Goal: Task Accomplishment & Management: Use online tool/utility

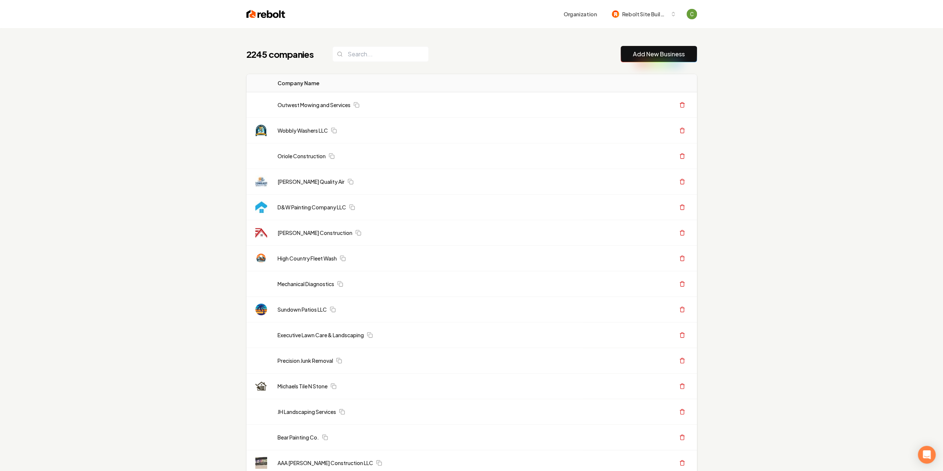
click at [671, 57] on link "Add New Business" at bounding box center [659, 54] width 52 height 9
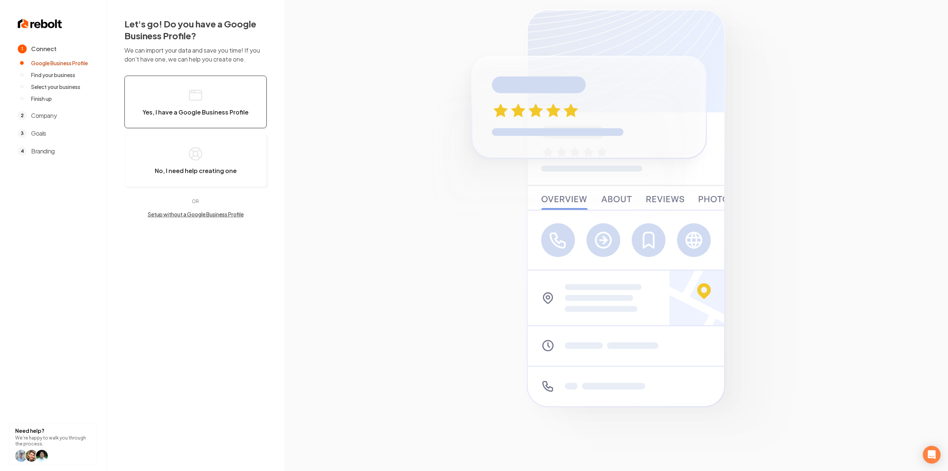
click at [200, 109] on span "Yes, I have a Google Business Profile" at bounding box center [196, 112] width 106 height 7
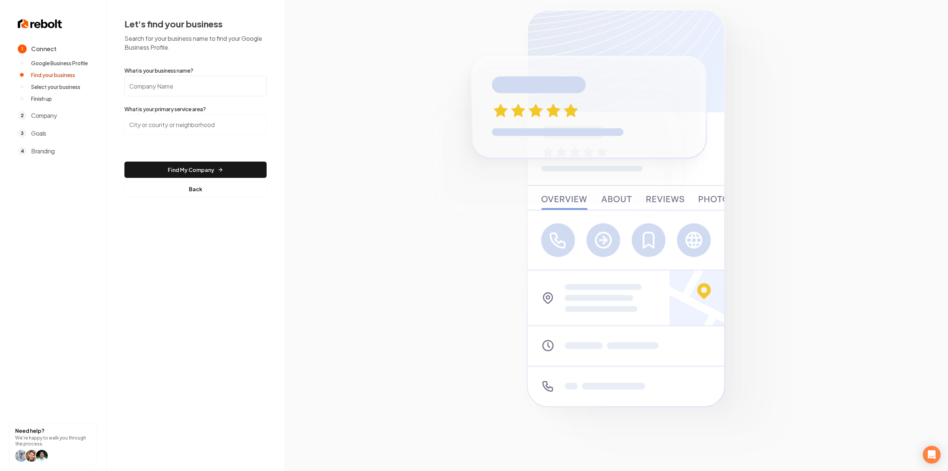
click at [237, 84] on input "What is your business name?" at bounding box center [195, 86] width 142 height 21
paste input "Above all Roofing"
type input "Above all Roofing"
click at [182, 126] on input "search" at bounding box center [195, 124] width 142 height 21
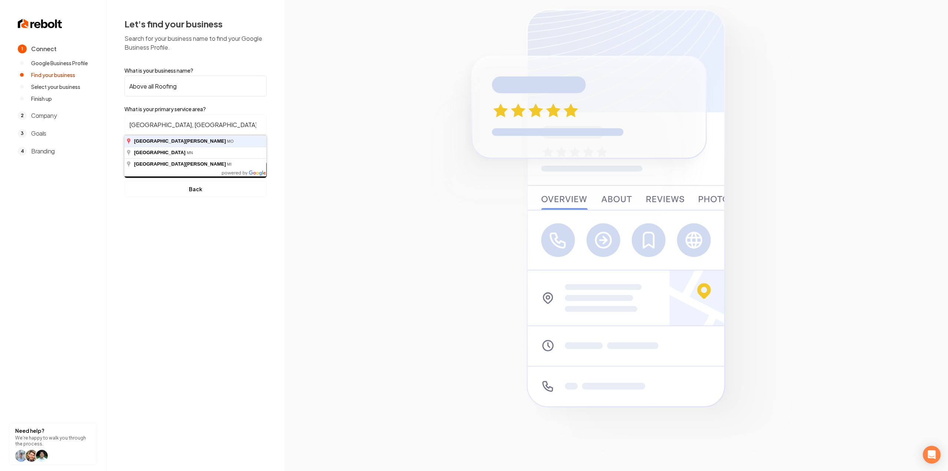
type input "[GEOGRAPHIC_DATA], [GEOGRAPHIC_DATA]"
click at [124, 161] on button "Find My Company" at bounding box center [195, 169] width 142 height 16
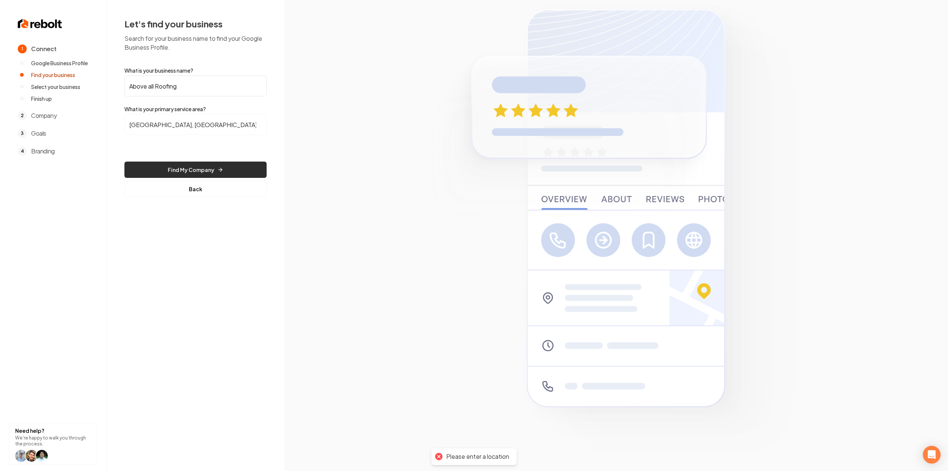
click at [156, 166] on button "Find My Company" at bounding box center [195, 169] width 142 height 16
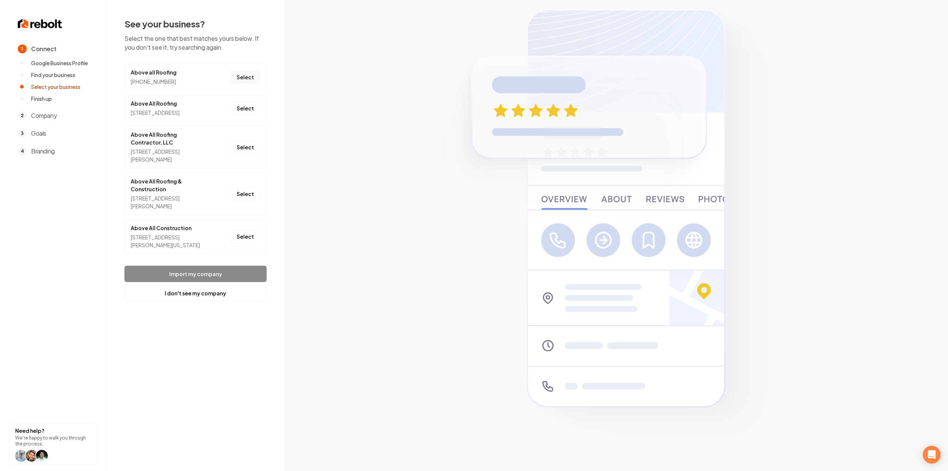
click at [256, 77] on button "Select" at bounding box center [245, 76] width 30 height 13
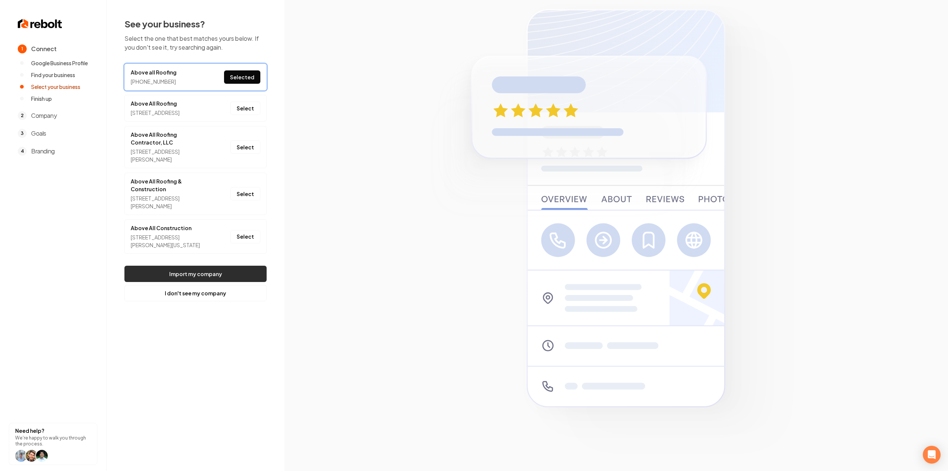
click at [207, 282] on button "Import my company" at bounding box center [195, 274] width 142 height 16
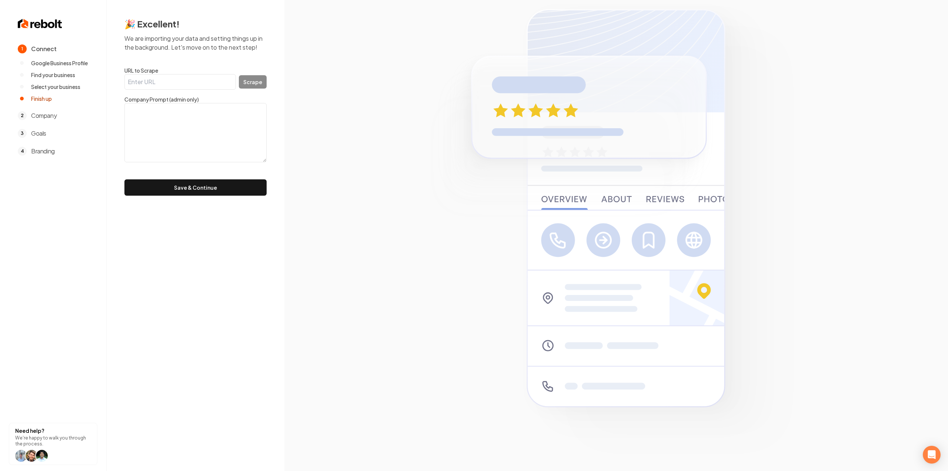
click at [141, 85] on input "URL to Scrape" at bounding box center [179, 82] width 111 height 16
paste input "[URL][DOMAIN_NAME]"
type input "[URL][DOMAIN_NAME]"
click at [261, 85] on button "Scrape" at bounding box center [253, 81] width 28 height 13
type textarea "We, at Above All Roofing LLC, pride ourselves on delivering top-notch roofing s…"
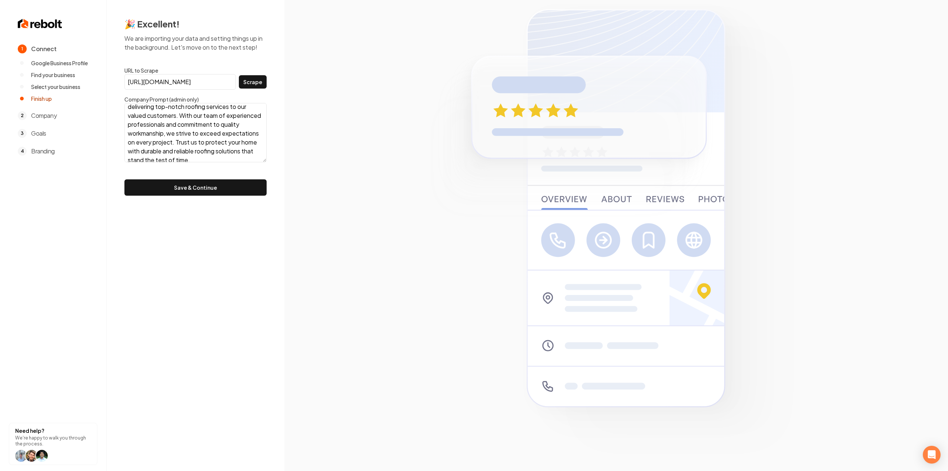
scroll to position [18, 0]
click at [210, 181] on button "Save & Continue" at bounding box center [195, 187] width 142 height 16
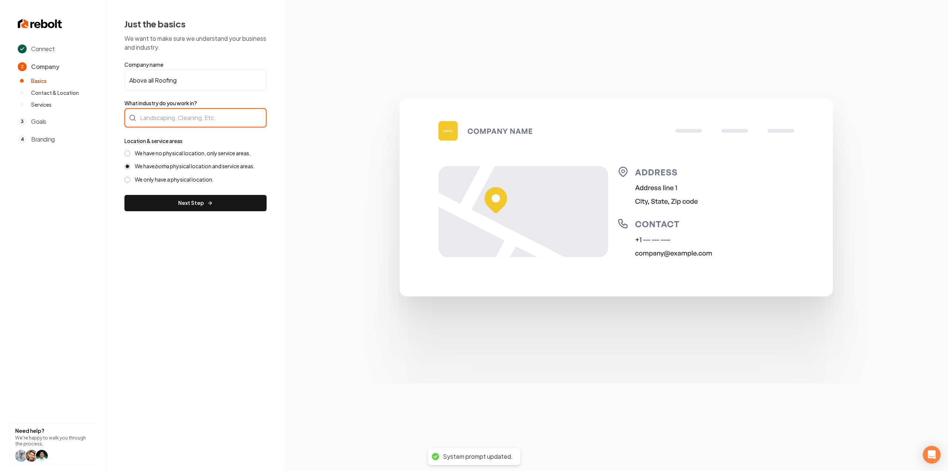
click at [236, 115] on div at bounding box center [195, 117] width 142 height 19
type input "Roofing"
click at [181, 152] on label "We have no physical location, only service areas." at bounding box center [193, 153] width 116 height 7
click at [130, 152] on button "We have no physical location, only service areas." at bounding box center [127, 153] width 6 height 6
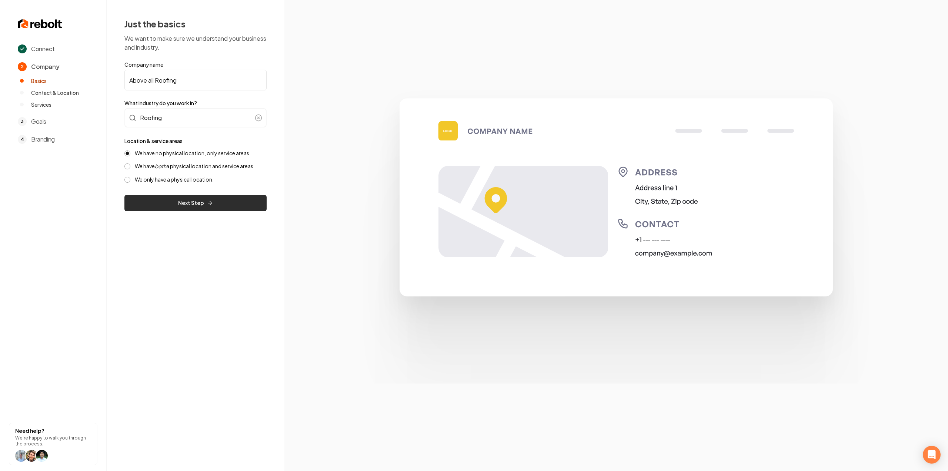
click at [174, 199] on button "Next Step" at bounding box center [195, 203] width 142 height 16
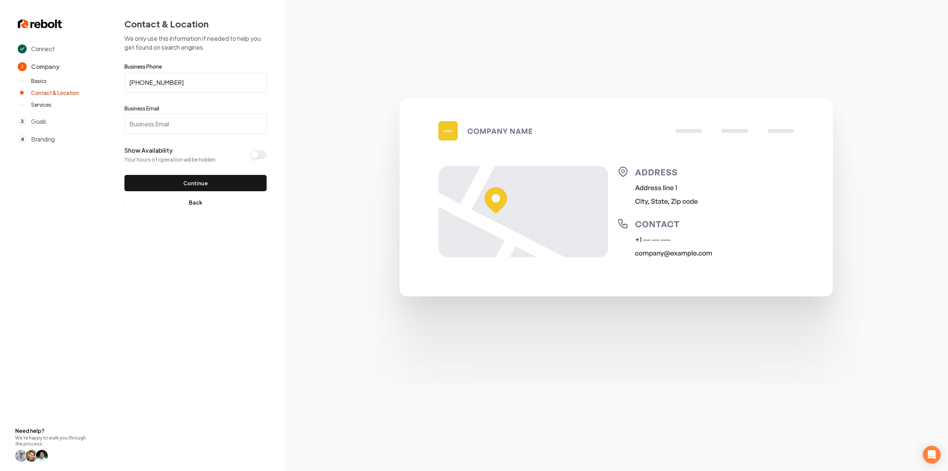
click at [167, 126] on input "Business Email" at bounding box center [195, 123] width 142 height 21
paste input "[DOMAIN_NAME][EMAIL_ADDRESS][DOMAIN_NAME]"
type input "[DOMAIN_NAME][EMAIL_ADDRESS][DOMAIN_NAME]"
click at [162, 167] on form "Business Phone [PHONE_NUMBER] Business Email [DOMAIN_NAME][EMAIL_ADDRESS][DOMAI…" at bounding box center [195, 127] width 142 height 127
click at [165, 176] on button "Continue" at bounding box center [195, 183] width 142 height 16
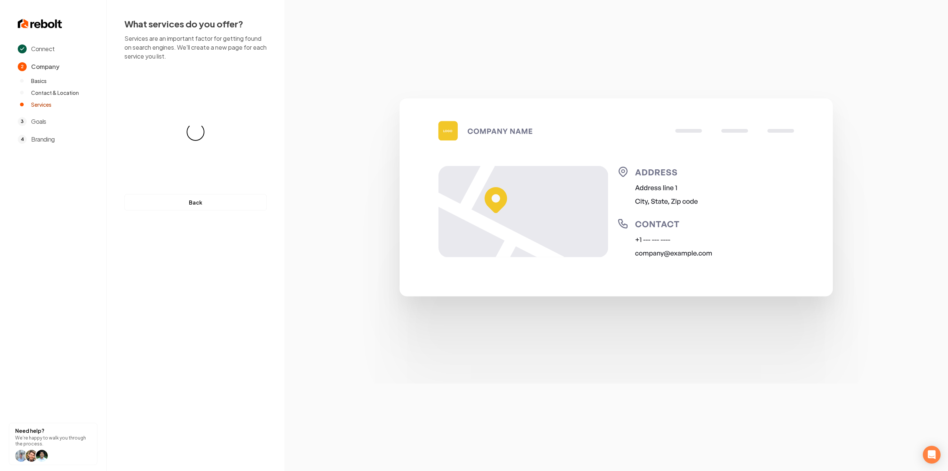
drag, startPoint x: 165, startPoint y: 175, endPoint x: 307, endPoint y: 103, distance: 159.7
click at [307, 103] on section at bounding box center [616, 235] width 664 height 471
click at [175, 81] on input "text" at bounding box center [195, 79] width 142 height 17
paste input "**********"
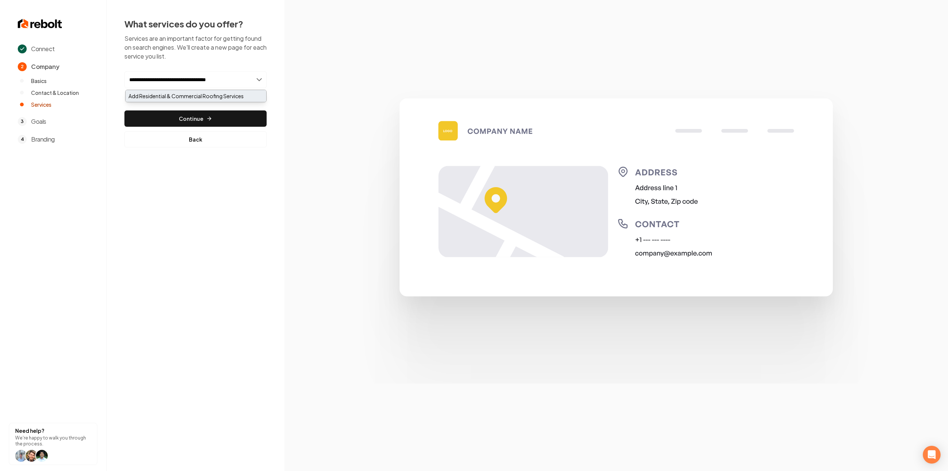
type input "**********"
click at [149, 94] on div "Add Residential & Commercial Roofing Services" at bounding box center [196, 96] width 141 height 12
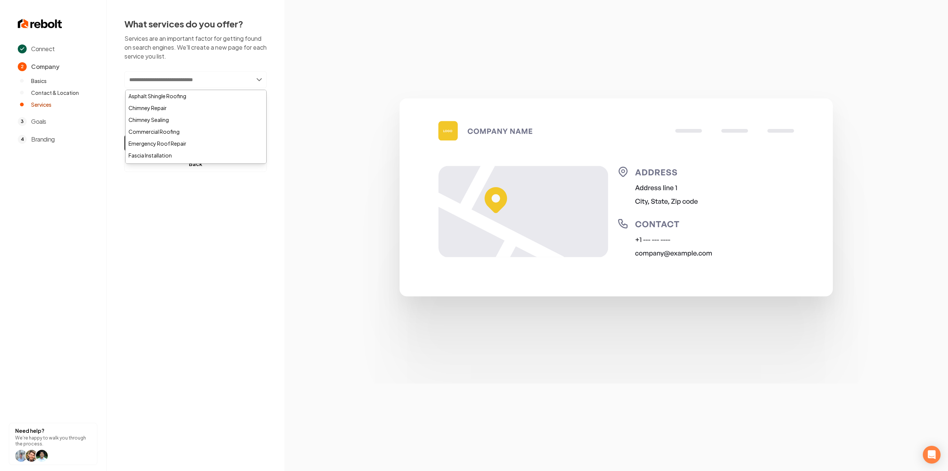
paste input "**********"
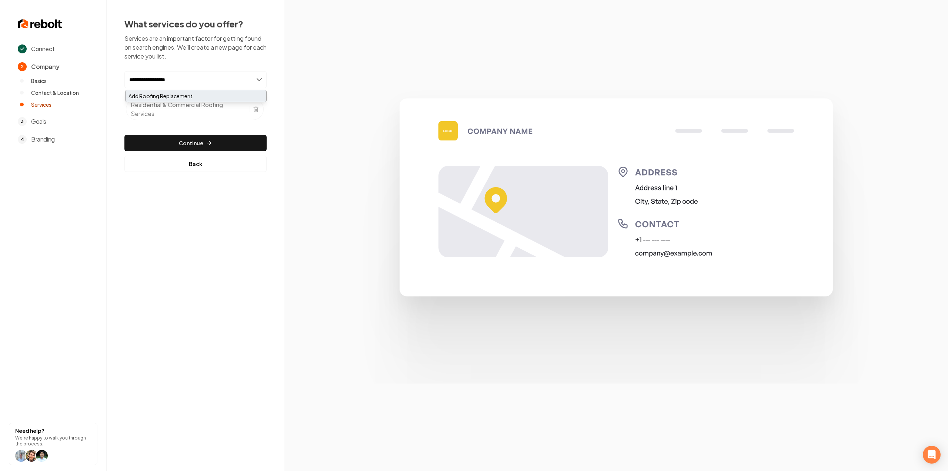
type input "**********"
click at [195, 100] on div "Add Roofing Replacement" at bounding box center [196, 96] width 141 height 12
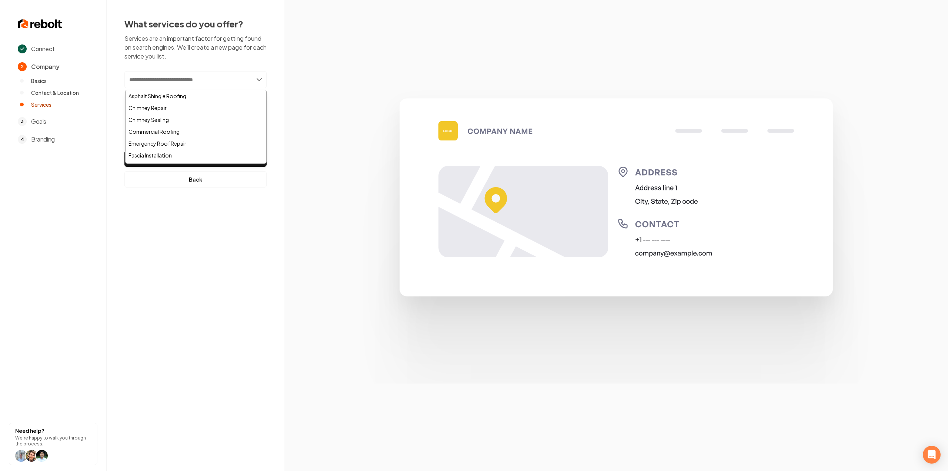
paste input "**********"
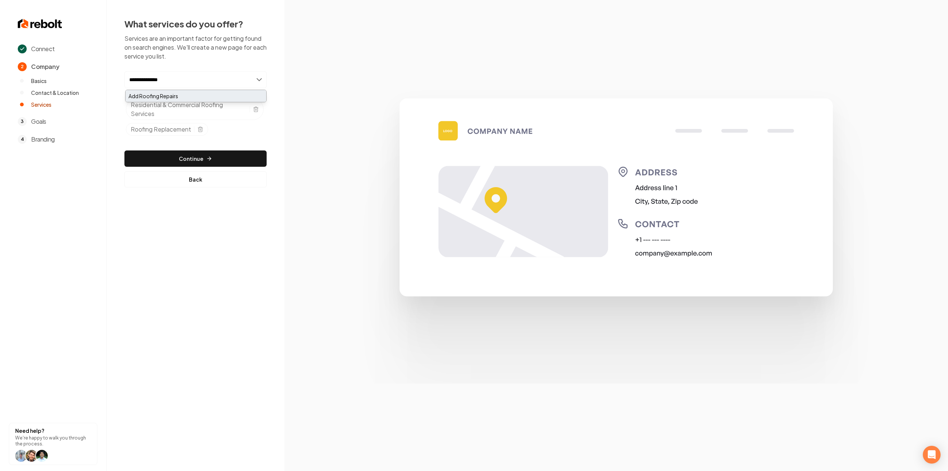
type input "**********"
click at [192, 93] on div "Add Roofing Repairs" at bounding box center [196, 96] width 141 height 12
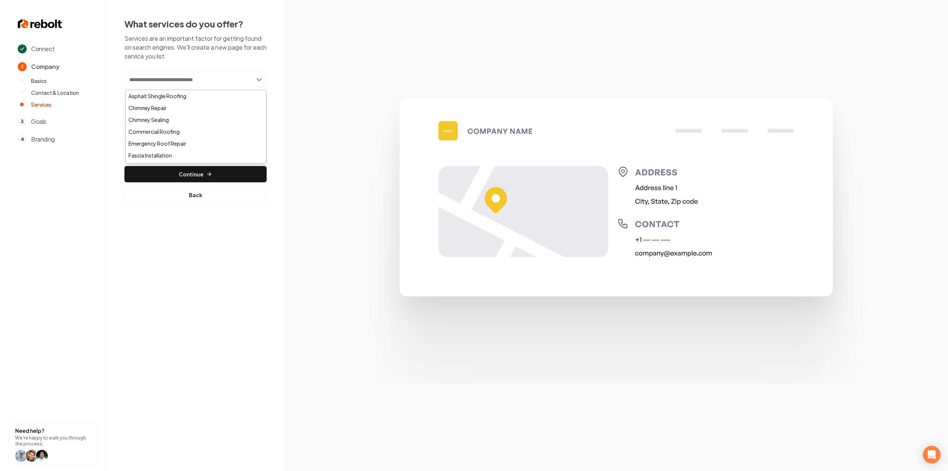
paste input "**********"
type input "**********"
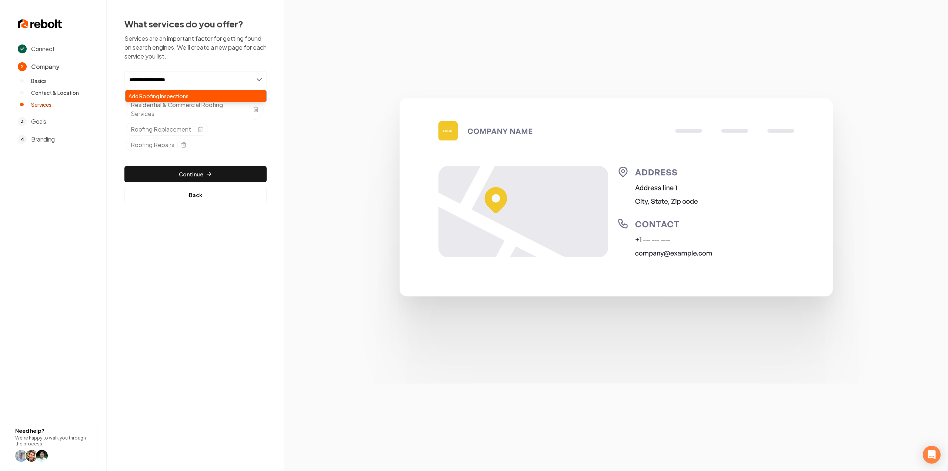
click at [177, 91] on div "Add Roofing Inspections" at bounding box center [196, 96] width 141 height 12
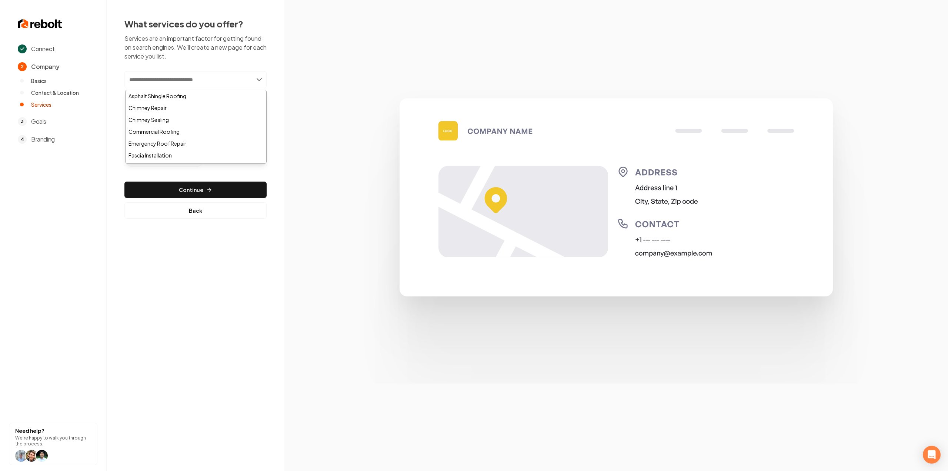
paste input "**********"
type input "**********"
click at [159, 104] on div "Add Storm Damage" at bounding box center [196, 108] width 141 height 12
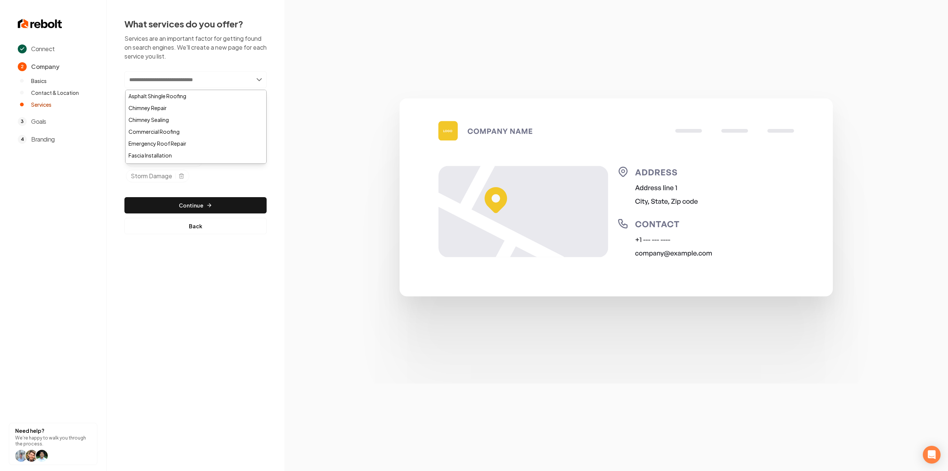
paste input "**********"
type input "**********"
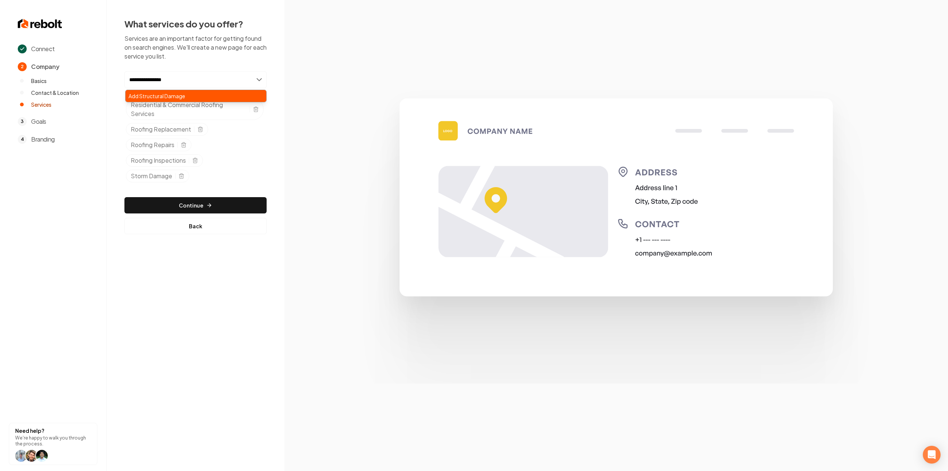
click at [200, 97] on div "Add Structural Damage" at bounding box center [196, 96] width 141 height 12
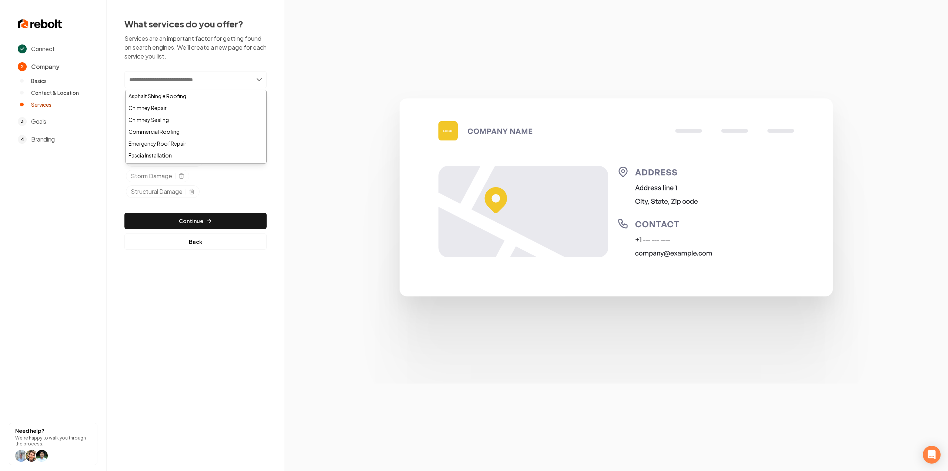
paste input "*****"
type input "*****"
click at [207, 100] on div "Add Leaks" at bounding box center [196, 96] width 141 height 12
paste input "**********"
type input "**********"
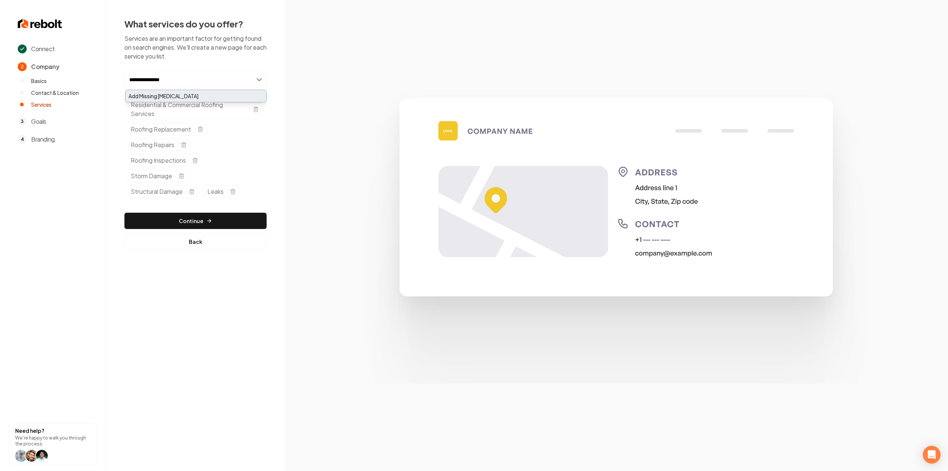
click at [176, 97] on div "Add Missing [MEDICAL_DATA]" at bounding box center [196, 96] width 141 height 12
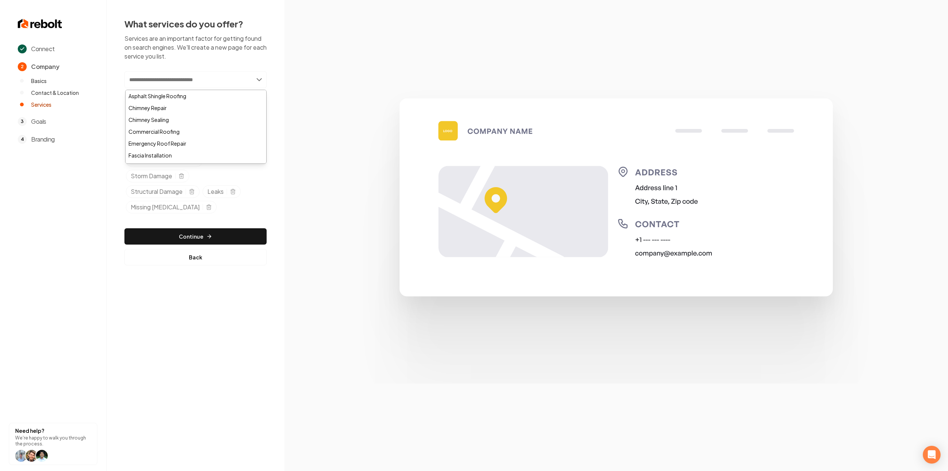
paste input "**********"
type input "**********"
click at [143, 93] on div "Add Flashing Failures" at bounding box center [196, 96] width 141 height 12
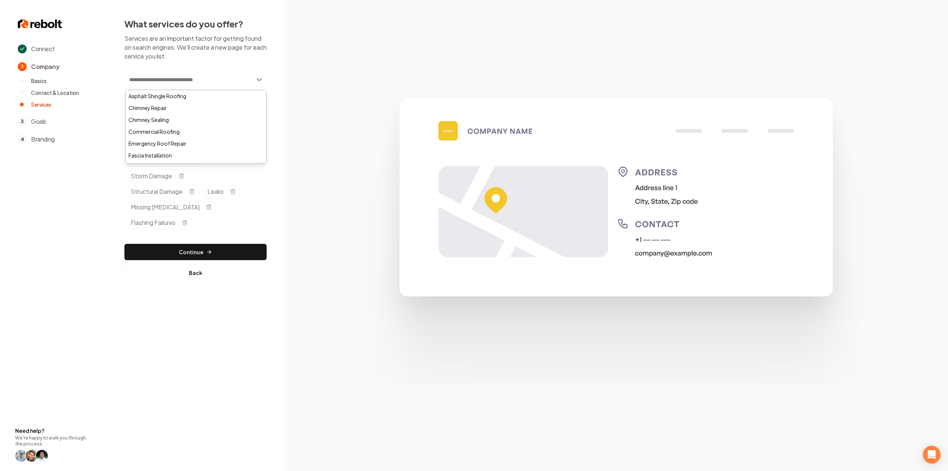
click at [308, 183] on section at bounding box center [616, 235] width 664 height 471
click at [249, 246] on button "Continue" at bounding box center [195, 252] width 142 height 16
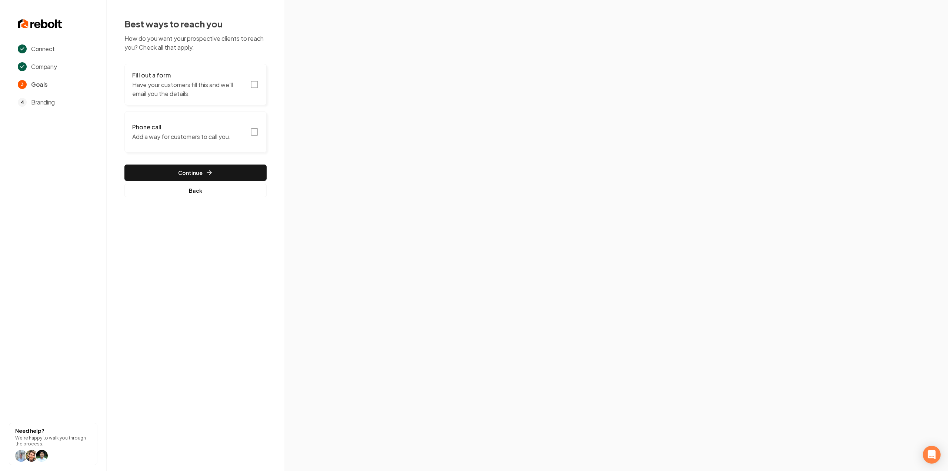
click at [256, 91] on button "Fill out a form Have your customers fill this and we'll email you the details." at bounding box center [195, 84] width 142 height 41
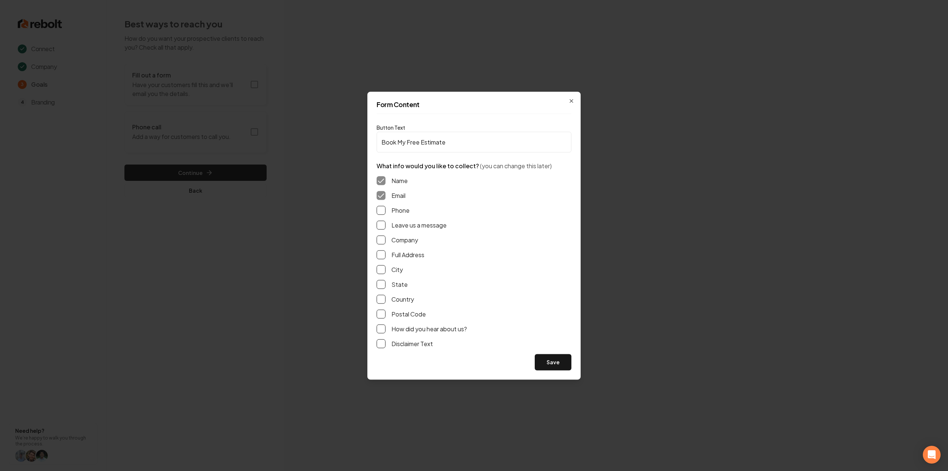
click at [381, 224] on button "Leave us a message" at bounding box center [381, 224] width 9 height 9
click at [380, 213] on button "Phone" at bounding box center [381, 210] width 9 height 9
drag, startPoint x: 383, startPoint y: 253, endPoint x: 384, endPoint y: 257, distance: 4.3
click at [383, 253] on button "Full Address" at bounding box center [381, 254] width 9 height 9
click at [538, 358] on button "Save" at bounding box center [553, 362] width 37 height 16
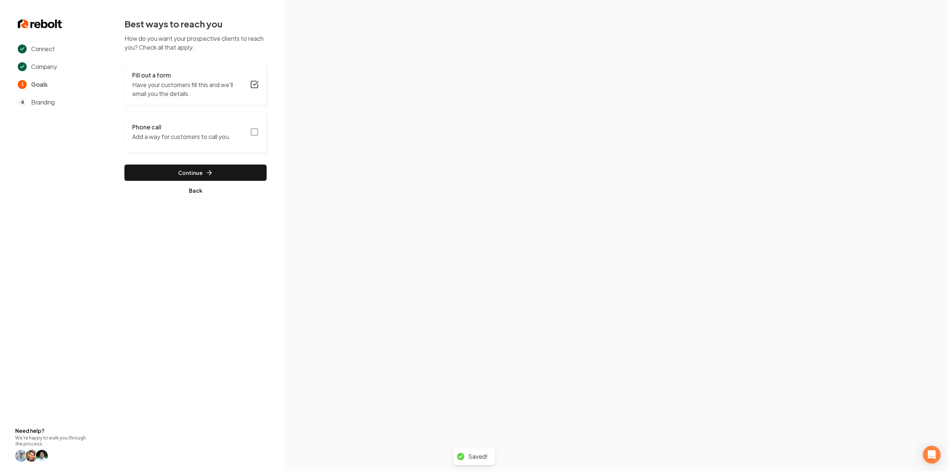
click at [256, 131] on icon "button" at bounding box center [254, 131] width 9 height 9
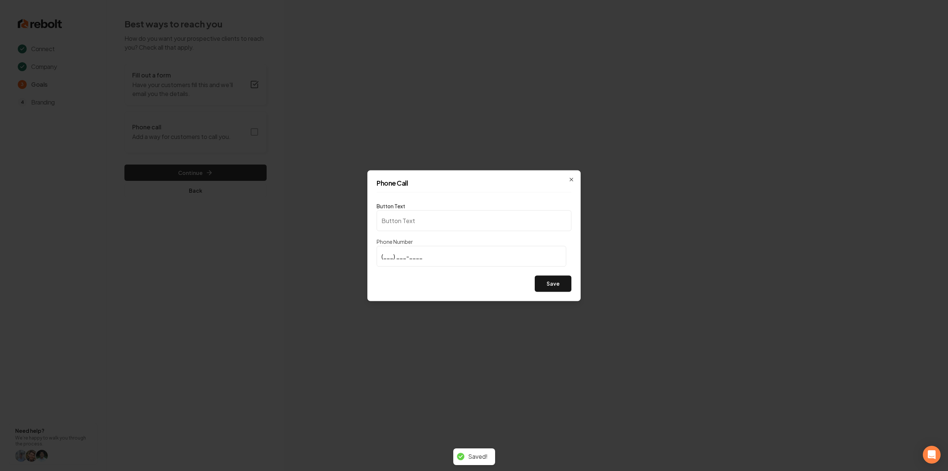
type input "Call us"
type input "[PHONE_NUMBER]"
click at [559, 289] on button "Save" at bounding box center [553, 283] width 37 height 16
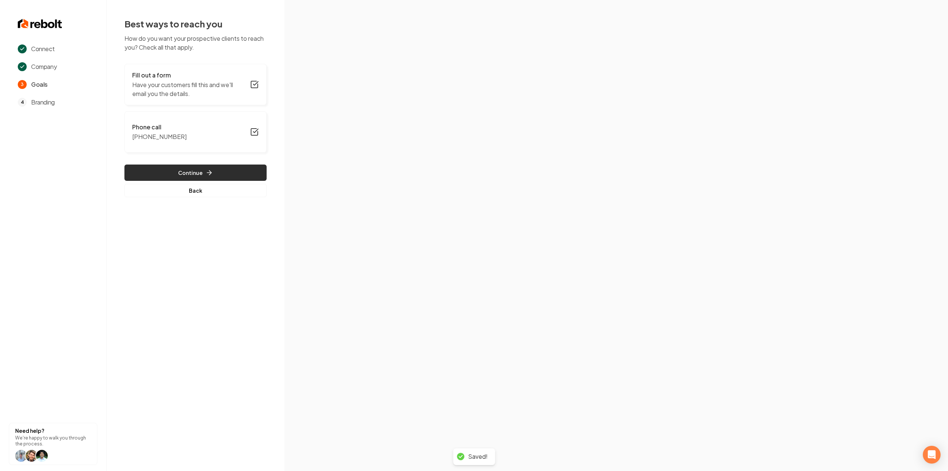
click at [228, 169] on button "Continue" at bounding box center [195, 172] width 142 height 16
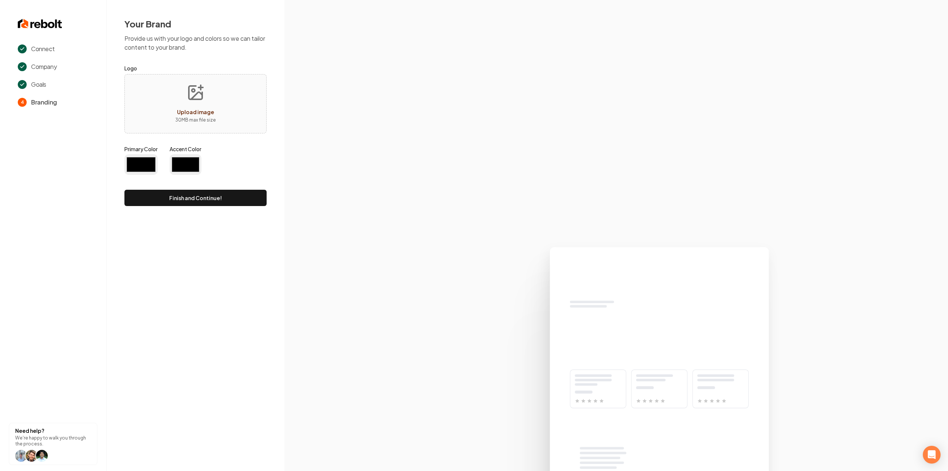
type input "#194d33"
type input "#70be00"
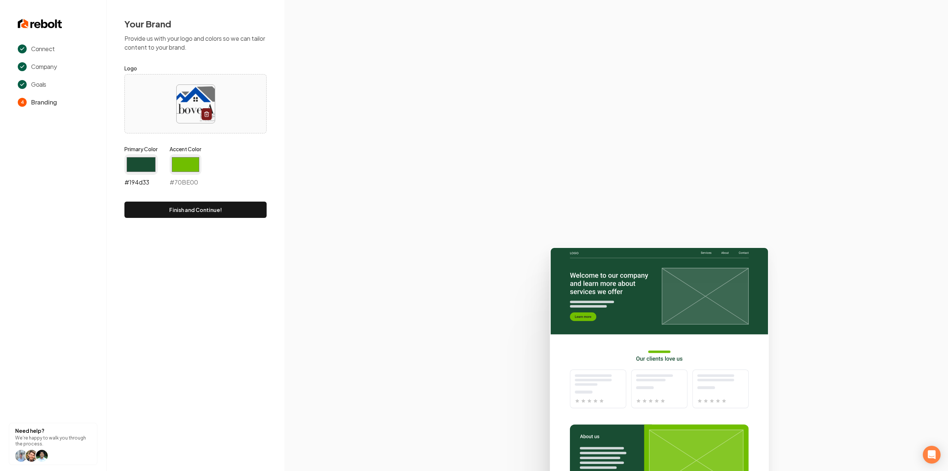
click at [151, 164] on input "#194d33" at bounding box center [140, 164] width 33 height 21
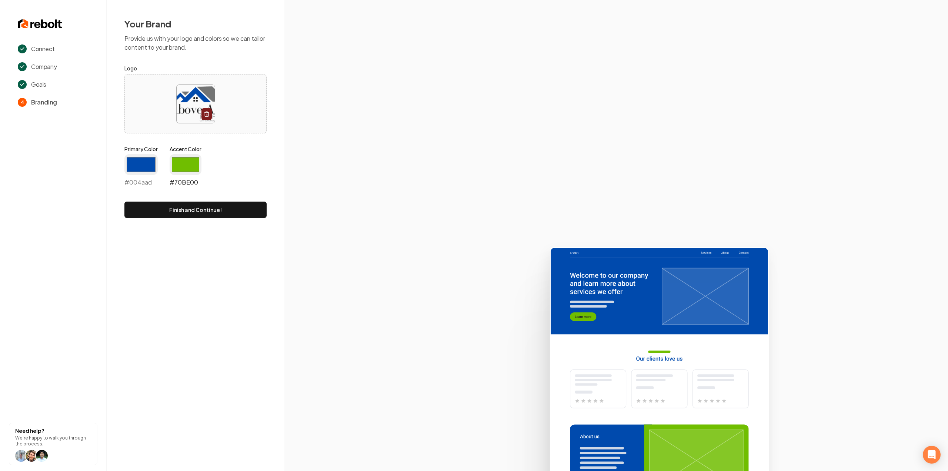
type input "#004aad"
click at [181, 169] on input "#70be00" at bounding box center [186, 164] width 32 height 21
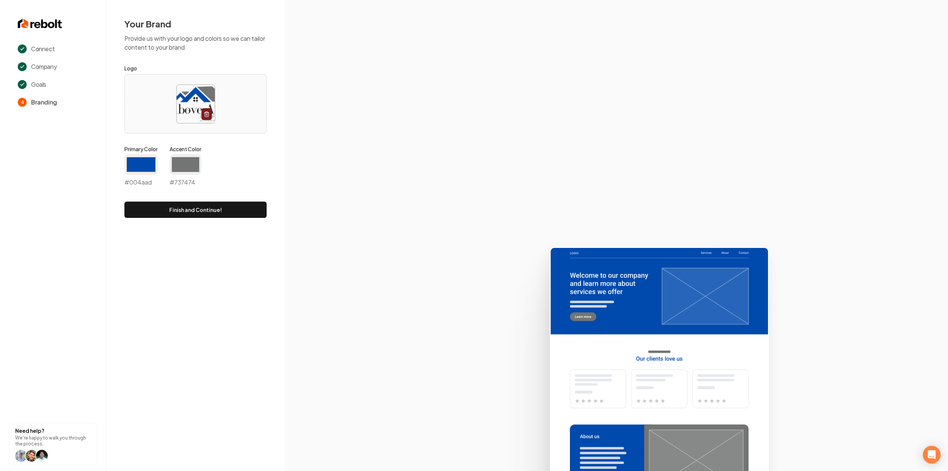
type input "#737474"
click at [213, 161] on div "Primary Color #004aad #004aad Accent Color #737474 #737474" at bounding box center [195, 167] width 142 height 44
click at [207, 210] on button "Finish and Continue!" at bounding box center [195, 209] width 142 height 16
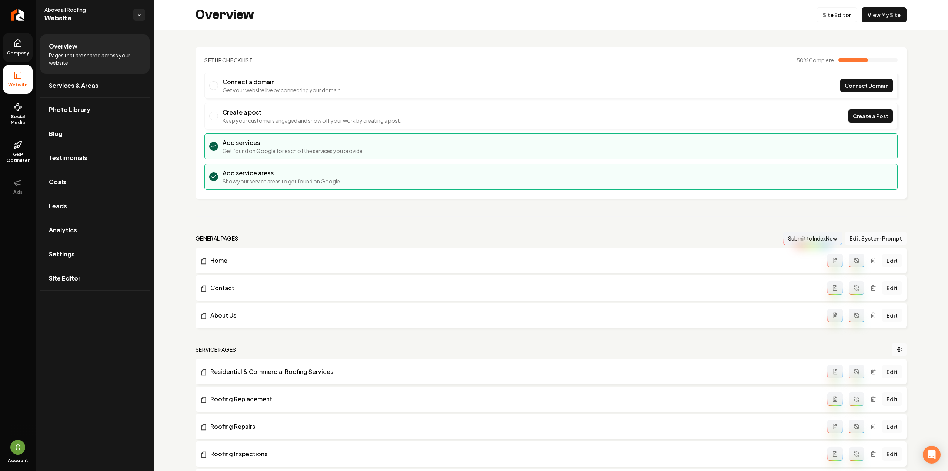
click at [20, 38] on link "Company" at bounding box center [18, 47] width 30 height 29
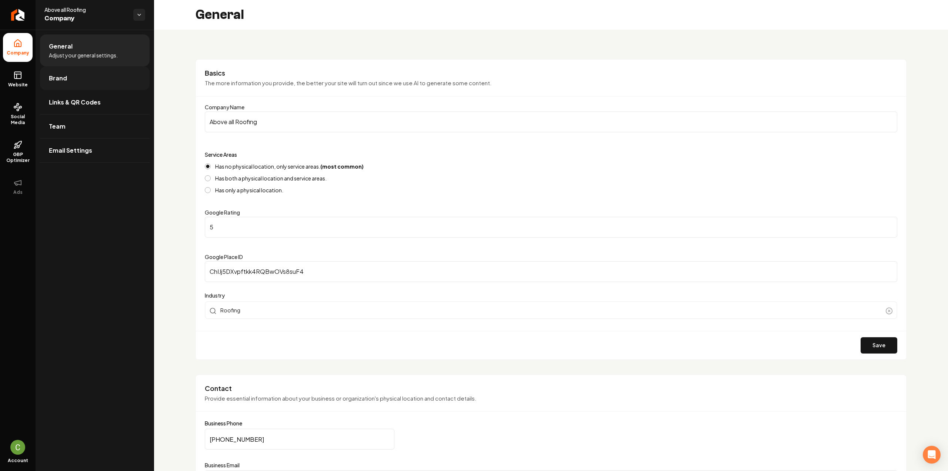
click at [65, 84] on link "Brand" at bounding box center [95, 78] width 110 height 24
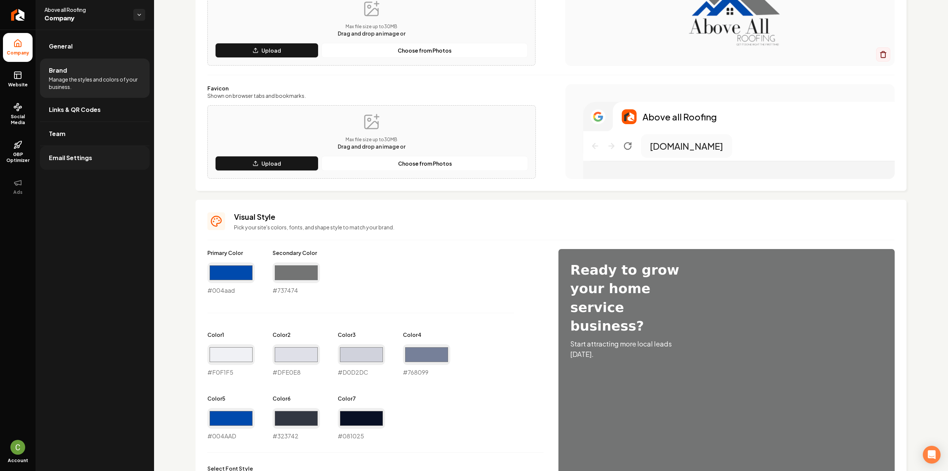
scroll to position [37, 0]
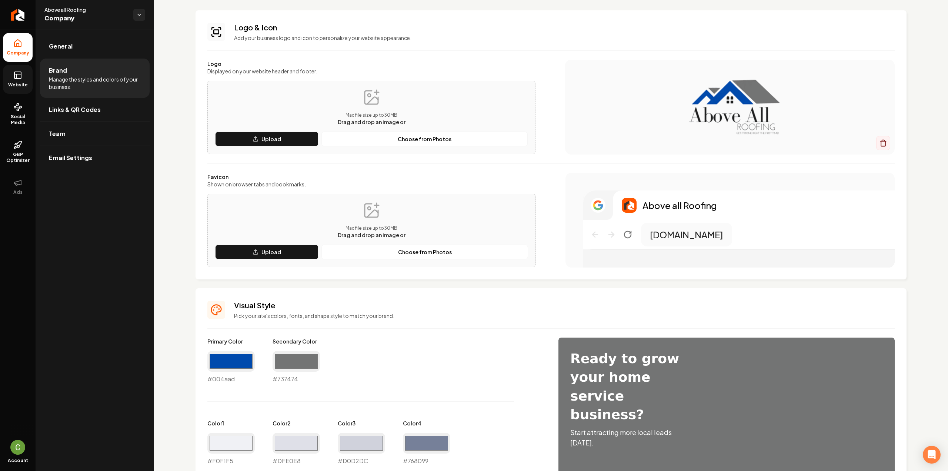
click at [20, 84] on span "Website" at bounding box center [18, 85] width 26 height 6
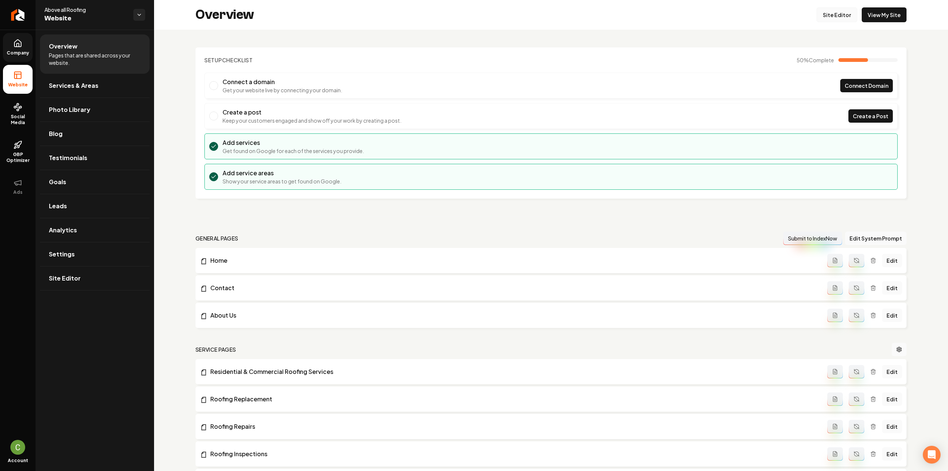
click at [837, 16] on link "Site Editor" at bounding box center [837, 14] width 41 height 15
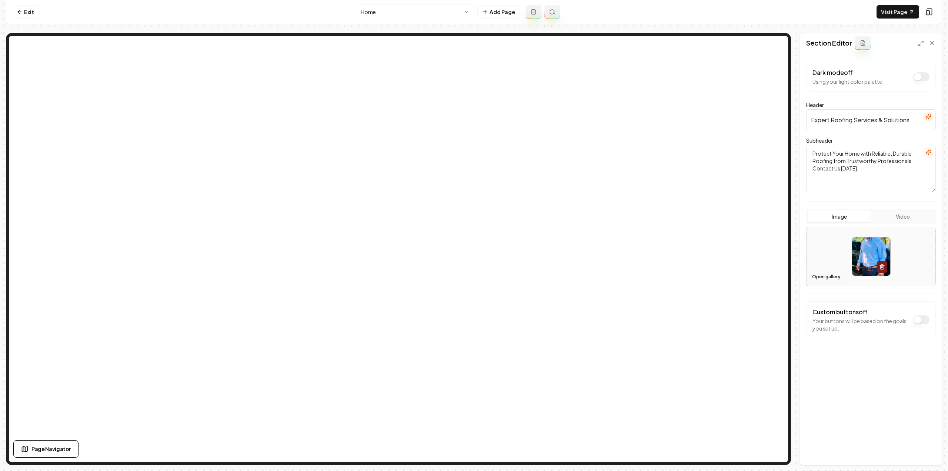
click at [830, 276] on button "Open gallery" at bounding box center [826, 277] width 33 height 12
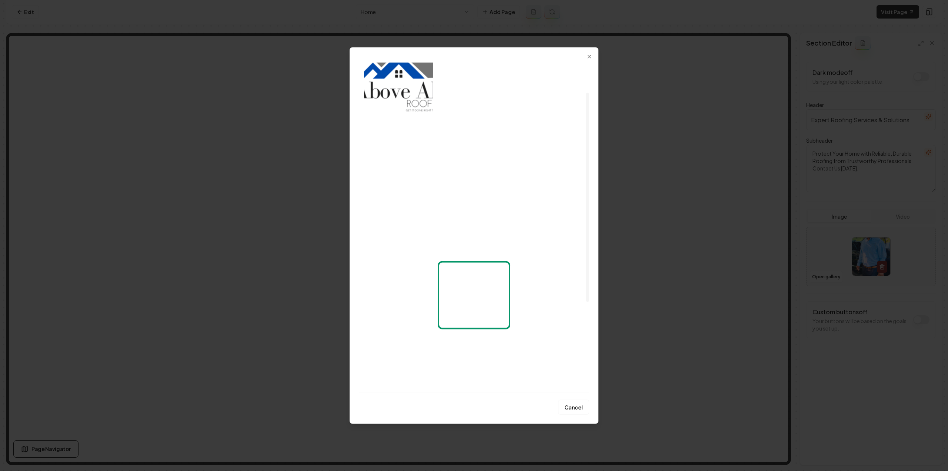
scroll to position [74, 0]
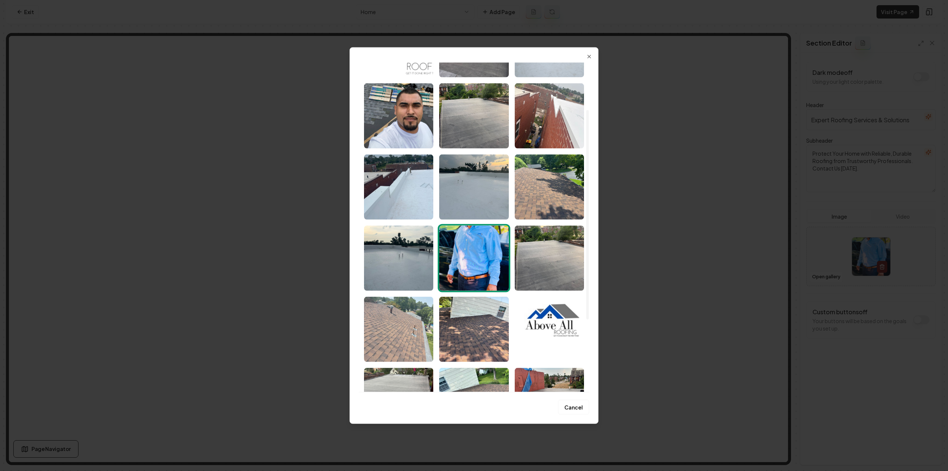
click at [379, 328] on img "Select image image_68bad92a5c7cd75eb80d47a4.jpeg" at bounding box center [398, 328] width 69 height 65
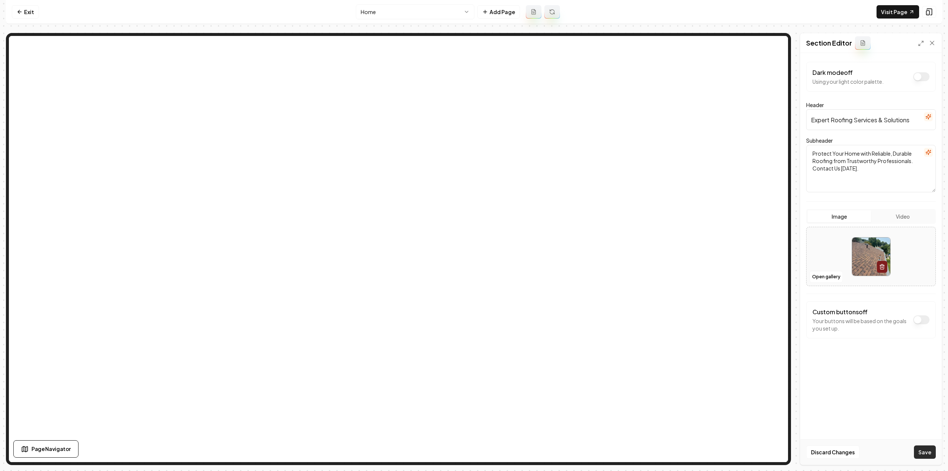
click at [923, 454] on button "Save" at bounding box center [925, 451] width 22 height 13
click at [834, 275] on button "Open gallery" at bounding box center [826, 277] width 33 height 12
drag, startPoint x: 860, startPoint y: 361, endPoint x: 863, endPoint y: 349, distance: 13.0
click at [917, 450] on button "Save" at bounding box center [925, 451] width 22 height 13
click at [890, 14] on link "Visit Page" at bounding box center [898, 11] width 43 height 13
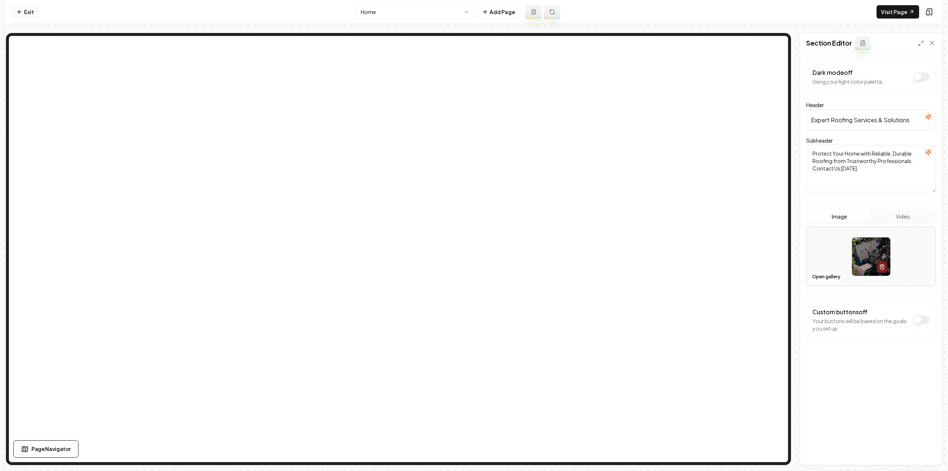
click at [33, 9] on link "Exit" at bounding box center [25, 11] width 27 height 13
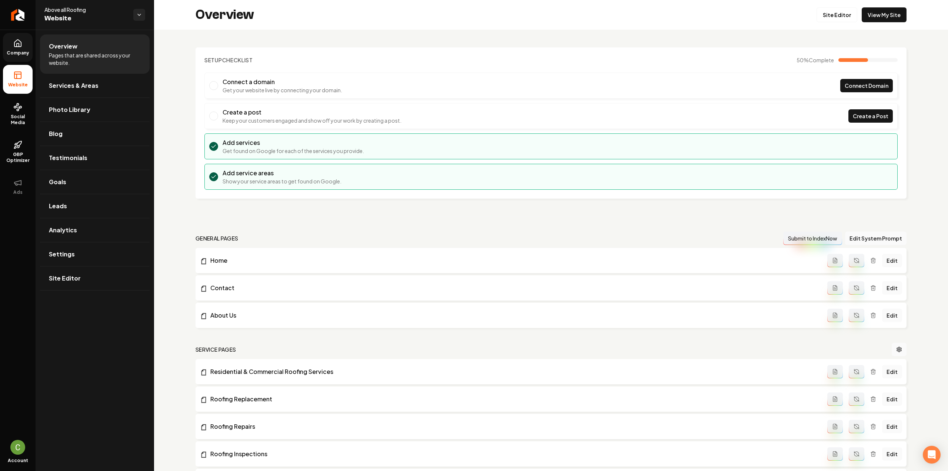
click at [23, 46] on link "Company" at bounding box center [18, 47] width 30 height 29
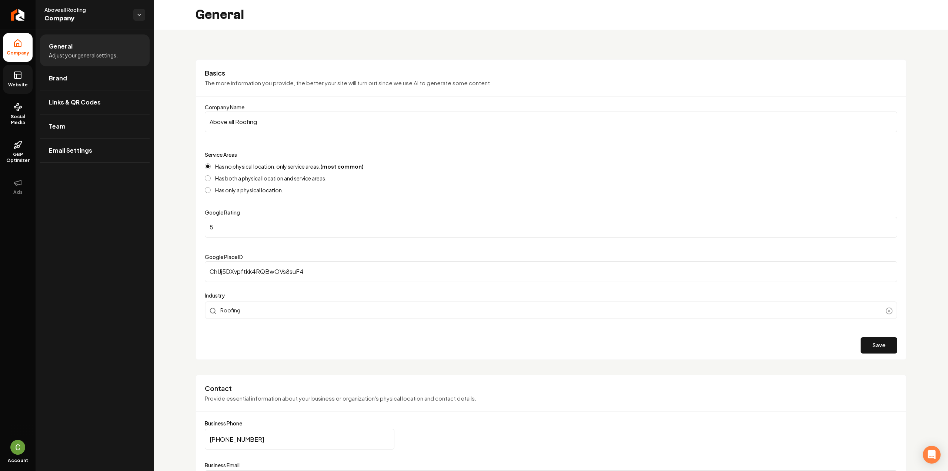
click at [7, 70] on link "Website" at bounding box center [18, 79] width 30 height 29
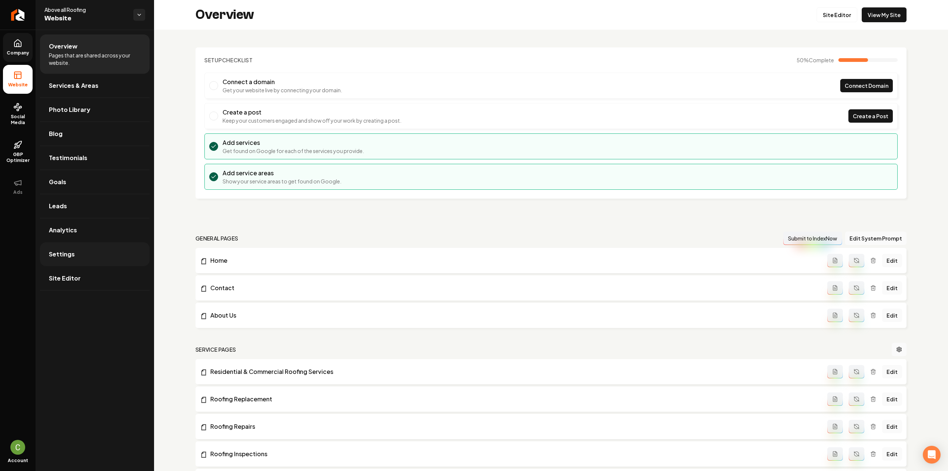
click at [53, 257] on link "Settings" at bounding box center [95, 254] width 110 height 24
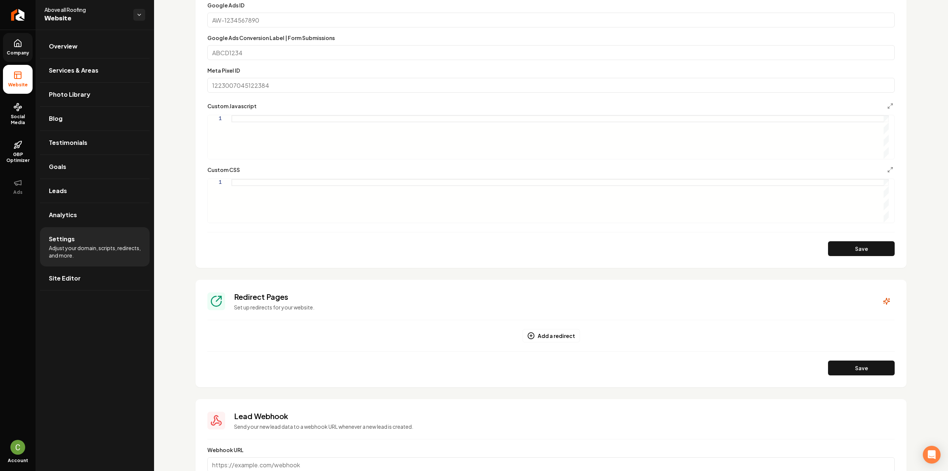
scroll to position [473, 0]
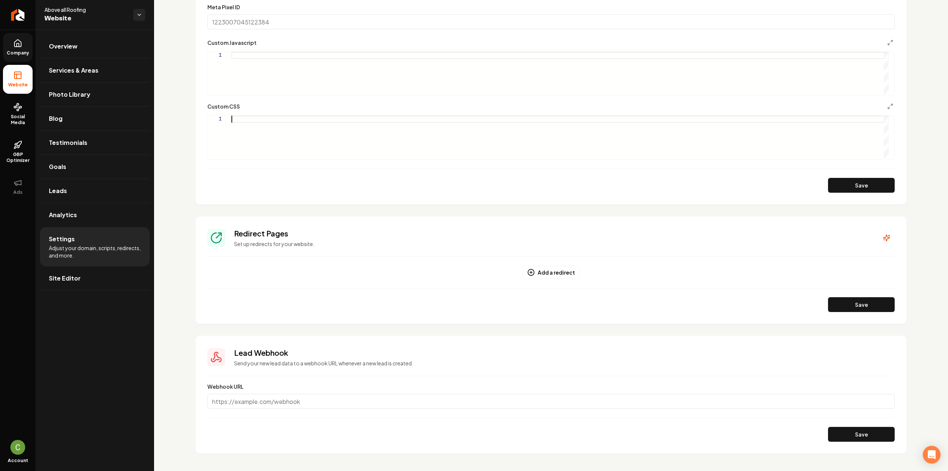
click at [321, 146] on div "Main content area" at bounding box center [559, 138] width 657 height 44
click at [819, 184] on div "Save" at bounding box center [550, 185] width 687 height 15
click at [831, 186] on button "Save" at bounding box center [861, 185] width 67 height 15
click at [284, 127] on div ".grab-services-section { background-color: #004aad ; }" at bounding box center [559, 138] width 657 height 44
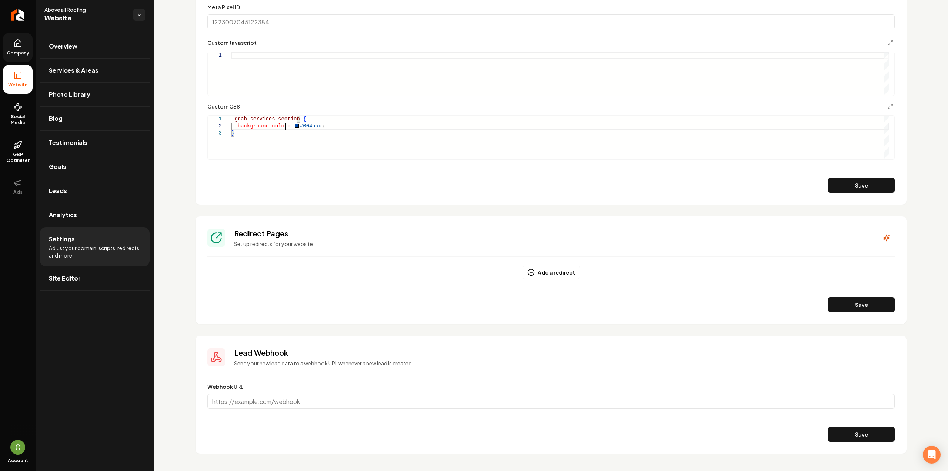
click at [285, 133] on div ".grab-services-section { background-color: #004aad ; }" at bounding box center [559, 138] width 657 height 44
click at [849, 184] on button "Save" at bounding box center [861, 185] width 67 height 15
click at [274, 155] on div "background-color: #004aad ; } .grab-services-title , color: white ; .grab-servi…" at bounding box center [559, 131] width 657 height 56
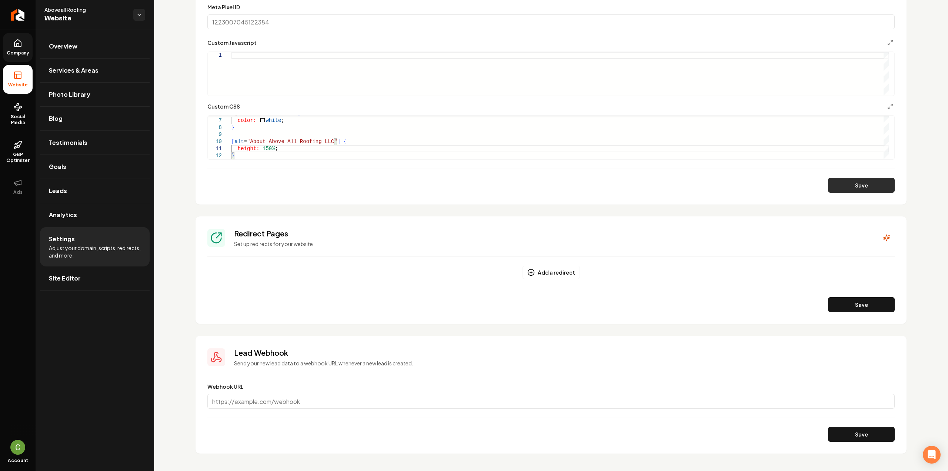
click at [852, 189] on button "Save" at bounding box center [861, 185] width 67 height 15
drag, startPoint x: 266, startPoint y: 147, endPoint x: 260, endPoint y: 147, distance: 5.9
click at [260, 147] on div "color: white ; .grab-services-label { } [ alt = "About Above All Roofing LLC" ]…" at bounding box center [559, 117] width 657 height 84
click at [859, 184] on button "Save" at bounding box center [861, 185] width 67 height 15
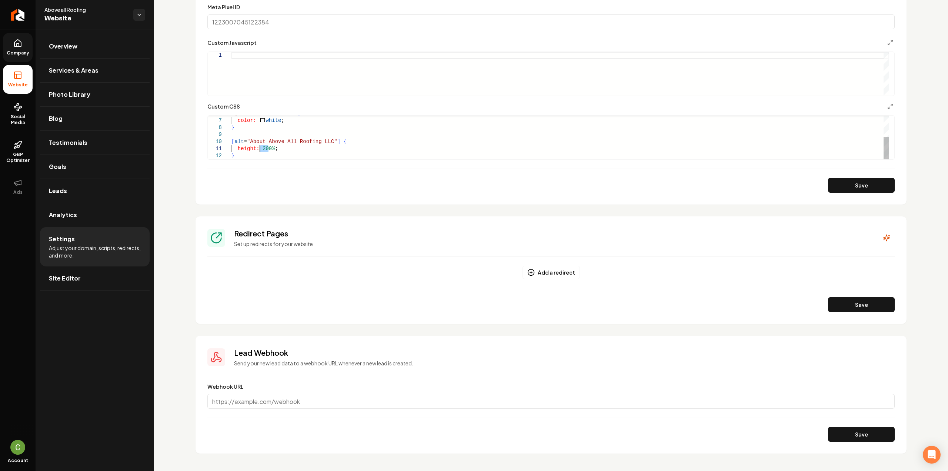
drag, startPoint x: 269, startPoint y: 150, endPoint x: 261, endPoint y: 148, distance: 8.8
click at [261, 148] on div "color: white ; .grab-services-label { } [ alt = "About Above All Roofing LLC" ]…" at bounding box center [559, 117] width 657 height 84
click at [872, 182] on button "Save" at bounding box center [861, 185] width 67 height 15
drag, startPoint x: 259, startPoint y: 154, endPoint x: 267, endPoint y: 153, distance: 8.2
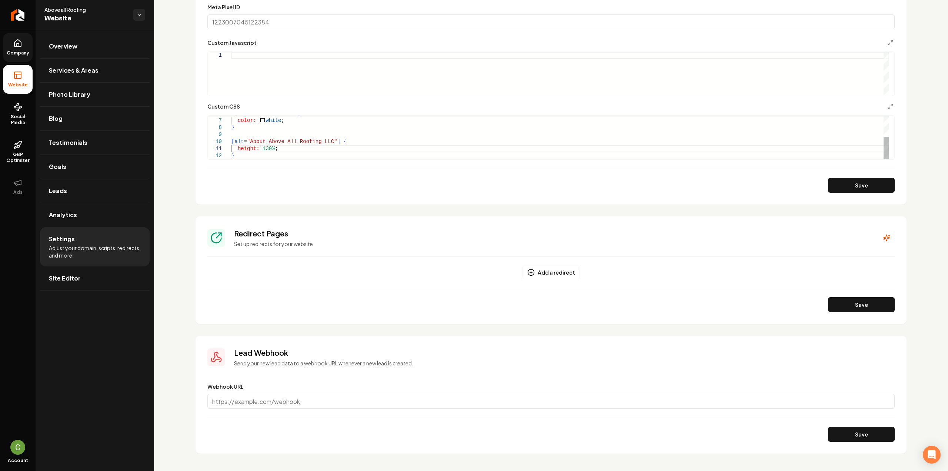
click at [259, 153] on div "color: white ; .grab-services-label { } [ alt = "About Above All Roofing LLC" ]…" at bounding box center [559, 117] width 657 height 84
click at [284, 147] on div "color: white ; .grab-services-label { } [ alt = "About Above All Roofing LLC" ]…" at bounding box center [559, 117] width 657 height 84
click at [290, 148] on div "color: white ; } [ alt = "About Above All Roofing LLC" ] { height: 130% ; verti…" at bounding box center [559, 113] width 657 height 91
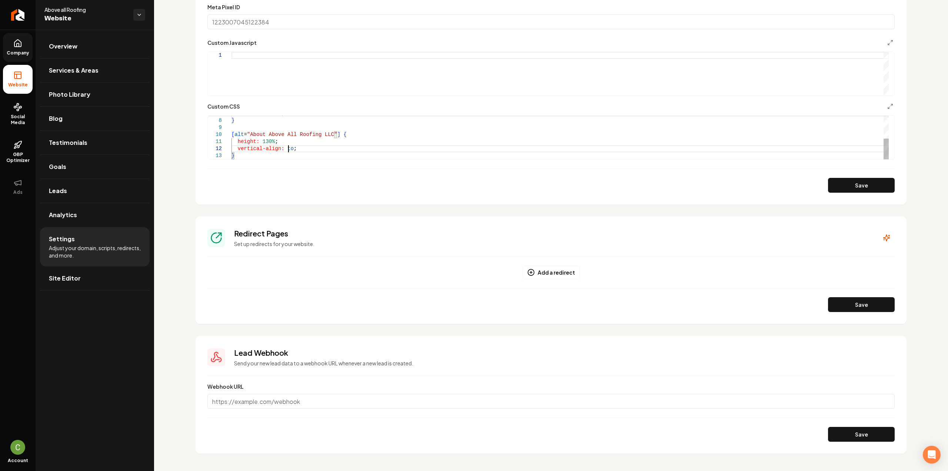
scroll to position [7, 60]
click at [878, 187] on button "Save" at bounding box center [861, 185] width 67 height 15
click at [300, 150] on div "color: white ; } [ alt = "About Above All Roofing LLC" ] { height: 130% ; verti…" at bounding box center [559, 113] width 657 height 91
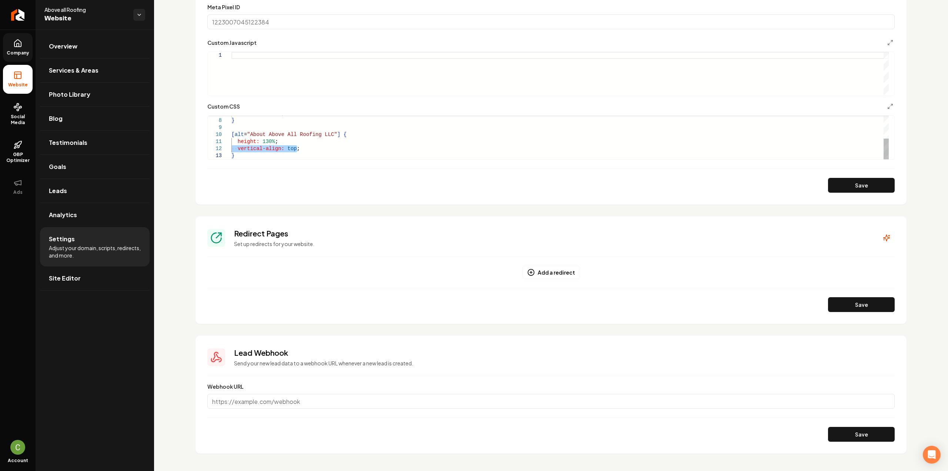
scroll to position [7, 42]
click at [249, 157] on div "color: white ; } [ alt = "About Above All Roofing LLC" ] { height: 130% ; } .gr…" at bounding box center [559, 117] width 657 height 84
click at [846, 184] on button "Save" at bounding box center [861, 185] width 67 height 15
click at [299, 149] on div "[ alt = "About Above All Roofing LLC" ] { height: 130% ; } .grab-about-wrapper …" at bounding box center [559, 103] width 657 height 113
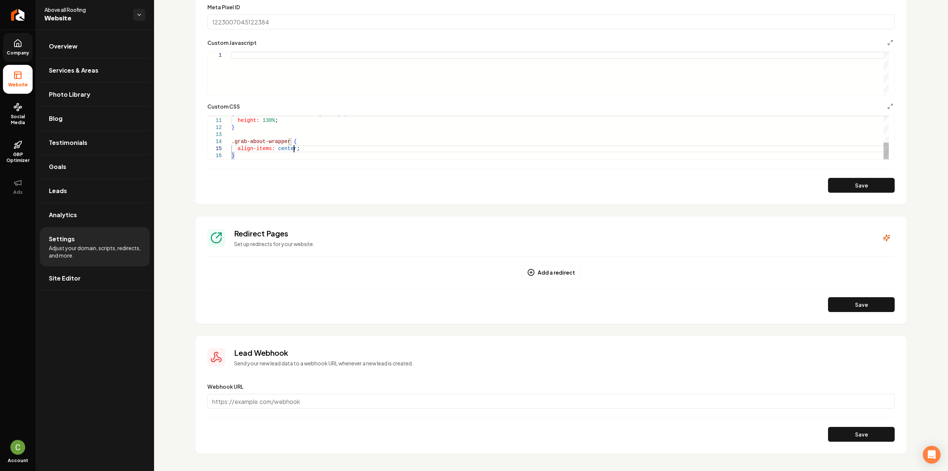
click at [299, 149] on div "[ alt = "About Above All Roofing LLC" ] { height: 130% ; } .grab-about-wrapper …" at bounding box center [559, 103] width 657 height 113
click at [843, 195] on section "**********" at bounding box center [551, 15] width 711 height 379
click at [843, 190] on button "Save" at bounding box center [861, 185] width 67 height 15
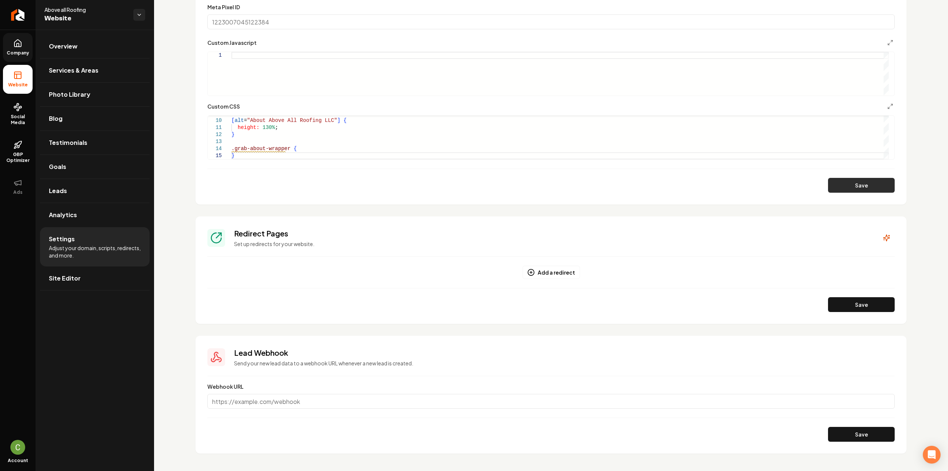
scroll to position [27, 59]
click at [291, 154] on div "[ alt = "About Above All Roofing LLC" ] { height: 130% ; } .grab-about-wrapper …" at bounding box center [559, 110] width 657 height 99
click at [879, 185] on button "Save" at bounding box center [861, 185] width 67 height 15
click at [259, 141] on div "height: 130% ; } .grab-about-wrapper { flex-direction: row !important ; }" at bounding box center [559, 100] width 657 height 120
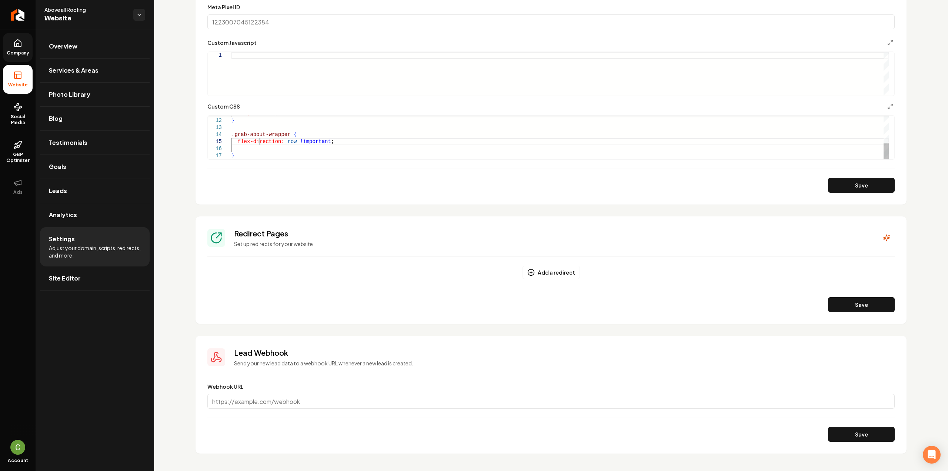
scroll to position [29, 2]
click at [259, 141] on div "height: 130% ; } .grab-about-wrapper { flex-direction: row !important ; }" at bounding box center [559, 100] width 657 height 120
click at [837, 190] on button "Save" at bounding box center [861, 185] width 67 height 15
click at [236, 131] on div "height: 130% ; } .grab-about-wrapper { align-items: flex-start !important ; [ a…" at bounding box center [559, 118] width 657 height 120
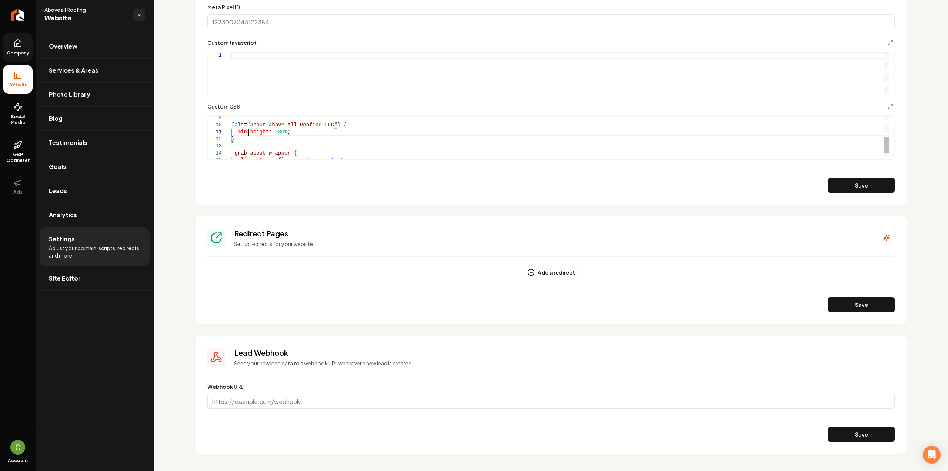
scroll to position [6, 17]
click at [881, 183] on button "Save" at bounding box center [861, 185] width 67 height 15
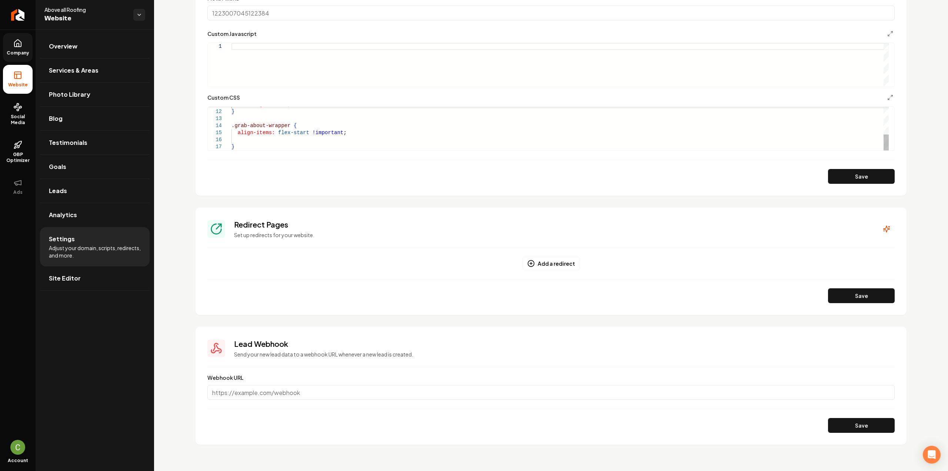
scroll to position [484, 0]
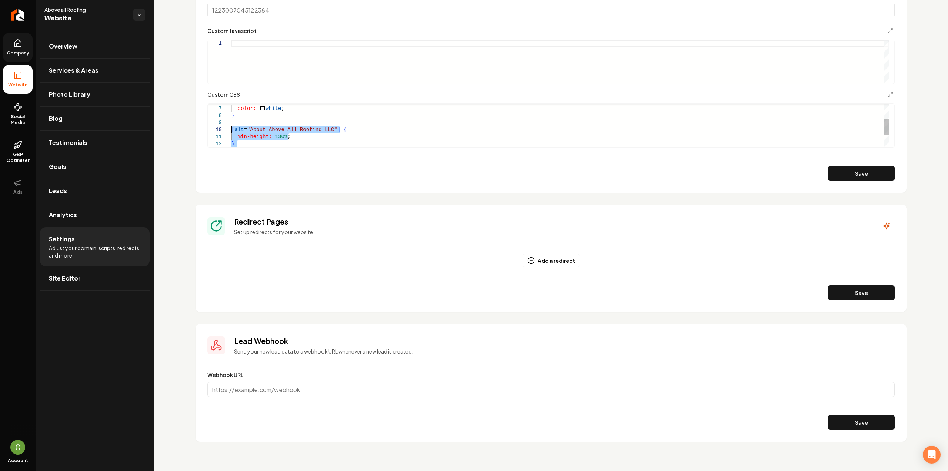
drag, startPoint x: 249, startPoint y: 143, endPoint x: 227, endPoint y: 127, distance: 26.8
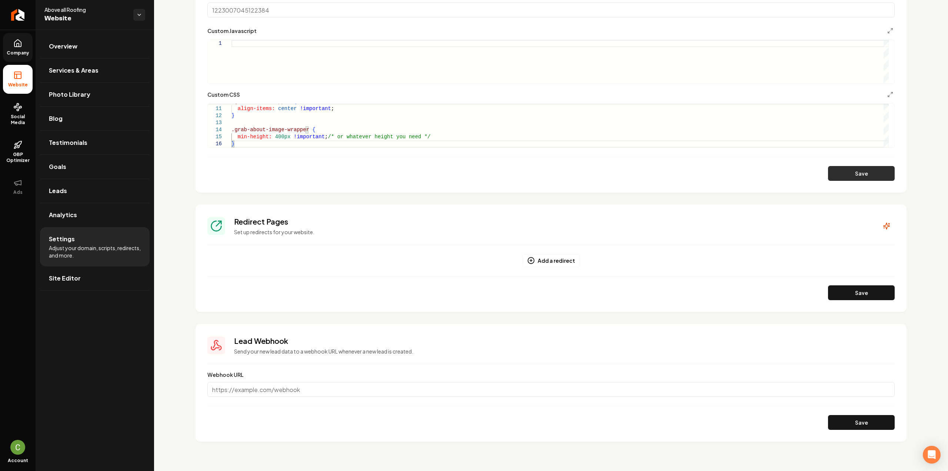
click at [861, 171] on button "Save" at bounding box center [861, 173] width 67 height 15
click at [283, 129] on div "align-items: center !important ; } .grab-about-image-wrapper { min-height: 400p…" at bounding box center [559, 88] width 657 height 120
click at [285, 129] on div "align-items: center !important ; } .grab-about-image-wrapper { min-height: 400p…" at bounding box center [559, 88] width 657 height 120
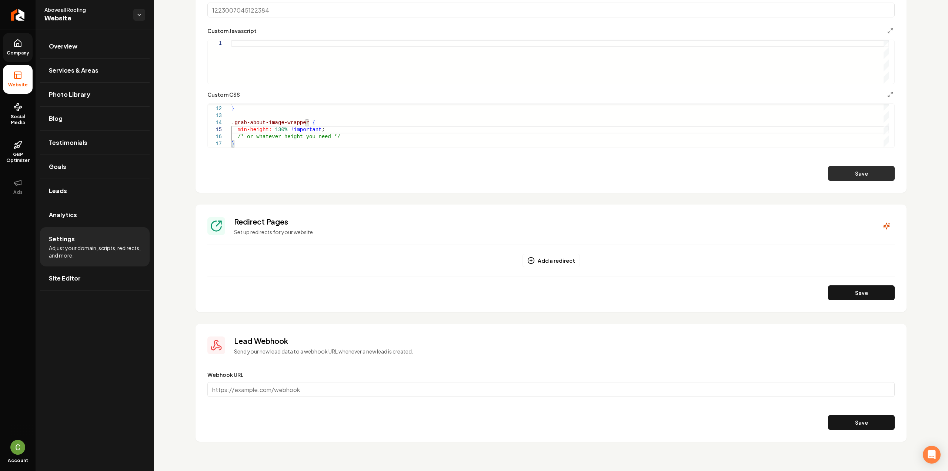
click at [856, 171] on button "Save" at bounding box center [861, 173] width 67 height 15
click at [276, 126] on div "align-items: center !important ; } .grab-about-image-wrapper { min-height: 130%…" at bounding box center [559, 88] width 657 height 120
click at [870, 170] on button "Save" at bounding box center [861, 173] width 67 height 15
drag, startPoint x: 276, startPoint y: 129, endPoint x: 272, endPoint y: 129, distance: 4.1
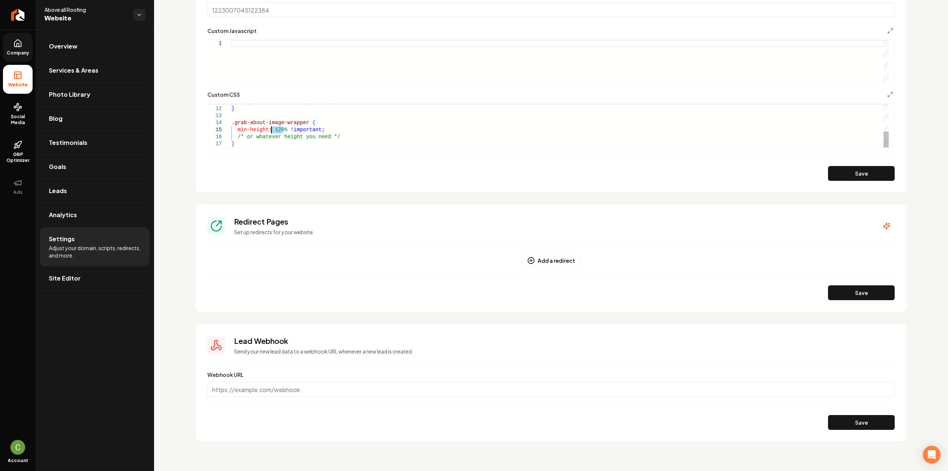
click at [272, 129] on div "align-items: center !important ; } .grab-about-image-wrapper { min-height: 120%…" at bounding box center [559, 88] width 657 height 120
click at [859, 174] on button "Save" at bounding box center [861, 173] width 67 height 15
click at [346, 118] on div "align-items: center !important ; } .grab-about-image-wrapper { min-height: 600p…" at bounding box center [559, 106] width 657 height 120
click at [283, 141] on div "align-items: center !important ; } .grab-about-image-wrapper { min-height: 600p…" at bounding box center [559, 88] width 657 height 120
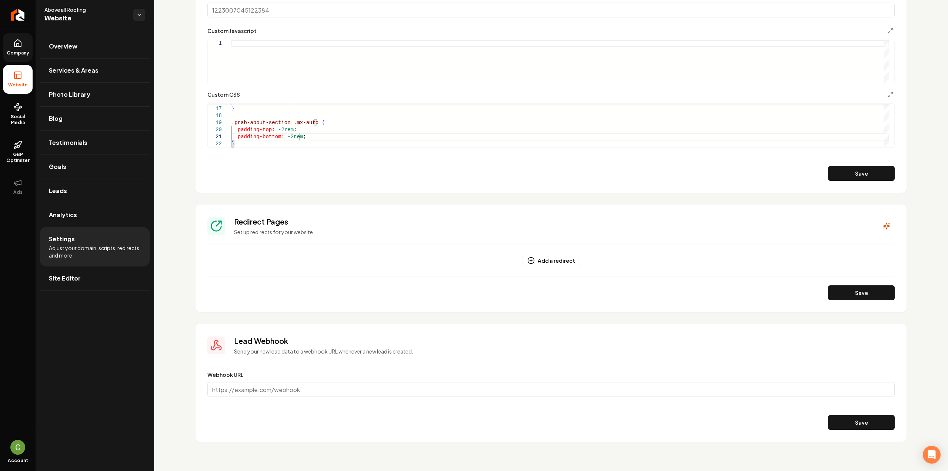
scroll to position [6, 68]
drag, startPoint x: 862, startPoint y: 177, endPoint x: 856, endPoint y: 183, distance: 9.4
click at [862, 176] on button "Save" at bounding box center [861, 173] width 67 height 15
click at [287, 131] on div "/* or whatever height you need */ } .grab-about-section .mx-auto { padding-top:…" at bounding box center [559, 70] width 657 height 155
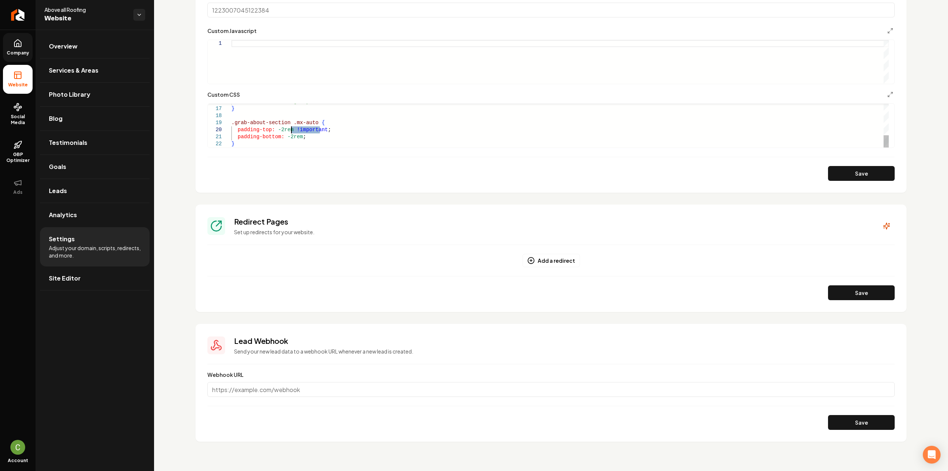
drag, startPoint x: 320, startPoint y: 129, endPoint x: 291, endPoint y: 131, distance: 28.6
click at [291, 131] on div "/* or whatever height you need */ } .grab-about-section .mx-auto { padding-top:…" at bounding box center [559, 70] width 657 height 155
click at [296, 136] on div "/* or whatever height you need */ } .grab-about-section .mx-auto { padding-top:…" at bounding box center [559, 70] width 657 height 155
click at [843, 171] on button "Save" at bounding box center [861, 173] width 67 height 15
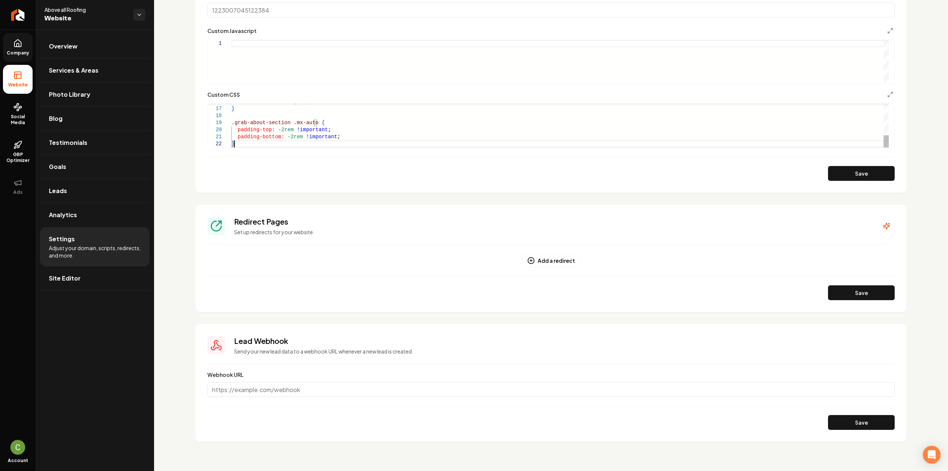
click at [267, 143] on div "/* or whatever height you need */ } .grab-about-section .mx-auto { padding-top:…" at bounding box center [559, 70] width 657 height 155
drag, startPoint x: 230, startPoint y: 122, endPoint x: 222, endPoint y: 110, distance: 14.1
click at [231, 110] on div "@ media ( min-width: 768 px ) { padding-bottom: -2rem !important ; } .grab-abou…" at bounding box center [559, 82] width 657 height 204
click at [301, 121] on div "@ media ( min-width: 768 px ) { .md\:py-20 { padding-bottom: 5rem ; padding-top…" at bounding box center [559, 63] width 657 height 169
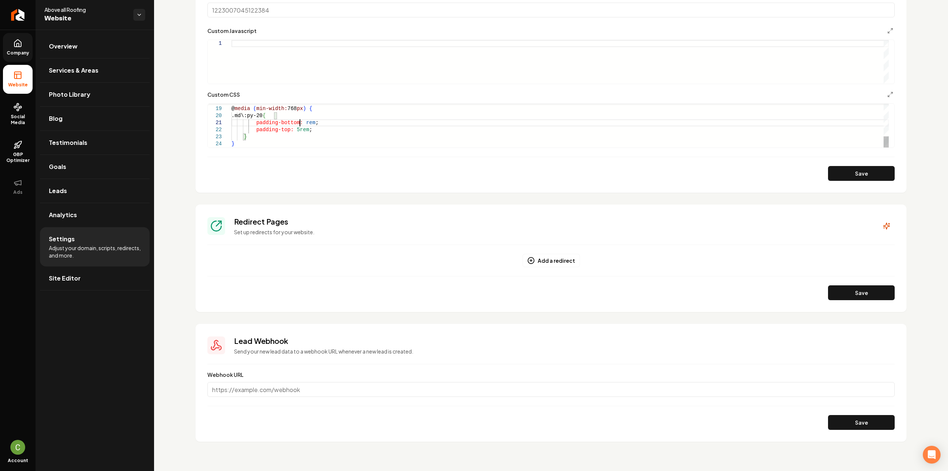
scroll to position [6, 74]
click at [293, 131] on div "@ media ( min-width: 768 px ) { .md\:py-20 { padding-bottom: -2rem ; padding-to…" at bounding box center [559, 63] width 657 height 169
click at [835, 181] on section "**********" at bounding box center [551, 3] width 711 height 379
click at [837, 175] on button "Save" at bounding box center [861, 173] width 67 height 15
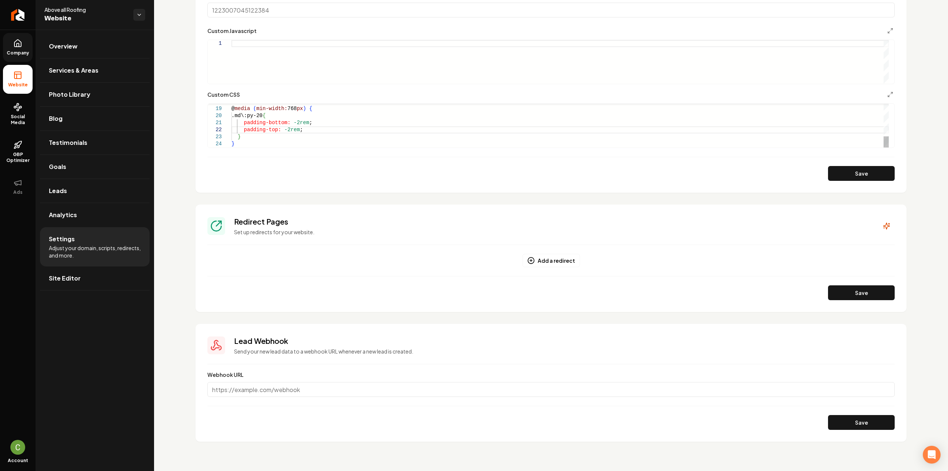
click at [299, 145] on div "@ media ( min-width: 768 px ) { .md\:py-20 { padding-bottom: -2rem ; padding-to…" at bounding box center [559, 63] width 657 height 169
click at [863, 171] on button "Save" at bounding box center [861, 173] width 67 height 15
click at [274, 108] on div ".grab-about-section .mx-auto { padding-top: -2rem !important ; /* or whatever h…" at bounding box center [559, 88] width 657 height 155
click at [275, 112] on div ".grab-about-section .mx-auto { padding-top: -2rem !important ; /* or whatever h…" at bounding box center [559, 89] width 657 height 155
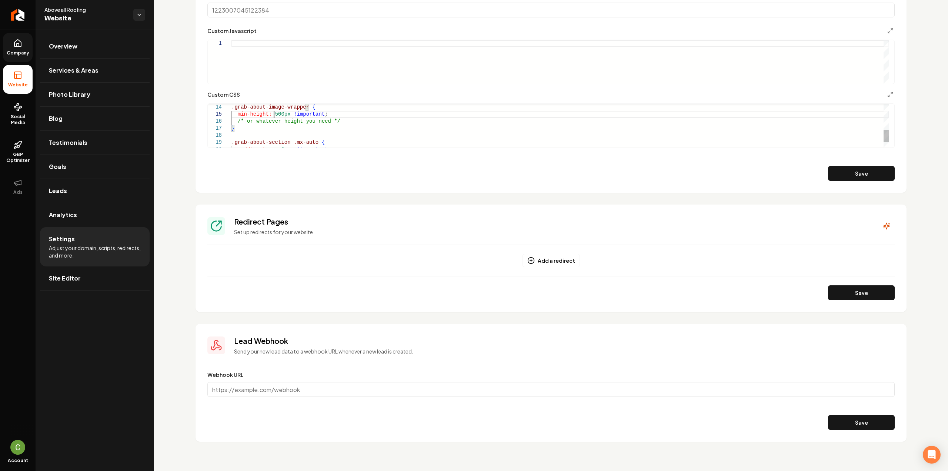
scroll to position [29, 42]
drag, startPoint x: 853, startPoint y: 185, endPoint x: 853, endPoint y: 179, distance: 6.0
click at [853, 184] on section "**********" at bounding box center [551, 3] width 711 height 379
drag, startPoint x: 851, startPoint y: 173, endPoint x: 853, endPoint y: 178, distance: 5.7
click at [851, 173] on button "Save" at bounding box center [861, 173] width 67 height 15
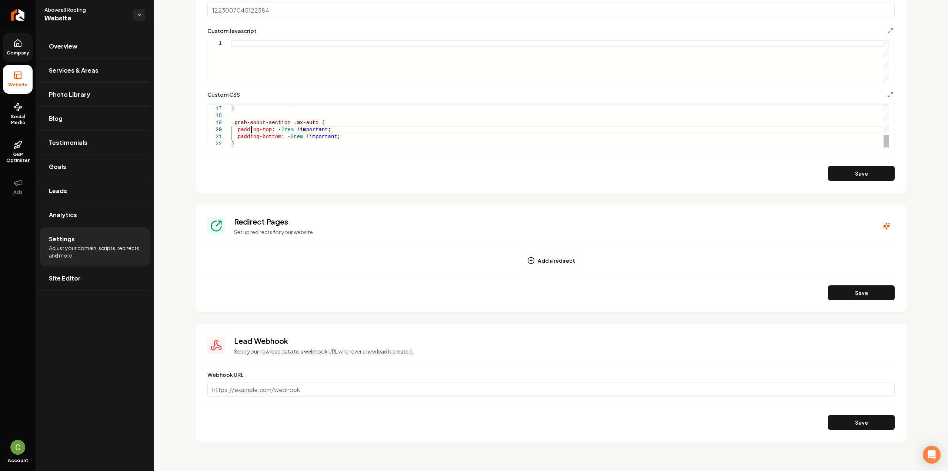
click at [251, 129] on div ".grab-about-section .mx-auto { padding-top: -2rem !important ; /* or whatever h…" at bounding box center [559, 70] width 657 height 155
click at [246, 138] on div ".grab-about-section .mx-auto { margin-top: -2rem !important ; /* or whatever he…" at bounding box center [559, 70] width 657 height 155
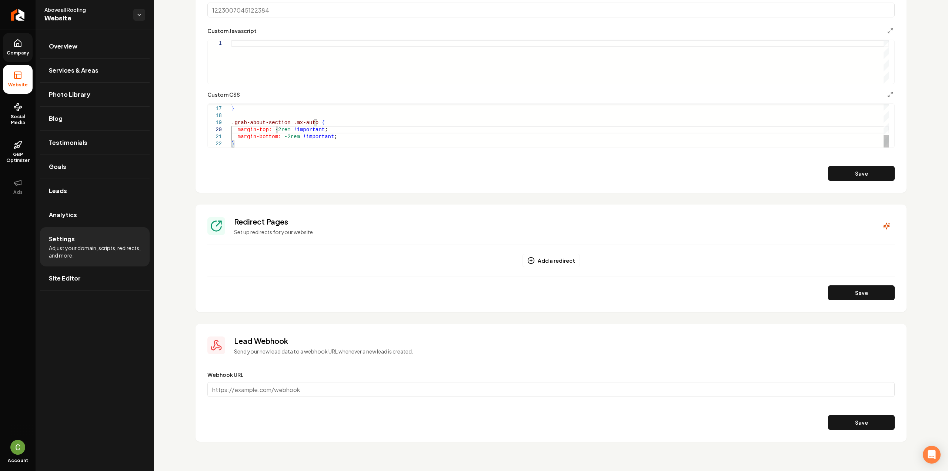
click at [276, 127] on div ".grab-about-section .mx-auto { margin-top: -2rem !important ; /* or whatever he…" at bounding box center [559, 70] width 657 height 155
click at [283, 133] on div ".grab-about-section .mx-auto { margin-top: -7rem !important ; /* or whatever he…" at bounding box center [559, 70] width 657 height 155
click at [287, 137] on div ".grab-about-section .mx-auto { margin-top: -7rem !important ; /* or whatever he…" at bounding box center [559, 70] width 657 height 155
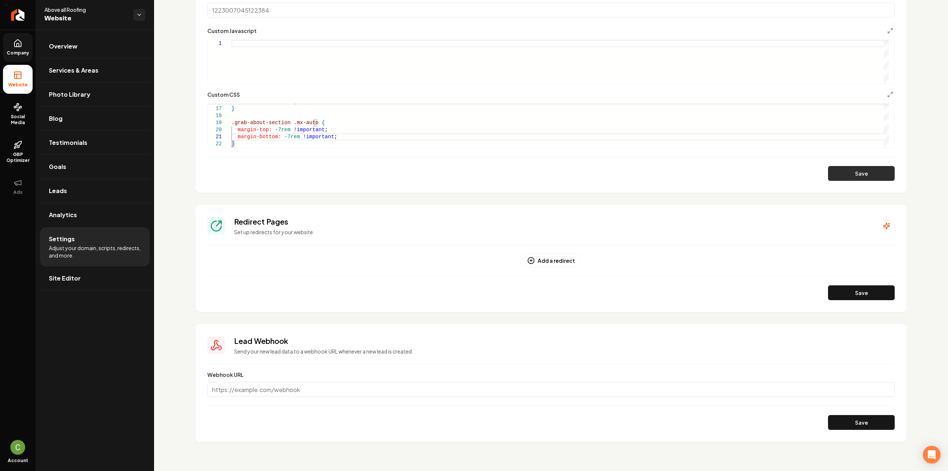
click at [848, 171] on button "Save" at bounding box center [861, 173] width 67 height 15
click at [274, 129] on div ".grab-about-section .mx-auto { margin-top: -7rem !important ; /* or whatever he…" at bounding box center [559, 70] width 657 height 155
click at [282, 137] on div ".grab-about-section .mx-auto { margin-top: -5rem !important ; /* or whatever he…" at bounding box center [559, 70] width 657 height 155
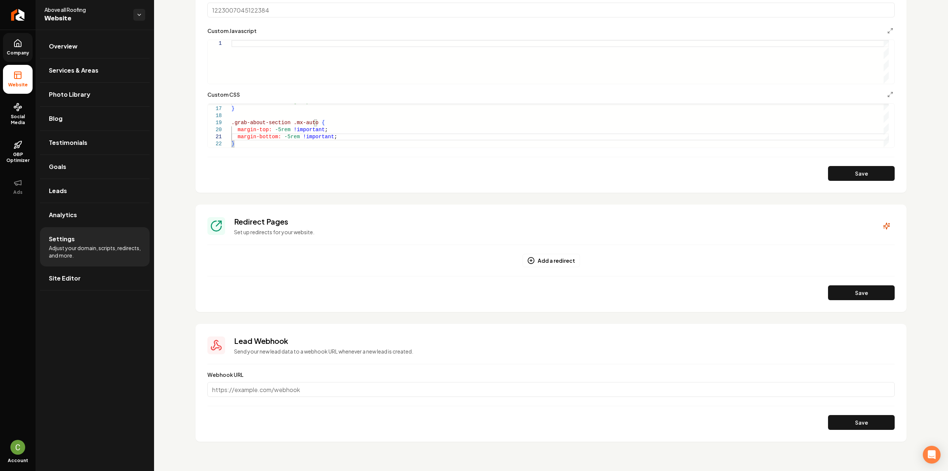
click at [838, 181] on section "**********" at bounding box center [551, 3] width 711 height 379
click at [837, 179] on button "Save" at bounding box center [861, 173] width 67 height 15
click at [274, 129] on div ".grab-about-section .mx-auto { margin-top: -5rem !important ; /* or whatever he…" at bounding box center [559, 70] width 657 height 155
click at [284, 139] on div ".grab-about-section .mx-auto { margin-top: -3rem !important ; /* or whatever he…" at bounding box center [559, 70] width 657 height 155
click at [846, 174] on button "Save" at bounding box center [861, 173] width 67 height 15
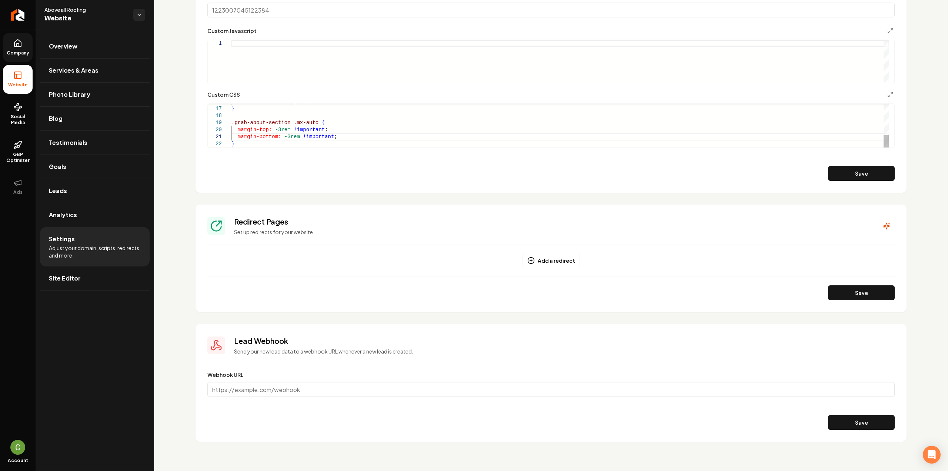
click at [263, 140] on div ".grab-about-section .mx-auto { margin-top: -3rem !important ; /* or whatever he…" at bounding box center [559, 70] width 657 height 155
click at [879, 178] on button "Save" at bounding box center [861, 173] width 67 height 15
click at [284, 134] on div "margin-top: -3rem !important ; margin-bottom: -3rem !important ; } .grab-about-…" at bounding box center [559, 55] width 657 height 183
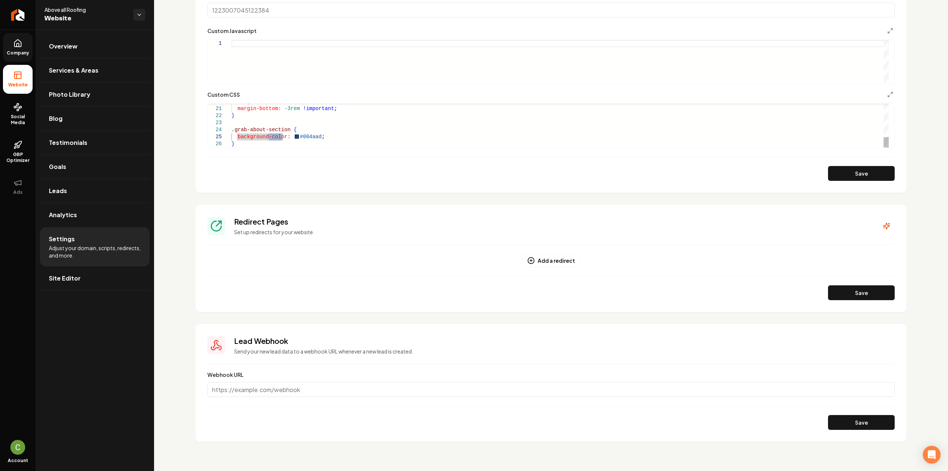
click at [303, 135] on div "margin-top: -3rem !important ; margin-bottom: -3rem !important ; } .grab-about-…" at bounding box center [559, 55] width 657 height 183
click at [302, 134] on div "margin-top: -3rem !important ; margin-bottom: -3rem !important ; } .grab-about-…" at bounding box center [559, 55] width 657 height 183
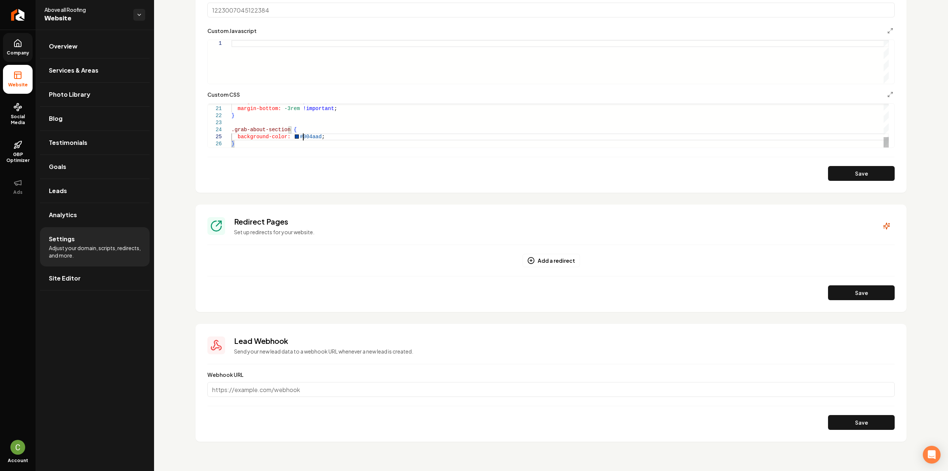
click at [303, 138] on div "margin-top: -3rem !important ; margin-bottom: -3rem !important ; } .grab-about-…" at bounding box center [559, 55] width 657 height 183
click at [861, 171] on button "Save" at bounding box center [861, 173] width 67 height 15
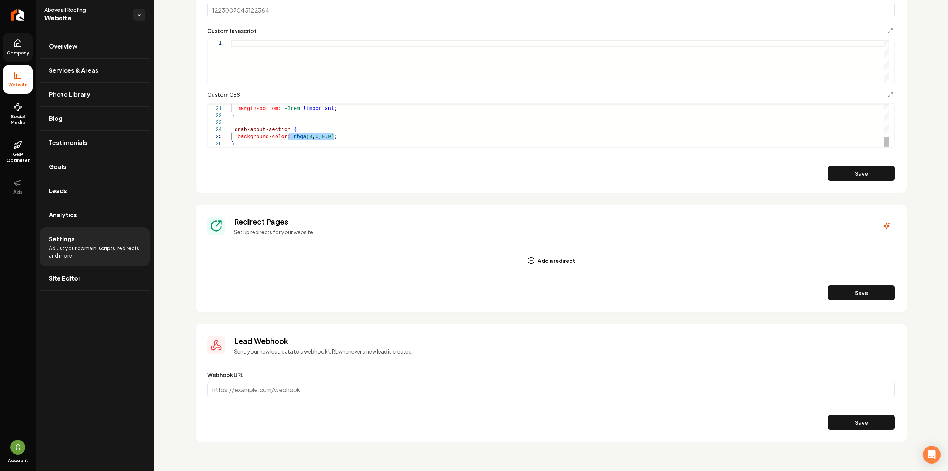
drag, startPoint x: 288, startPoint y: 135, endPoint x: 335, endPoint y: 136, distance: 47.1
click at [335, 137] on div "margin-top: -3rem !important ; margin-bottom: -3rem !important ; } .grab-about-…" at bounding box center [559, 55] width 657 height 183
click at [287, 136] on div "margin-top: -3rem !important ; margin-bottom: -3rem !important ; } .grab-about-…" at bounding box center [559, 55] width 657 height 183
click at [350, 140] on div "margin-top: -3rem !important ; margin-bottom: -3rem !important ; } .grab-about-…" at bounding box center [559, 55] width 657 height 183
click at [335, 137] on div "margin-top: -3rem !important ; margin-bottom: -3rem !important ; } .grab-about-…" at bounding box center [559, 55] width 657 height 183
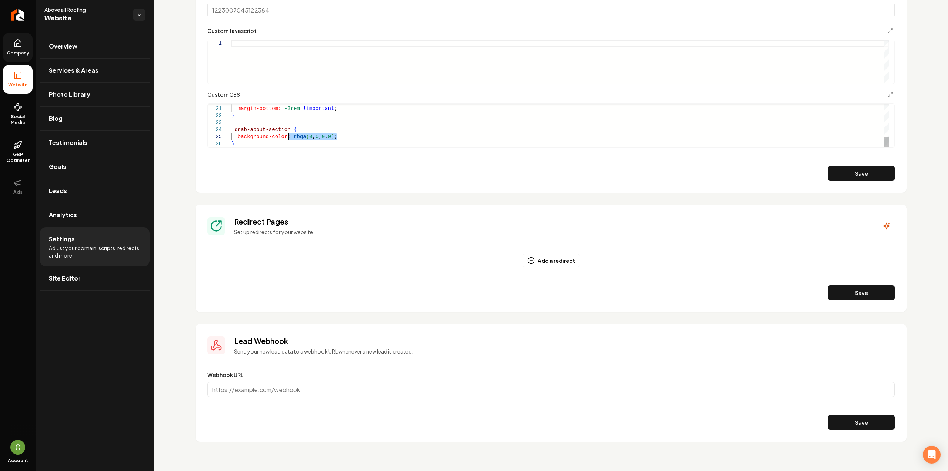
drag, startPoint x: 336, startPoint y: 134, endPoint x: 289, endPoint y: 136, distance: 47.4
click at [288, 137] on div "margin-top: -3rem !important ; margin-bottom: -3rem !important ; } .grab-about-…" at bounding box center [559, 55] width 657 height 183
click at [828, 172] on button "Save" at bounding box center [861, 173] width 67 height 15
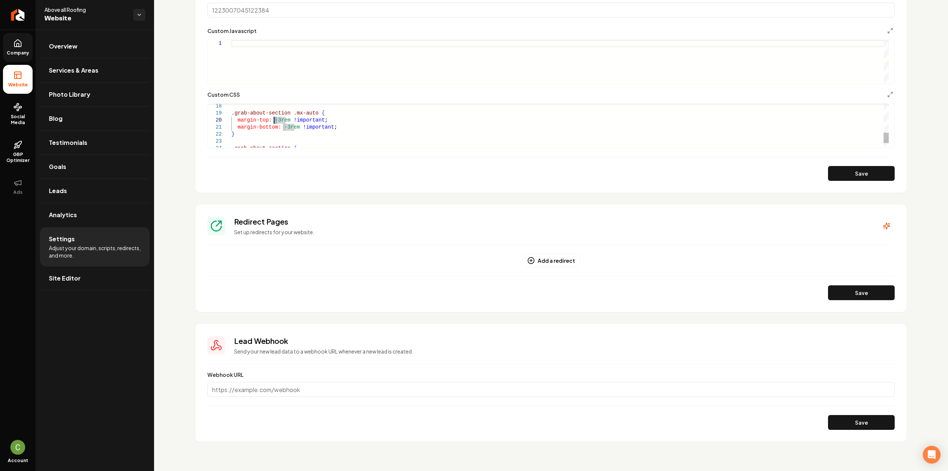
click at [275, 120] on div "margin-top: -3rem !important ; margin-bottom: -3rem !important ; } .grab-about-…" at bounding box center [559, 74] width 657 height 183
click at [283, 129] on div "margin-top: -4rem !important ; margin-bottom: -3rem !important ; } .grab-about-…" at bounding box center [559, 74] width 657 height 183
click at [850, 174] on button "Save" at bounding box center [861, 173] width 67 height 15
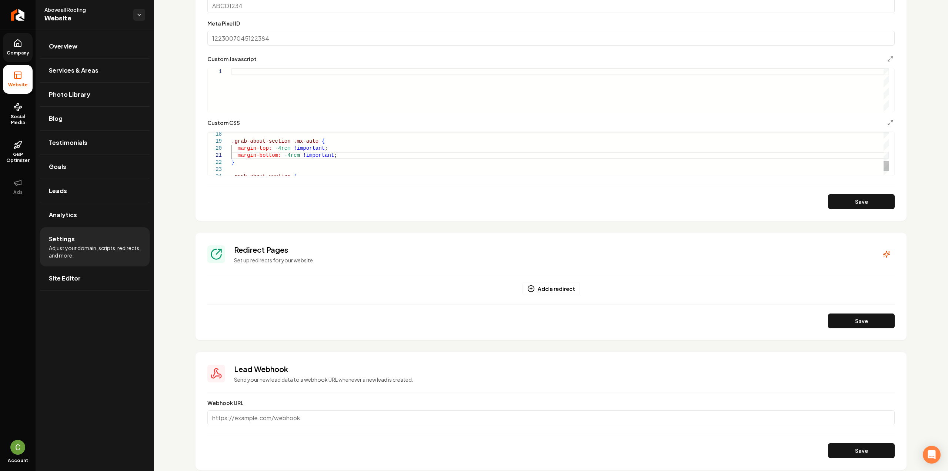
scroll to position [447, 0]
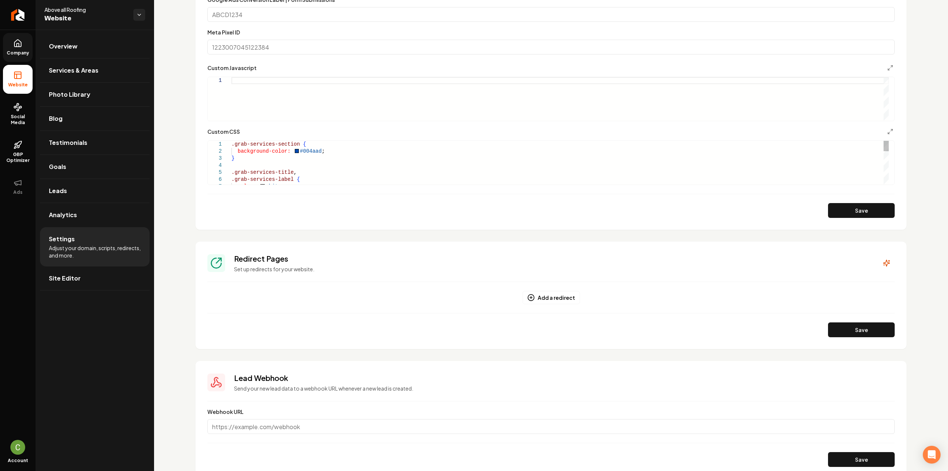
click at [322, 153] on div "color: white ; .grab-services-title , .grab-services-label { background-color: …" at bounding box center [559, 232] width 657 height 183
click at [868, 212] on button "Save" at bounding box center [861, 210] width 67 height 15
click at [246, 160] on div ".grab-services-title , .grab-services-label { background-color: #004aad ; } .gr…" at bounding box center [559, 236] width 657 height 190
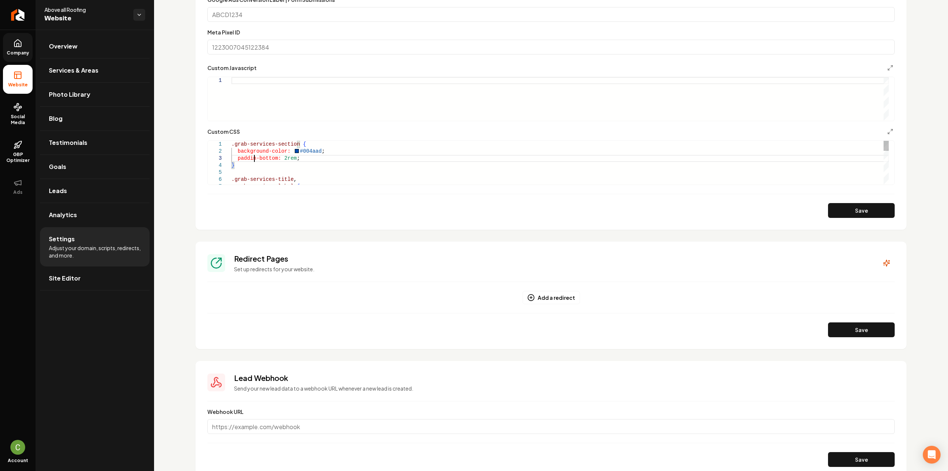
scroll to position [14, 25]
click at [846, 216] on button "Save" at bounding box center [861, 210] width 67 height 15
click at [286, 157] on div ".grab-services-title , .grab-services-label { background-color: #004aad ; } .gr…" at bounding box center [559, 236] width 657 height 190
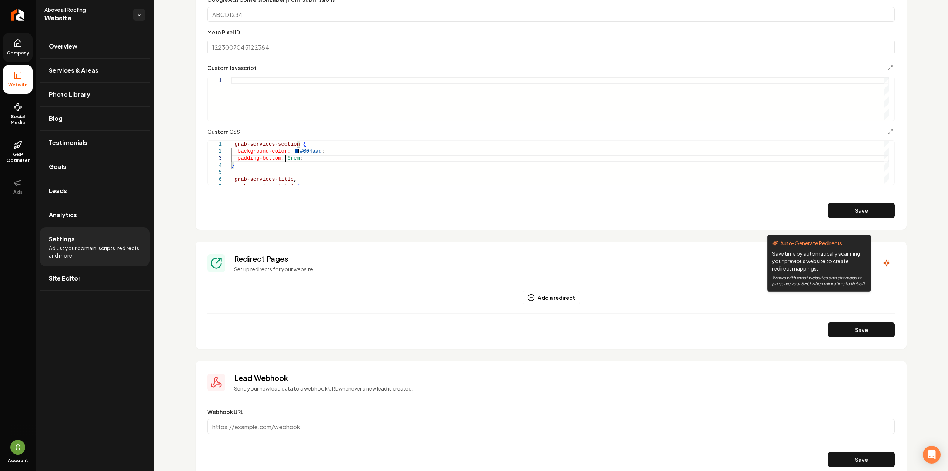
click at [855, 211] on button "Save" at bounding box center [861, 210] width 67 height 15
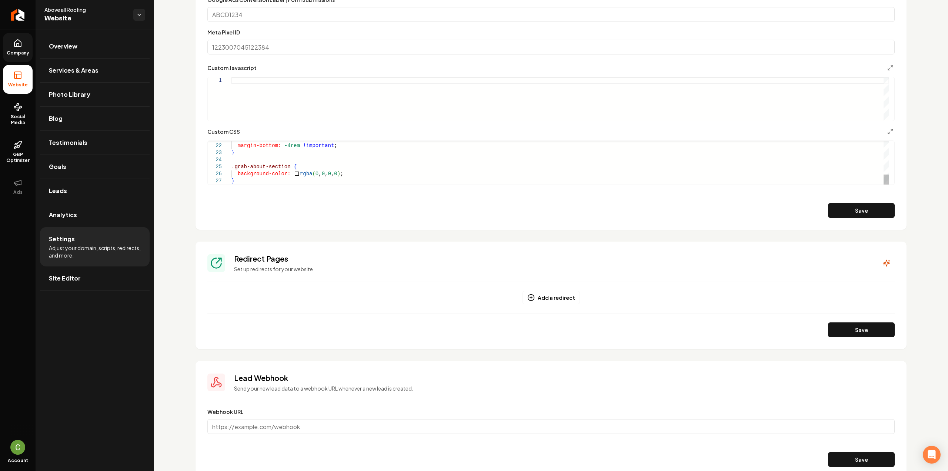
scroll to position [484, 0]
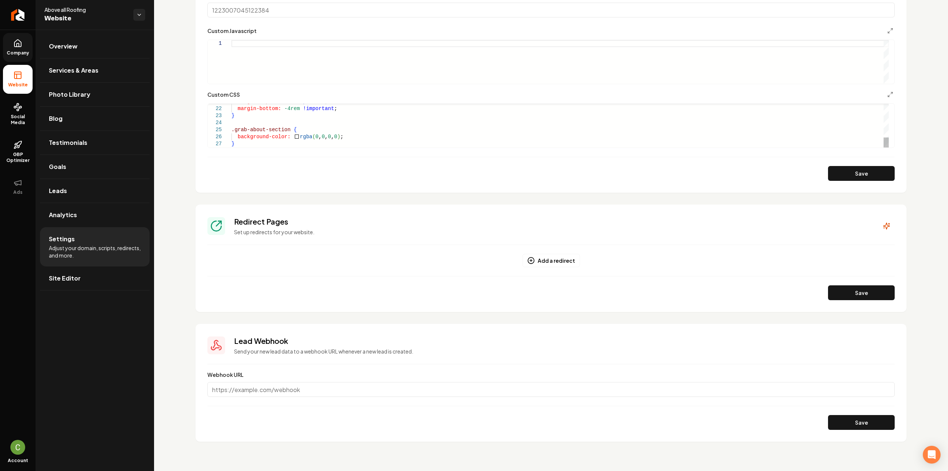
click at [253, 141] on div "margin-top: -4rem !important ; margin-bottom: -4rem !important ; } .grab-about-…" at bounding box center [559, 52] width 657 height 190
click at [850, 183] on section "**********" at bounding box center [551, 3] width 711 height 379
click at [850, 180] on button "Save" at bounding box center [861, 173] width 67 height 15
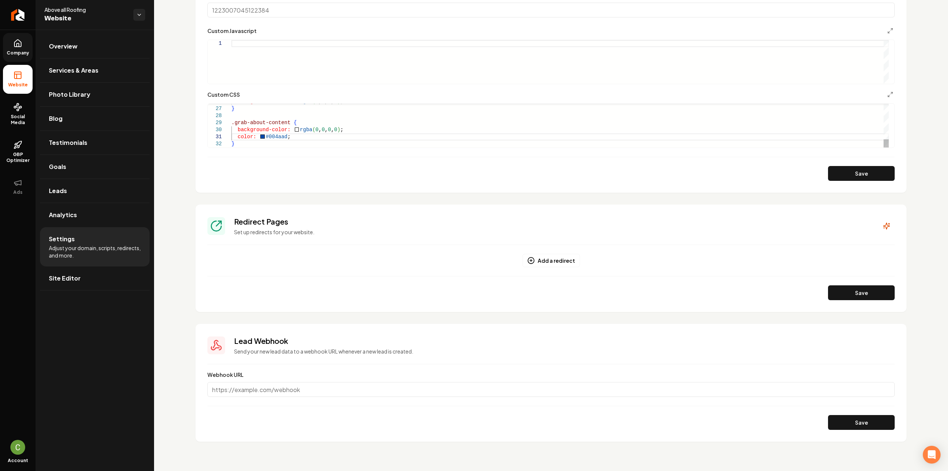
click at [288, 138] on div "background-color: rgba ( 0 , 0 , 0 , 0 ) ; } background-color: rgba ( 0 , 0 , 0…" at bounding box center [559, 34] width 657 height 225
click at [298, 147] on div "background-color: rgba ( 0 , 0 , 0 , 0 ) ; } background-color: rgba ( 0 , 0 , 0…" at bounding box center [559, 34] width 657 height 225
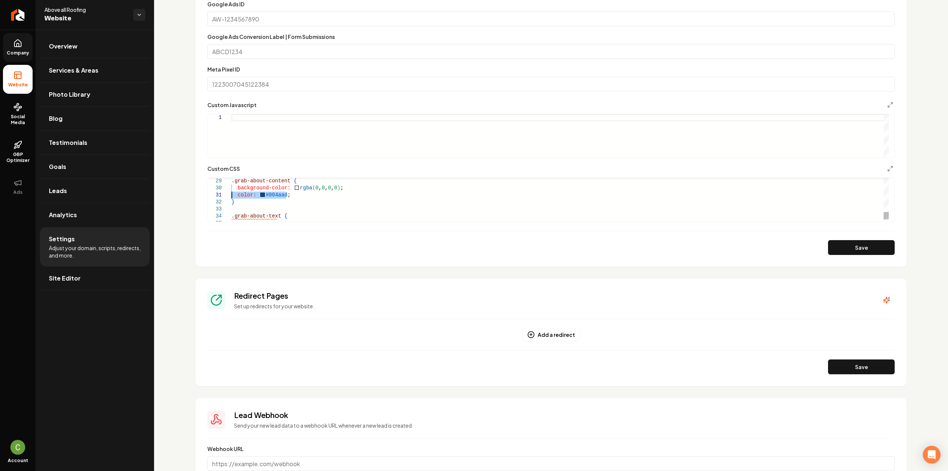
drag, startPoint x: 287, startPoint y: 183, endPoint x: 223, endPoint y: 196, distance: 64.9
click at [320, 211] on div "background-color: rgba ( 0 , 0 , 0 , 0 ) ; color: #004aad ; } .grab-about-text …" at bounding box center [559, 94] width 657 height 253
type textarea "**********"
click at [843, 244] on button "Save" at bounding box center [861, 247] width 67 height 15
click at [887, 170] on icon "Main content area" at bounding box center [890, 169] width 6 height 6
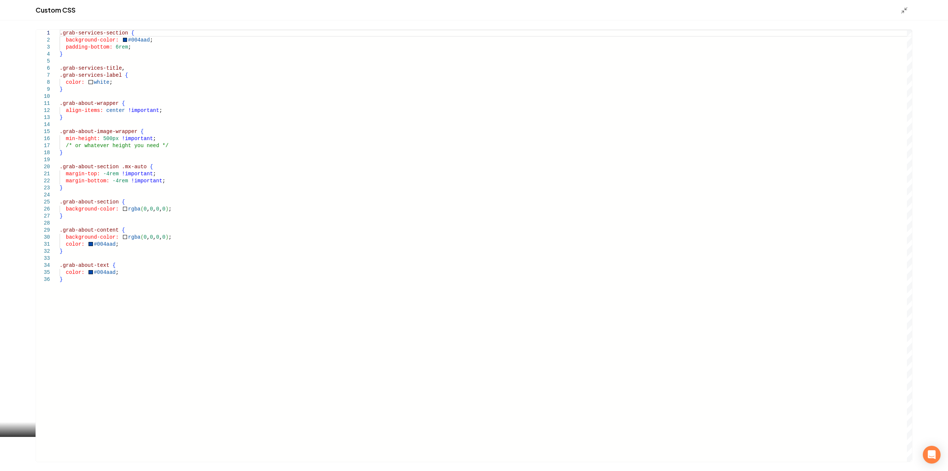
click at [159, 136] on div ".grab-services-section { background-color: #004aad ; padding-bottom: 6rem ; } .…" at bounding box center [486, 246] width 853 height 432
click at [164, 147] on div ".grab-services-section { background-color: #004aad ; padding-bottom: 6rem ; } .…" at bounding box center [486, 246] width 853 height 432
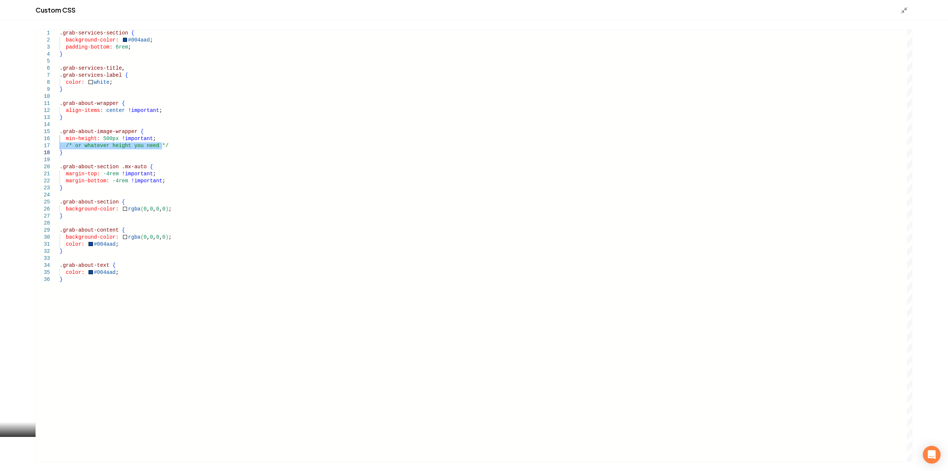
type textarea "**********"
click at [905, 15] on div "Custom CSS" at bounding box center [474, 10] width 948 height 20
click at [901, 11] on icon "Main content area" at bounding box center [904, 10] width 7 height 7
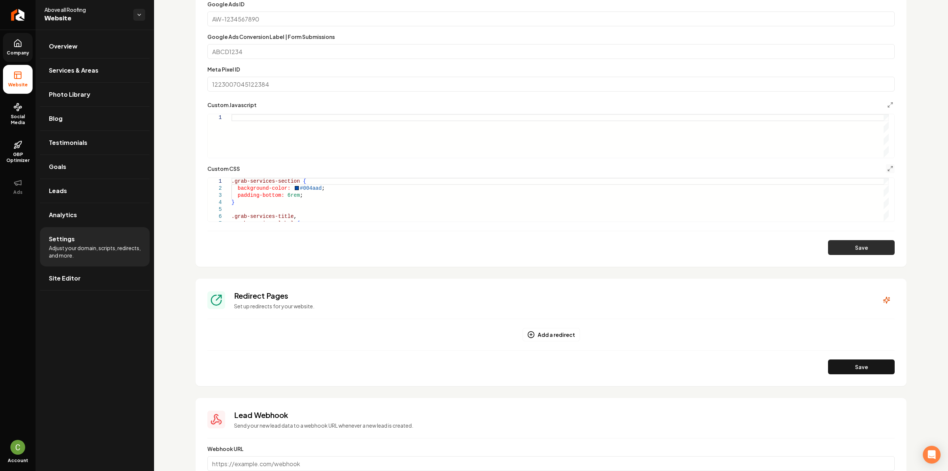
click at [842, 251] on button "Save" at bounding box center [861, 247] width 67 height 15
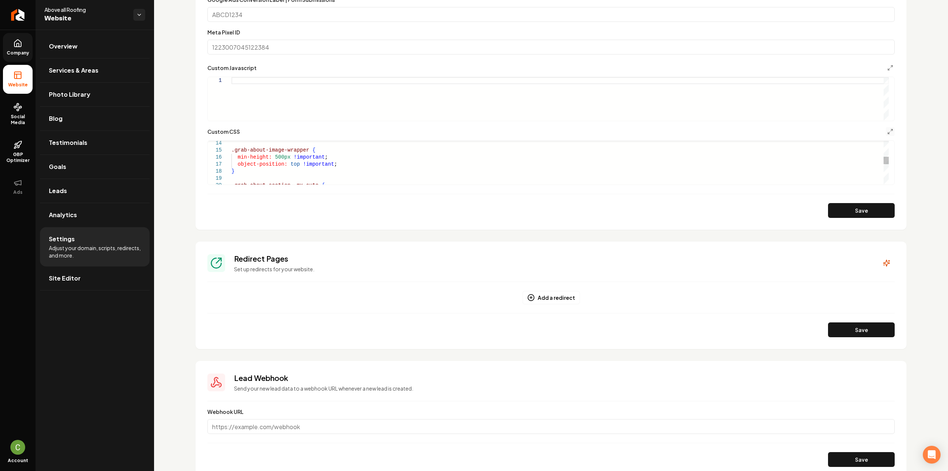
click at [278, 167] on div "min-height: 500px !important ; object-position: top !important ; } .grab-about-…" at bounding box center [559, 174] width 657 height 253
click at [861, 210] on button "Save" at bounding box center [861, 210] width 67 height 15
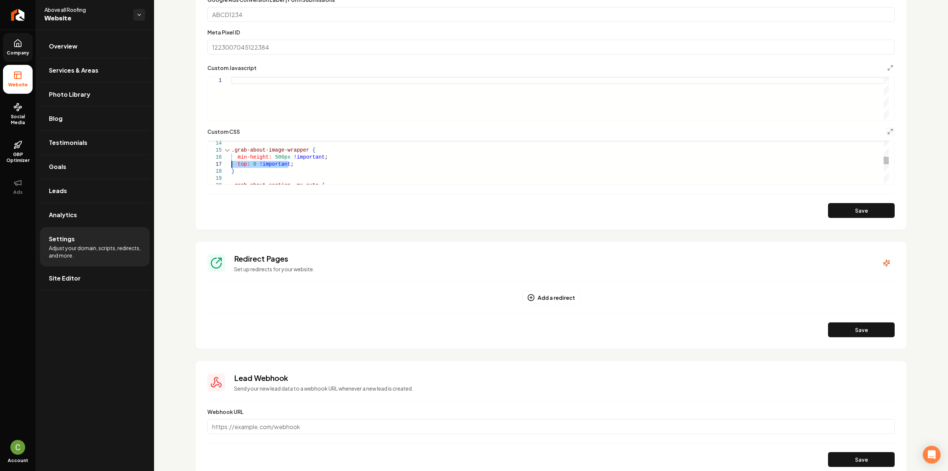
drag, startPoint x: 290, startPoint y: 165, endPoint x: 215, endPoint y: 161, distance: 74.9
click at [231, 161] on div ".grab-about-section .mx-auto { min-height: 500px !important ; top: 0 !important…" at bounding box center [559, 174] width 657 height 253
click at [272, 165] on div ".grab-about-section .mx-auto { min-height: 500px !important ; } .grab-about-ima…" at bounding box center [559, 171] width 657 height 246
click at [838, 219] on section "**********" at bounding box center [551, 40] width 711 height 379
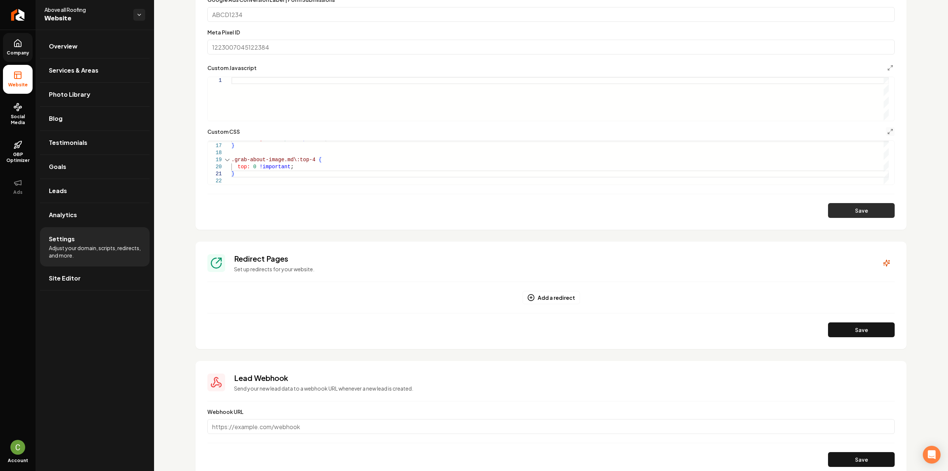
click at [840, 214] on button "Save" at bounding box center [861, 210] width 67 height 15
drag, startPoint x: 239, startPoint y: 172, endPoint x: 228, endPoint y: 162, distance: 15.2
click at [231, 162] on div "min-height: 500px !important ; } .grab-about-image.md\:top-4 { top: 0 !importan…" at bounding box center [559, 167] width 657 height 274
click at [833, 208] on button "Save" at bounding box center [861, 210] width 67 height 15
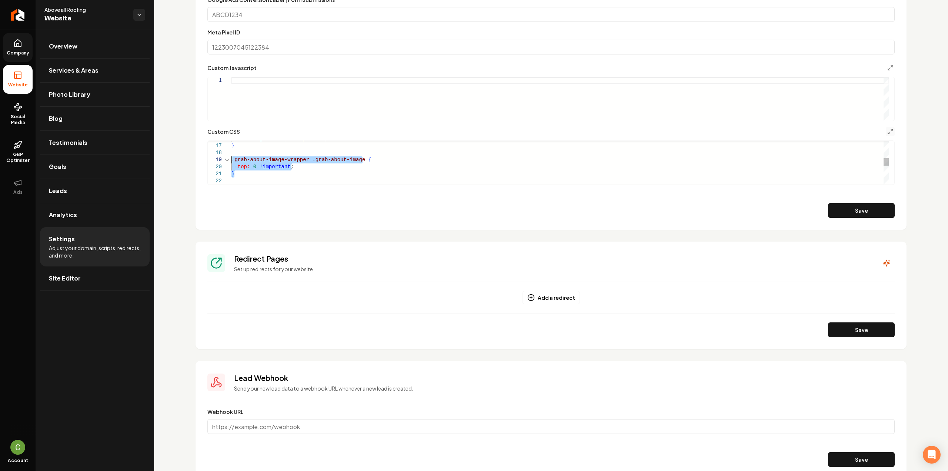
drag, startPoint x: 240, startPoint y: 172, endPoint x: 230, endPoint y: 160, distance: 15.3
click at [231, 160] on div "min-height: 500px !important ; } .grab-about-image-wrapper .grab-about-image { …" at bounding box center [559, 167] width 657 height 274
click at [845, 212] on button "Save" at bounding box center [861, 210] width 67 height 15
drag, startPoint x: 237, startPoint y: 174, endPoint x: 224, endPoint y: 146, distance: 30.8
click at [231, 146] on div "@ media ( min-width: 768 px ) { .grab-about-image { top: 0 !important ; } }" at bounding box center [559, 160] width 657 height 289
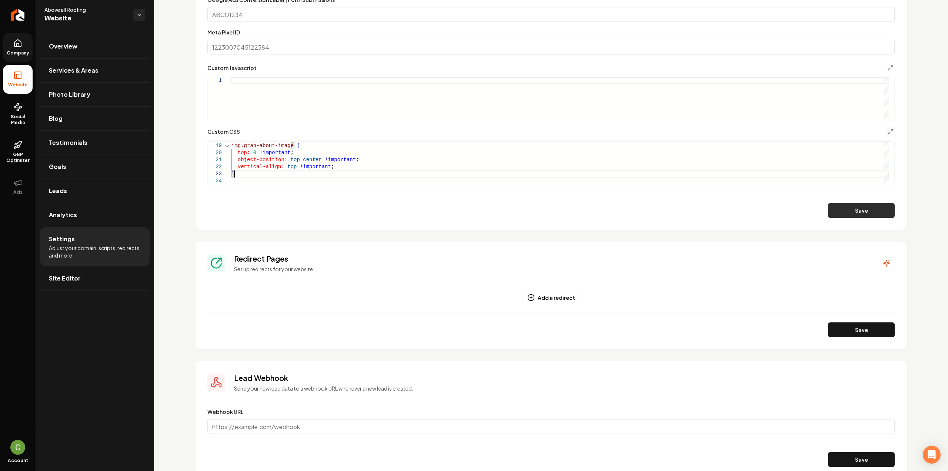
click at [866, 208] on button "Save" at bounding box center [861, 210] width 67 height 15
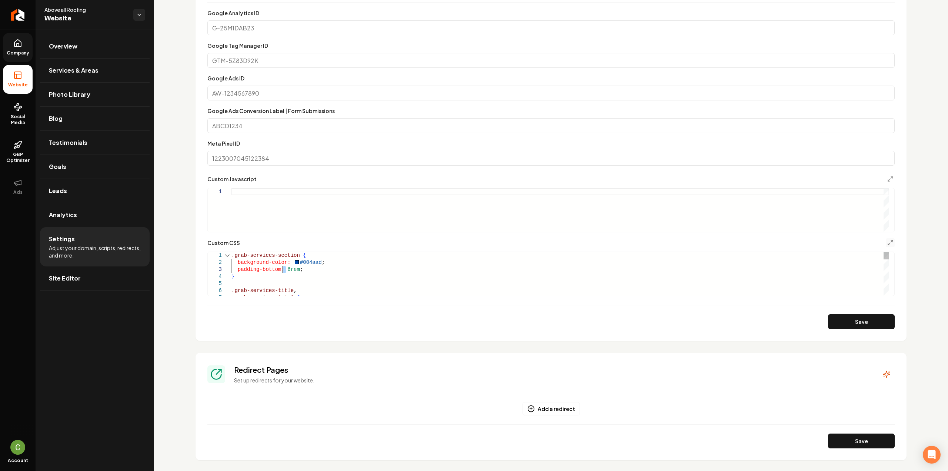
click at [283, 268] on div ".grab-services-title , .grab-services-label { padding-bottom: 6rem ; } .grab-se…" at bounding box center [559, 396] width 657 height 289
type textarea "**********"
click at [848, 318] on button "Save" at bounding box center [861, 321] width 67 height 15
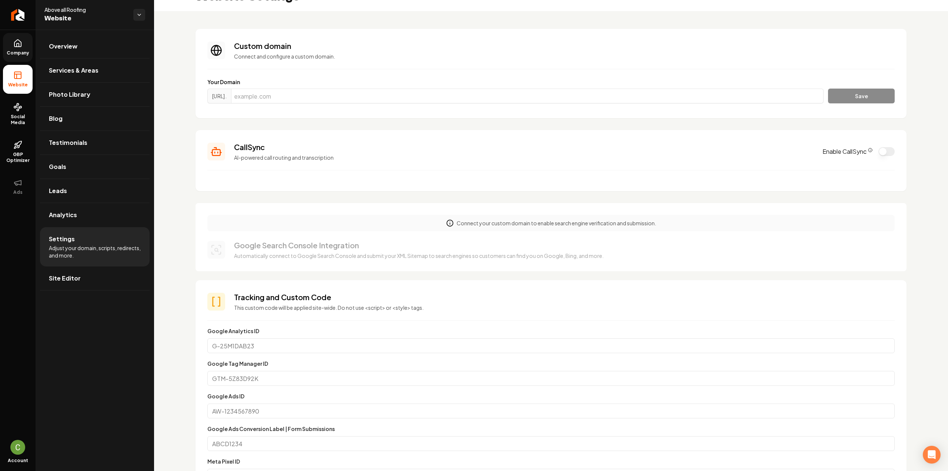
scroll to position [0, 0]
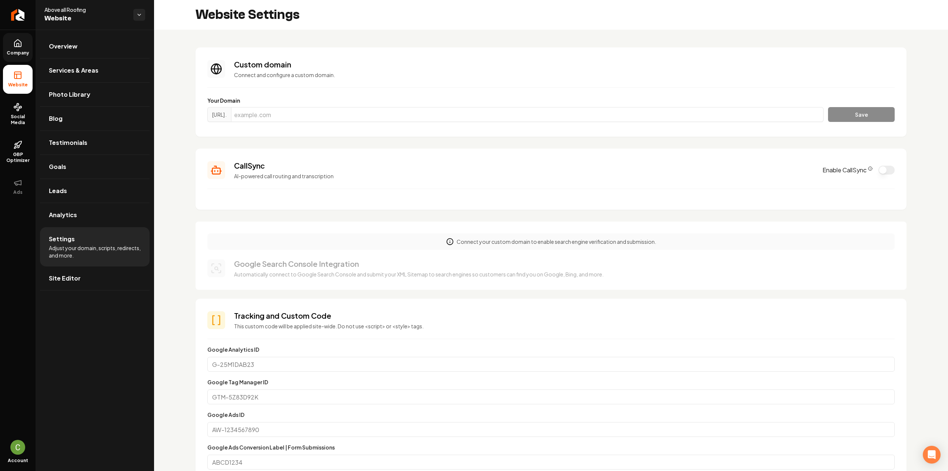
click at [11, 51] on span "Company" at bounding box center [18, 53] width 29 height 6
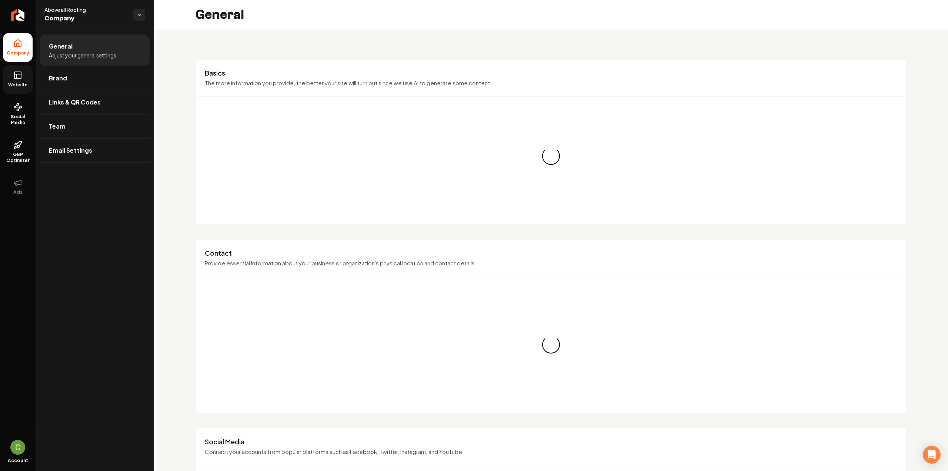
click at [13, 71] on link "Website" at bounding box center [18, 79] width 30 height 29
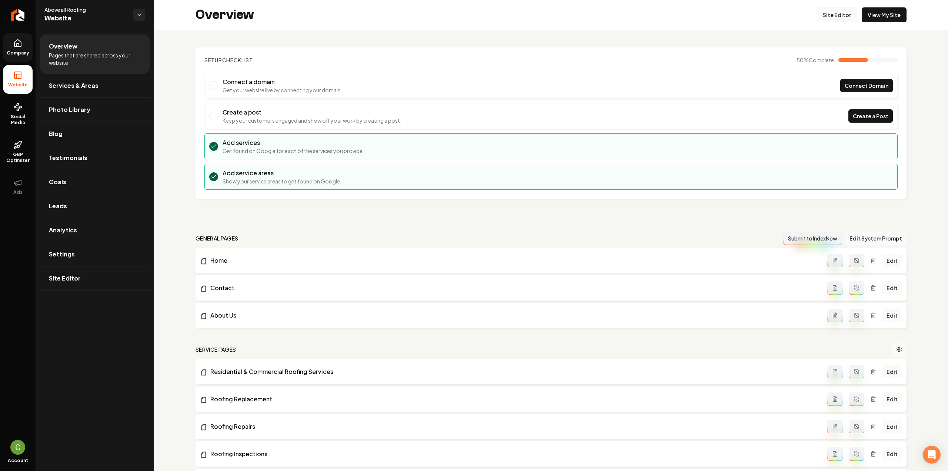
click at [836, 13] on link "Site Editor" at bounding box center [837, 14] width 41 height 15
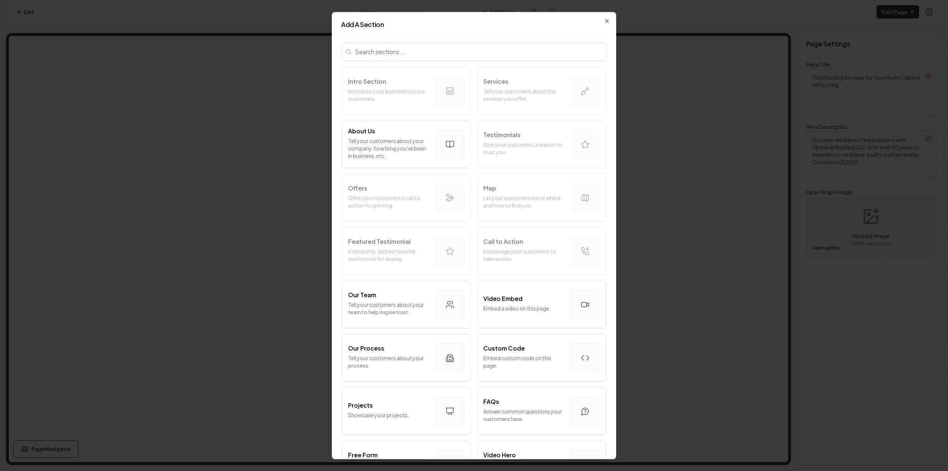
click at [508, 236] on div "Intro Section Introduce your business to your customers. Services Tell your cus…" at bounding box center [474, 386] width 266 height 638
drag, startPoint x: 508, startPoint y: 236, endPoint x: 573, endPoint y: 246, distance: 65.9
click at [509, 236] on div "Intro Section Introduce your business to your customers. Services Tell your cus…" at bounding box center [474, 386] width 266 height 638
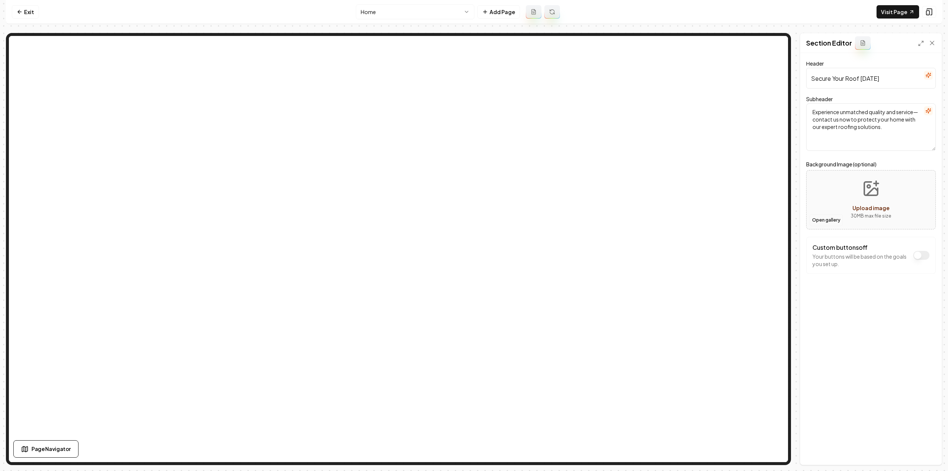
click at [830, 220] on button "Open gallery" at bounding box center [826, 220] width 33 height 12
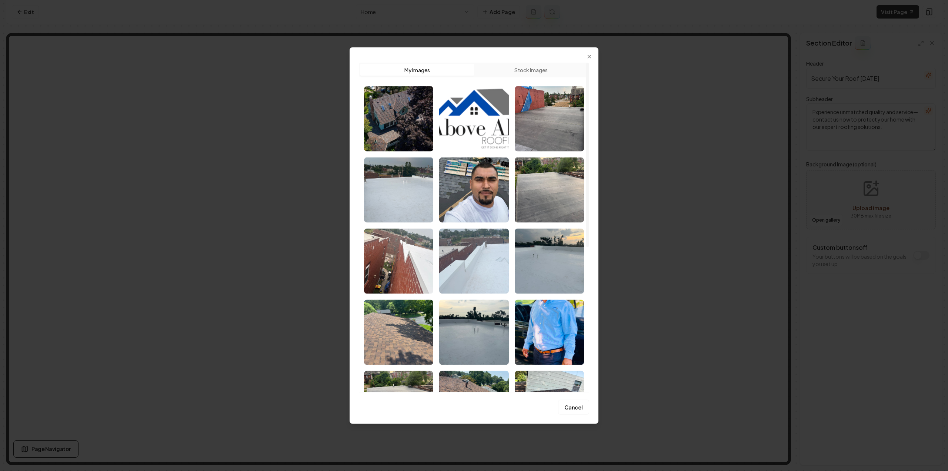
click at [472, 270] on img "Select image image_68bad92b5c7cd75eb80d530a.jpeg" at bounding box center [473, 260] width 69 height 65
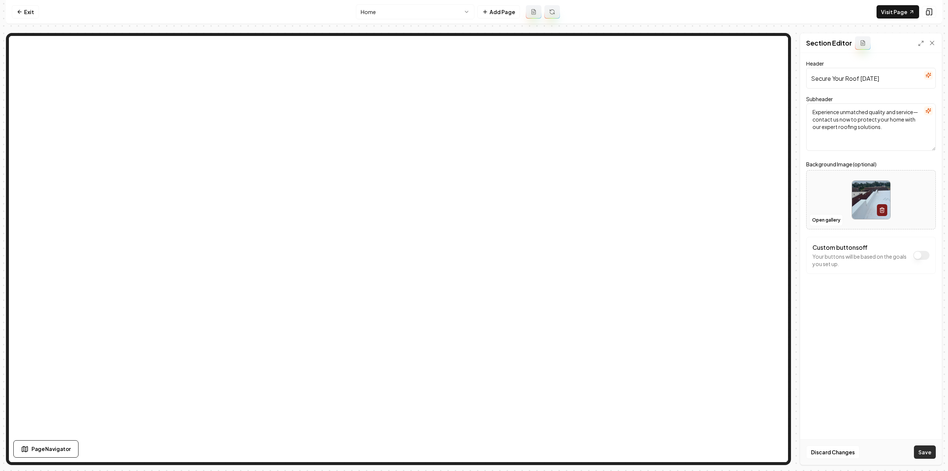
click at [931, 452] on button "Save" at bounding box center [925, 451] width 22 height 13
click at [37, 10] on link "Exit" at bounding box center [25, 11] width 27 height 13
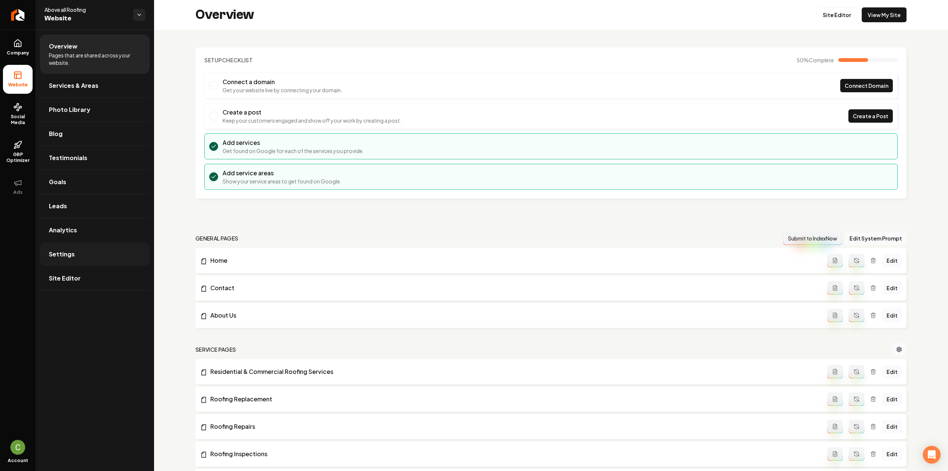
click at [64, 250] on span "Settings" at bounding box center [62, 254] width 26 height 9
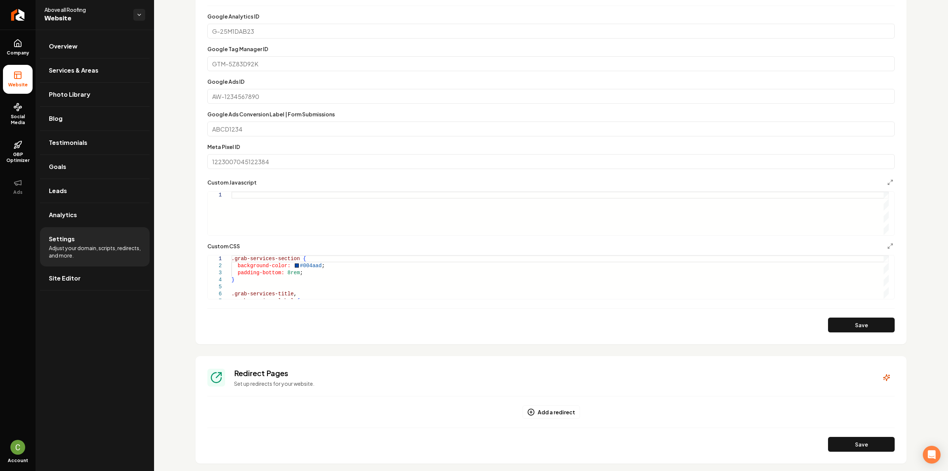
scroll to position [333, 0]
click at [887, 244] on icon "Main content area" at bounding box center [890, 246] width 6 height 6
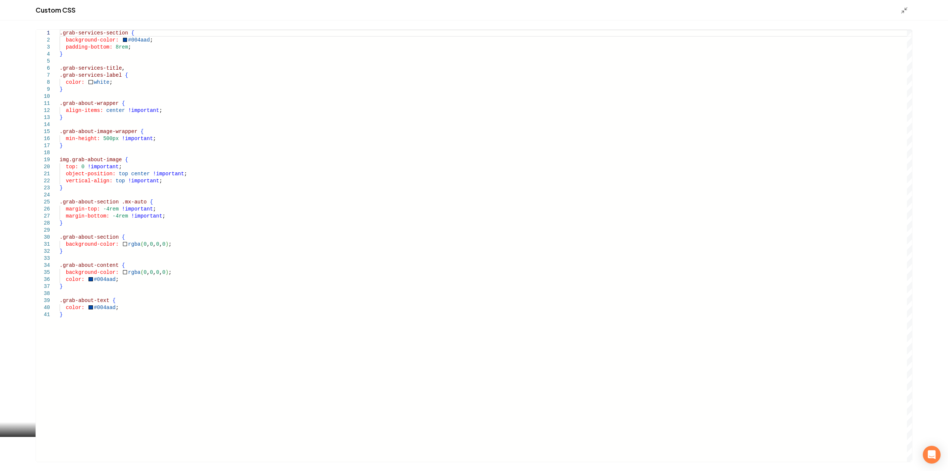
scroll to position [0, 0]
click at [111, 216] on div ".grab-services-section { background-color: #004aad ; padding-bottom: 8rem ; } .…" at bounding box center [486, 246] width 853 height 432
type textarea "**********"
click at [901, 9] on icon "Main content area" at bounding box center [904, 10] width 7 height 7
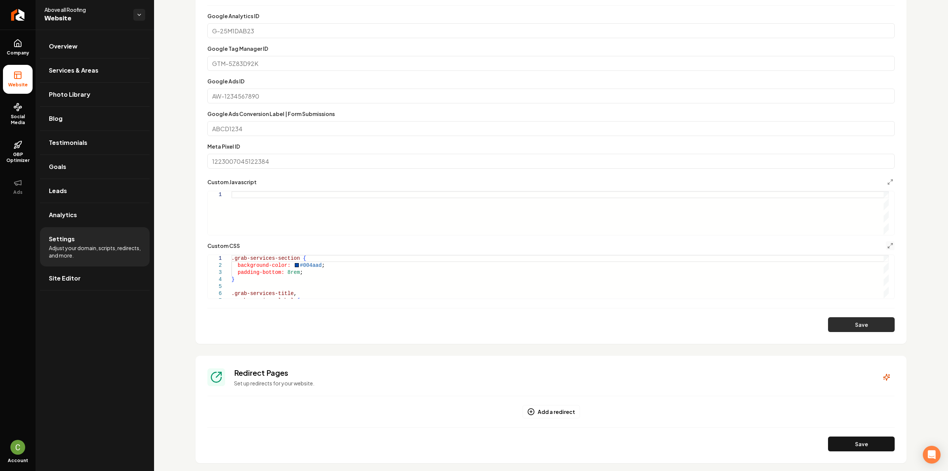
click at [836, 327] on button "Save" at bounding box center [861, 324] width 67 height 15
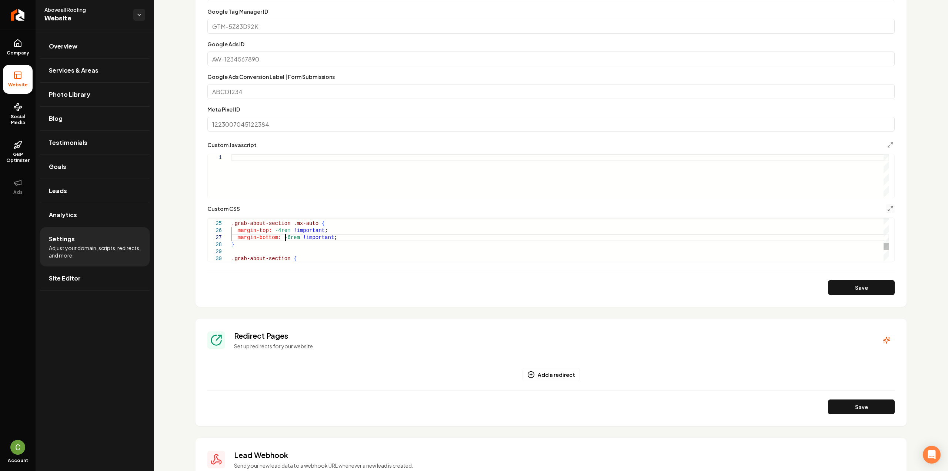
scroll to position [0, 0]
click at [283, 237] on div ".grab-about-section .mx-auto { margin-top: -4rem !important ; margin-bottom: -6…" at bounding box center [559, 195] width 657 height 289
click at [841, 283] on button "Save" at bounding box center [861, 287] width 67 height 15
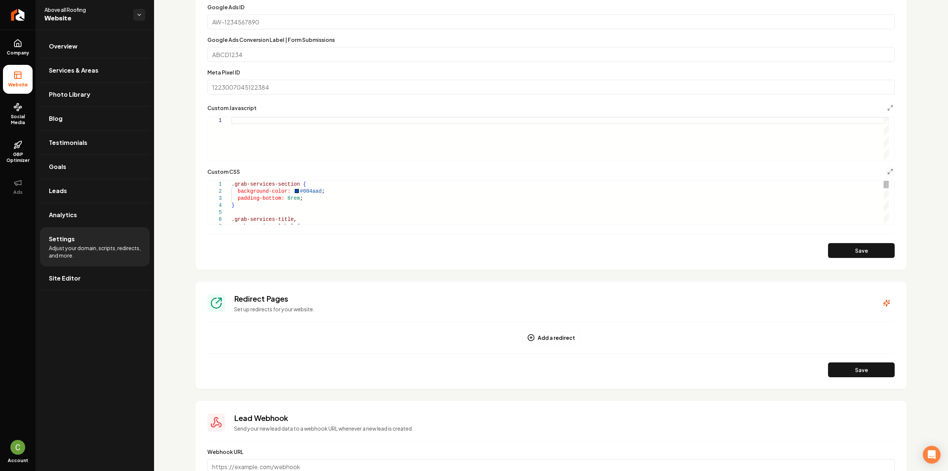
scroll to position [370, 0]
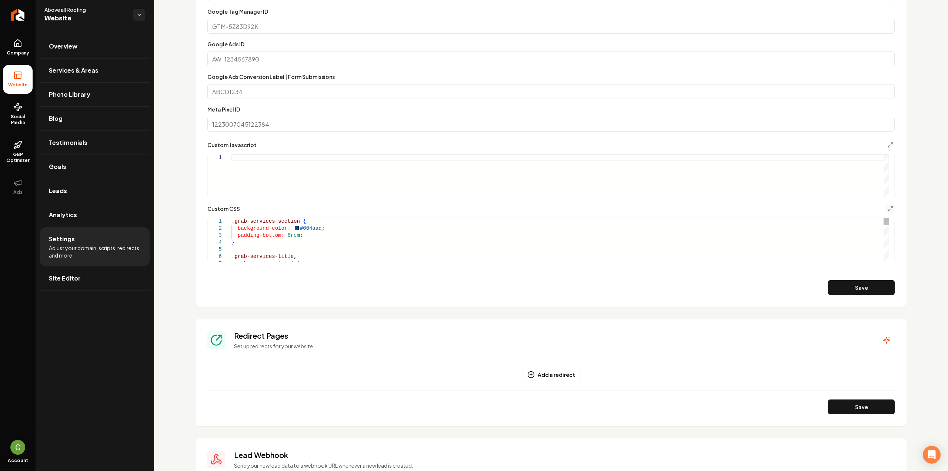
click at [266, 241] on div ".grab-services-title , .grab-services-label { padding-bottom: 8rem ; } .grab-se…" at bounding box center [559, 362] width 657 height 289
click at [841, 283] on button "Save" at bounding box center [861, 287] width 67 height 15
type textarea "**********"
click at [18, 46] on icon at bounding box center [17, 43] width 7 height 7
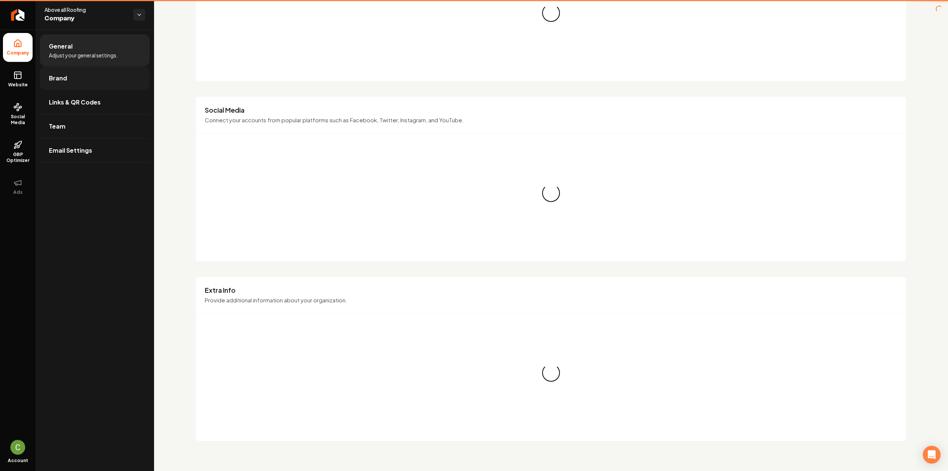
scroll to position [330, 0]
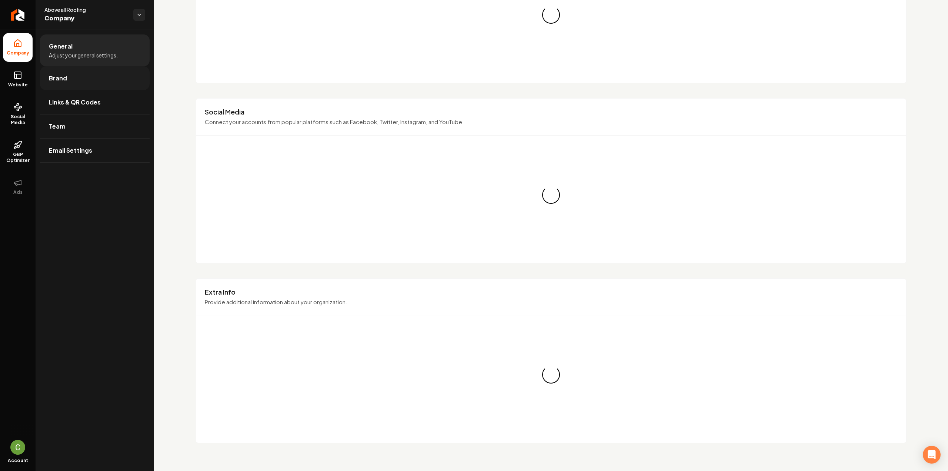
click at [72, 70] on link "Brand" at bounding box center [95, 78] width 110 height 24
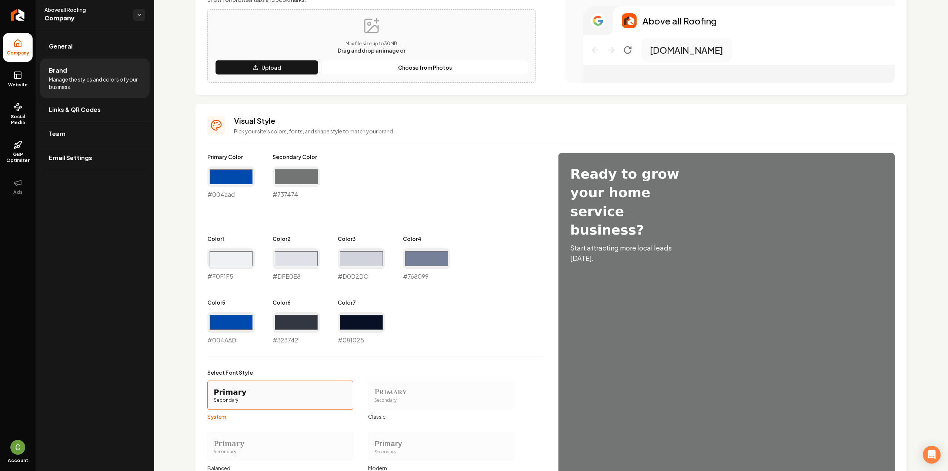
scroll to position [222, 0]
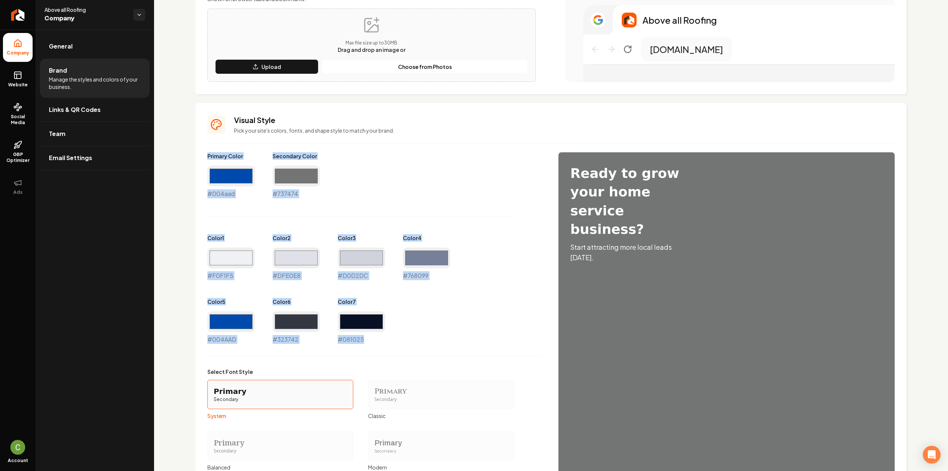
drag, startPoint x: 374, startPoint y: 339, endPoint x: 203, endPoint y: 152, distance: 253.5
click at [203, 152] on div "Visual Style Pick your site's colors, fonts, and shape style to match your bran…" at bounding box center [551, 328] width 711 height 450
copy div "Primary Color #004aad Secondary Color #737474 Color 1 #F0F1F5 Color 2 #DFE0E8 C…"
click at [420, 207] on div "Primary Color #004aad #004aad Secondary Color #737474 #737474 Color 1 #f0f1f5 #…" at bounding box center [375, 247] width 336 height 191
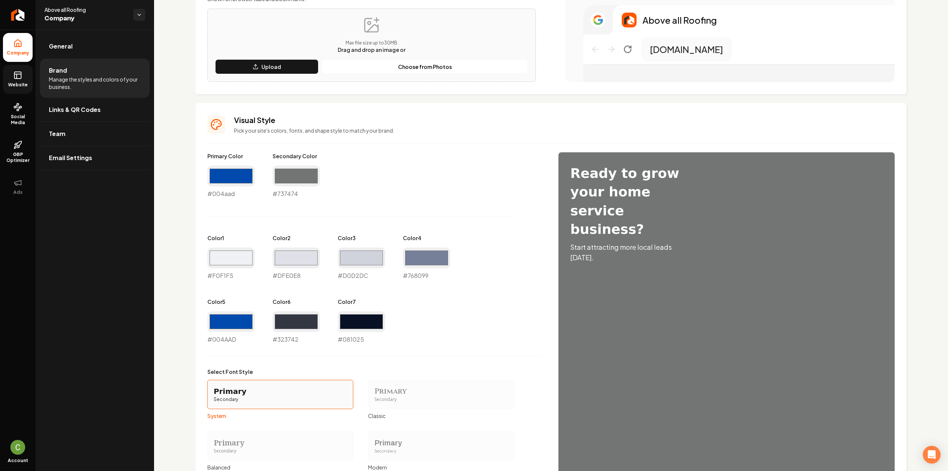
click at [23, 77] on link "Website" at bounding box center [18, 79] width 30 height 29
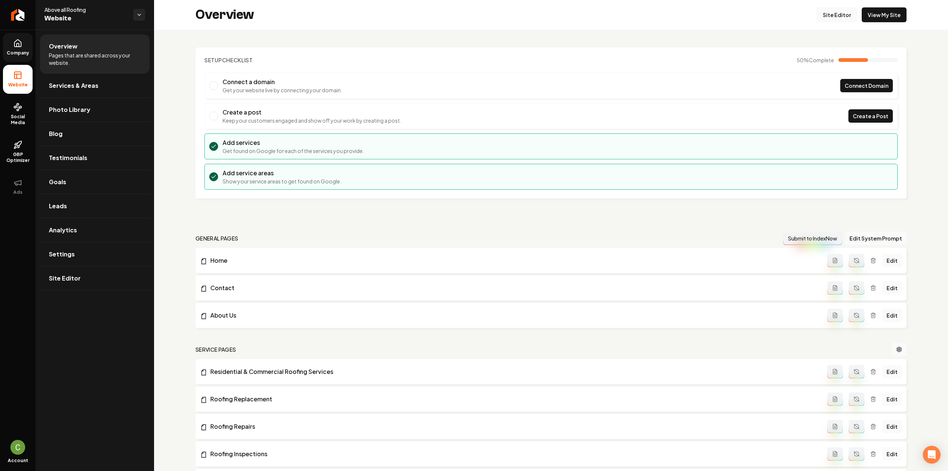
click at [827, 19] on link "Site Editor" at bounding box center [837, 14] width 41 height 15
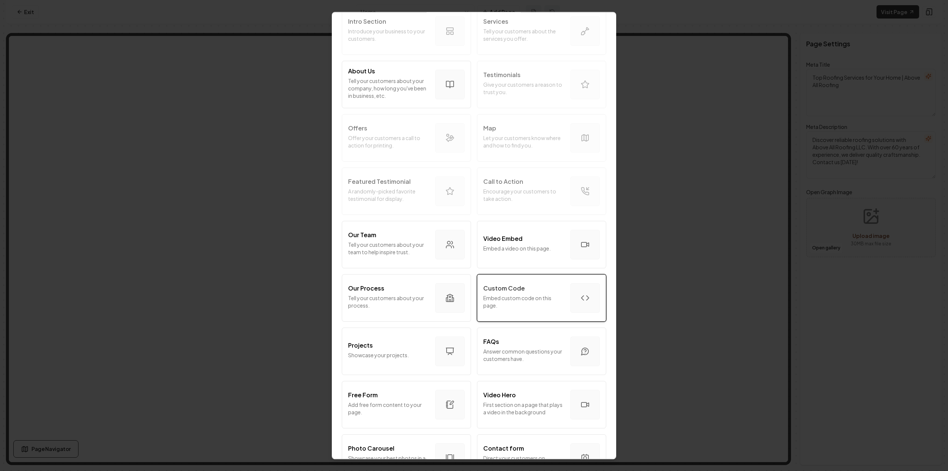
scroll to position [74, 0]
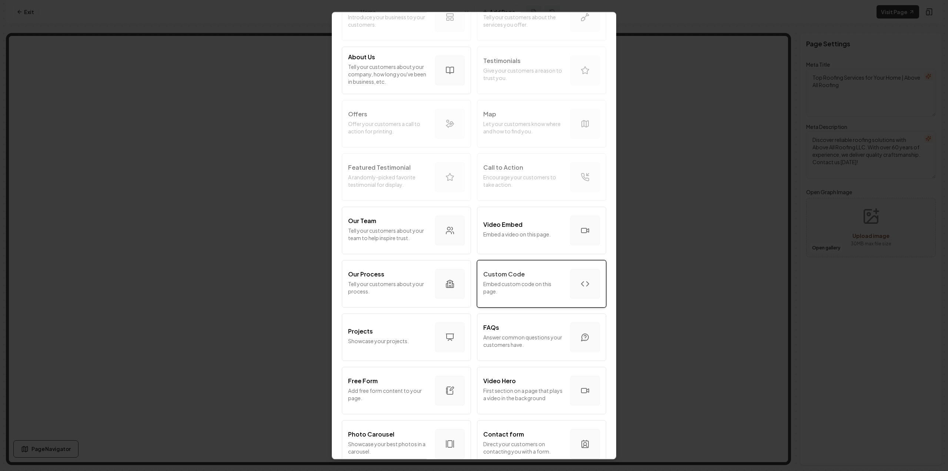
click at [520, 283] on p "Embed custom code on this page." at bounding box center [523, 287] width 81 height 15
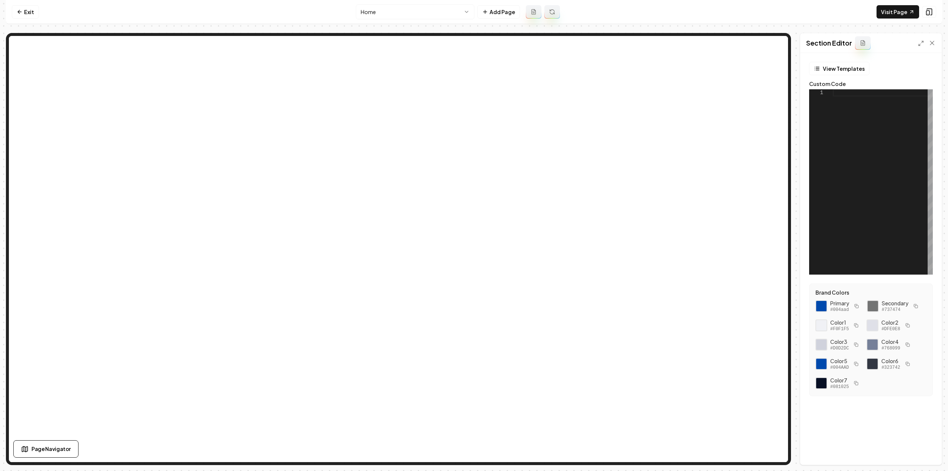
click at [867, 174] on div at bounding box center [883, 181] width 100 height 185
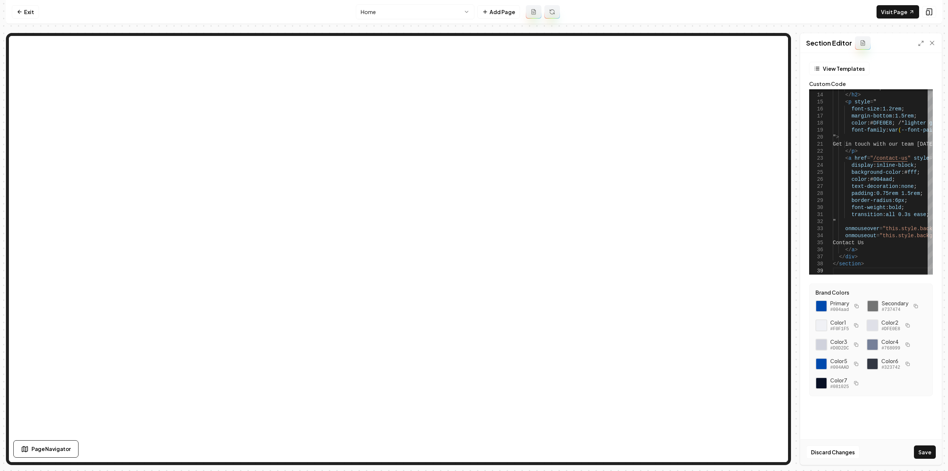
click at [923, 445] on div "Discard Changes Save" at bounding box center [870, 452] width 141 height 26
click at [930, 452] on button "Save" at bounding box center [925, 451] width 22 height 13
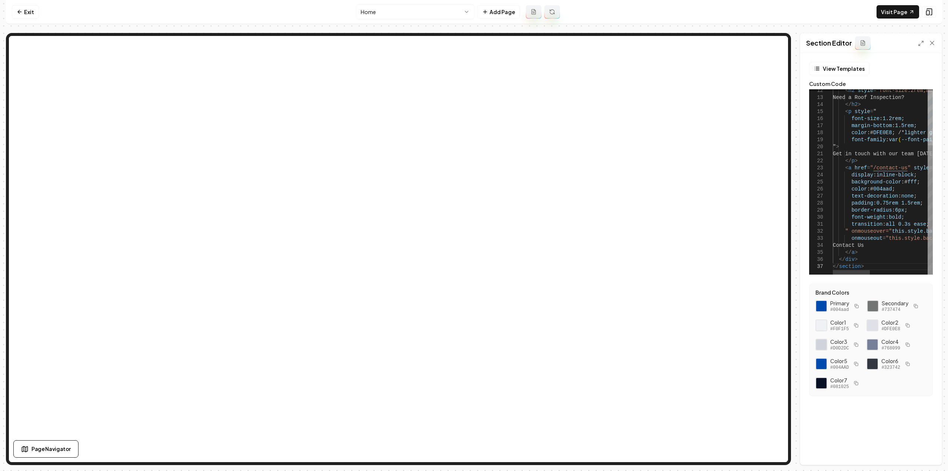
click at [879, 168] on div "Need a Roof Inspection? </ h2 > < p style = " font-size : 1 . 2rem ; margin-bot…" at bounding box center [961, 142] width 256 height 265
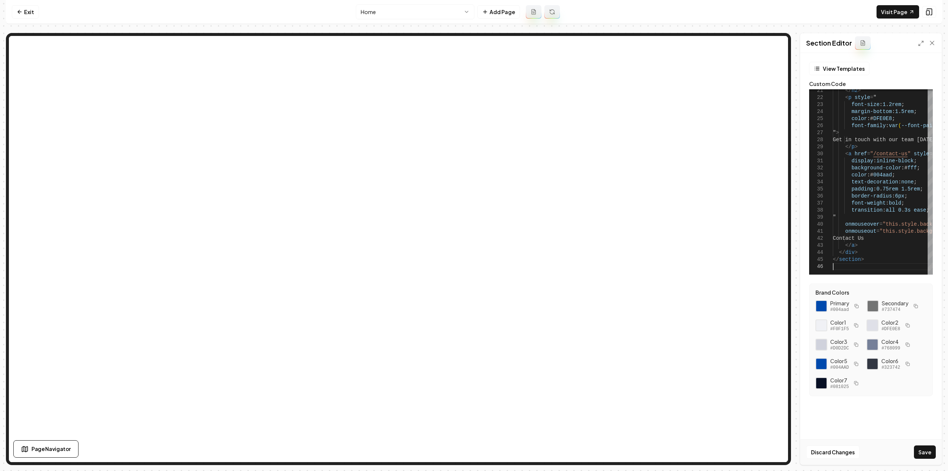
click at [924, 456] on button "Save" at bounding box center [925, 451] width 22 height 13
type textarea "**********"
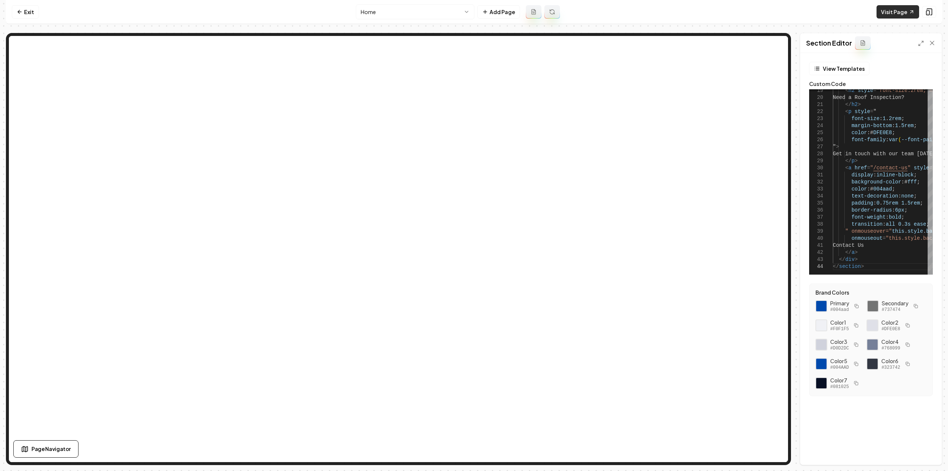
click at [901, 10] on link "Visit Page" at bounding box center [898, 11] width 43 height 13
click at [501, 11] on button "Add Page" at bounding box center [498, 11] width 43 height 13
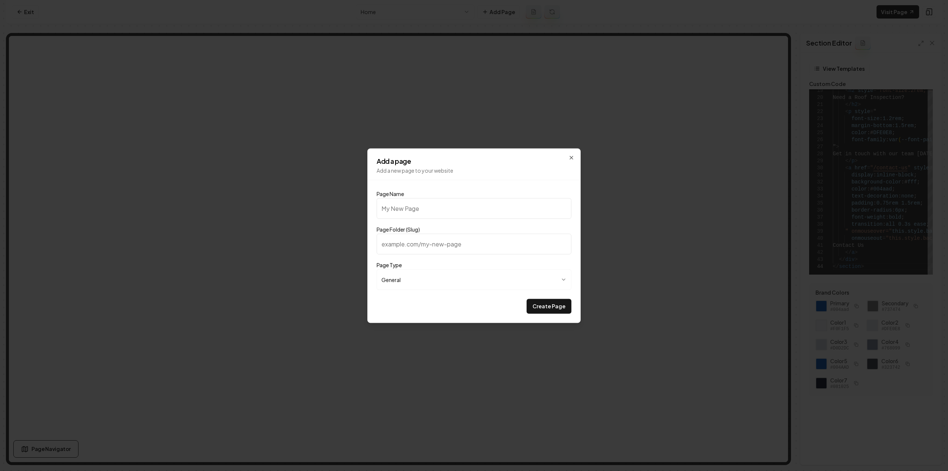
type input "G"
type input "g"
type input "Ga"
type input "ga"
type input "Gal"
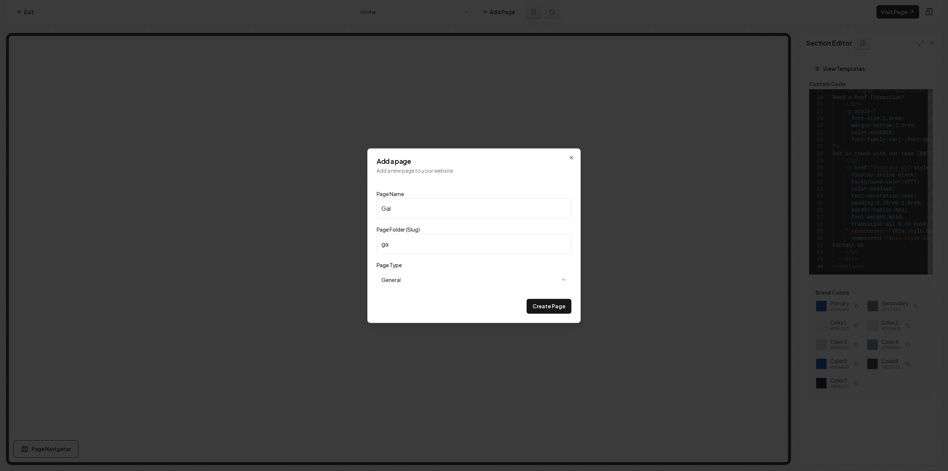
type input "gal"
type input "Gall"
type input "gall"
type input "Galle"
type input "galle"
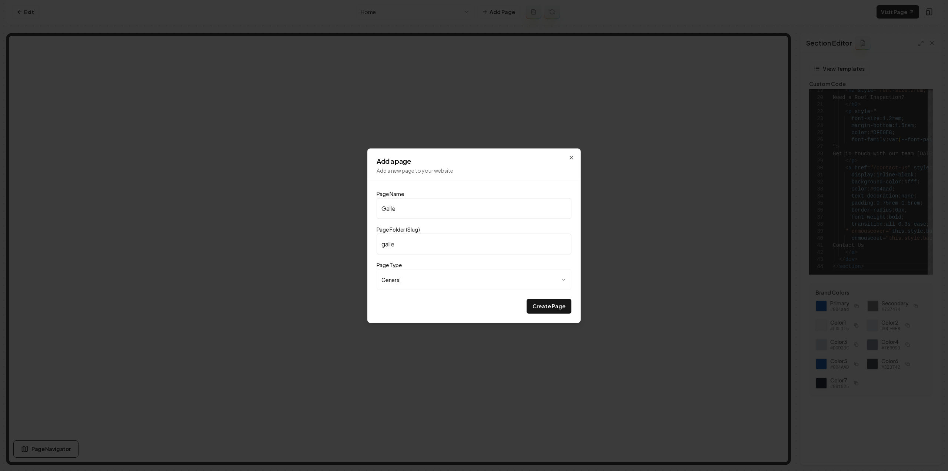
type input "Galler"
type input "galler"
type input "Gallery"
type input "gallery"
type input "Gallery"
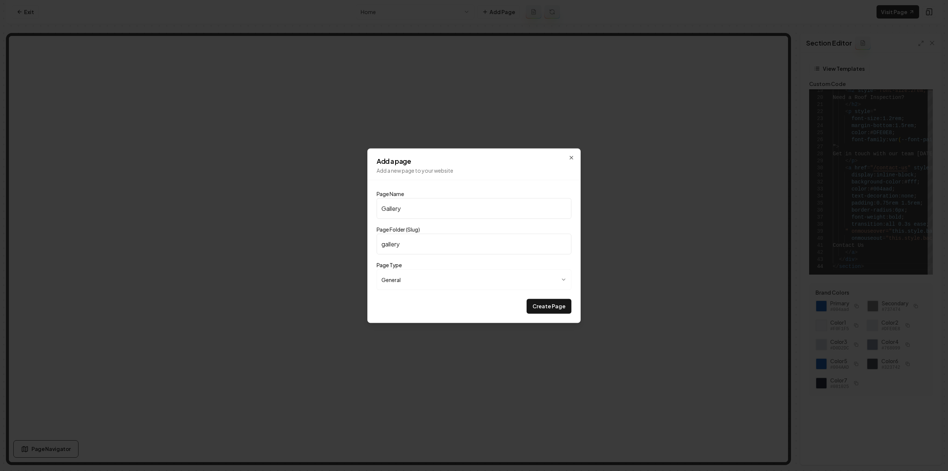
click at [527, 299] on button "Create Page" at bounding box center [549, 306] width 45 height 15
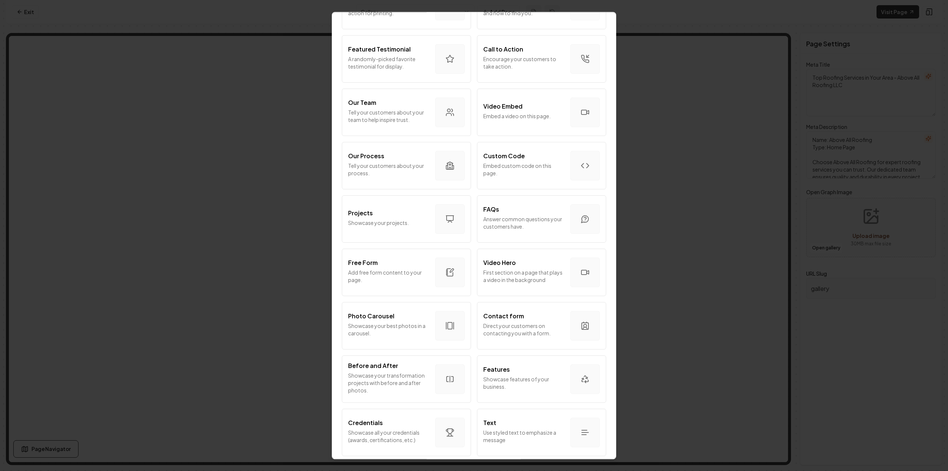
scroll to position [251, 0]
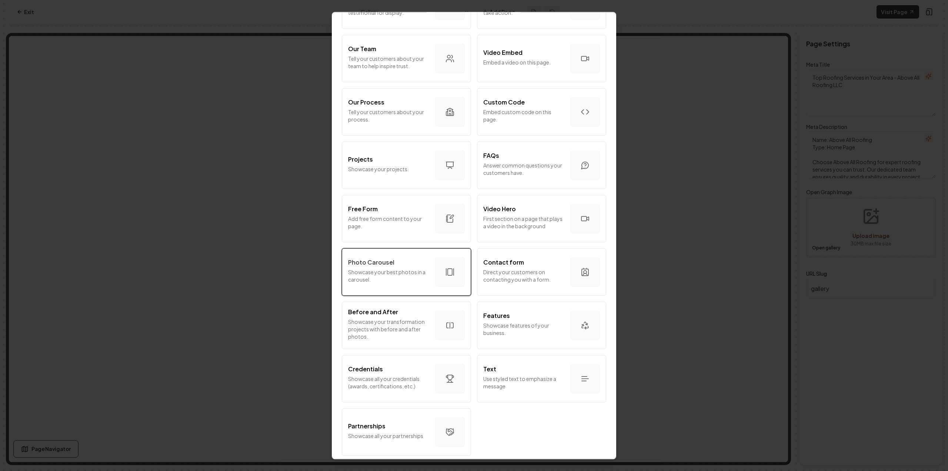
click at [409, 270] on p "Showcase your best photos in a carousel." at bounding box center [388, 275] width 81 height 15
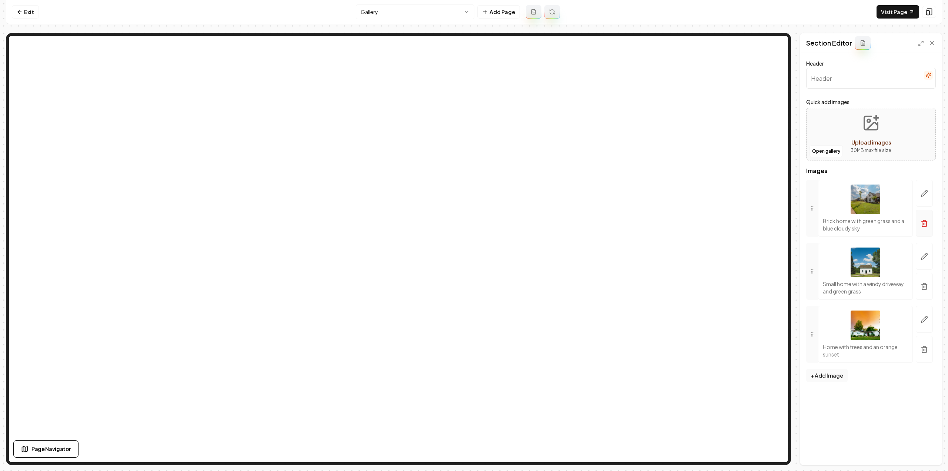
click at [927, 226] on icon "button" at bounding box center [924, 223] width 7 height 7
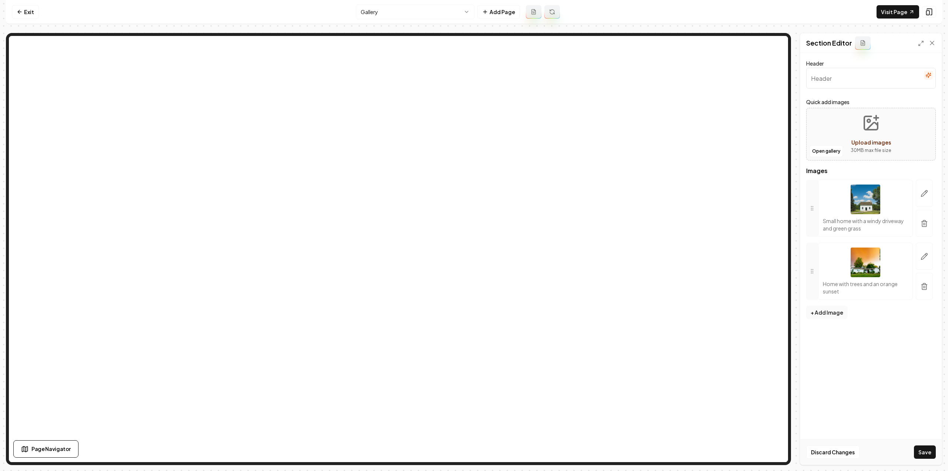
click at [927, 226] on icon "button" at bounding box center [924, 223] width 7 height 7
click at [927, 222] on button "button" at bounding box center [924, 217] width 17 height 23
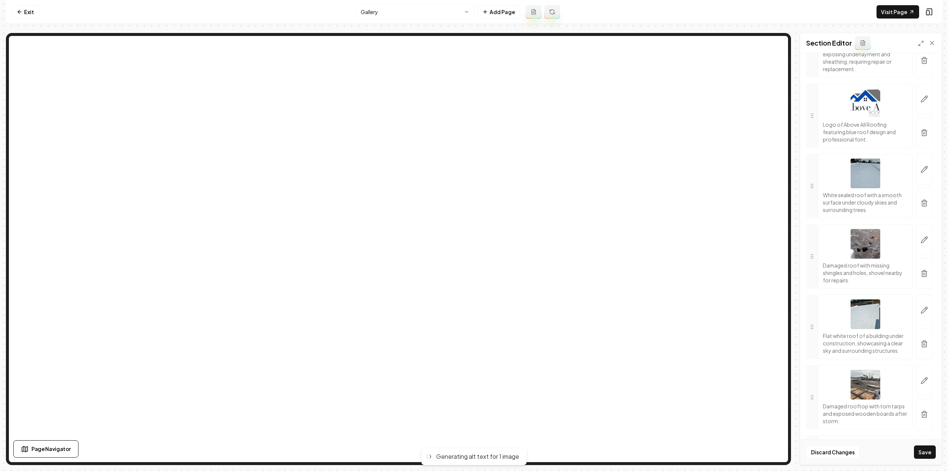
scroll to position [333, 0]
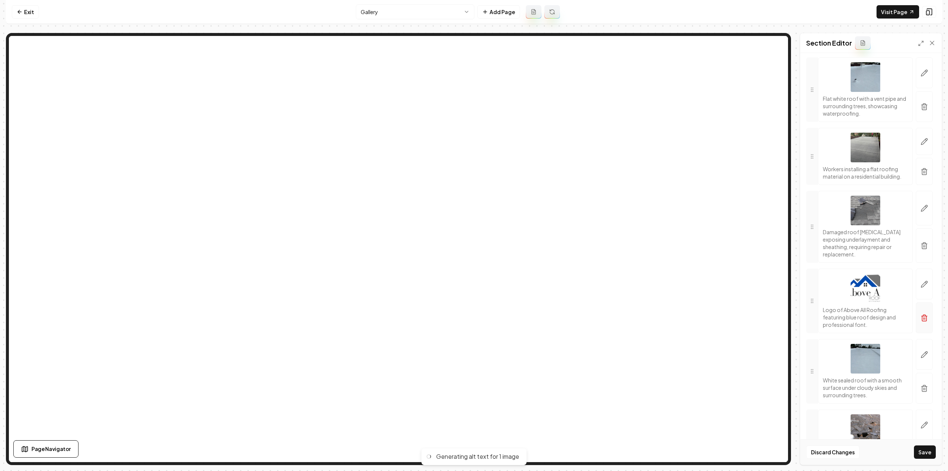
click at [921, 314] on icon "button" at bounding box center [924, 317] width 7 height 7
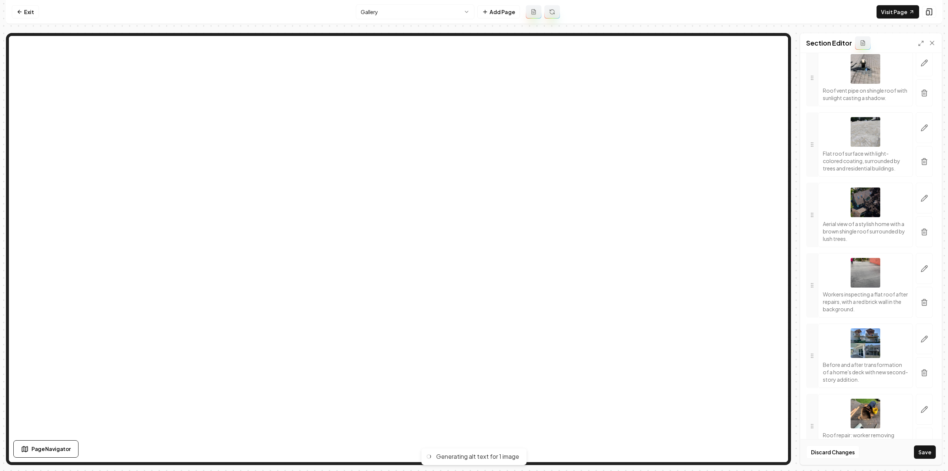
scroll to position [2892, 0]
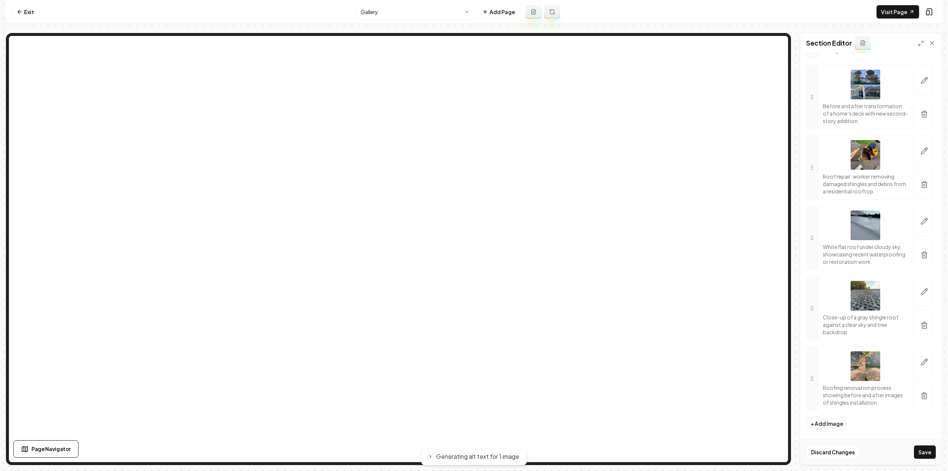
click at [920, 460] on div "Discard Changes Save" at bounding box center [870, 452] width 141 height 26
click at [924, 451] on button "Save" at bounding box center [925, 451] width 22 height 13
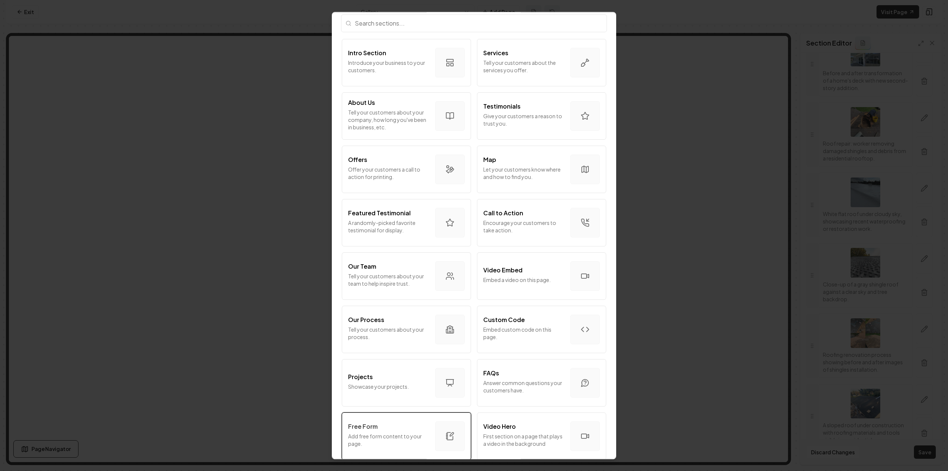
scroll to position [0, 0]
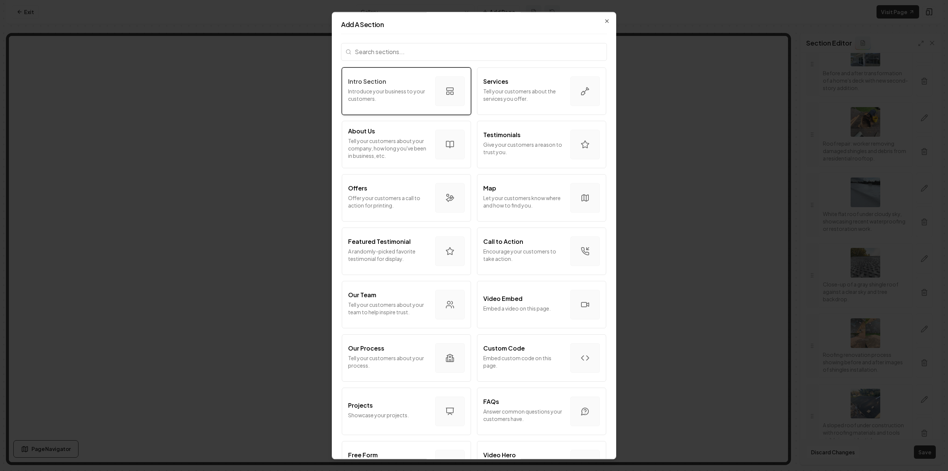
click at [394, 102] on div "Intro Section Introduce your business to your customers." at bounding box center [388, 91] width 81 height 28
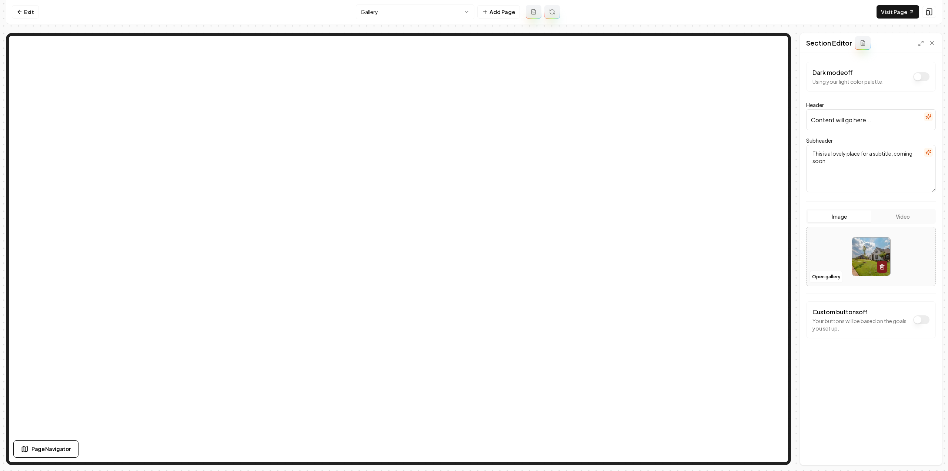
click at [871, 105] on div "Header Content will go here..." at bounding box center [871, 115] width 130 height 30
click at [871, 116] on input "Content will go here..." at bounding box center [871, 119] width 130 height 21
type input "Gallery"
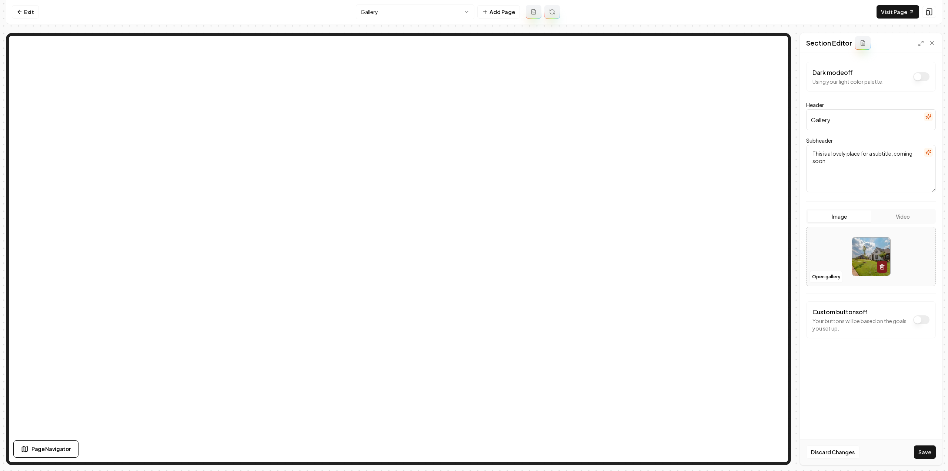
click at [851, 164] on textarea "This is a lovely place for a subtitle, coming soon..." at bounding box center [871, 168] width 130 height 47
click at [851, 165] on textarea "This is a lovely place for a subtitle, coming soon..." at bounding box center [871, 168] width 130 height 47
click at [915, 453] on button "Save" at bounding box center [925, 451] width 22 height 13
click at [903, 13] on link "Visit Page" at bounding box center [898, 11] width 43 height 13
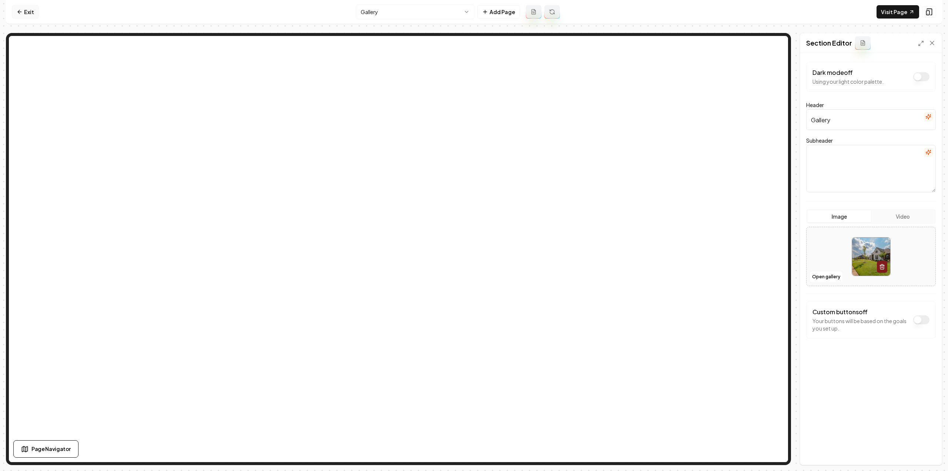
click at [35, 9] on link "Exit" at bounding box center [25, 11] width 27 height 13
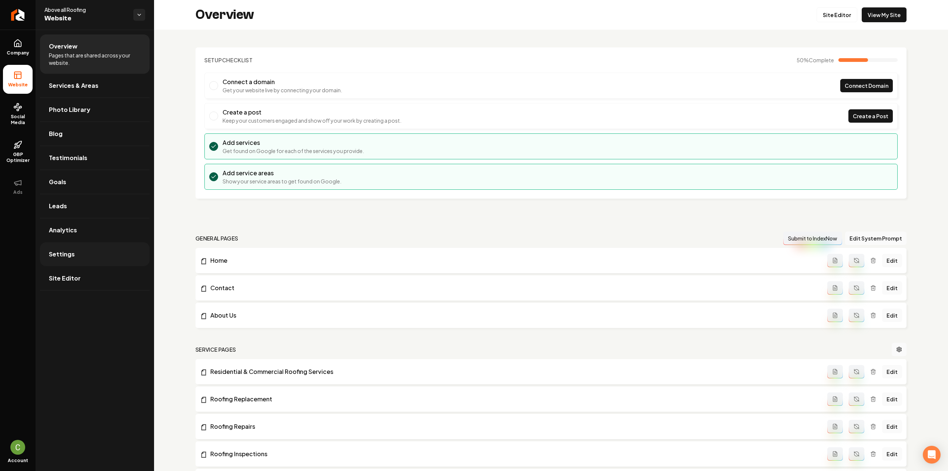
click at [78, 250] on link "Settings" at bounding box center [95, 254] width 110 height 24
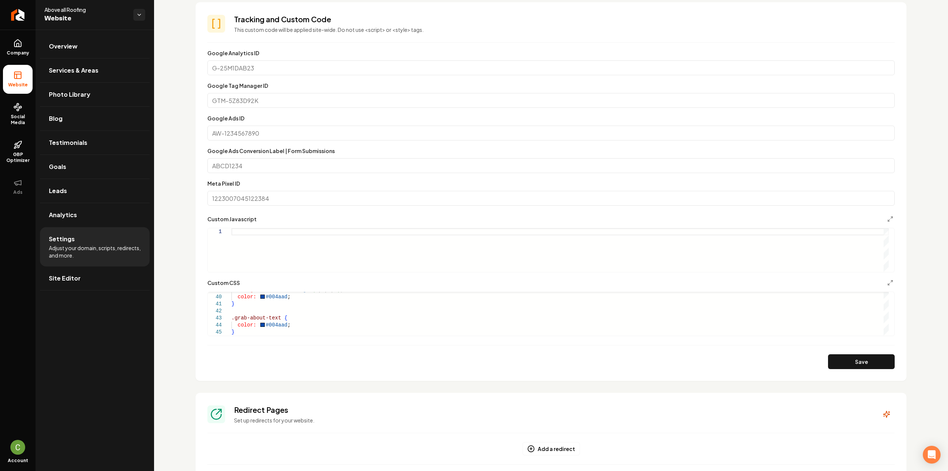
scroll to position [484, 0]
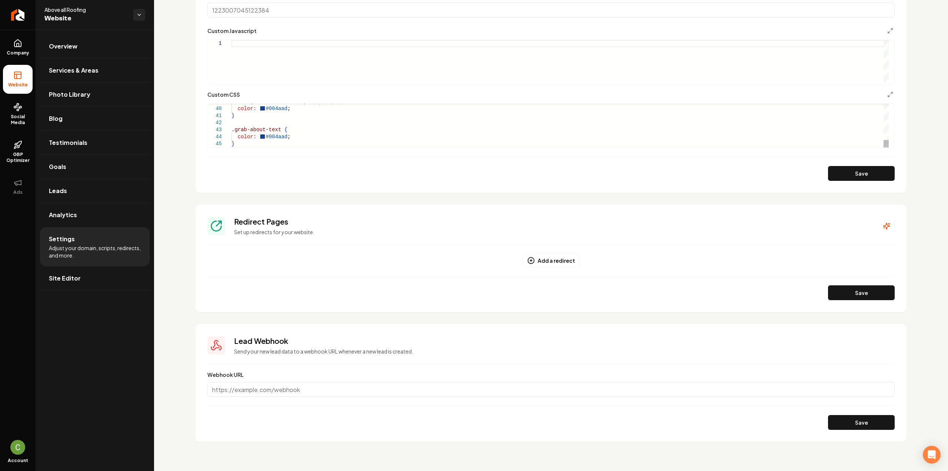
click at [836, 173] on button "Save" at bounding box center [861, 173] width 67 height 15
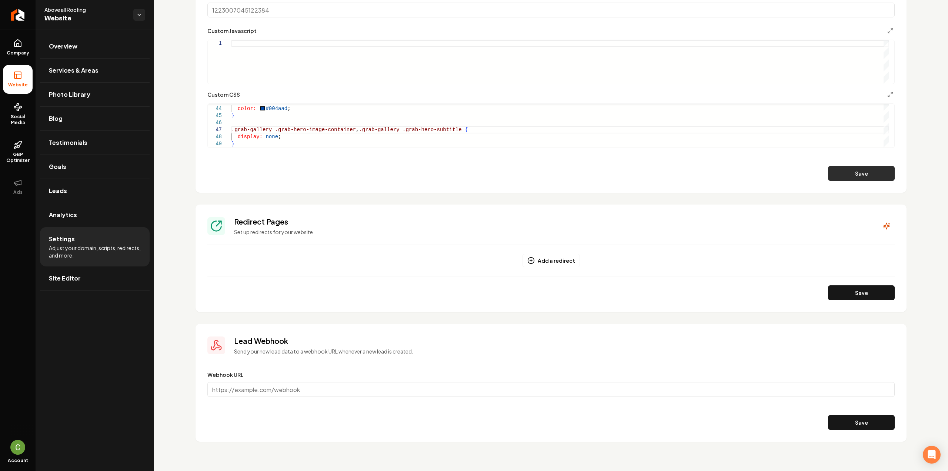
type textarea "**********"
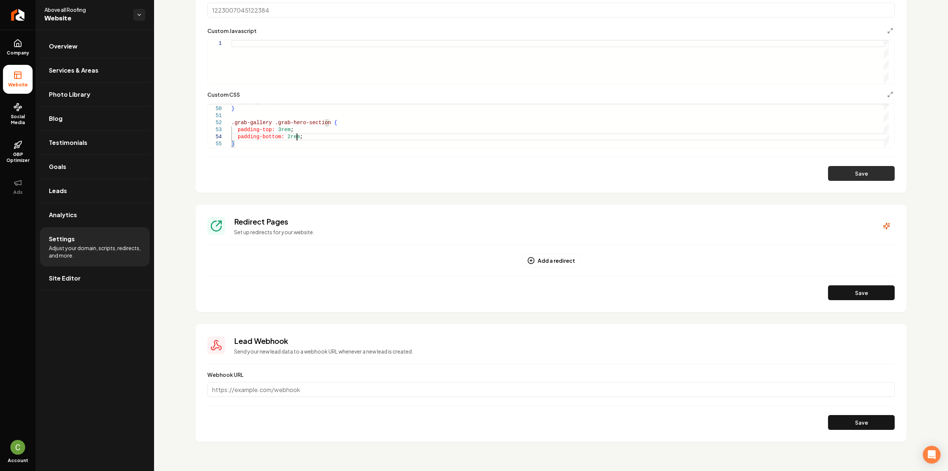
click at [835, 173] on button "Save" at bounding box center [861, 173] width 67 height 15
drag, startPoint x: 19, startPoint y: 56, endPoint x: 19, endPoint y: 66, distance: 9.7
click at [19, 56] on link "Company" at bounding box center [18, 47] width 30 height 29
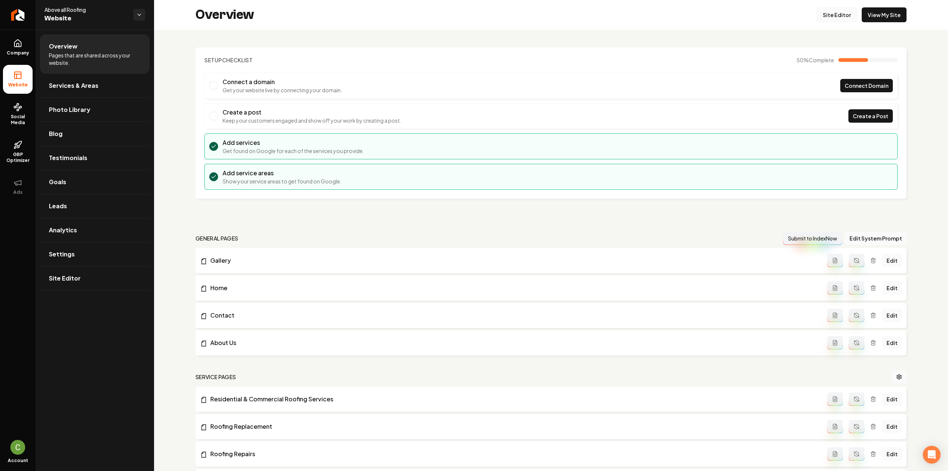
click at [835, 11] on link "Site Editor" at bounding box center [837, 14] width 41 height 15
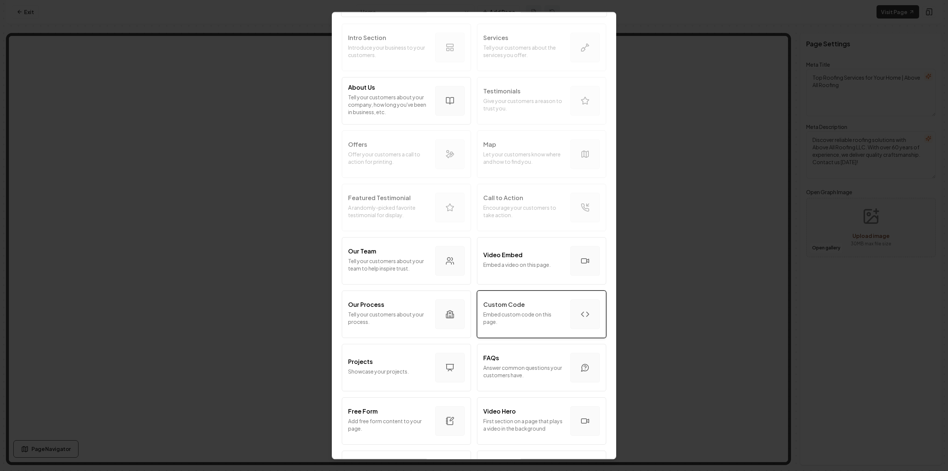
scroll to position [251, 0]
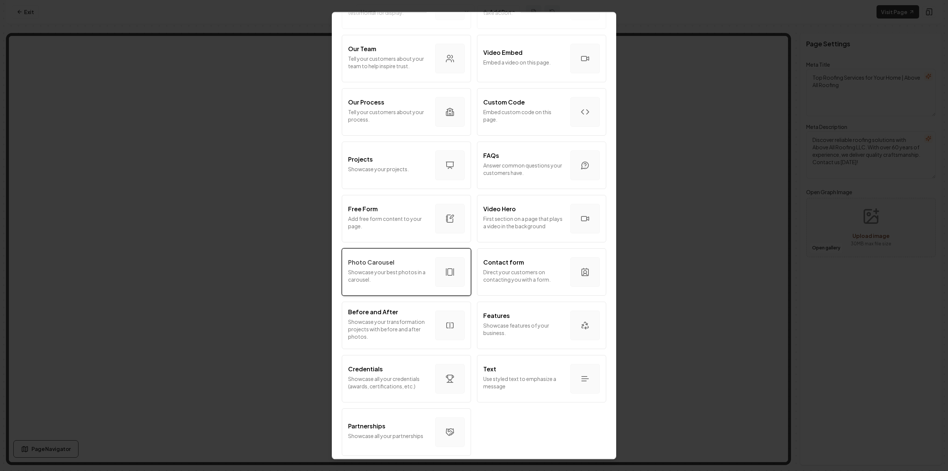
click at [398, 270] on p "Showcase your best photos in a carousel." at bounding box center [388, 275] width 81 height 15
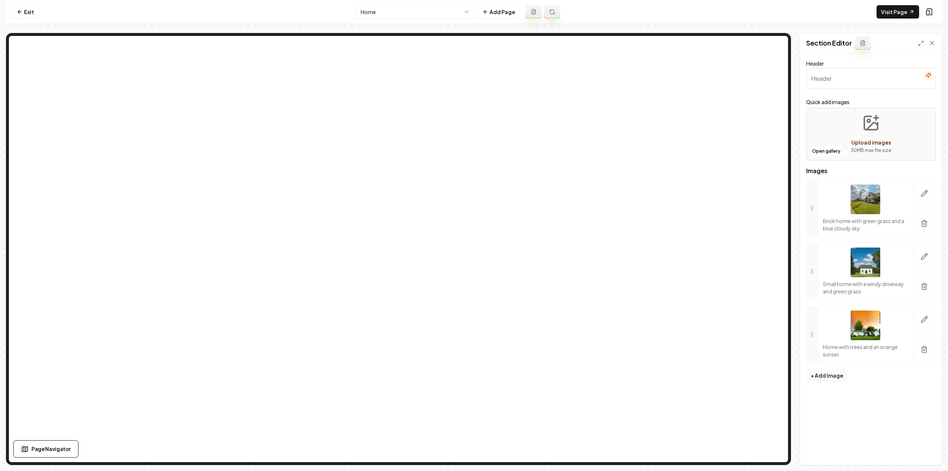
click at [846, 84] on input "Header" at bounding box center [871, 78] width 130 height 21
paste input "Our Best Work"
type input "Our Best Work"
click at [919, 226] on button "button" at bounding box center [924, 223] width 17 height 27
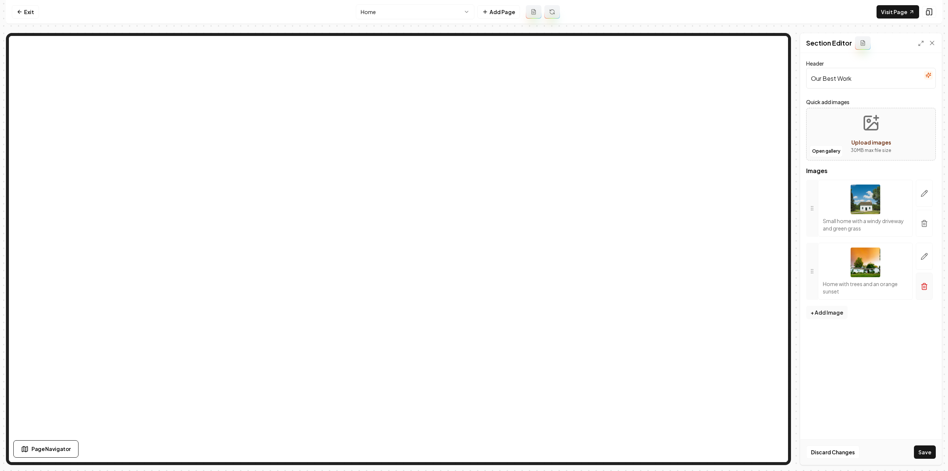
click at [920, 226] on button "button" at bounding box center [924, 223] width 17 height 27
click at [920, 226] on button "button" at bounding box center [924, 217] width 17 height 23
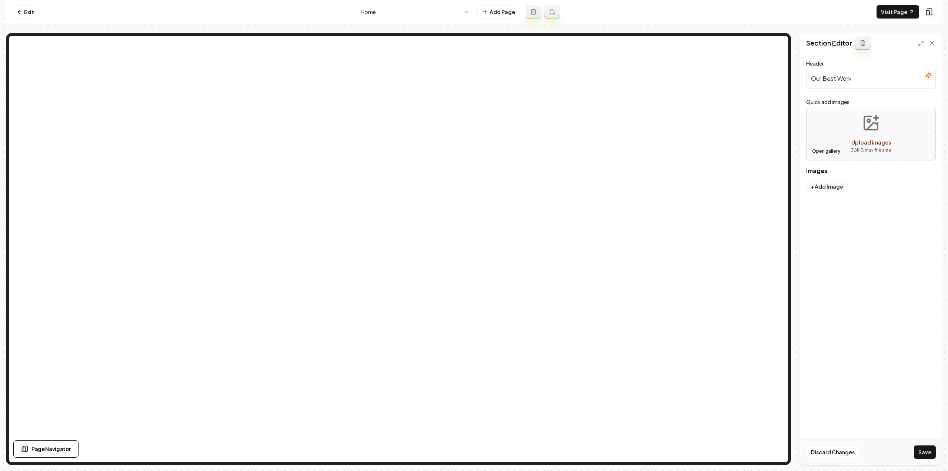
click at [824, 153] on button "Open gallery" at bounding box center [826, 151] width 33 height 12
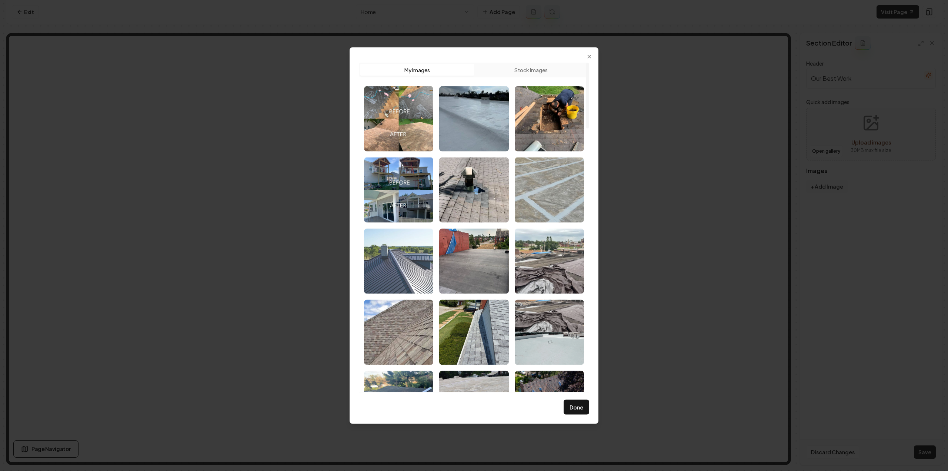
click at [377, 254] on img "Select image image_68bae30f5c7cd75eb856d0d7.webp" at bounding box center [398, 260] width 69 height 65
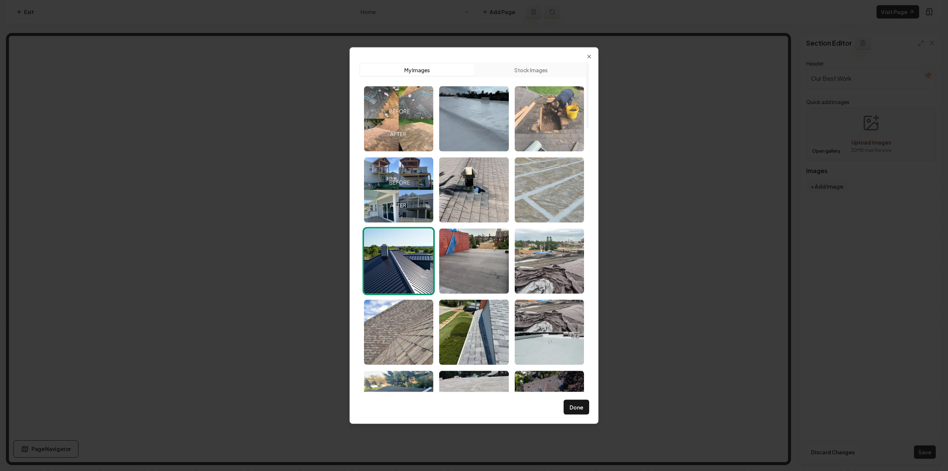
click at [539, 131] on img "Select image image_68bae3105c7cd75eb856d179.jpeg" at bounding box center [549, 118] width 69 height 65
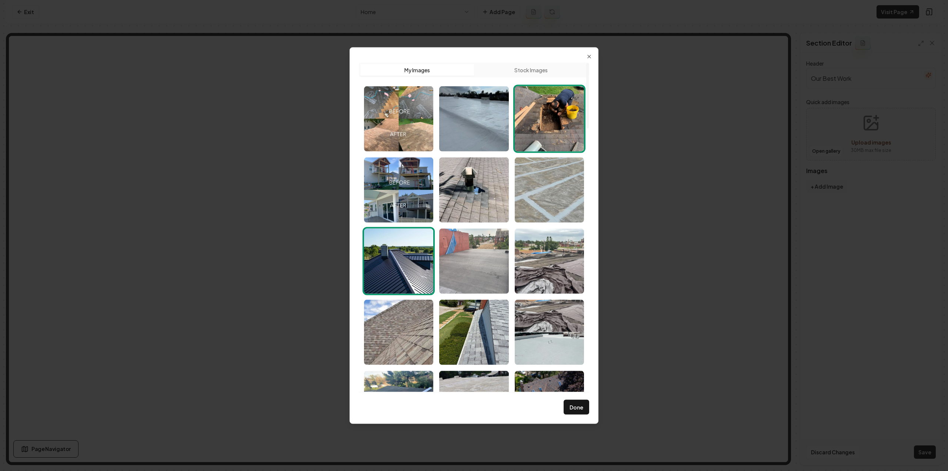
click at [476, 256] on img "Select image image_68bae30f5c7cd75eb856d090.jpeg" at bounding box center [473, 260] width 69 height 65
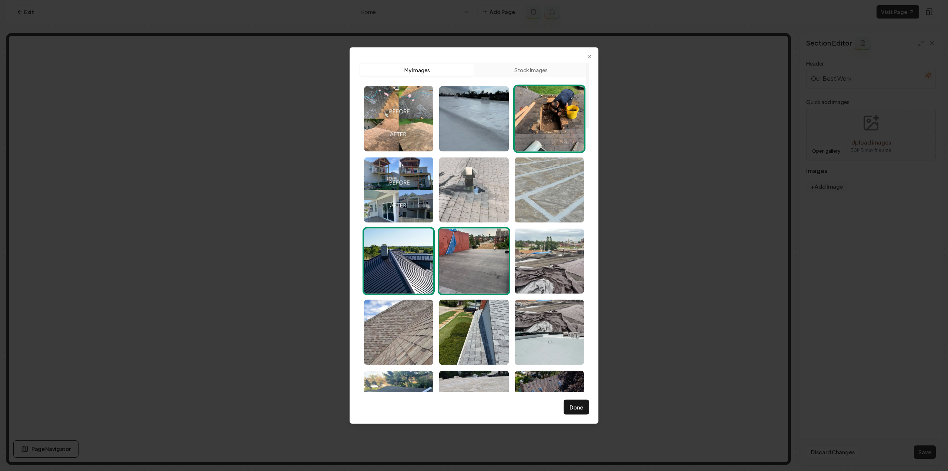
drag, startPoint x: 479, startPoint y: 206, endPoint x: 494, endPoint y: 220, distance: 20.7
click at [479, 206] on img "Select image image_68bae30f5c7cd75eb856d0ff.jpeg" at bounding box center [473, 189] width 69 height 65
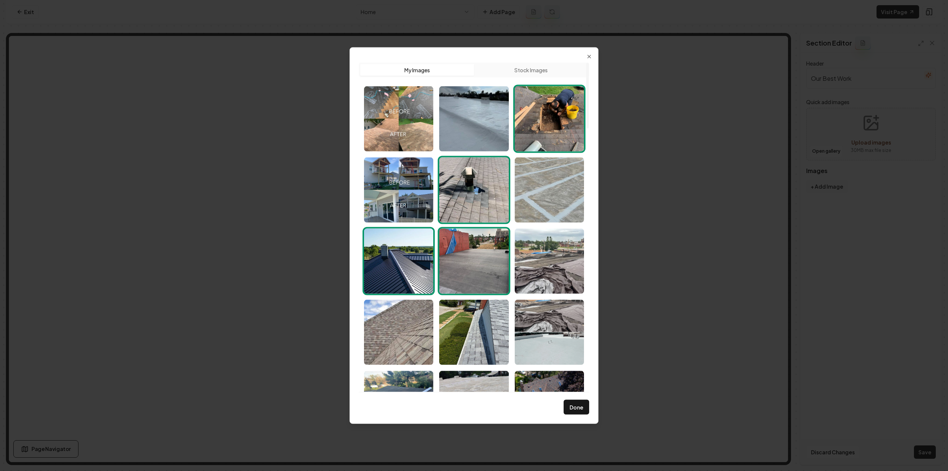
click at [476, 198] on img "Select image image_68bae30f5c7cd75eb856d0ff.jpeg" at bounding box center [473, 189] width 69 height 65
click at [571, 406] on button "Done" at bounding box center [577, 407] width 26 height 15
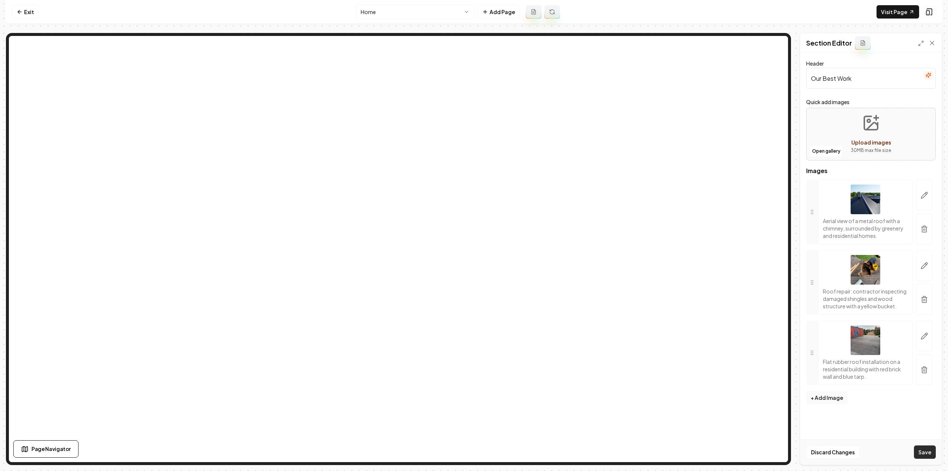
click at [927, 449] on button "Save" at bounding box center [925, 451] width 22 height 13
click at [927, 230] on icon "button" at bounding box center [924, 228] width 7 height 7
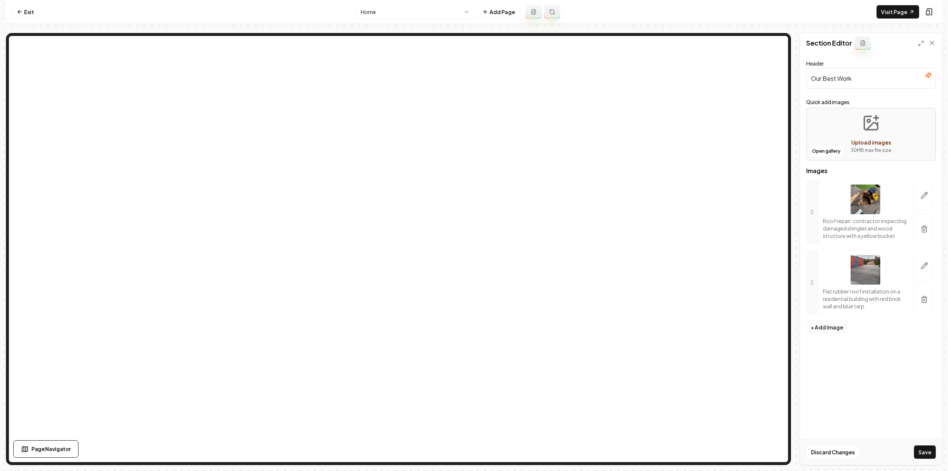
click at [819, 327] on button "+ Add Image" at bounding box center [826, 326] width 41 height 13
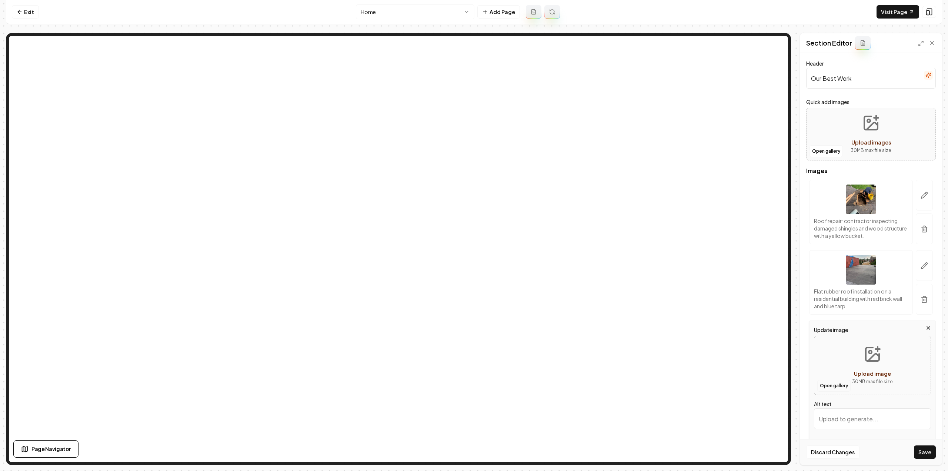
click at [831, 384] on button "Open gallery" at bounding box center [833, 386] width 33 height 12
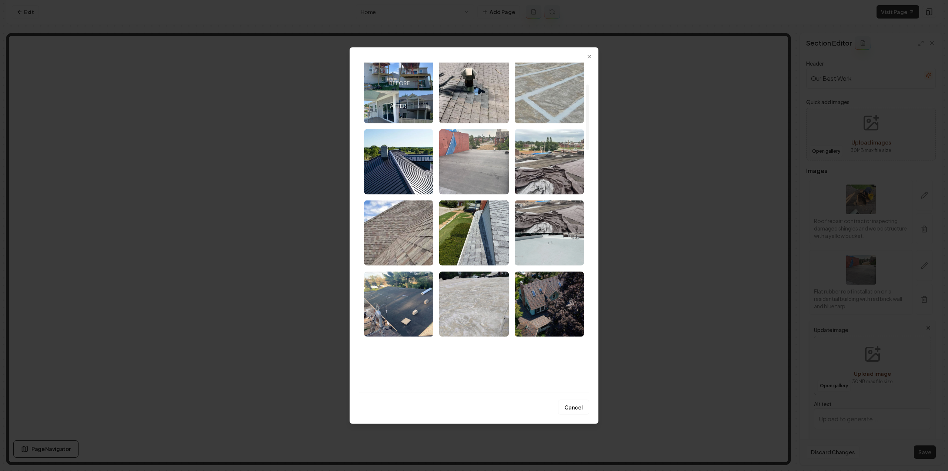
scroll to position [111, 0]
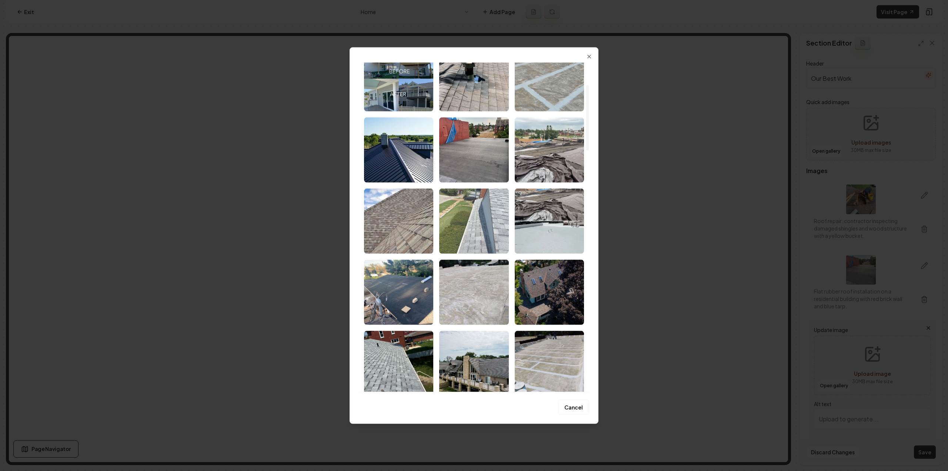
click at [458, 232] on img "Select image image_68bae3105c7cd75eb856d294.jpeg" at bounding box center [473, 220] width 69 height 65
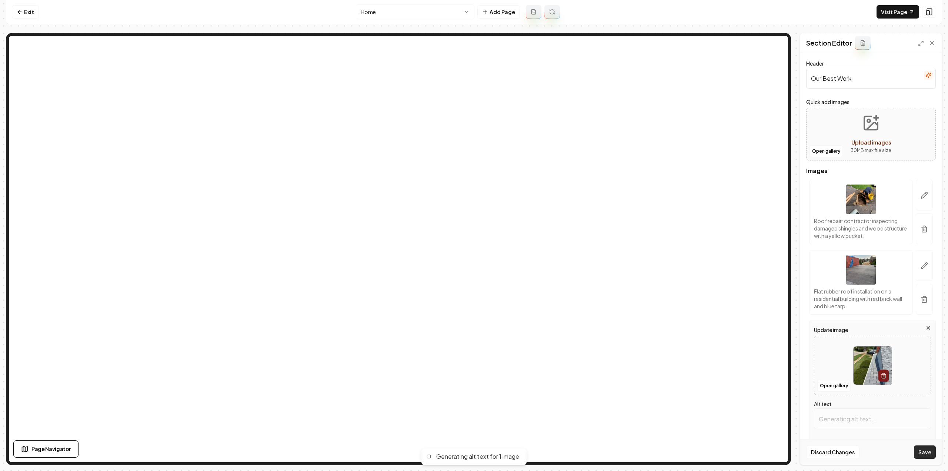
click at [929, 451] on button "Save" at bounding box center [925, 451] width 22 height 13
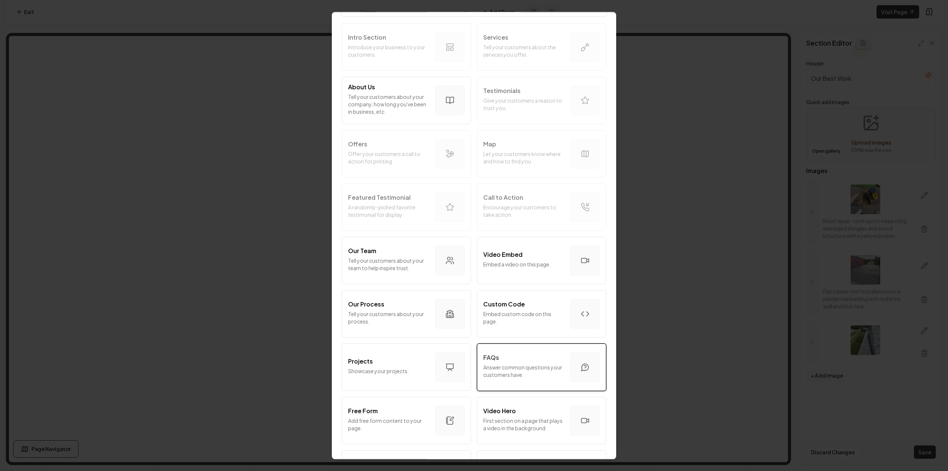
scroll to position [74, 0]
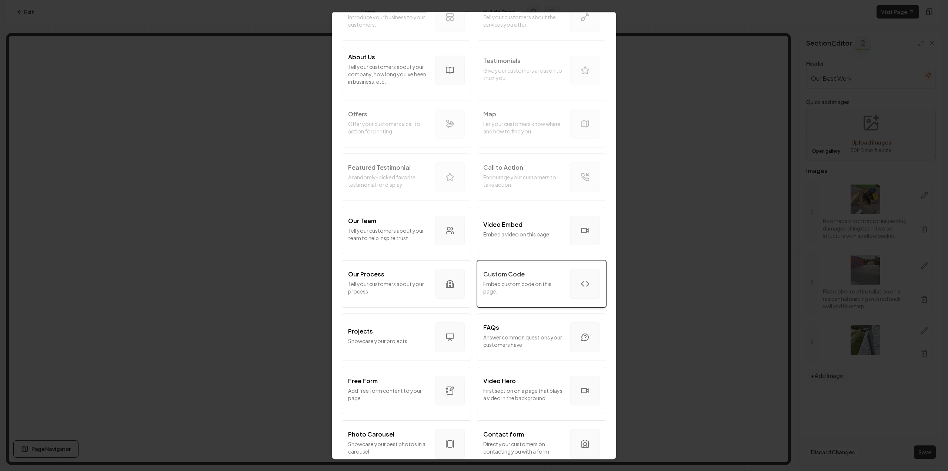
click at [519, 289] on p "Embed custom code on this page." at bounding box center [523, 287] width 81 height 15
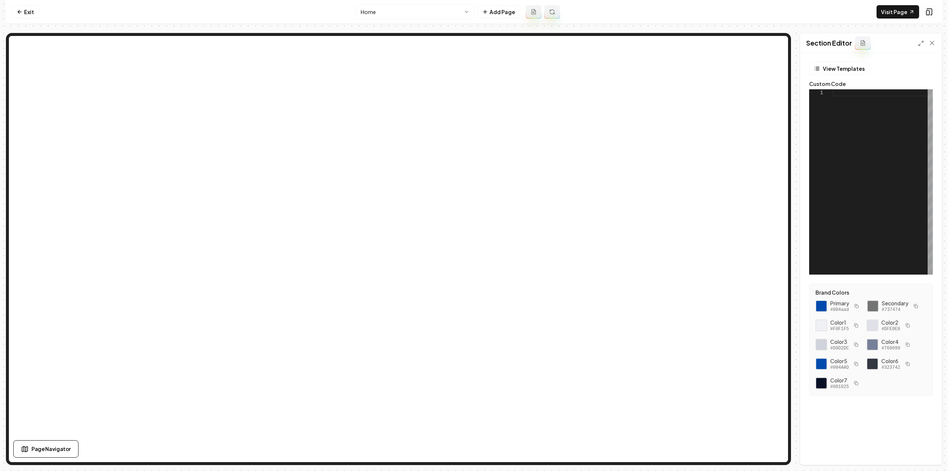
click at [896, 144] on div at bounding box center [883, 181] width 100 height 185
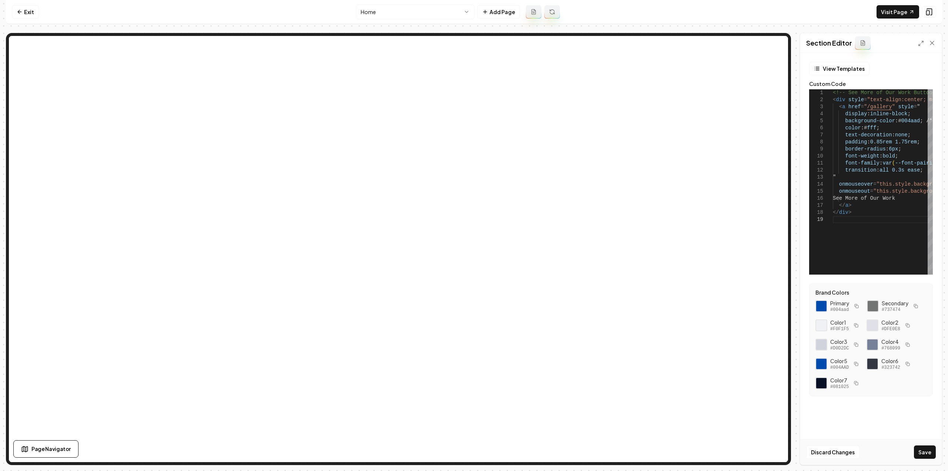
click at [930, 460] on div "Discard Changes Save" at bounding box center [870, 452] width 141 height 26
click at [925, 453] on button "Save" at bounding box center [925, 451] width 22 height 13
click at [920, 43] on icon at bounding box center [921, 43] width 6 height 6
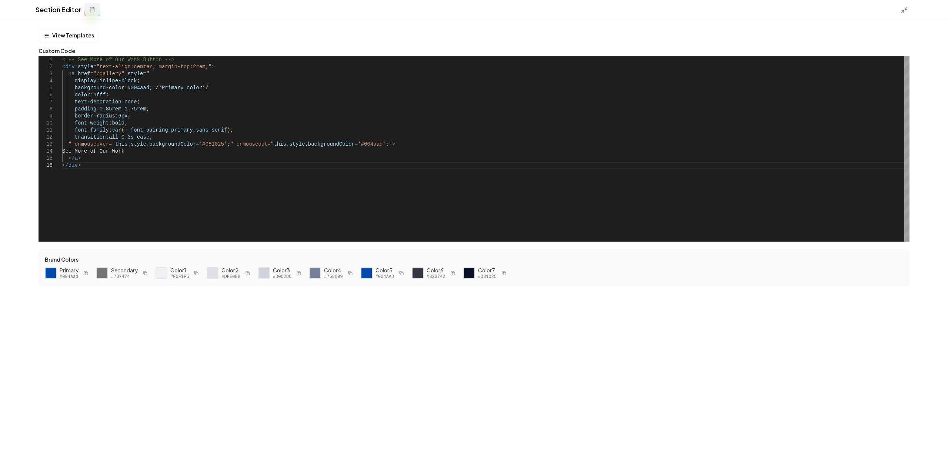
click at [147, 107] on div "<!-- See More of Our Work Button --> < div style = "text-align:center; margin-t…" at bounding box center [485, 148] width 847 height 185
click at [148, 107] on div "<!-- See More of Our Work Button --> < div style = "text-align:center; margin-t…" at bounding box center [485, 148] width 847 height 185
click at [151, 109] on div "<!-- See More of Our Work Button --> < div style = "text-align:center; margin-t…" at bounding box center [485, 148] width 847 height 185
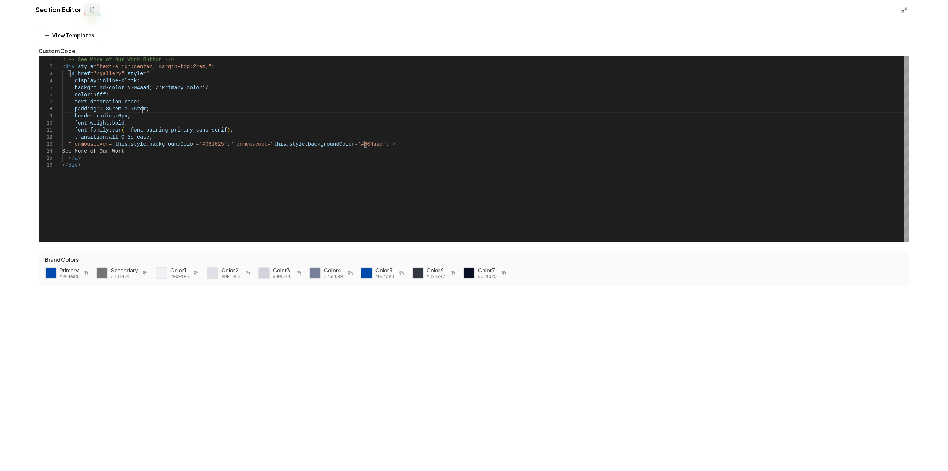
click at [151, 109] on div "<!-- See More of Our Work Button --> < div style = "text-align:center; margin-t…" at bounding box center [485, 148] width 847 height 185
click at [182, 65] on div "<!-- See More of Our Work Button --> < div style = "text-align:center; margin-t…" at bounding box center [485, 148] width 847 height 185
type textarea "**********"
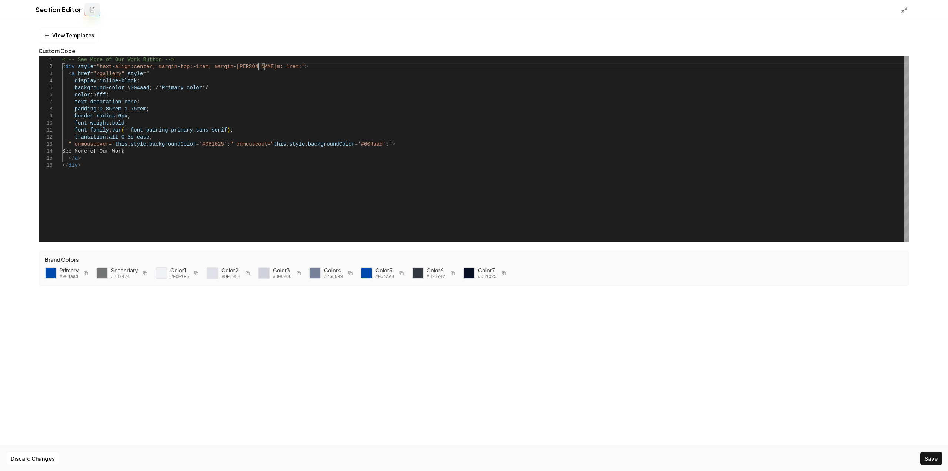
click at [940, 466] on div "Discard Changes Save" at bounding box center [474, 458] width 948 height 26
click at [934, 463] on button "Save" at bounding box center [931, 457] width 22 height 13
click at [900, 13] on div "Section Editor" at bounding box center [474, 10] width 948 height 20
click at [903, 10] on icon at bounding box center [904, 9] width 7 height 7
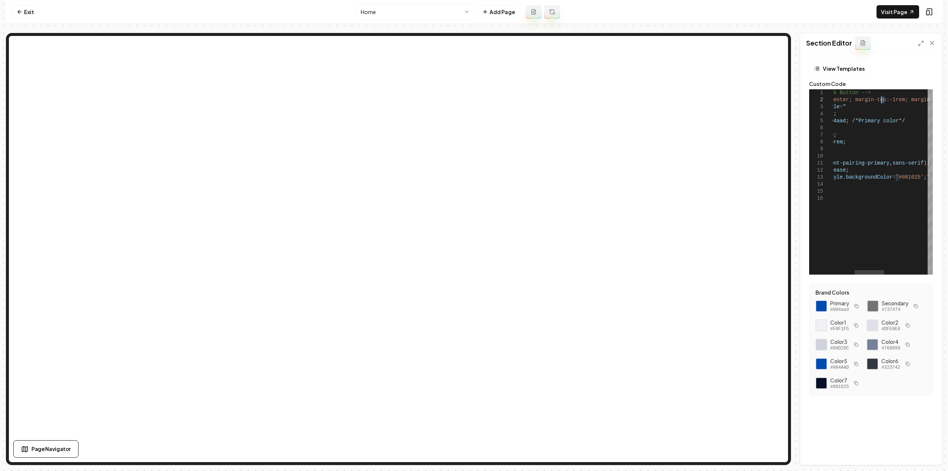
click at [881, 99] on div "<!-- See More of Our Work Button --> < div style = "text-align:center; margin-t…" at bounding box center [919, 181] width 321 height 185
click at [925, 449] on button "Save" at bounding box center [925, 451] width 22 height 13
click at [905, 99] on div "<!-- See More of Our Work Button --> < div style = "text-align:center; margin-t…" at bounding box center [882, 181] width 321 height 185
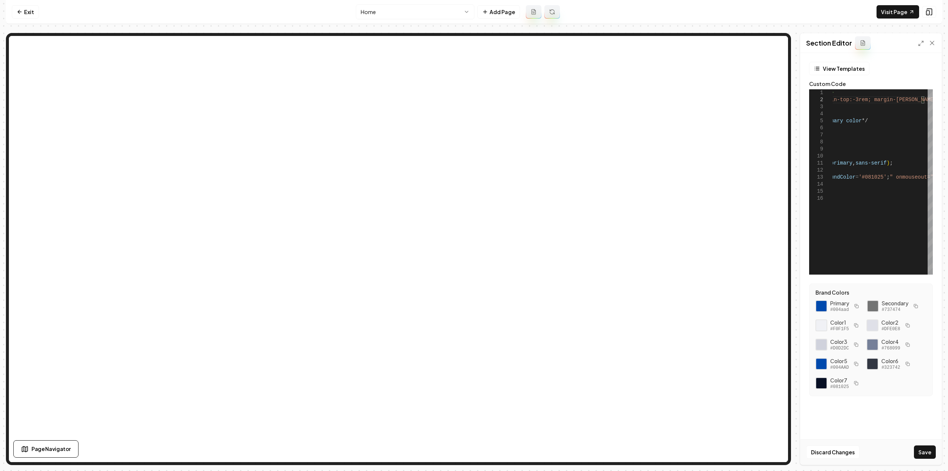
type textarea "**********"
click at [929, 450] on button "Save" at bounding box center [925, 451] width 22 height 13
click at [887, 10] on link "Visit Page" at bounding box center [898, 11] width 43 height 13
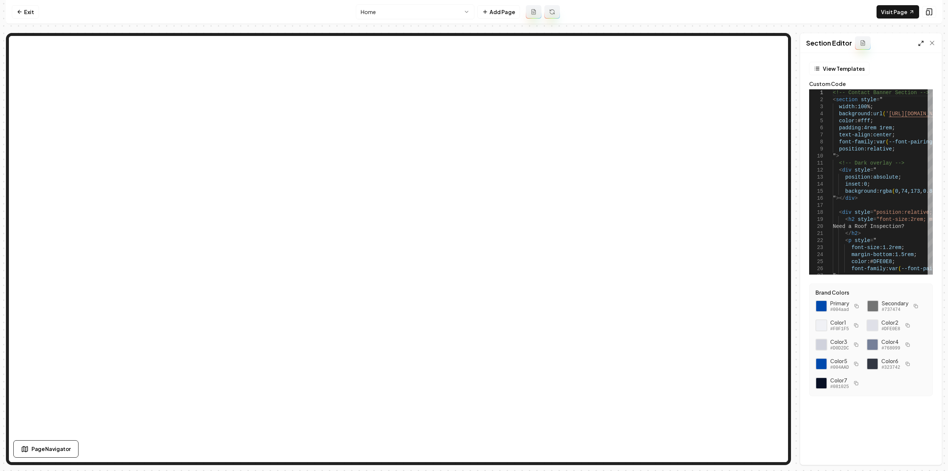
click at [921, 41] on icon at bounding box center [921, 43] width 6 height 6
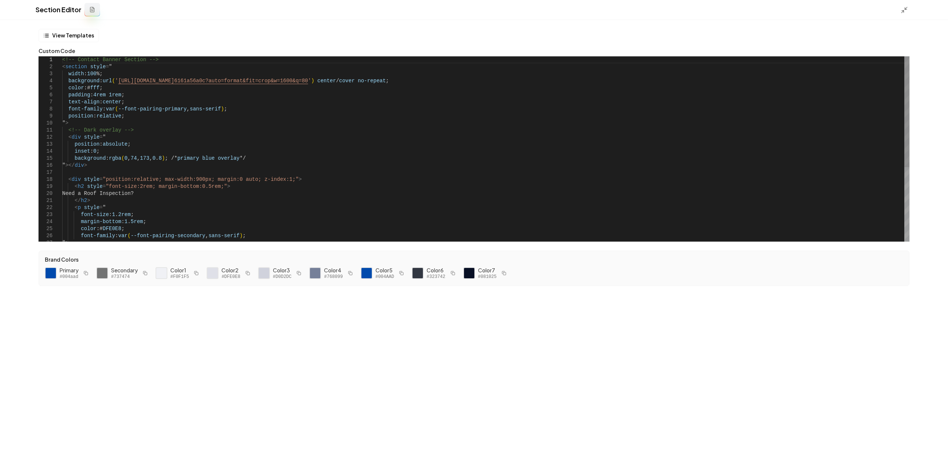
click at [244, 111] on div "<!-- Contact Banner Section --> < section style = " width : 100 %; background :…" at bounding box center [485, 211] width 847 height 310
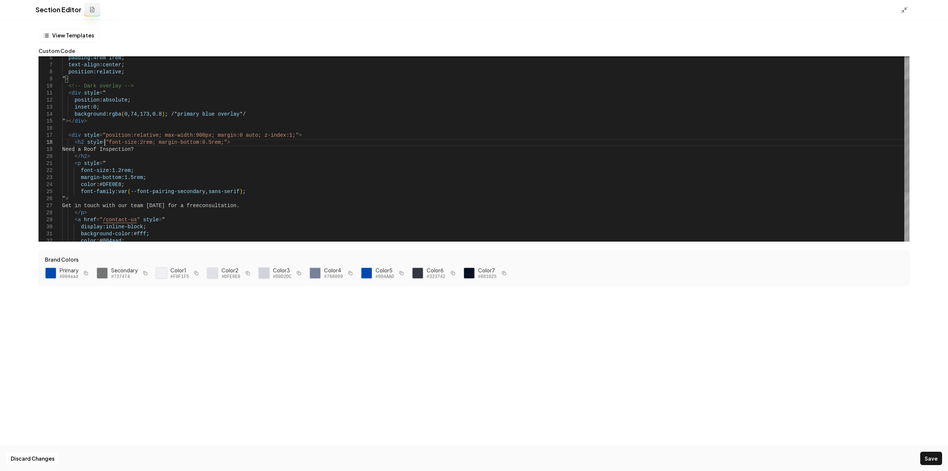
click at [105, 141] on div "padding : 4rem 1rem ; text-align : center ; position : relative ; " > <!-- Dark…" at bounding box center [485, 170] width 847 height 303
click at [86, 142] on div "padding : 4rem 1rem ; text-align : center ; position : relative ; " > <!-- Dark…" at bounding box center [485, 170] width 847 height 303
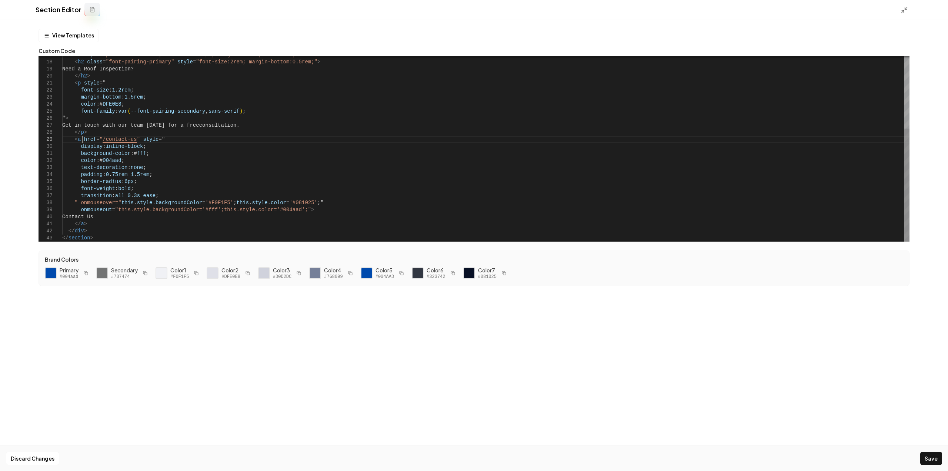
click at [81, 140] on div "< div style = "position:relative; max-width:900px; margin:0 auto ; z-index:1;" …" at bounding box center [485, 90] width 847 height 303
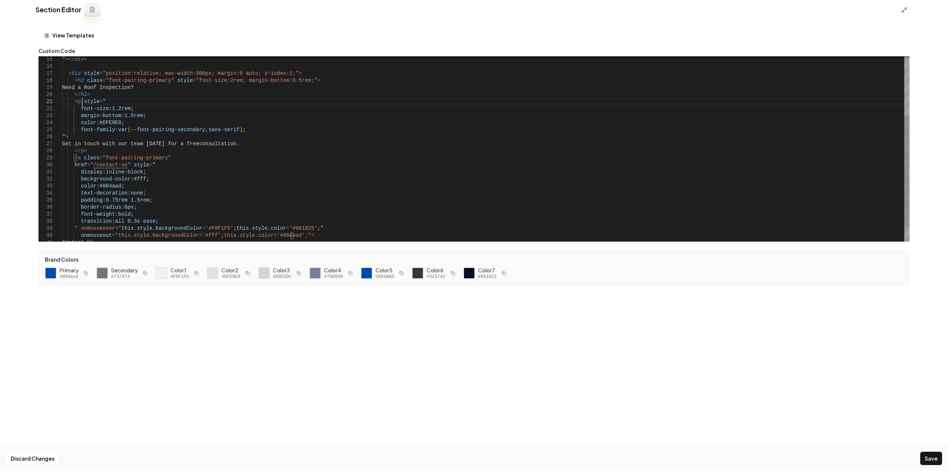
click at [83, 101] on div "< div style = "position:relative; max-width:900px; margin:0 auto ; z-index:1;" …" at bounding box center [485, 112] width 847 height 310
click at [150, 104] on div "< div style = "position:relative; max-width:900px; margin:0 auto ; z-index:1;" …" at bounding box center [485, 115] width 847 height 317
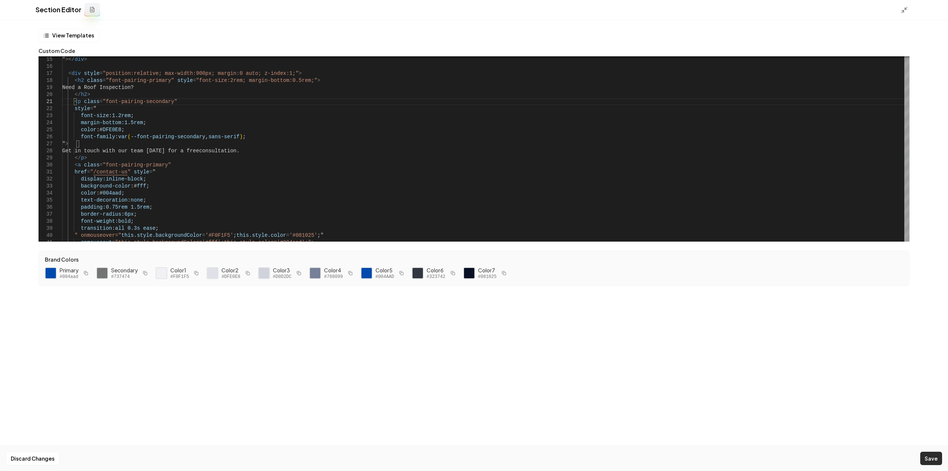
click at [928, 458] on button "Save" at bounding box center [931, 457] width 22 height 13
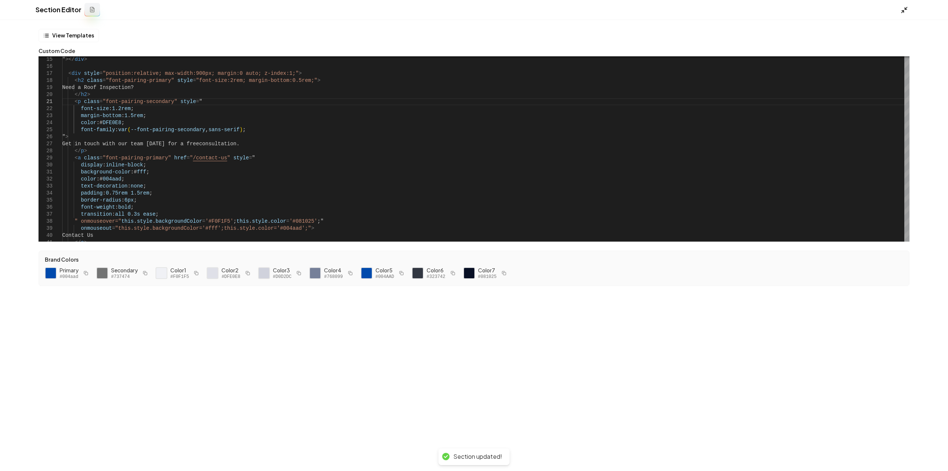
click at [901, 13] on icon at bounding box center [904, 9] width 7 height 7
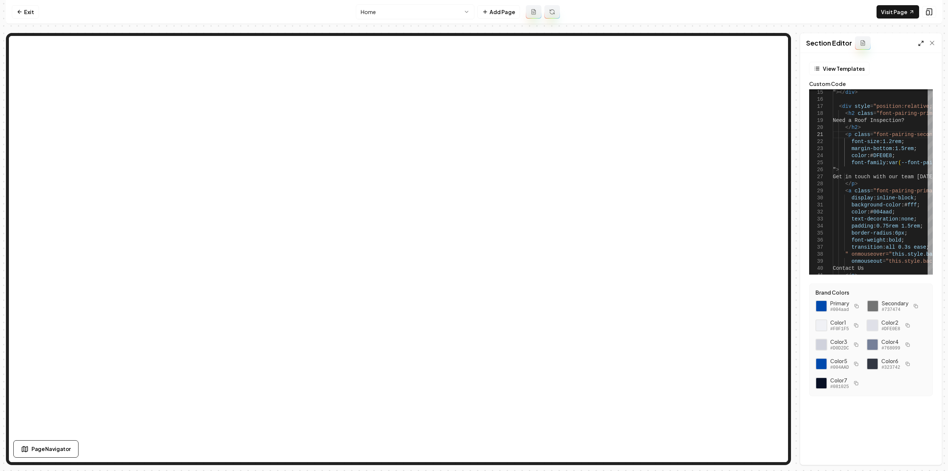
click at [919, 45] on line at bounding box center [920, 45] width 2 height 2
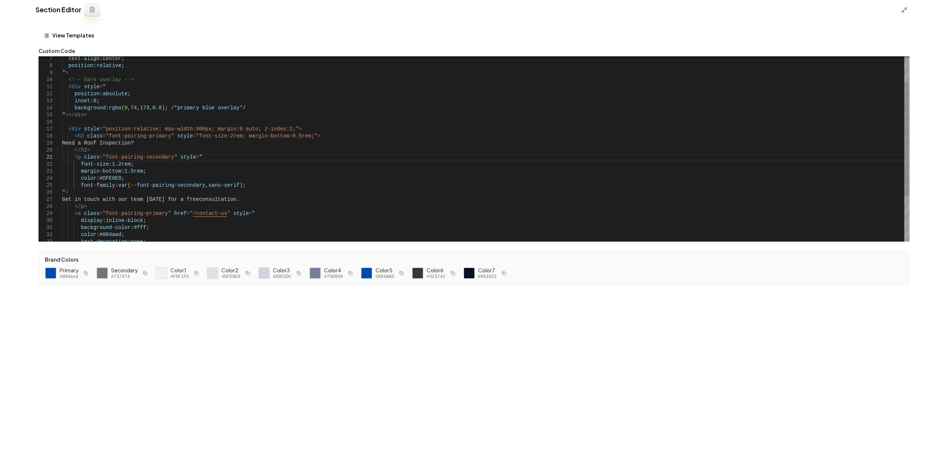
click at [161, 134] on div "< div style = "position:relative; max-width:900px; margin:0 auto ; z-index:1;" …" at bounding box center [485, 164] width 847 height 303
click at [294, 135] on div "< div style = "position:relative; max-width:900px; margin:0 auto ; z-index:1;" …" at bounding box center [485, 164] width 847 height 303
type textarea "**********"
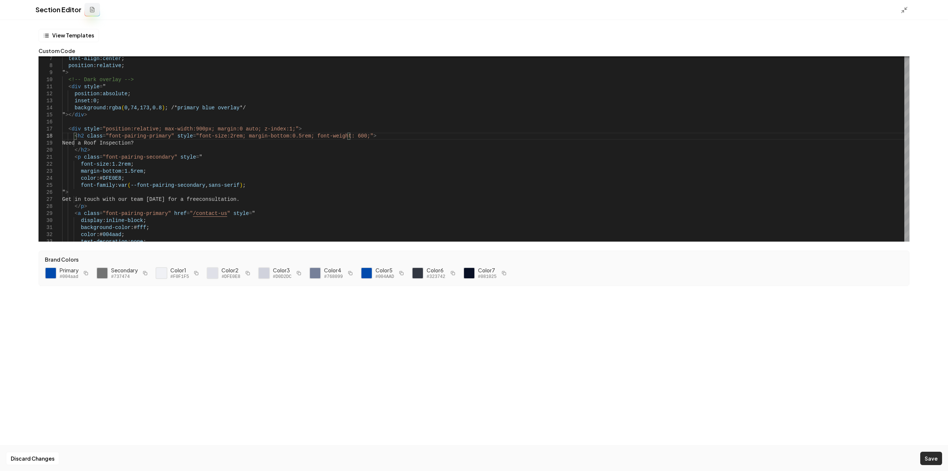
click at [932, 460] on button "Save" at bounding box center [931, 457] width 22 height 13
click at [903, 10] on icon at bounding box center [904, 9] width 7 height 7
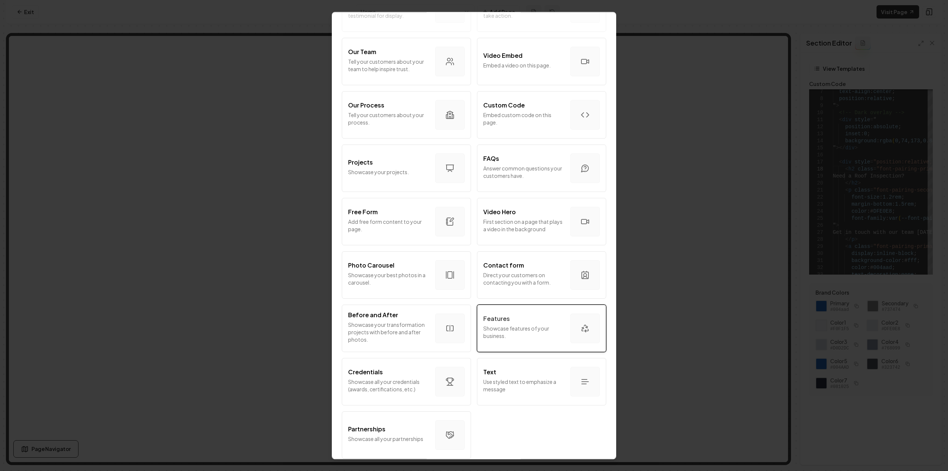
scroll to position [251, 0]
click at [534, 331] on div "Features Showcase features of your business." at bounding box center [523, 325] width 81 height 28
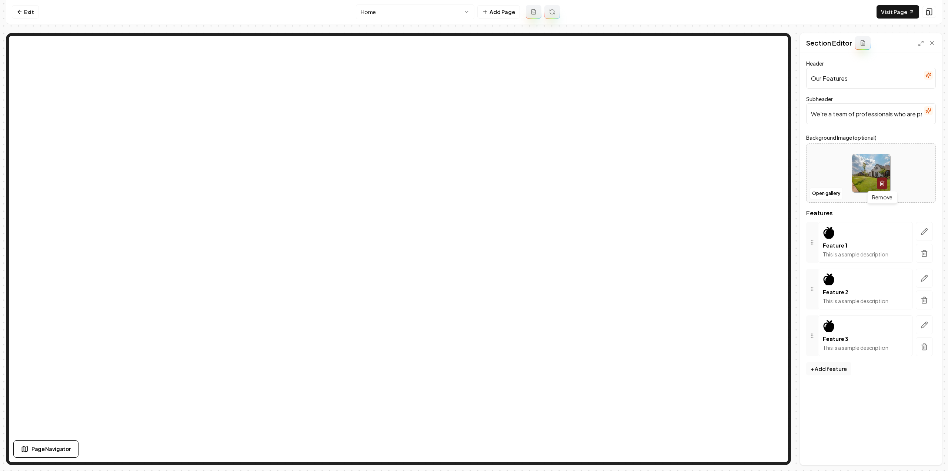
click at [882, 186] on icon "button" at bounding box center [882, 183] width 6 height 6
click at [927, 452] on button "Save" at bounding box center [925, 451] width 22 height 13
click at [908, 13] on link "Visit Page" at bounding box center [898, 11] width 43 height 13
click at [30, 10] on link "Exit" at bounding box center [25, 11] width 27 height 13
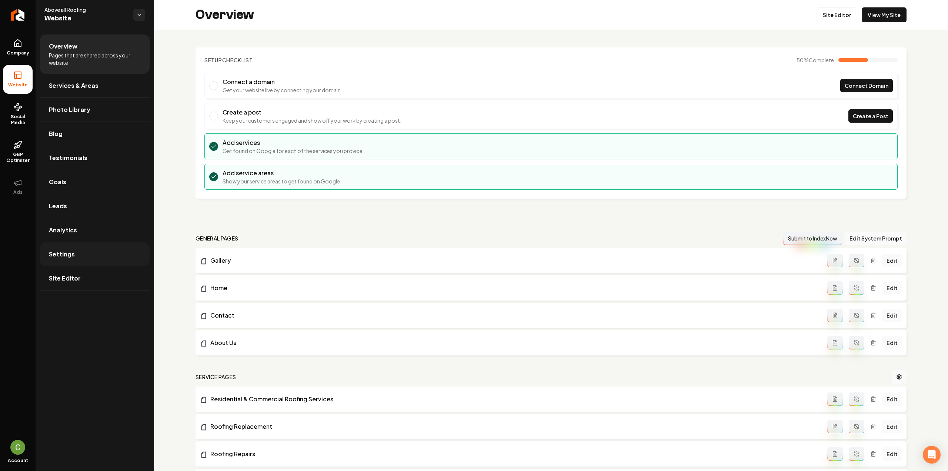
click at [57, 246] on link "Settings" at bounding box center [95, 254] width 110 height 24
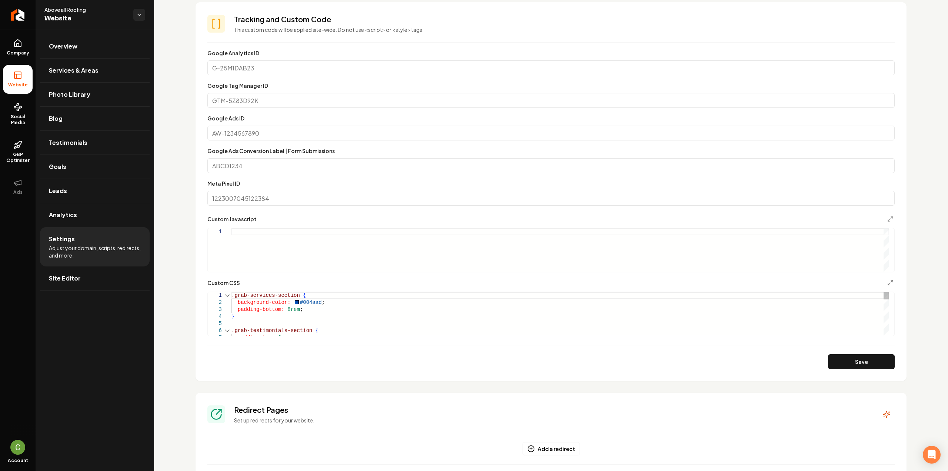
scroll to position [370, 0]
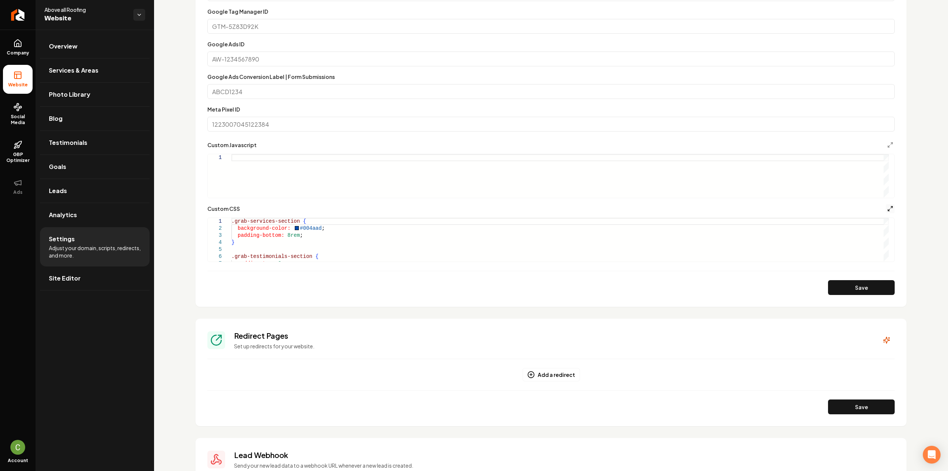
click at [887, 207] on icon "Main content area" at bounding box center [890, 209] width 6 height 6
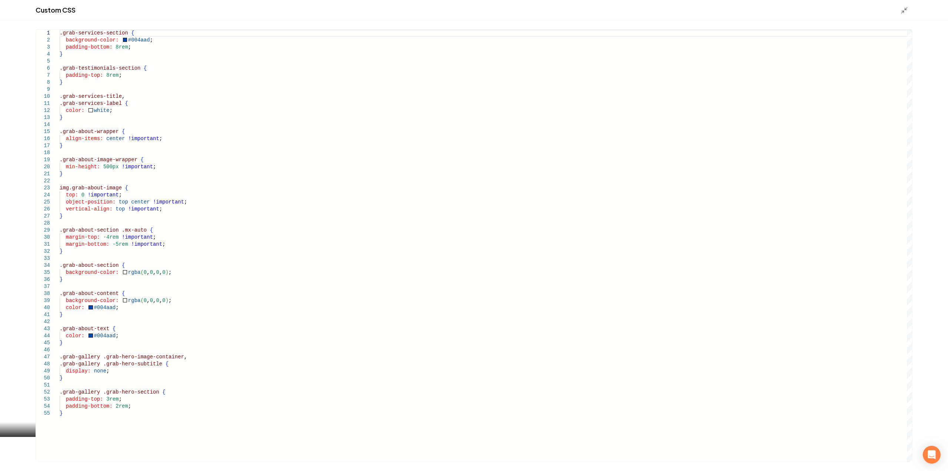
scroll to position [0, 0]
drag, startPoint x: 133, startPoint y: 68, endPoint x: 63, endPoint y: 66, distance: 70.8
click at [63, 66] on div ".grab-services-section { background-color: #004aad ; padding-bottom: 8rem ; } .…" at bounding box center [486, 246] width 853 height 432
type textarea "**********"
click at [904, 10] on icon "Main content area" at bounding box center [904, 10] width 7 height 7
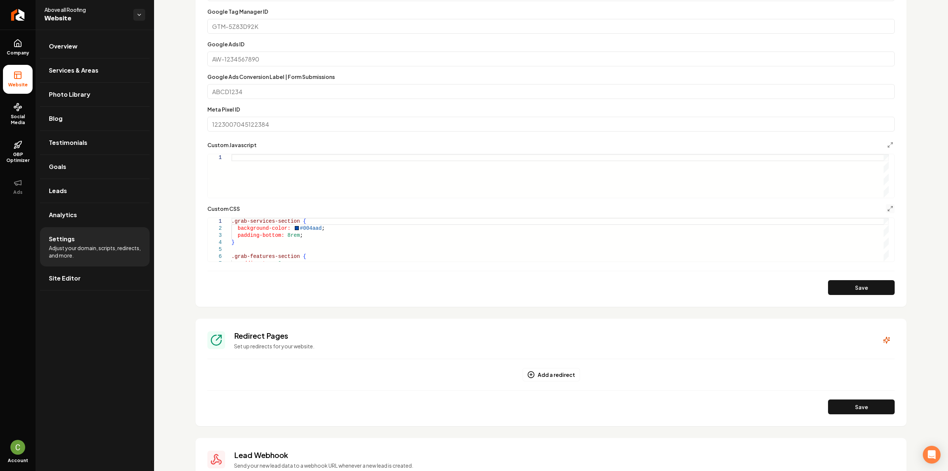
click at [857, 278] on form "**********" at bounding box center [550, 134] width 687 height 320
click at [859, 280] on button "Save" at bounding box center [861, 287] width 67 height 15
click at [16, 48] on link "Company" at bounding box center [18, 47] width 30 height 29
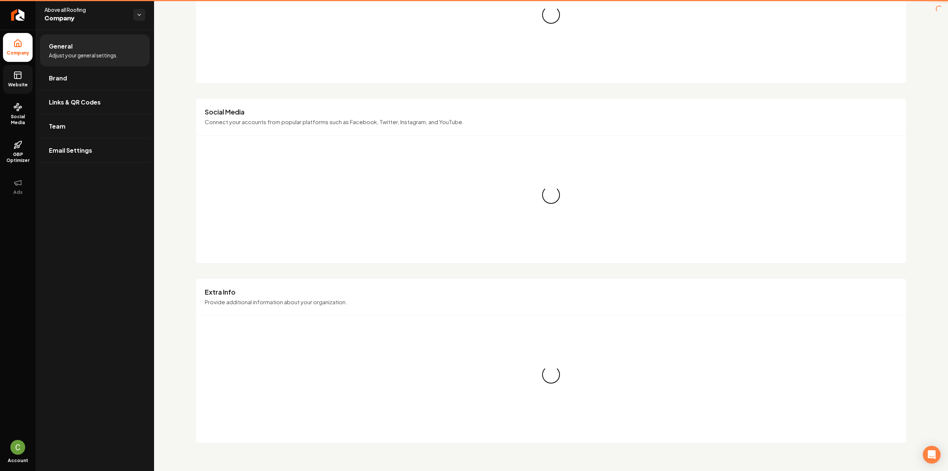
click at [17, 75] on icon at bounding box center [17, 76] width 0 height 4
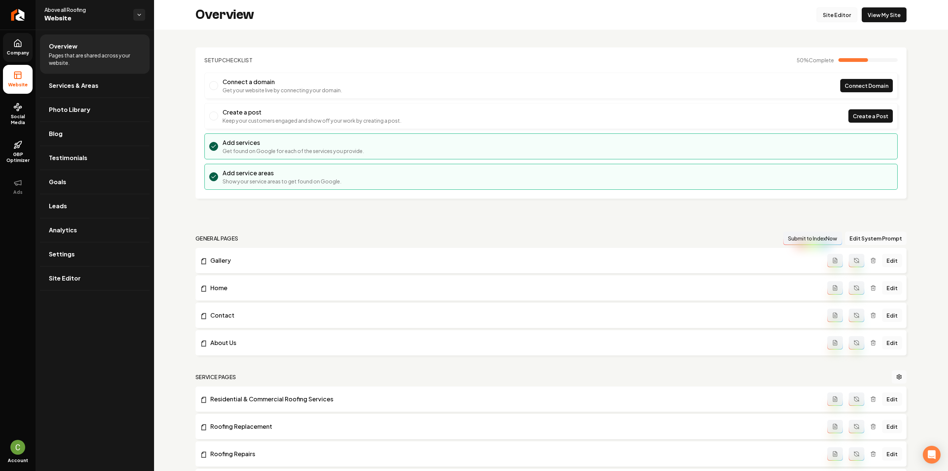
click at [842, 13] on link "Site Editor" at bounding box center [837, 14] width 41 height 15
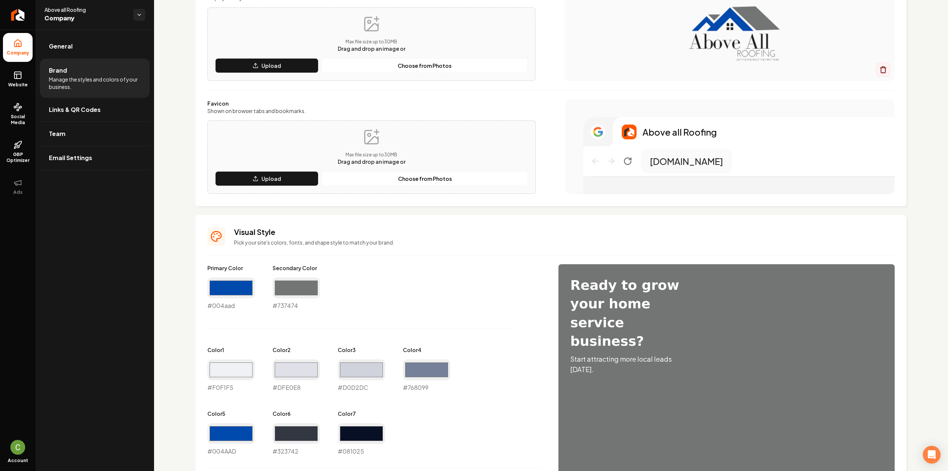
scroll to position [111, 0]
drag, startPoint x: 253, startPoint y: 308, endPoint x: 207, endPoint y: 306, distance: 46.0
click at [207, 306] on div "Visual Style Pick your site's colors, fonts, and shape style to match your bran…" at bounding box center [551, 439] width 711 height 450
copy div "#004aad"
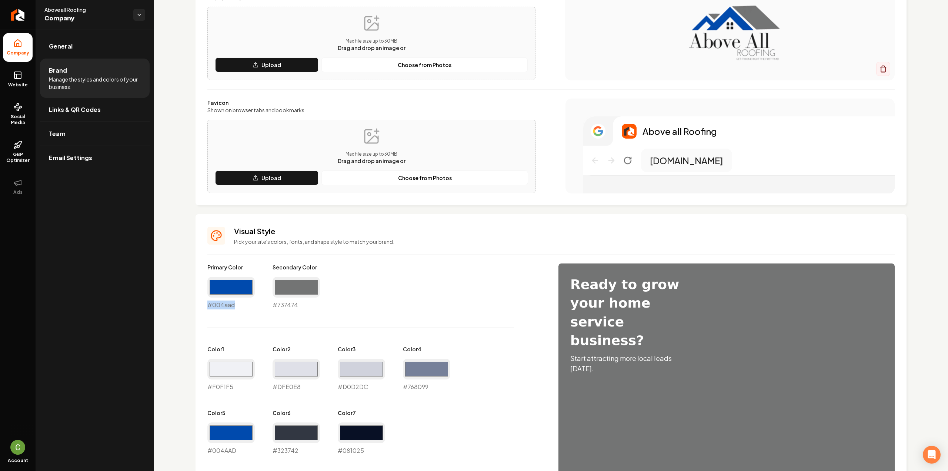
copy div "#004aad"
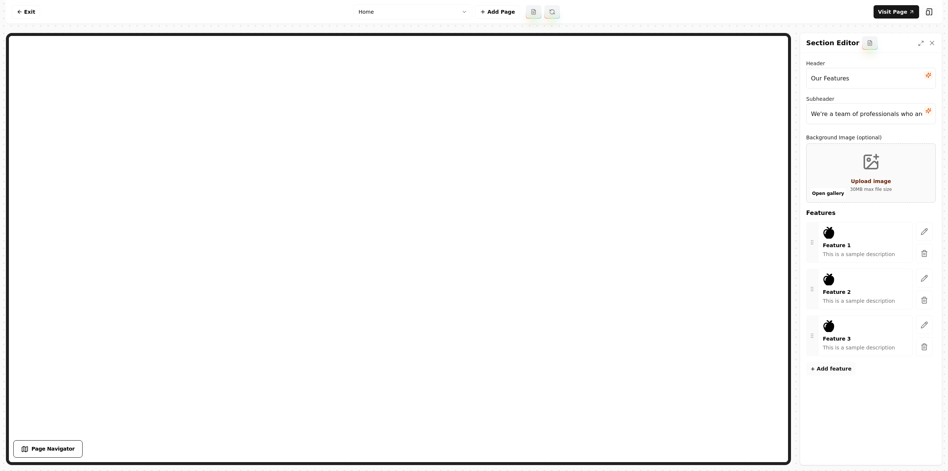
click at [823, 365] on button "+ Add feature" at bounding box center [831, 368] width 50 height 13
click at [925, 231] on button "button" at bounding box center [924, 231] width 17 height 19
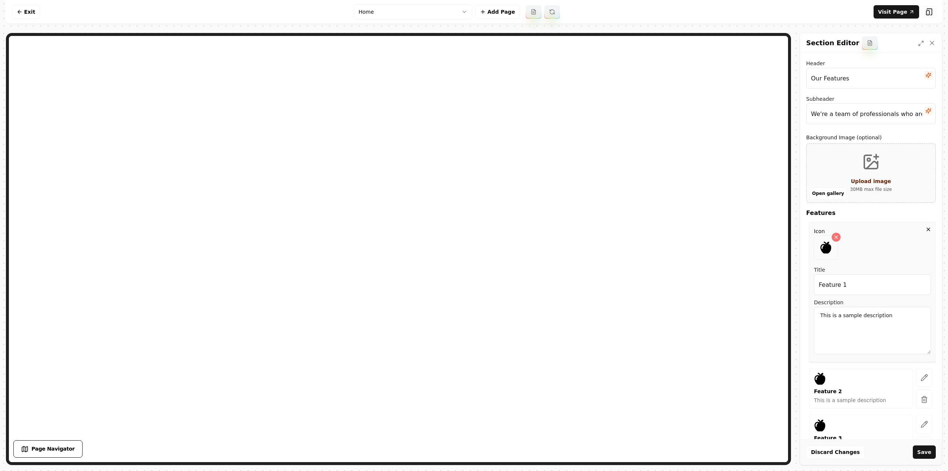
click at [856, 279] on input "Feature 1" at bounding box center [872, 284] width 117 height 21
type input "Insured"
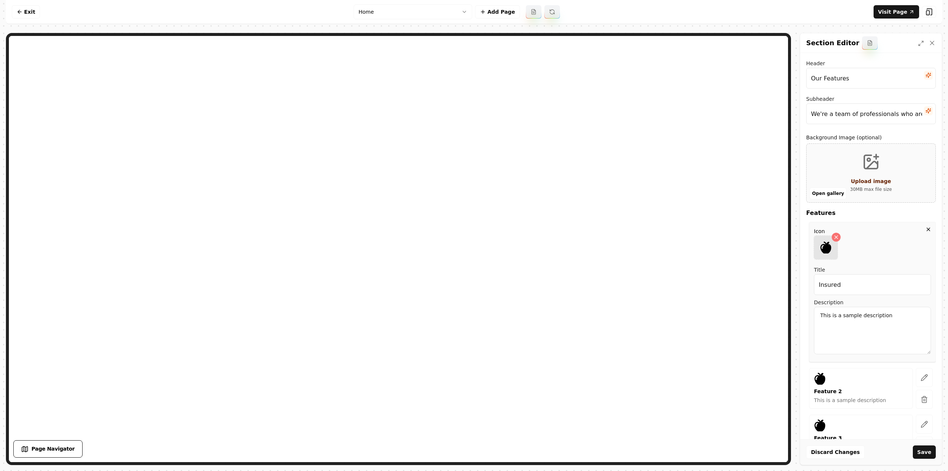
click at [821, 256] on div at bounding box center [826, 248] width 24 height 24
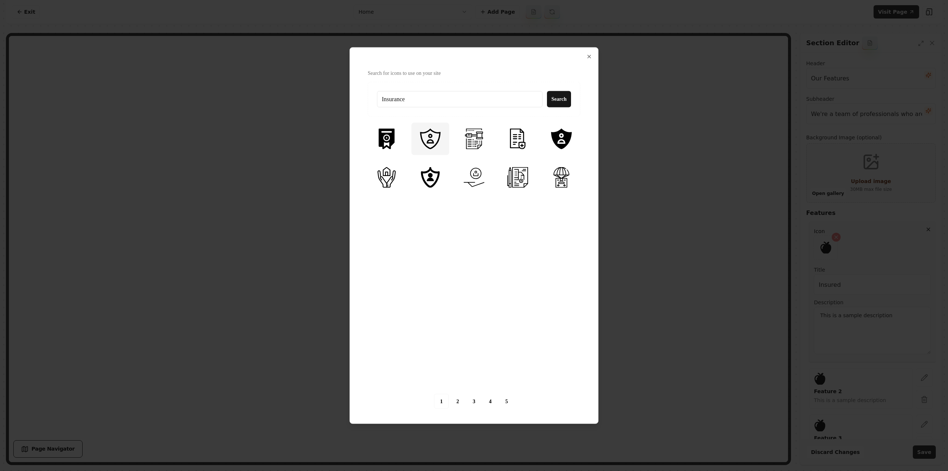
type input "Insurance"
click at [426, 139] on img at bounding box center [430, 138] width 21 height 21
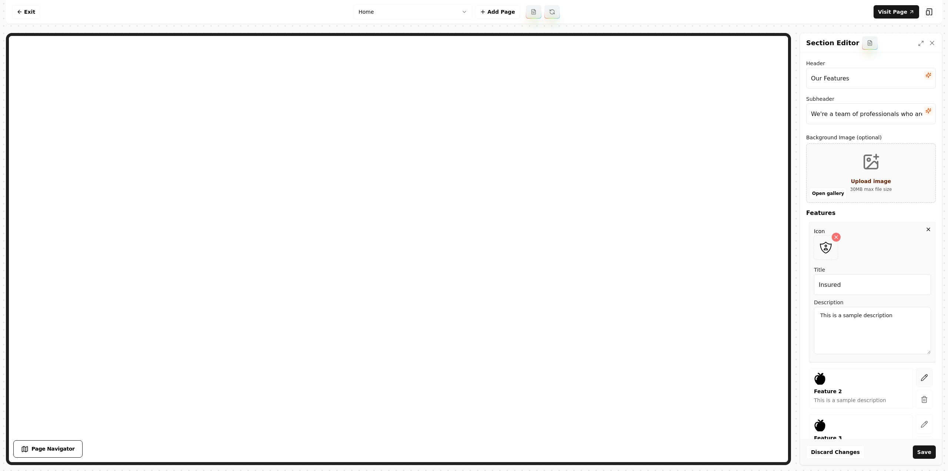
click at [922, 377] on icon "button" at bounding box center [924, 377] width 7 height 7
click at [861, 334] on input "Feature 2" at bounding box center [872, 331] width 117 height 21
type input "Bonded"
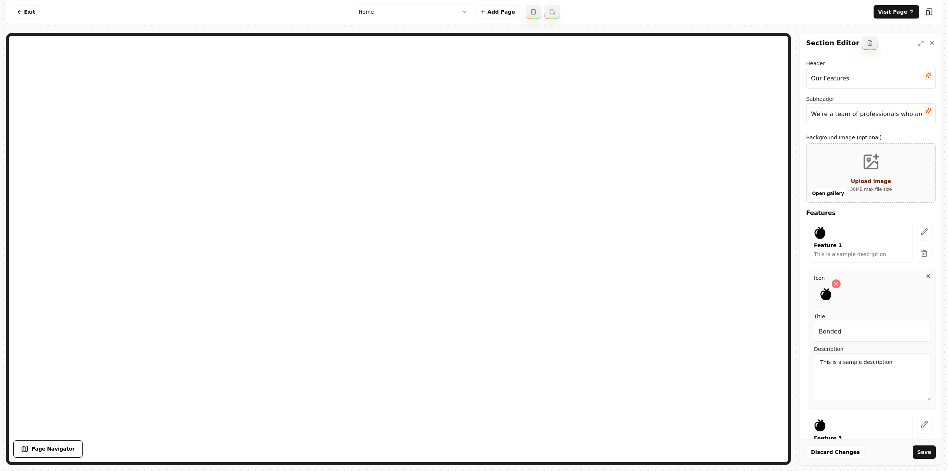
click at [821, 237] on icon at bounding box center [819, 233] width 11 height 12
click at [921, 231] on icon "button" at bounding box center [924, 231] width 7 height 7
click at [829, 253] on div at bounding box center [826, 248] width 24 height 24
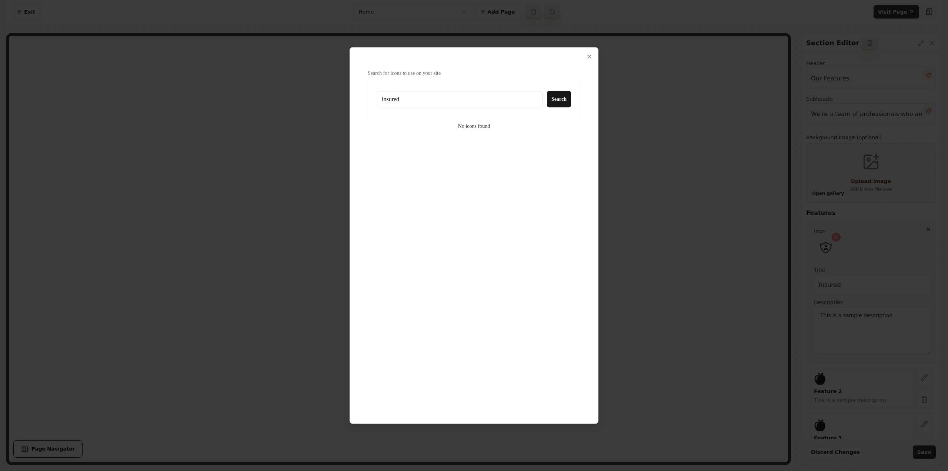
click at [421, 100] on input "insured" at bounding box center [460, 99] width 166 height 16
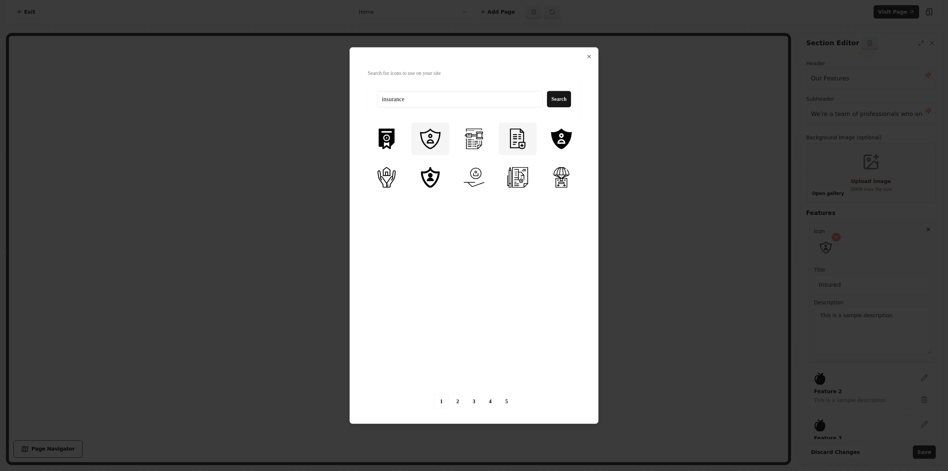
type input "insurance"
click at [517, 143] on img at bounding box center [517, 138] width 21 height 21
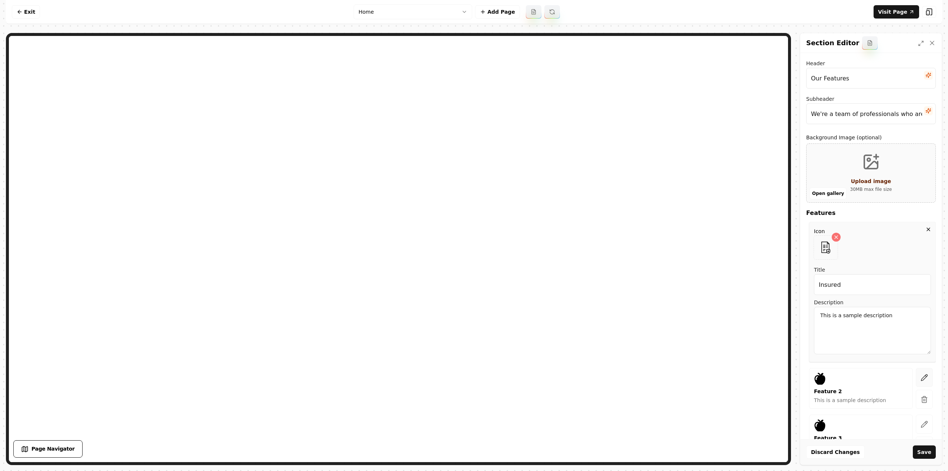
click at [921, 376] on icon "button" at bounding box center [924, 377] width 7 height 7
click at [825, 291] on icon at bounding box center [825, 294] width 11 height 12
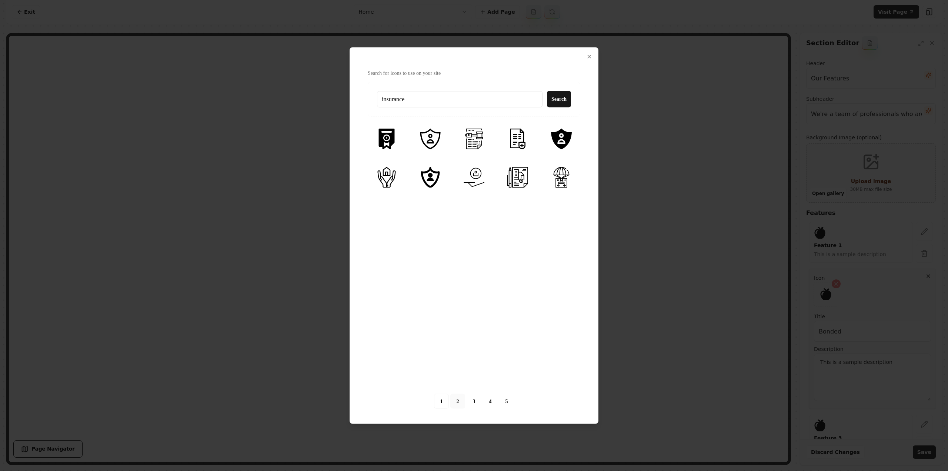
type input "insurance"
click at [459, 401] on link "2" at bounding box center [457, 401] width 15 height 15
click at [474, 403] on link "3" at bounding box center [474, 401] width 15 height 15
click at [566, 134] on img at bounding box center [561, 138] width 21 height 21
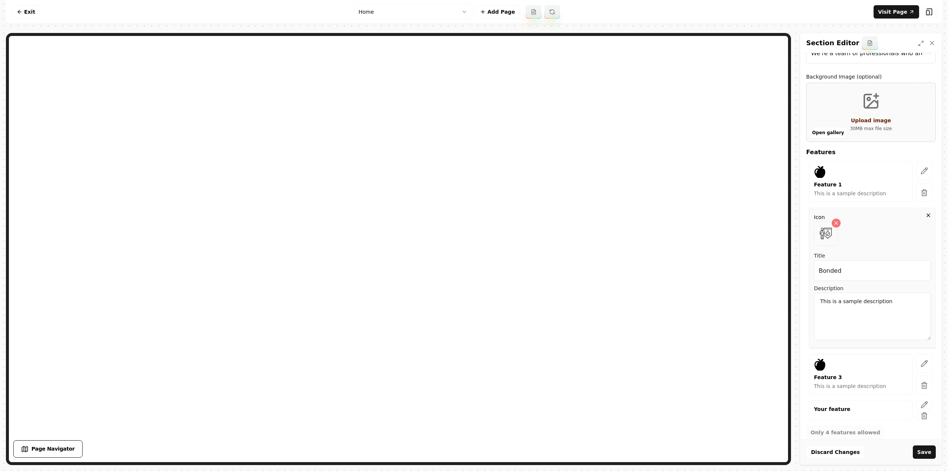
scroll to position [68, 0]
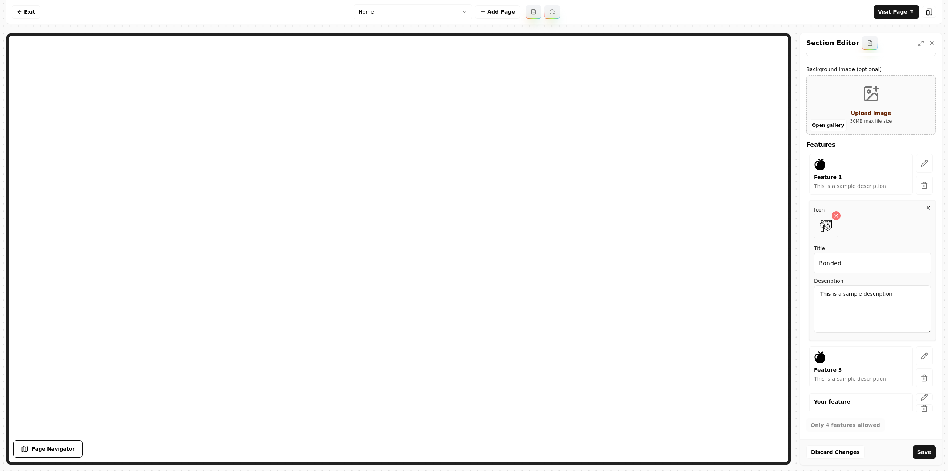
click at [921, 353] on icon "button" at bounding box center [924, 355] width 7 height 7
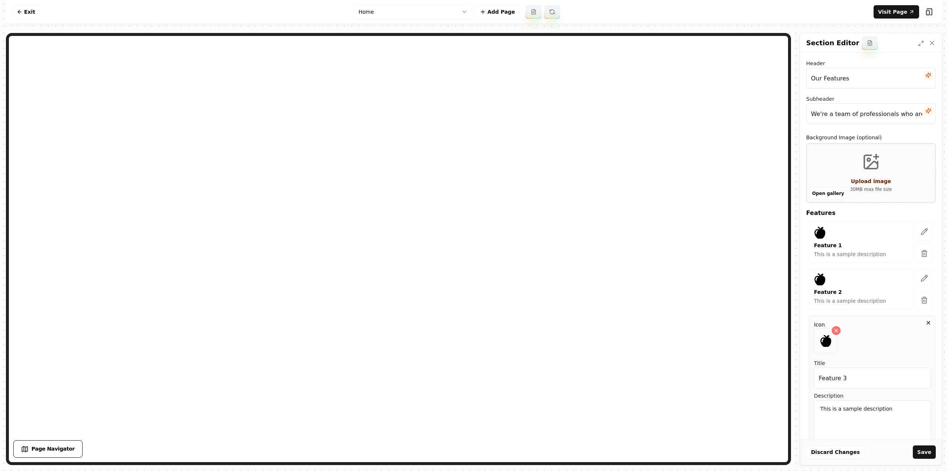
click at [854, 373] on input "Feature 3" at bounding box center [872, 377] width 117 height 21
paste input "Emergency services"
click at [857, 376] on input "Feature Emergency services" at bounding box center [872, 377] width 117 height 21
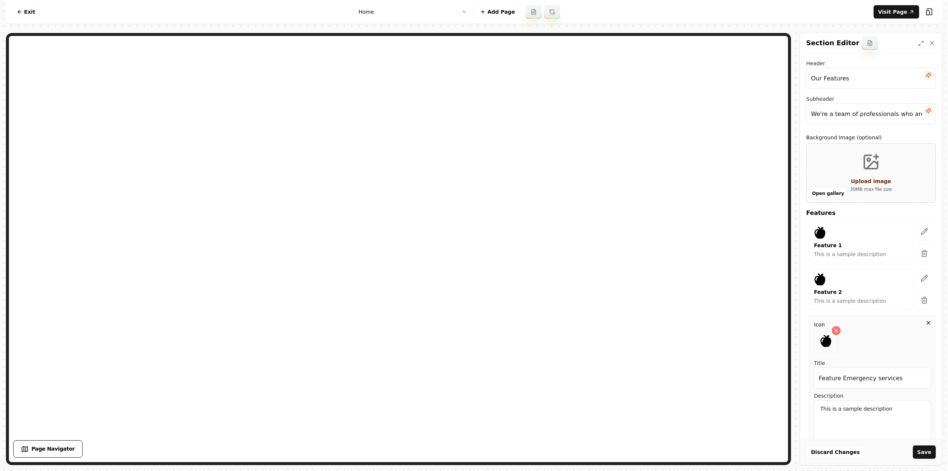
click at [857, 376] on input "Feature Emergency services" at bounding box center [872, 377] width 117 height 21
paste input "text"
type input "Emergency services"
click at [829, 342] on icon at bounding box center [825, 341] width 11 height 12
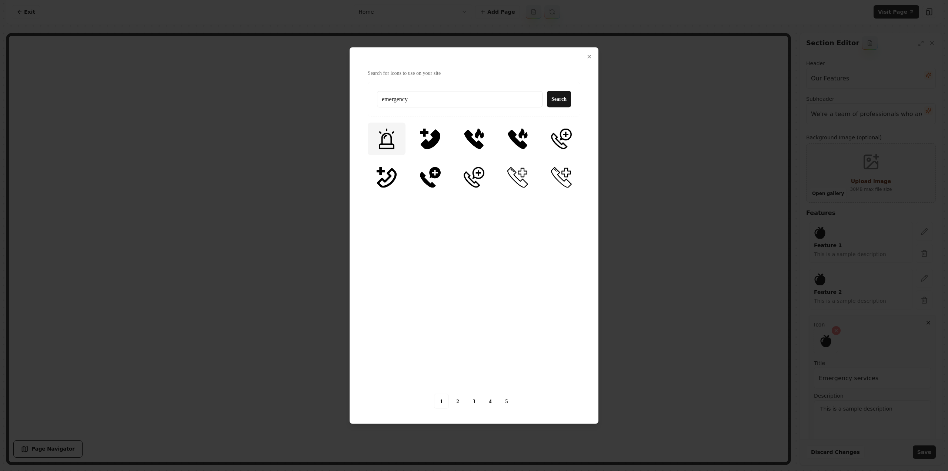
type input "emergency"
click at [396, 142] on img at bounding box center [386, 138] width 21 height 21
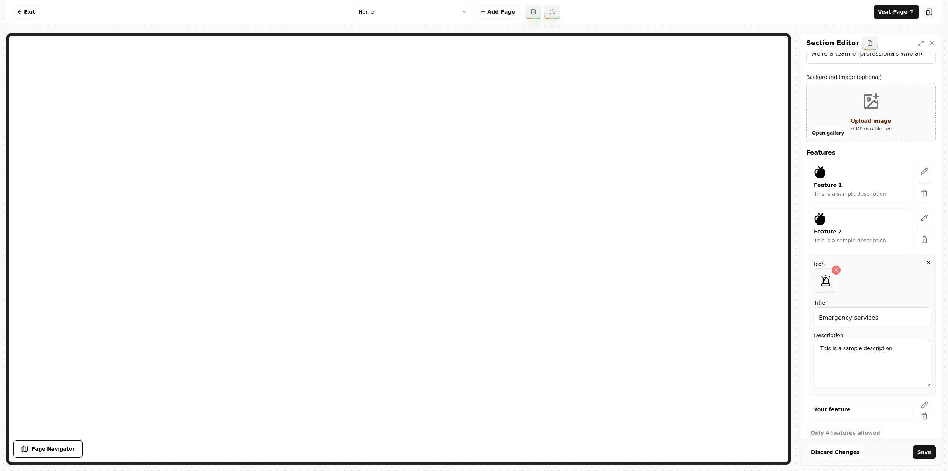
scroll to position [68, 0]
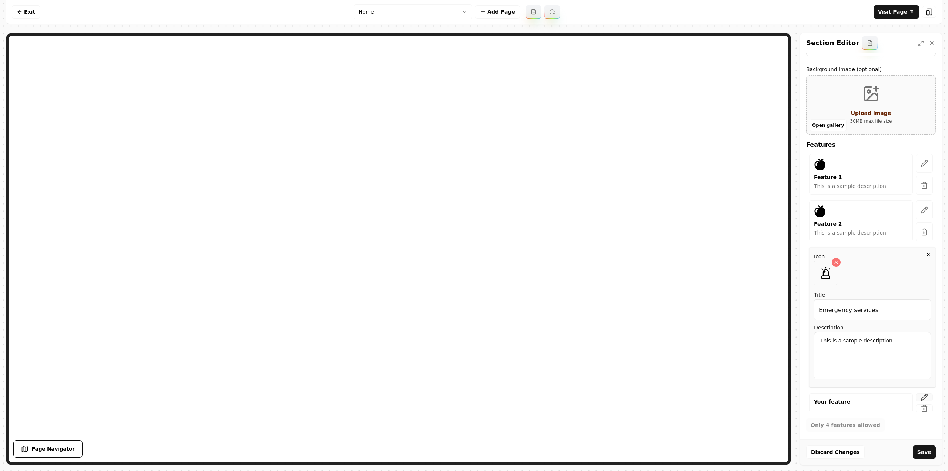
click at [921, 395] on icon "button" at bounding box center [924, 396] width 7 height 7
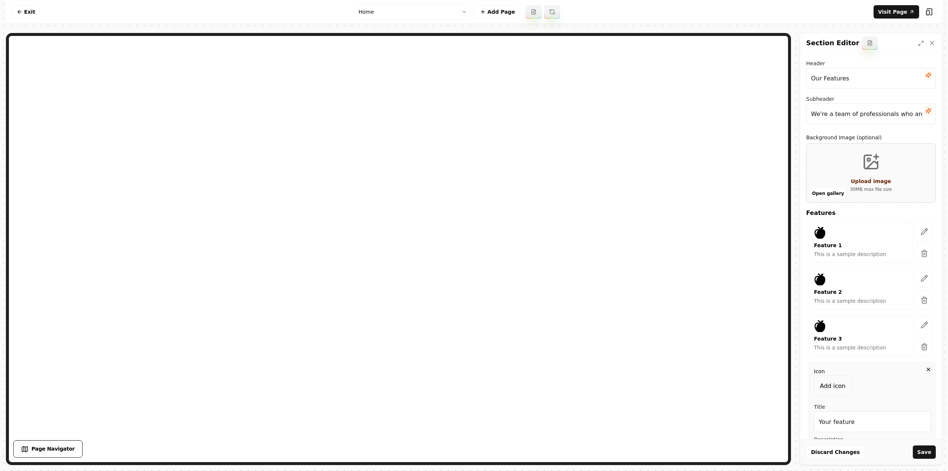
click at [876, 423] on input "Your feature" at bounding box center [872, 421] width 117 height 21
paste input "Locally owned"
type input "Locally owned"
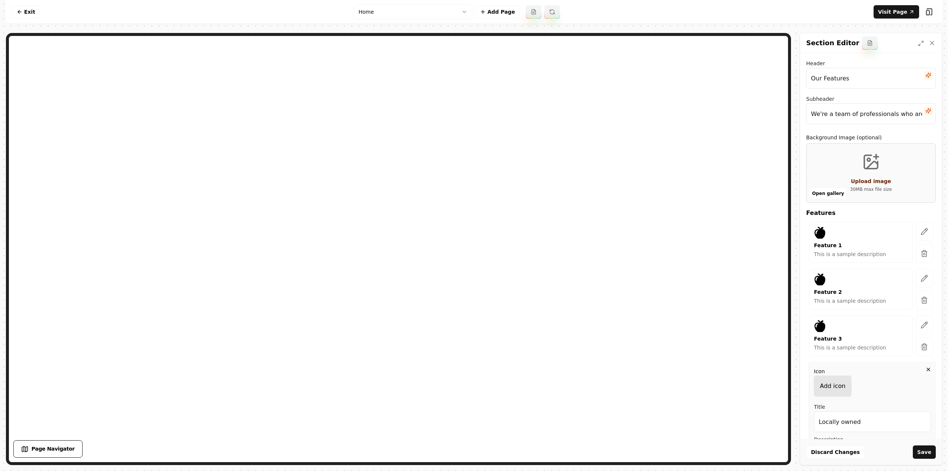
click at [838, 392] on div "Add icon" at bounding box center [832, 386] width 37 height 21
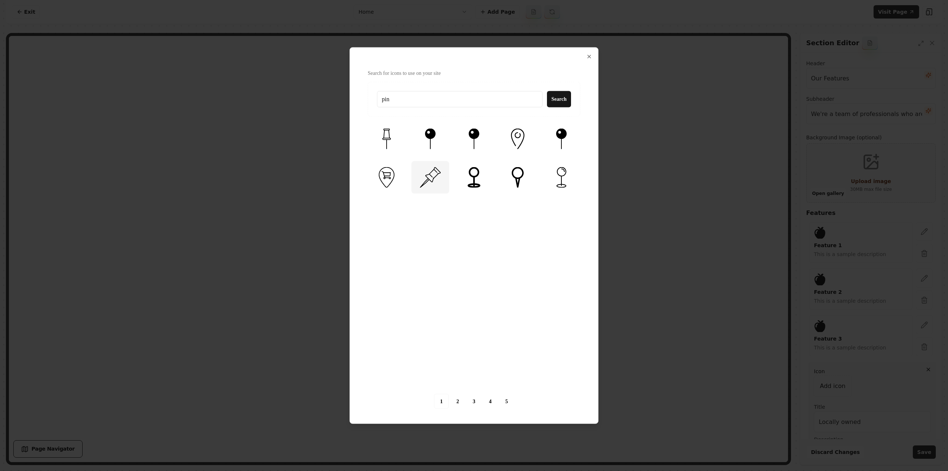
type input "pin"
click at [431, 179] on img at bounding box center [430, 177] width 21 height 21
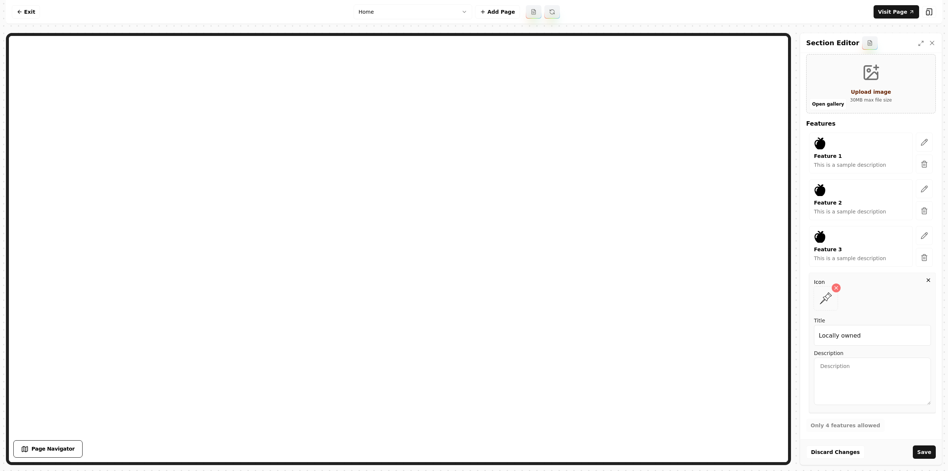
scroll to position [90, 0]
click at [842, 365] on textarea "Description" at bounding box center [872, 380] width 117 height 47
click at [919, 449] on button "Save" at bounding box center [924, 451] width 23 height 13
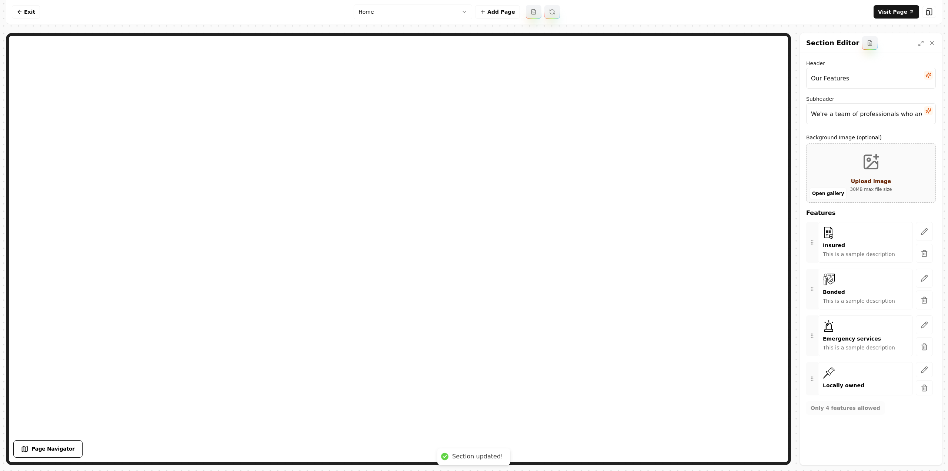
scroll to position [0, 0]
click at [930, 74] on icon "button" at bounding box center [928, 75] width 5 height 5
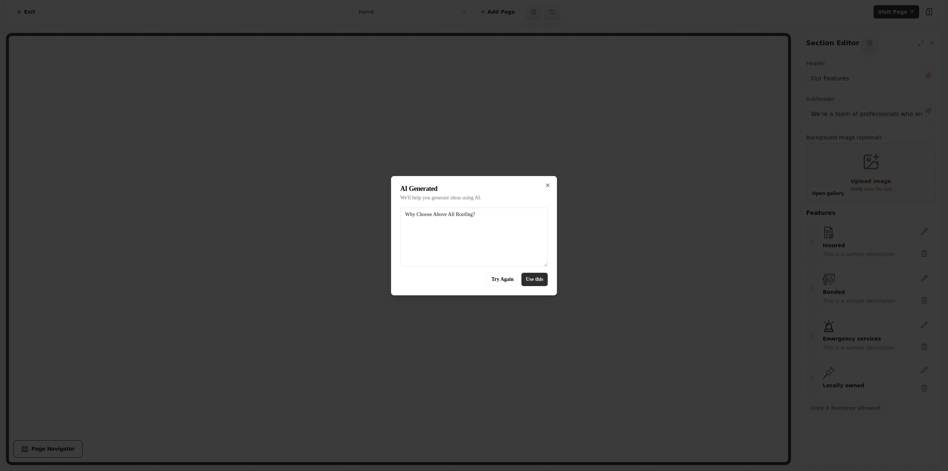
click at [540, 278] on button "Use this" at bounding box center [534, 279] width 26 height 13
type input "Why Choose Above All Roofing?"
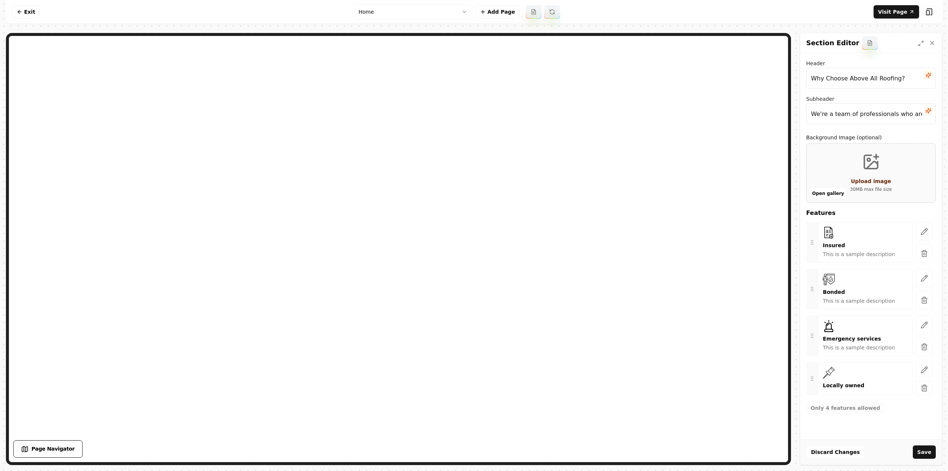
click at [877, 113] on input "We're a team of professionals who are passionate about what we do." at bounding box center [871, 113] width 130 height 21
click at [930, 452] on button "Save" at bounding box center [924, 451] width 23 height 13
click at [889, 13] on link "Visit Page" at bounding box center [897, 11] width 46 height 13
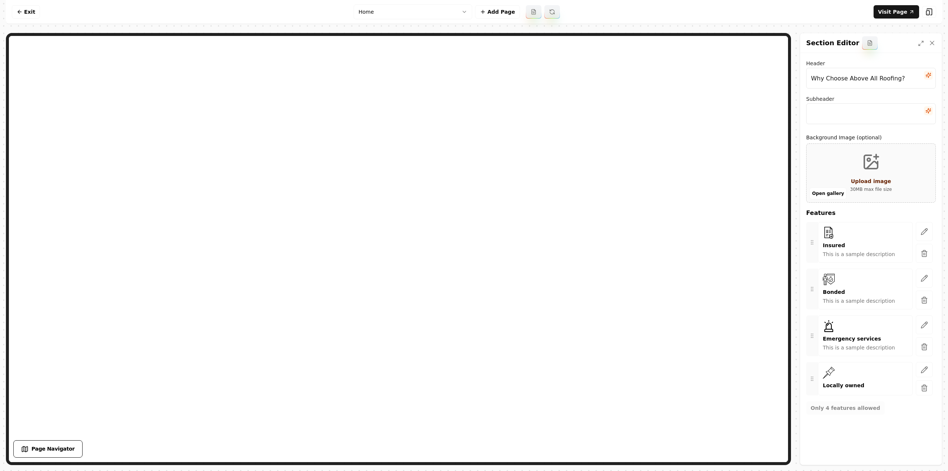
click at [396, 3] on nav "Exit Home Add Page Visit Page" at bounding box center [474, 12] width 936 height 24
click at [396, 7] on html "Computer Required This feature is only available on a computer. Please switch t…" at bounding box center [474, 235] width 948 height 471
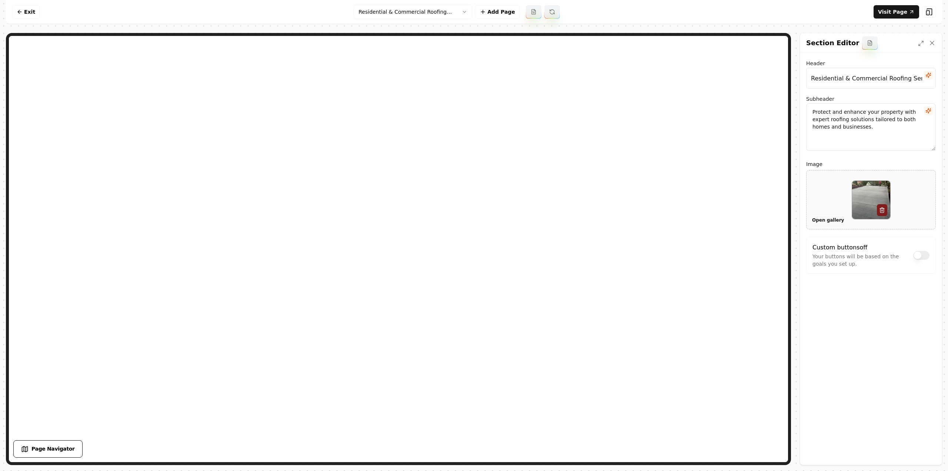
click at [818, 223] on button "Open gallery" at bounding box center [828, 220] width 37 height 12
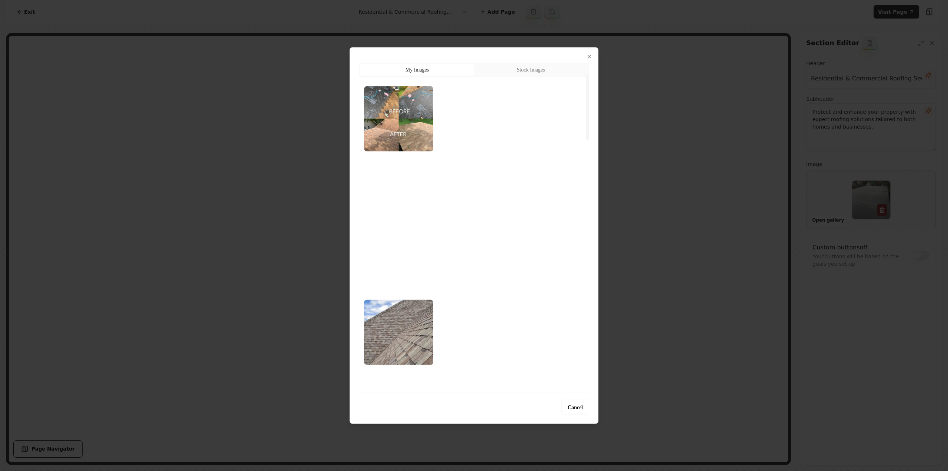
scroll to position [111, 0]
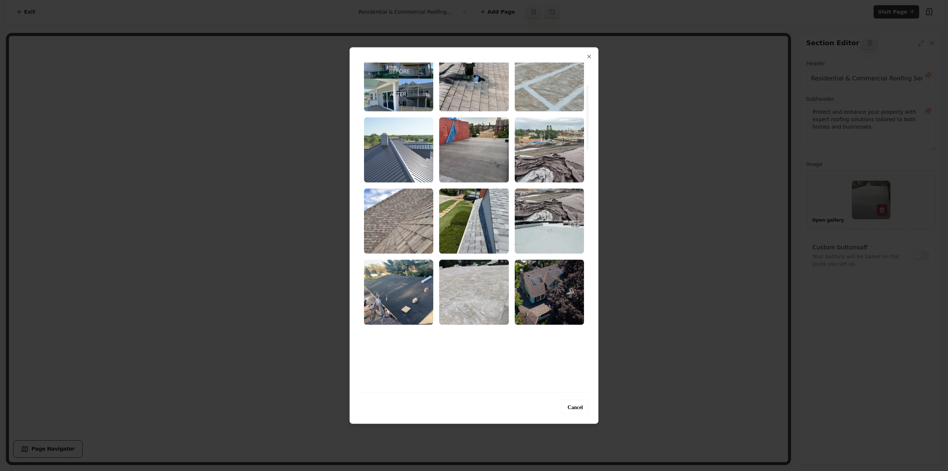
click at [395, 150] on img "Select image image_68bae30f5c7cd75eb856d0d7.webp" at bounding box center [398, 149] width 69 height 65
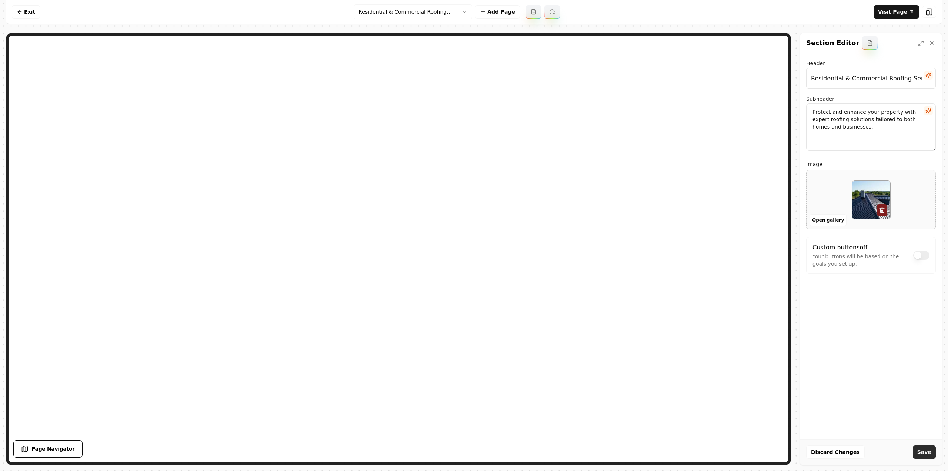
click at [930, 450] on button "Save" at bounding box center [924, 451] width 23 height 13
click at [407, 13] on html "Computer Required This feature is only available on a computer. Please switch t…" at bounding box center [474, 235] width 948 height 471
click at [825, 221] on button "Open gallery" at bounding box center [828, 220] width 37 height 12
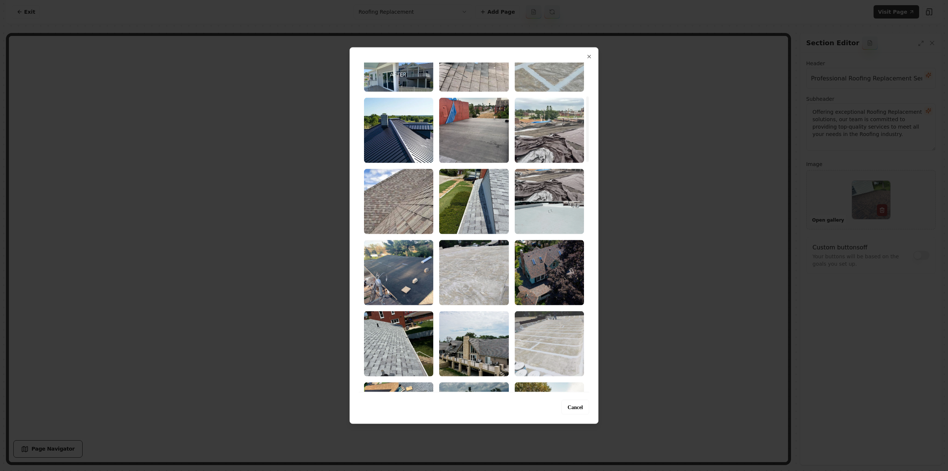
scroll to position [185, 0]
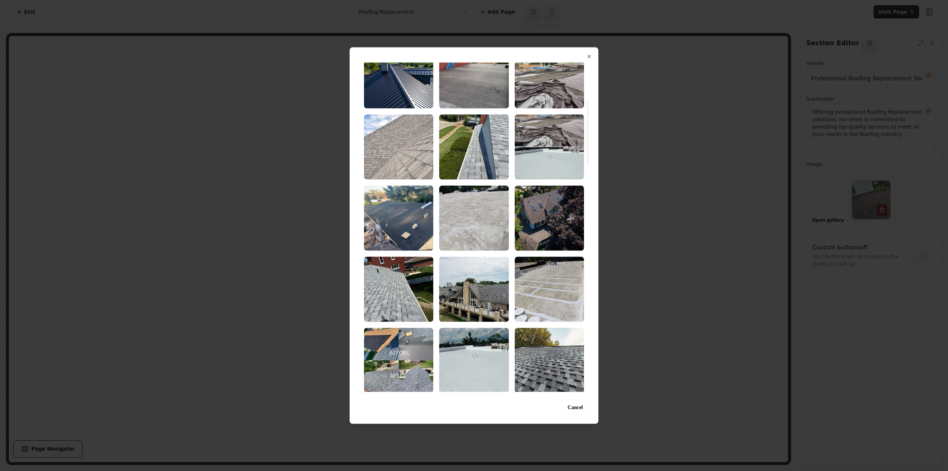
click at [413, 163] on img "Select image image_68bae30f5c7cd75eb856cfa7.jpeg" at bounding box center [398, 146] width 69 height 65
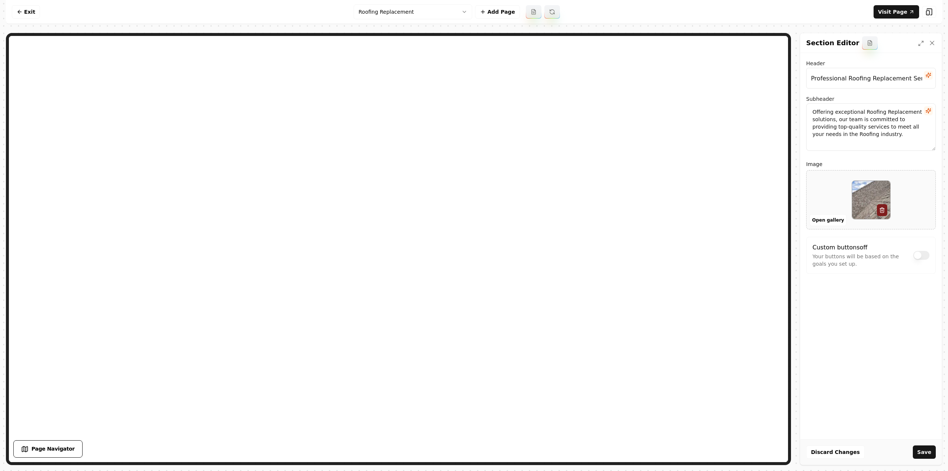
click at [923, 456] on button "Save" at bounding box center [924, 451] width 23 height 13
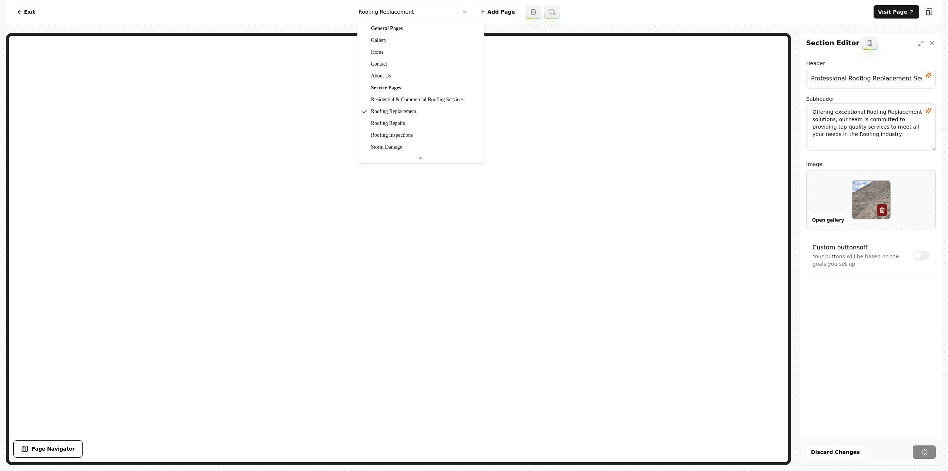
click at [381, 10] on html "Computer Required This feature is only available on a computer. Please switch t…" at bounding box center [474, 235] width 948 height 471
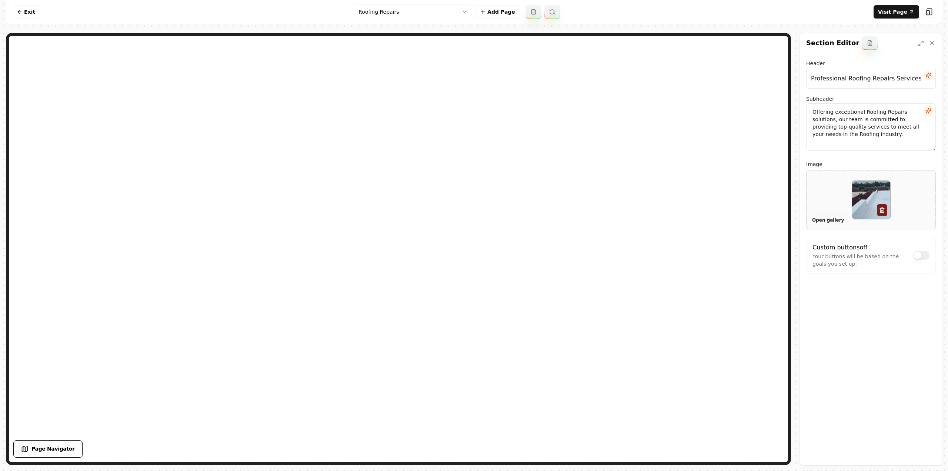
click at [829, 220] on button "Open gallery" at bounding box center [828, 220] width 37 height 12
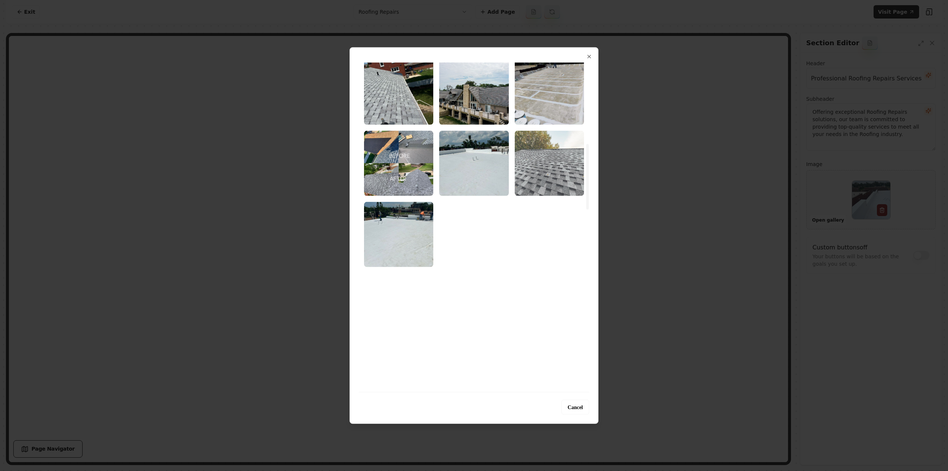
scroll to position [407, 0]
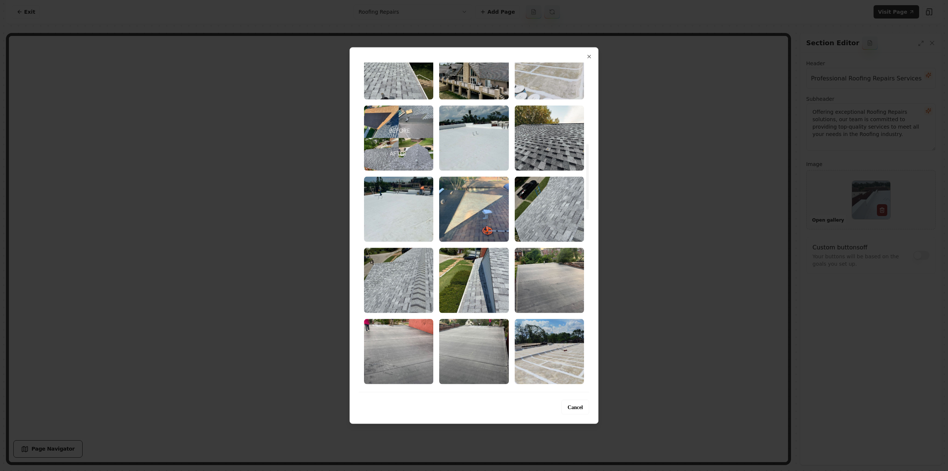
click at [541, 141] on img "Select image image_68bae3105c7cd75eb856d186.jpeg" at bounding box center [549, 137] width 69 height 65
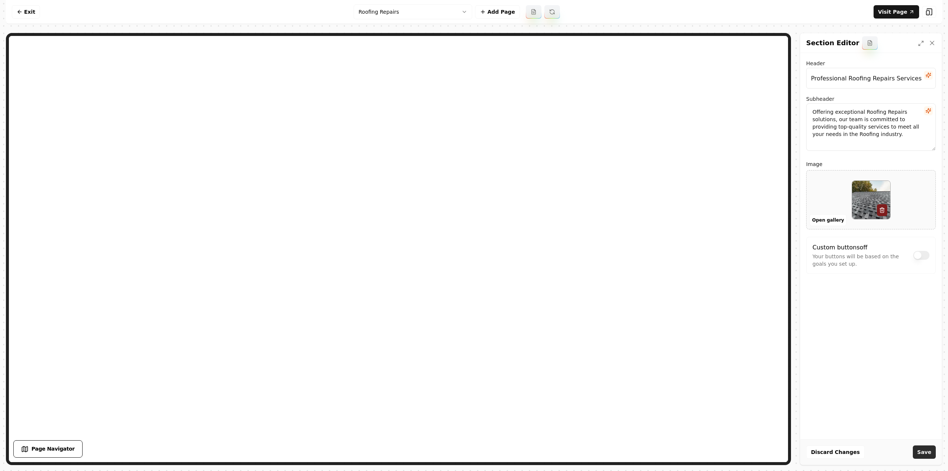
click at [928, 454] on button "Save" at bounding box center [924, 451] width 23 height 13
click at [391, 17] on html "Computer Required This feature is only available on a computer. Please switch t…" at bounding box center [474, 235] width 948 height 471
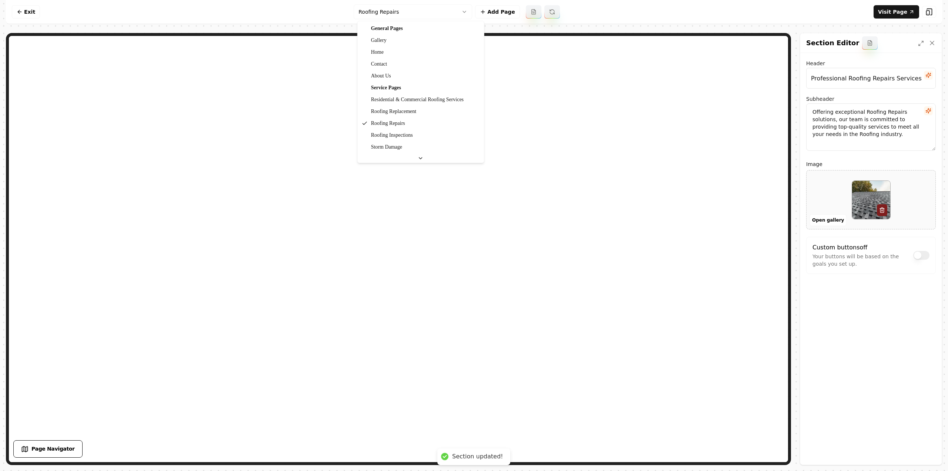
scroll to position [71, 0]
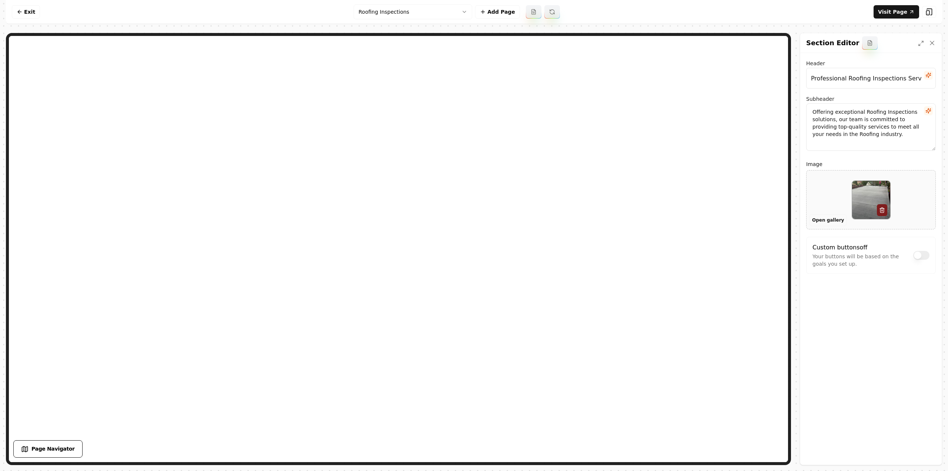
click at [815, 219] on button "Open gallery" at bounding box center [828, 220] width 37 height 12
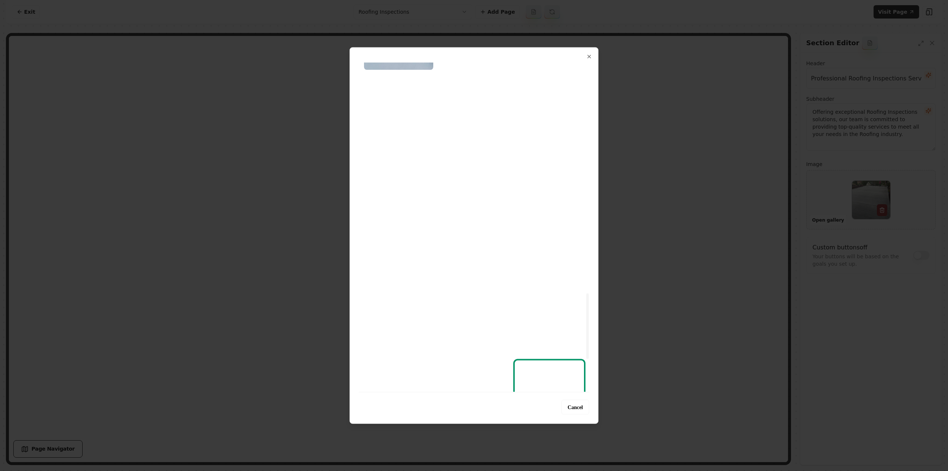
scroll to position [1185, 0]
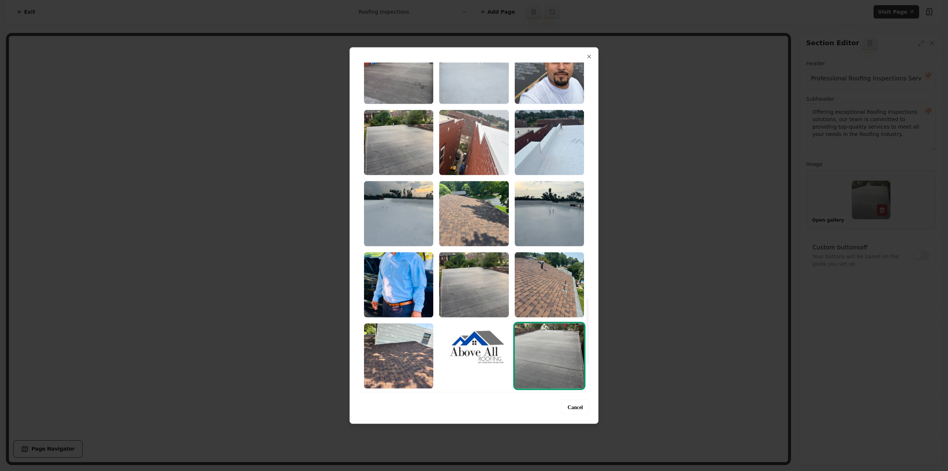
click at [544, 286] on img "Select image image_68bad92a5c7cd75eb80d47a4.jpeg" at bounding box center [549, 284] width 69 height 65
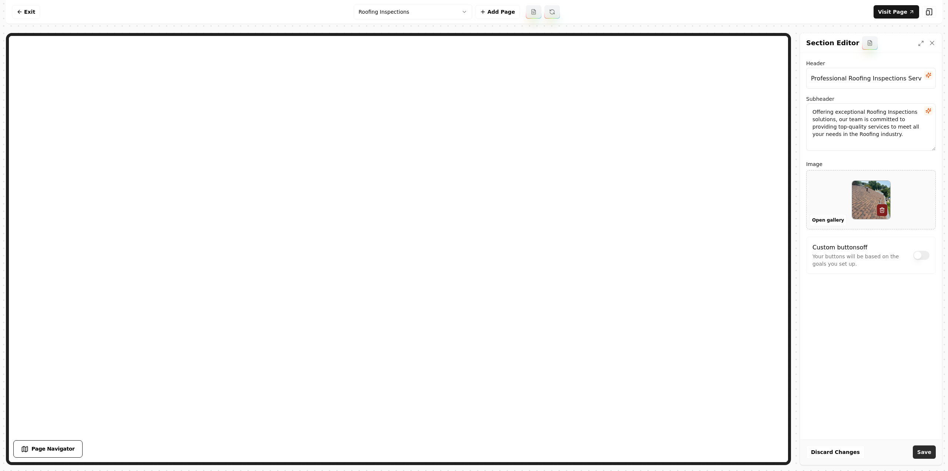
click at [923, 457] on button "Save" at bounding box center [924, 451] width 23 height 13
click at [382, 14] on html "Computer Required This feature is only available on a computer. Please switch t…" at bounding box center [474, 235] width 948 height 471
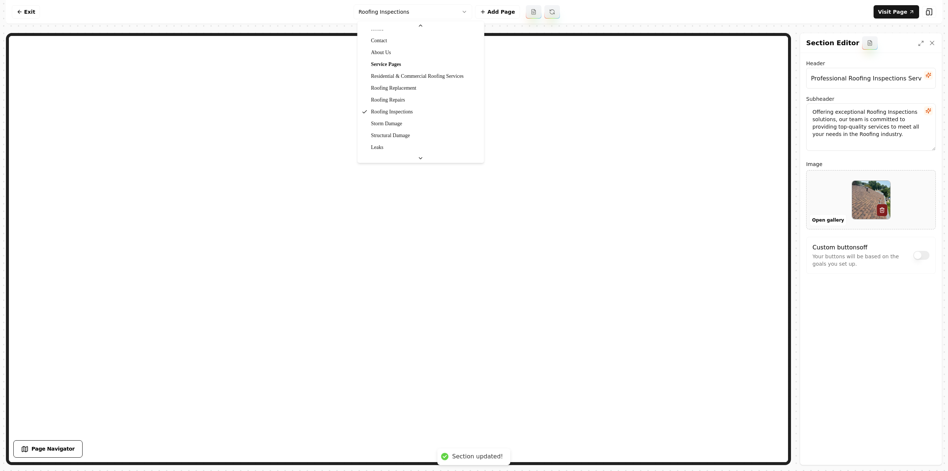
scroll to position [74, 0]
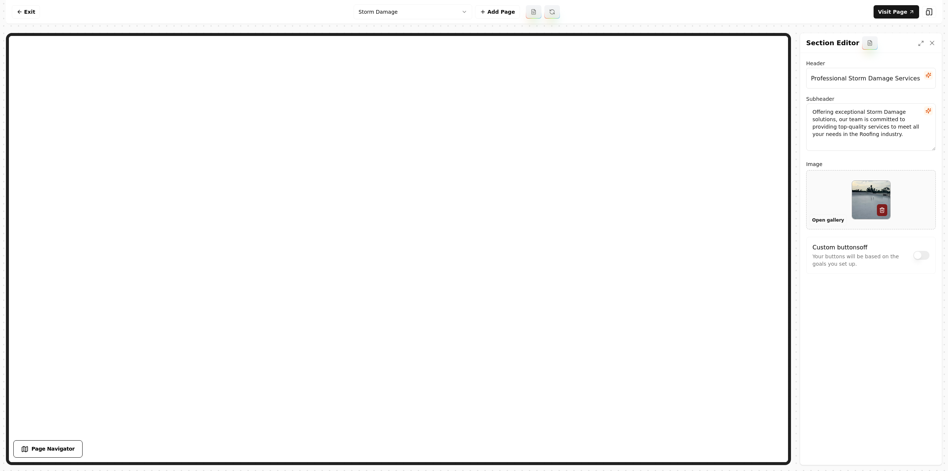
click at [824, 220] on button "Open gallery" at bounding box center [828, 220] width 37 height 12
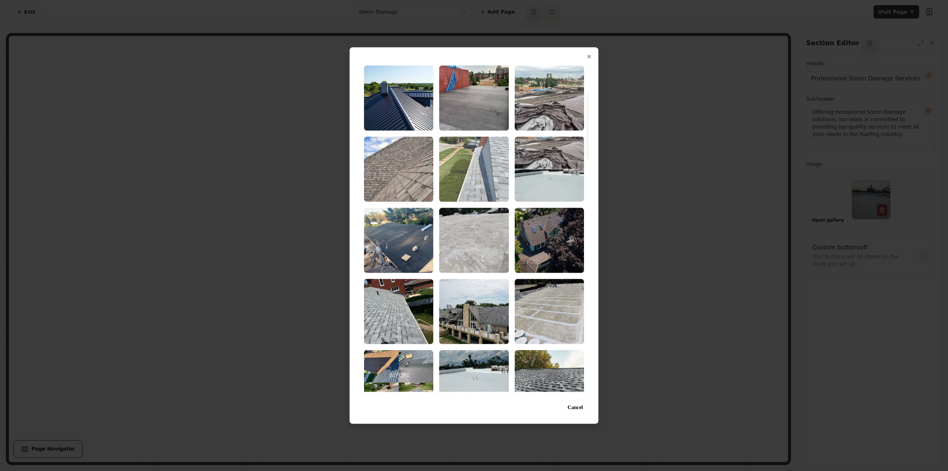
scroll to position [185, 0]
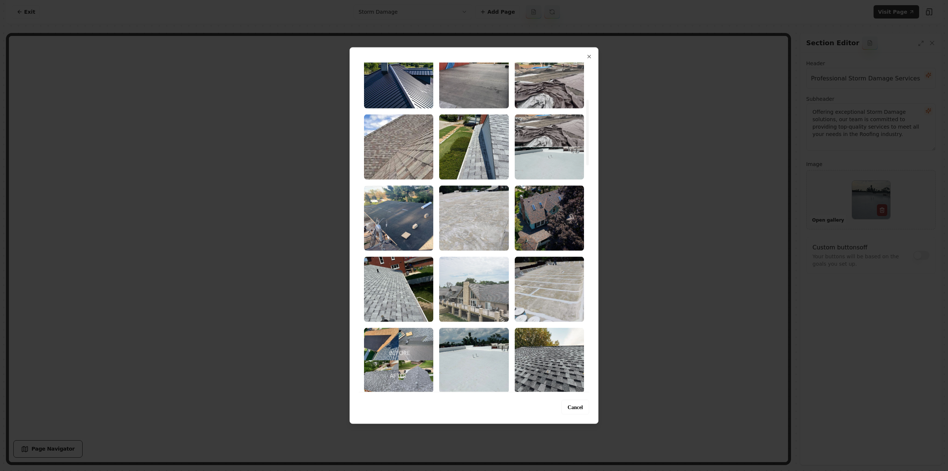
click at [481, 278] on img "Select image image_68bae30f5c7cd75eb856d11c.jpeg" at bounding box center [473, 288] width 69 height 65
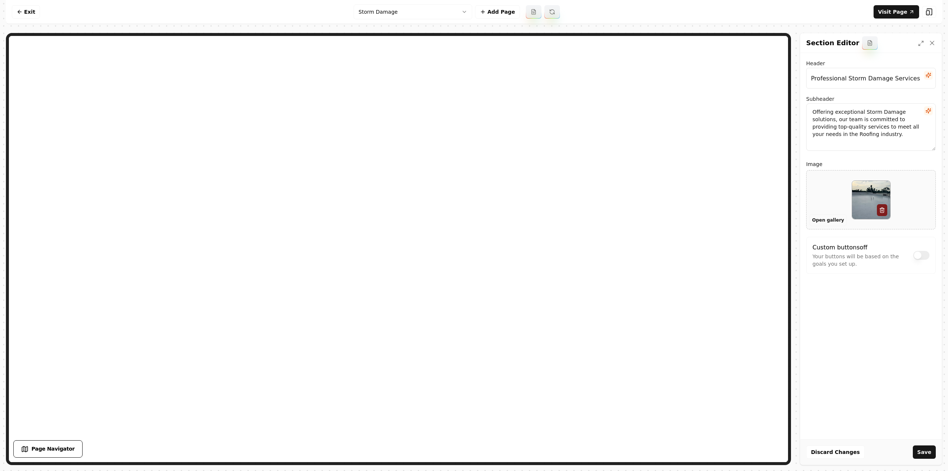
click at [819, 221] on button "Open gallery" at bounding box center [828, 220] width 37 height 12
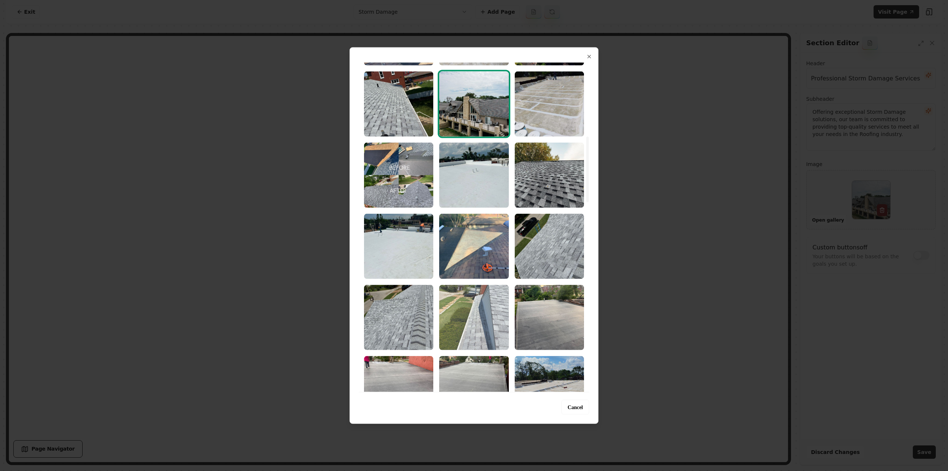
scroll to position [407, 0]
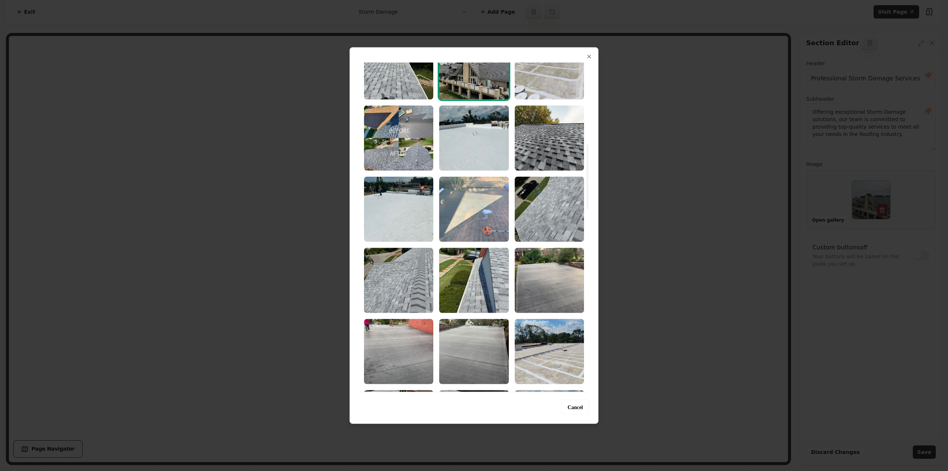
click at [473, 211] on img "Select image image_68bae3105c7cd75eb856d259.jpeg" at bounding box center [473, 208] width 69 height 65
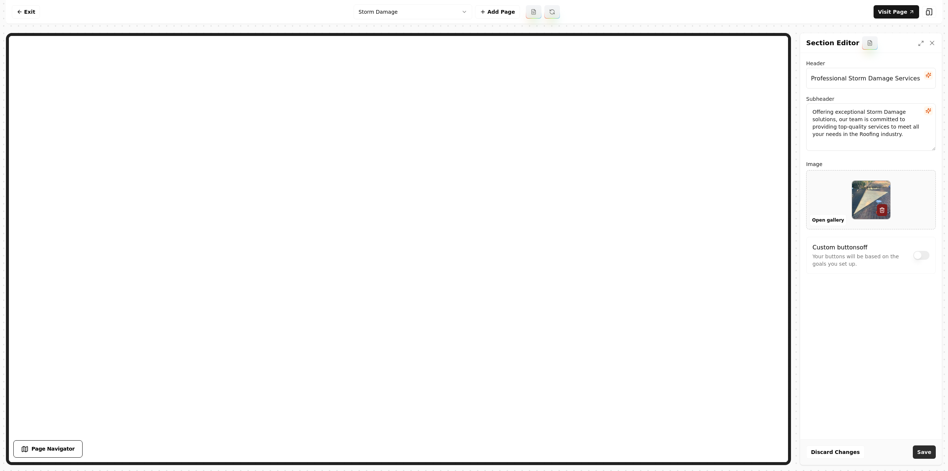
click at [930, 452] on button "Save" at bounding box center [924, 451] width 23 height 13
click at [407, 12] on html "Computer Required This feature is only available on a computer. Please switch t…" at bounding box center [474, 235] width 948 height 471
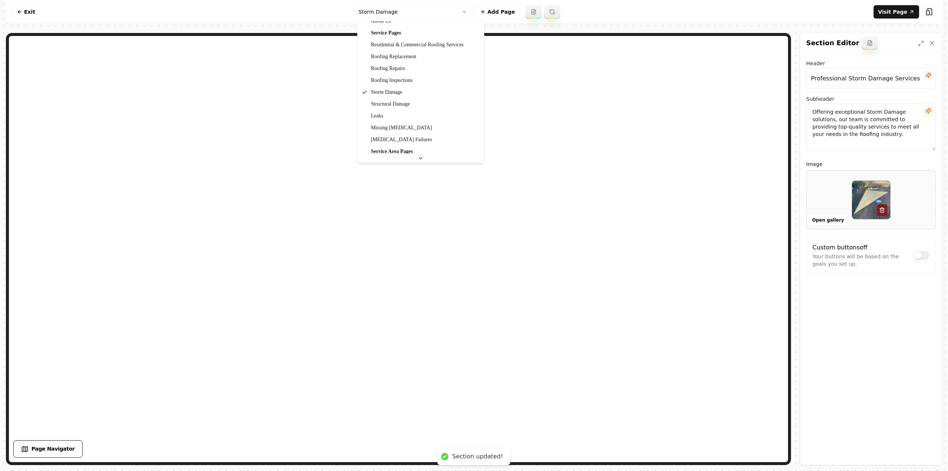
scroll to position [71, 0]
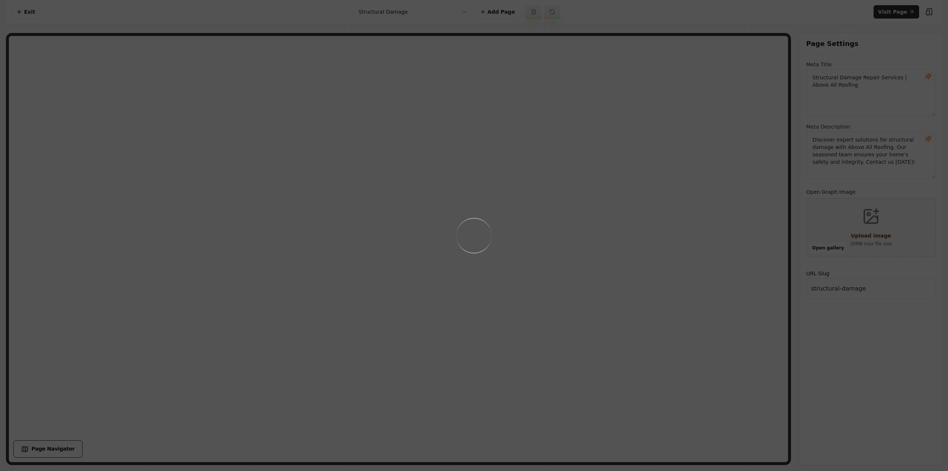
click at [660, 253] on div "Loading..." at bounding box center [474, 235] width 948 height 471
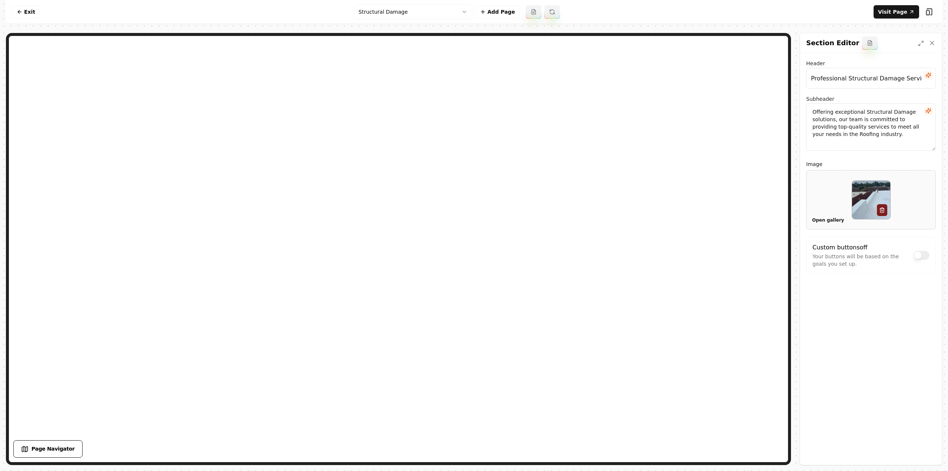
click at [835, 220] on button "Open gallery" at bounding box center [828, 220] width 37 height 12
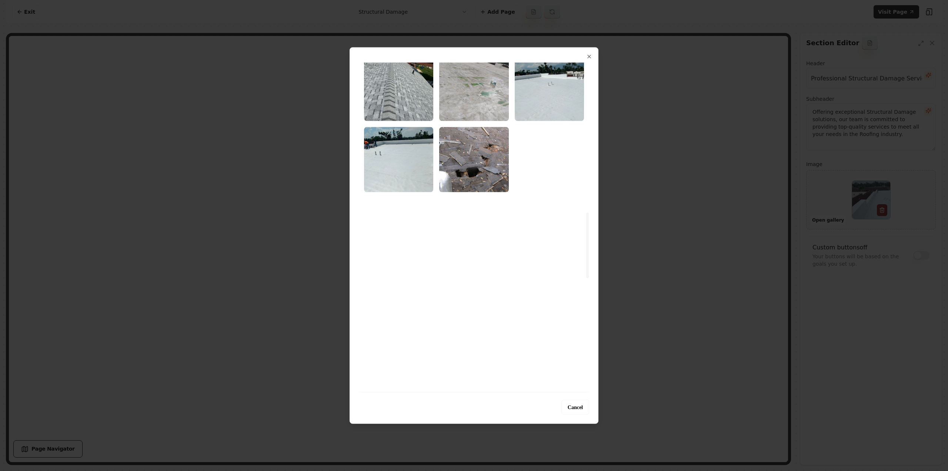
scroll to position [778, 0]
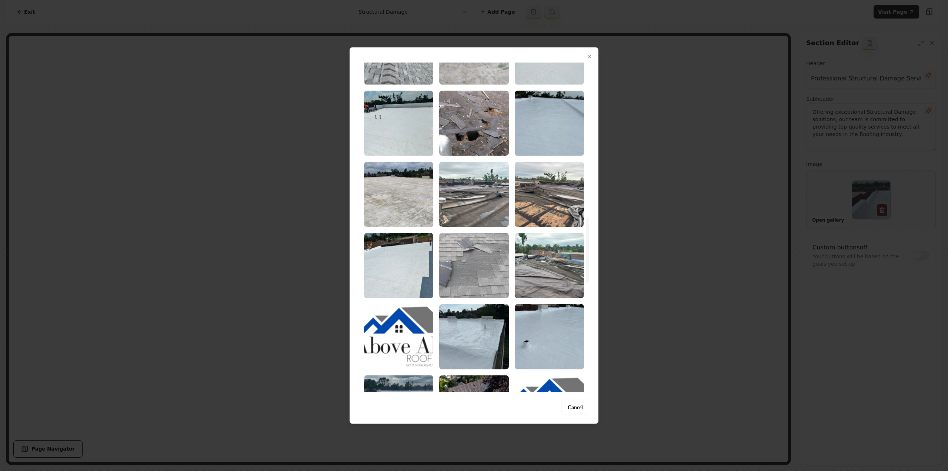
click at [473, 277] on img "Select image image_68bae30f5c7cd75eb856cf0e.jpeg" at bounding box center [473, 265] width 69 height 65
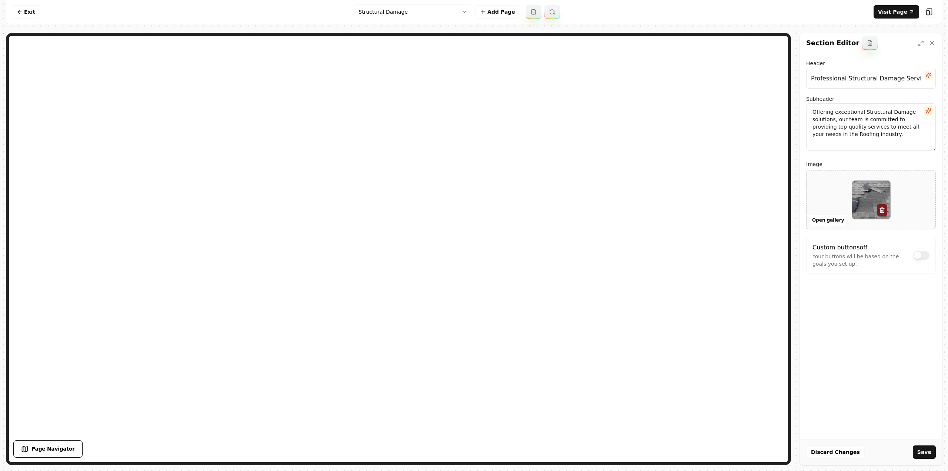
click at [934, 454] on button "Save" at bounding box center [924, 451] width 23 height 13
click at [401, 15] on html "Computer Required This feature is only available on a computer. Please switch t…" at bounding box center [474, 235] width 948 height 471
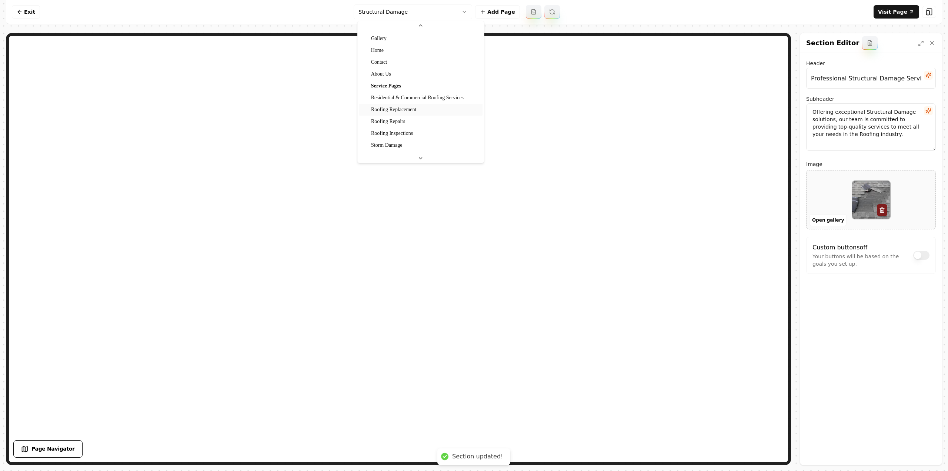
scroll to position [71, 0]
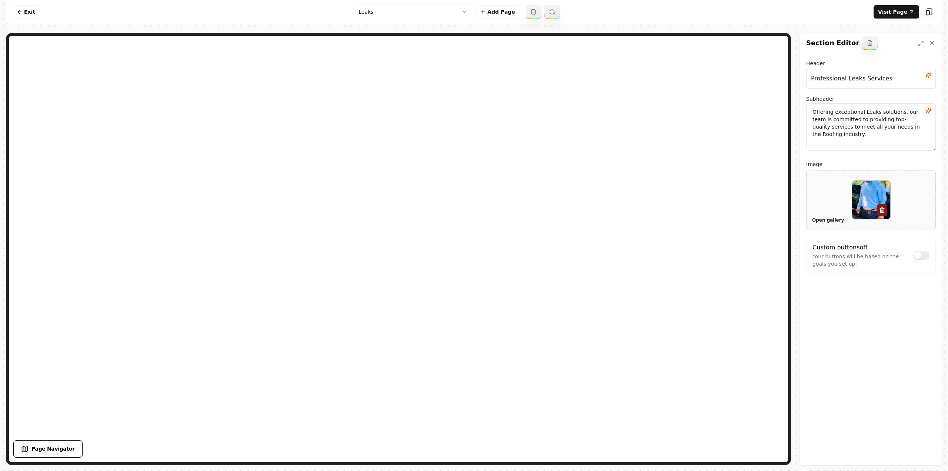
click at [841, 220] on button "Open gallery" at bounding box center [828, 220] width 37 height 12
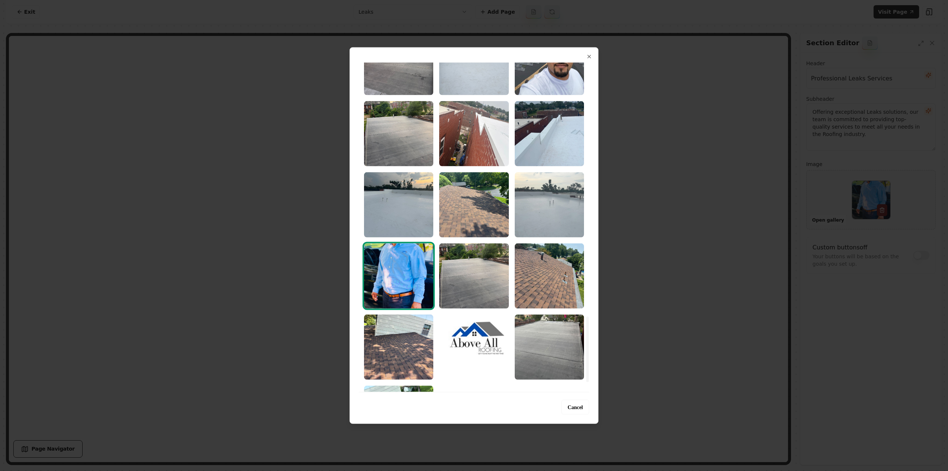
scroll to position [1296, 0]
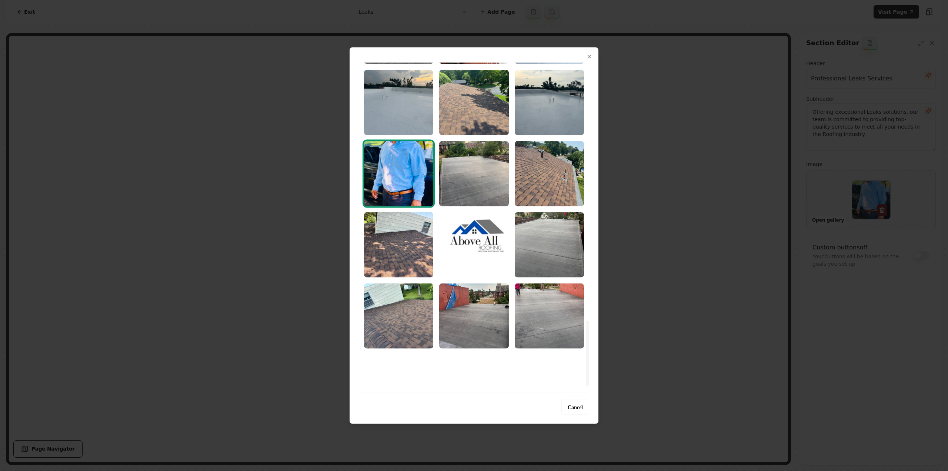
drag, startPoint x: 403, startPoint y: 260, endPoint x: 410, endPoint y: 260, distance: 7.1
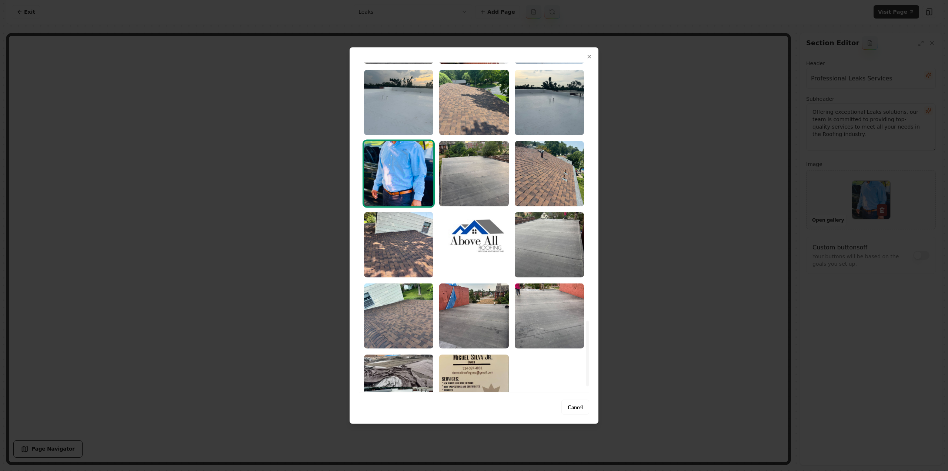
click at [403, 259] on img "Select image image_68bad92a5c7cd75eb80d47ac.jpeg" at bounding box center [398, 244] width 69 height 65
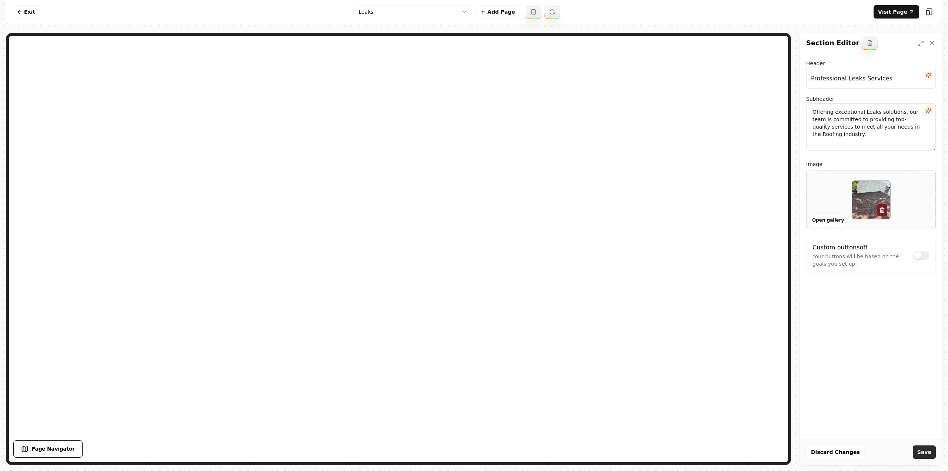
click at [929, 453] on button "Save" at bounding box center [924, 451] width 23 height 13
click at [407, 13] on html "Computer Required This feature is only available on a computer. Please switch t…" at bounding box center [474, 235] width 948 height 471
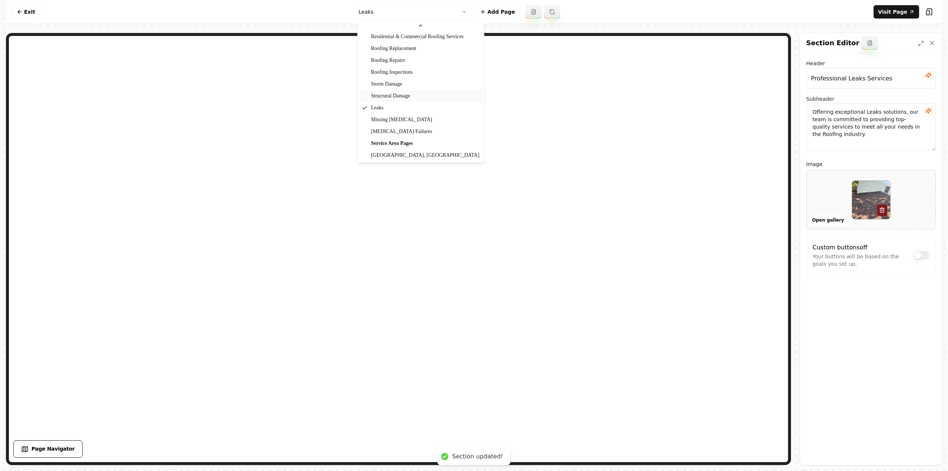
scroll to position [71, 0]
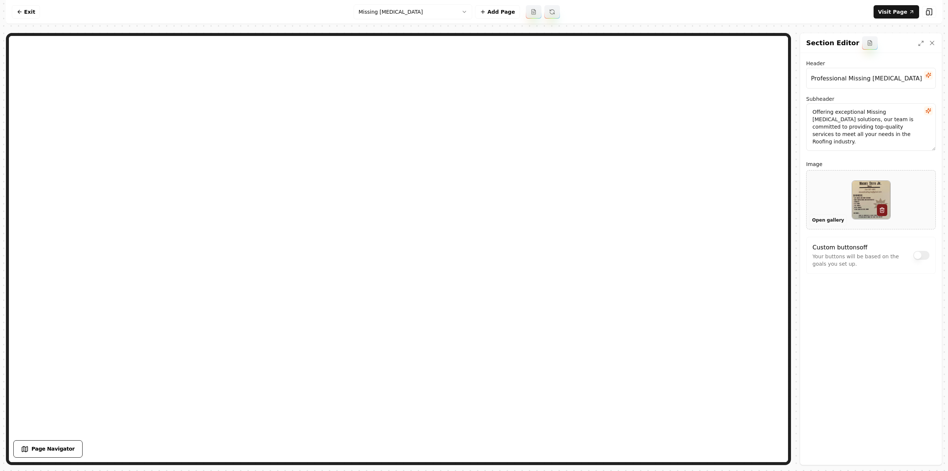
click at [824, 218] on button "Open gallery" at bounding box center [828, 220] width 37 height 12
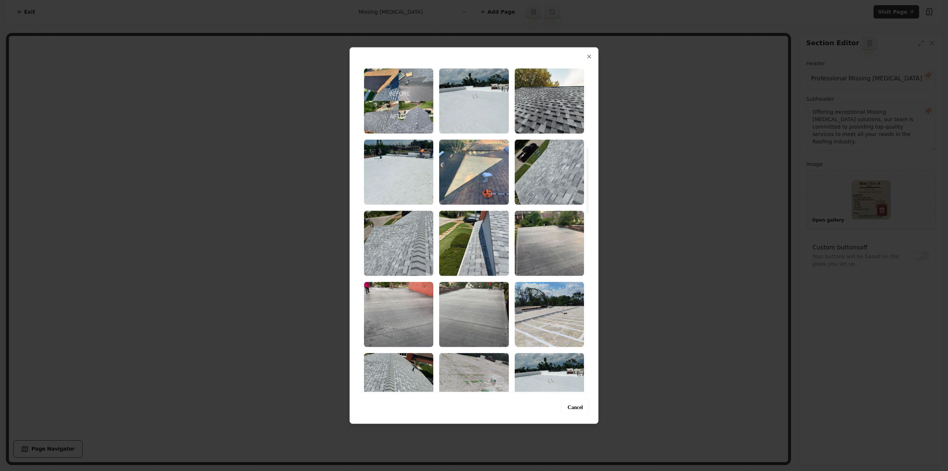
scroll to position [370, 0]
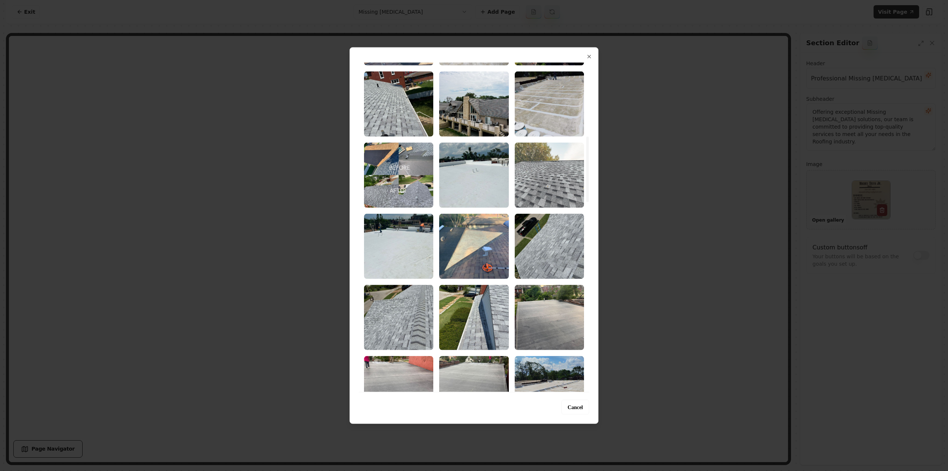
click at [554, 186] on img "Select image image_68bae3105c7cd75eb856d186.jpeg" at bounding box center [549, 174] width 69 height 65
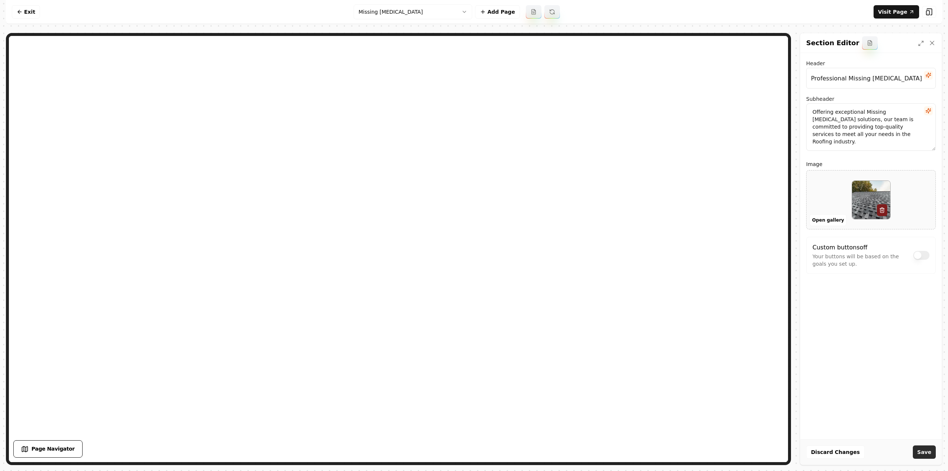
click at [933, 456] on button "Save" at bounding box center [924, 451] width 23 height 13
click at [404, 15] on html "Computer Required This feature is only available on a computer. Please switch t…" at bounding box center [474, 235] width 948 height 471
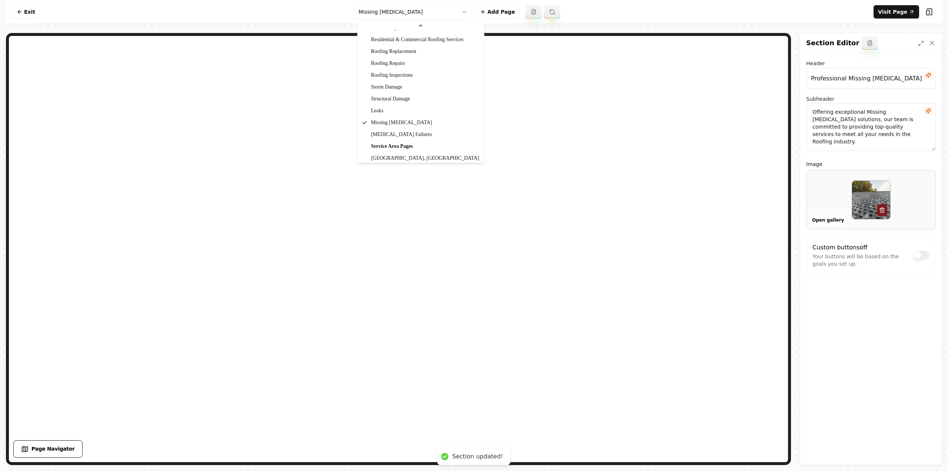
scroll to position [71, 0]
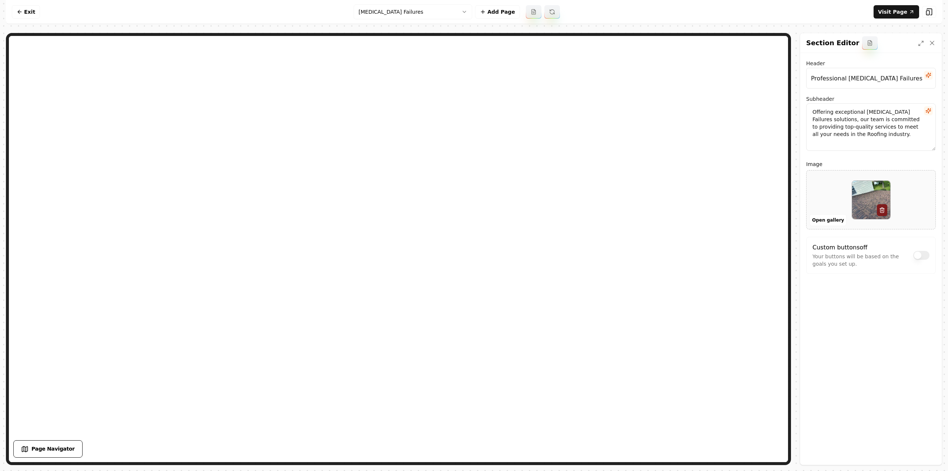
click at [391, 13] on html "Computer Required This feature is only available on a computer. Please switch t…" at bounding box center [474, 235] width 948 height 471
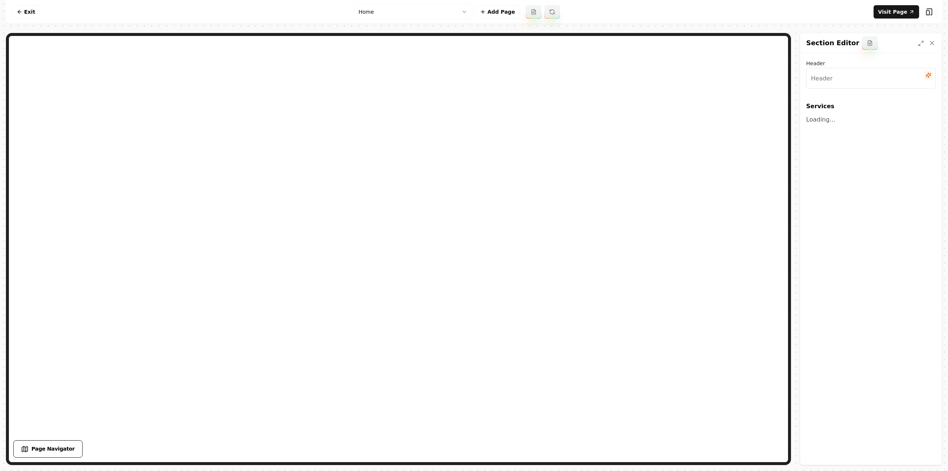
type input "Our Roofing Services"
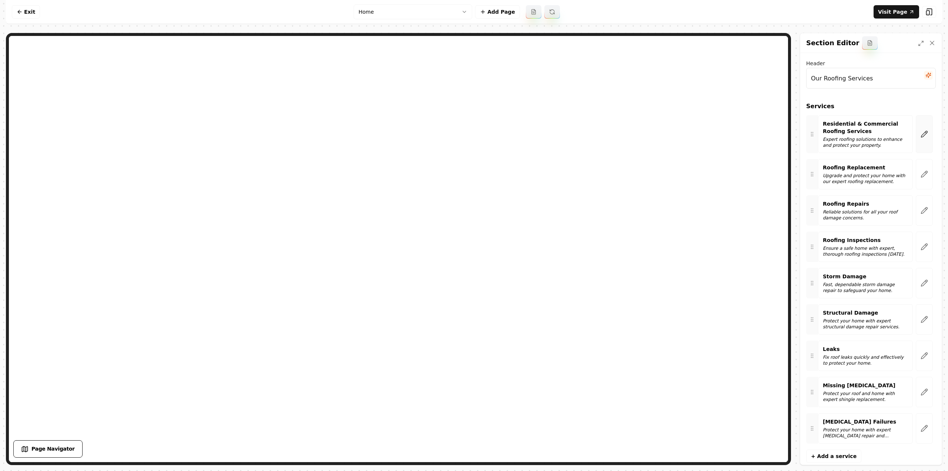
click at [916, 136] on button "button" at bounding box center [924, 134] width 17 height 38
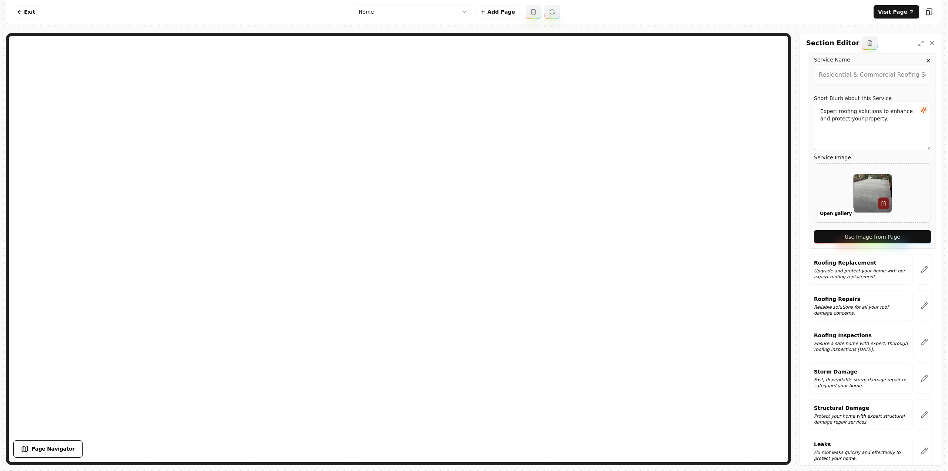
scroll to position [148, 0]
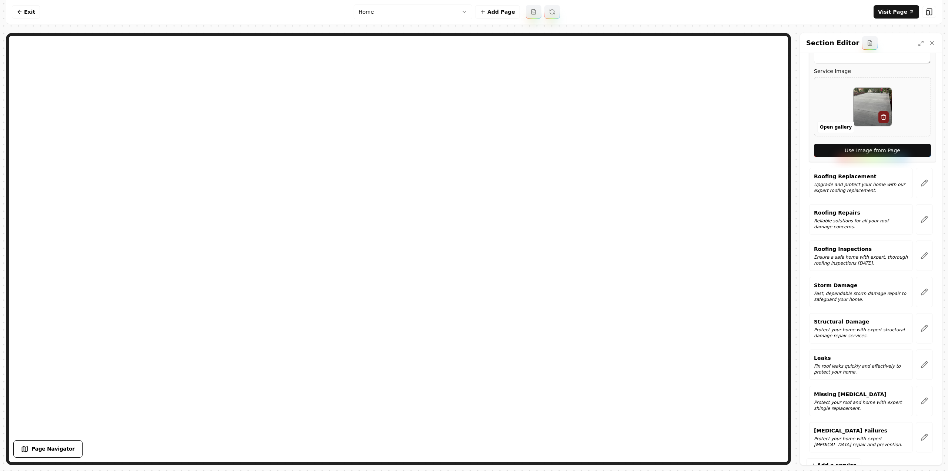
click at [841, 154] on button "Use Image from Page" at bounding box center [872, 150] width 117 height 13
click at [916, 184] on button "button" at bounding box center [924, 183] width 17 height 30
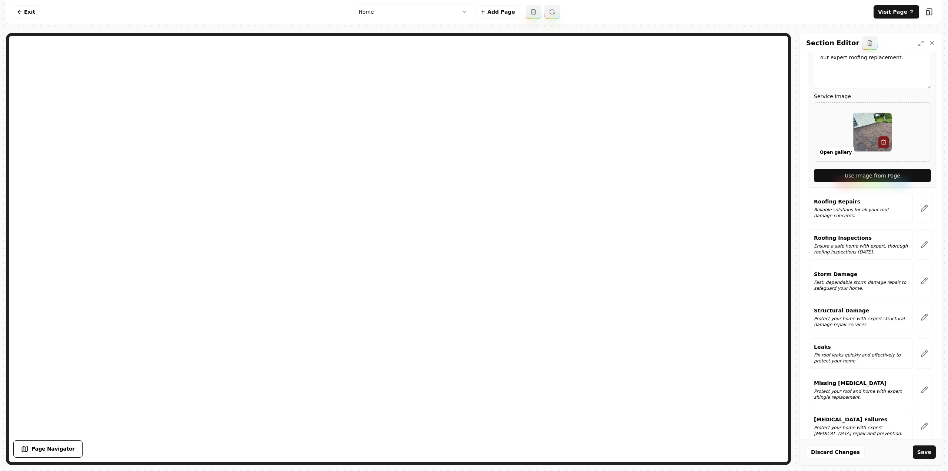
scroll to position [175, 0]
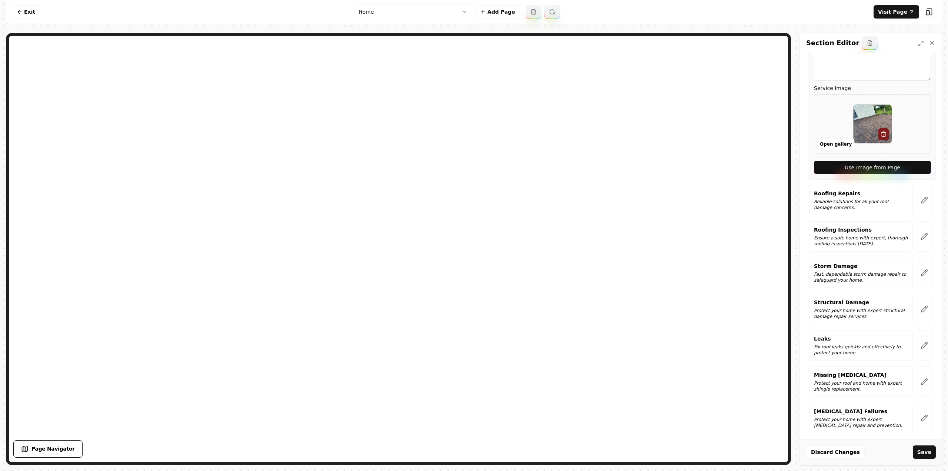
click at [881, 170] on button "Use Image from Page" at bounding box center [872, 167] width 117 height 13
click at [916, 197] on button "button" at bounding box center [924, 200] width 17 height 30
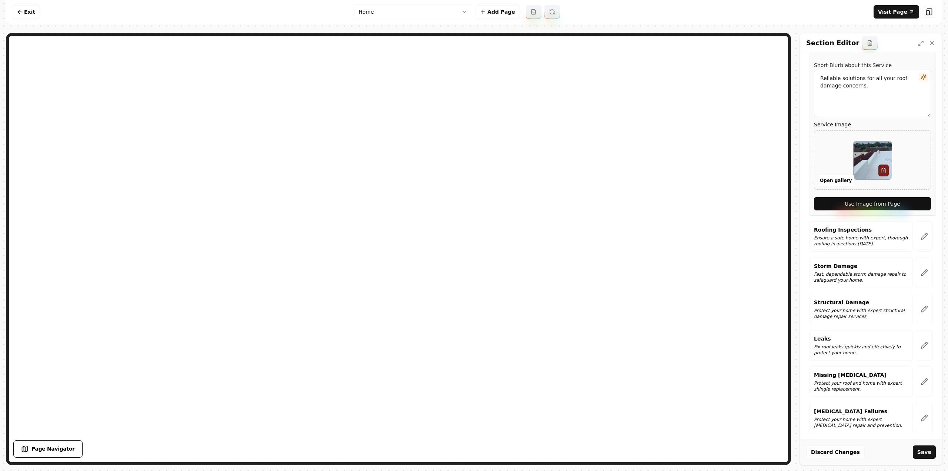
drag, startPoint x: 888, startPoint y: 206, endPoint x: 894, endPoint y: 212, distance: 8.9
click at [888, 205] on button "Use Image from Page" at bounding box center [872, 203] width 117 height 13
click at [923, 236] on button "button" at bounding box center [924, 236] width 17 height 30
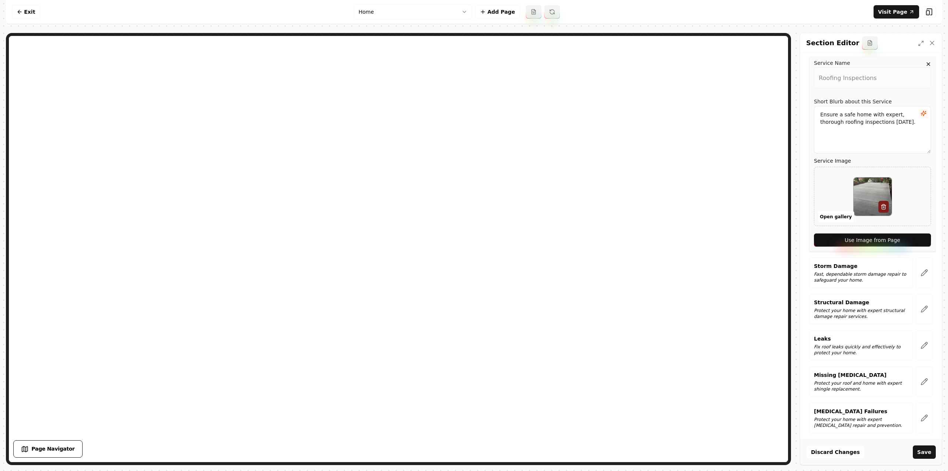
click at [911, 236] on button "Use Image from Page" at bounding box center [872, 239] width 117 height 13
click at [921, 269] on icon "button" at bounding box center [924, 272] width 7 height 7
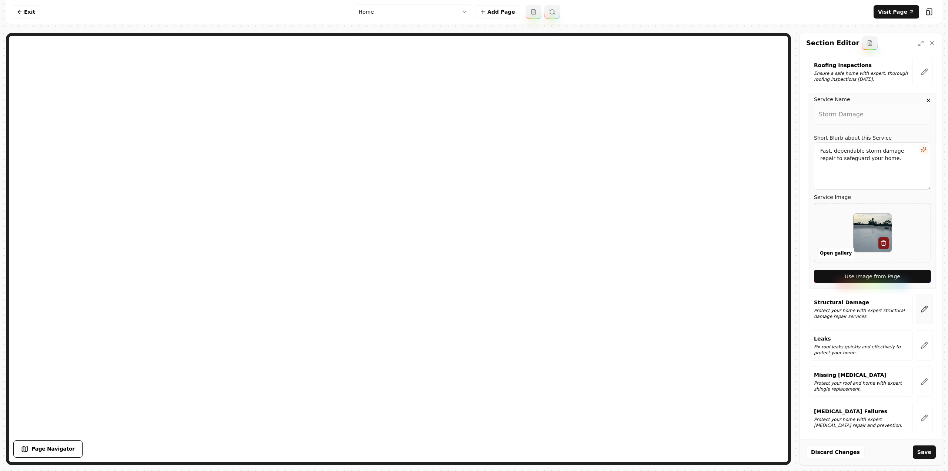
drag, startPoint x: 910, startPoint y: 274, endPoint x: 917, endPoint y: 294, distance: 21.0
click at [911, 274] on button "Use Image from Page" at bounding box center [872, 276] width 117 height 13
click at [921, 315] on button "button" at bounding box center [924, 309] width 17 height 30
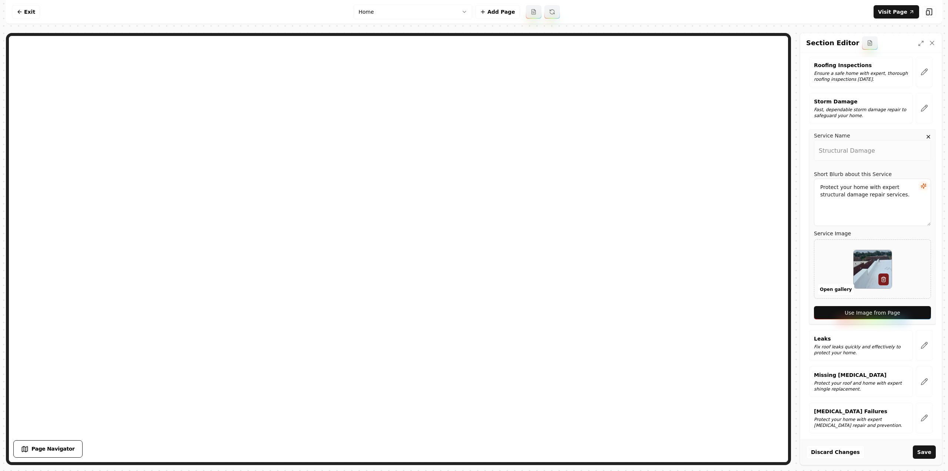
click at [916, 310] on button "Use Image from Page" at bounding box center [872, 312] width 117 height 13
click at [921, 344] on icon "button" at bounding box center [924, 345] width 6 height 6
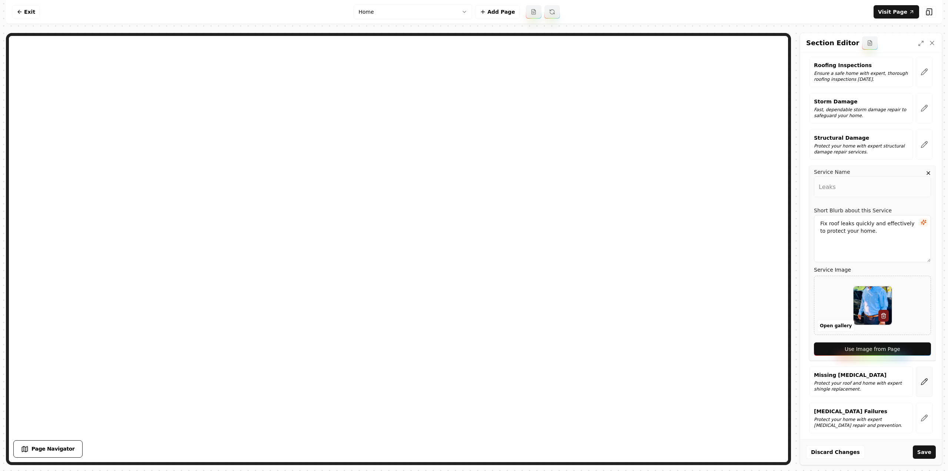
drag, startPoint x: 909, startPoint y: 346, endPoint x: 917, endPoint y: 368, distance: 23.2
click at [908, 346] on button "Use Image from Page" at bounding box center [872, 348] width 117 height 13
click at [921, 378] on icon "button" at bounding box center [924, 381] width 7 height 7
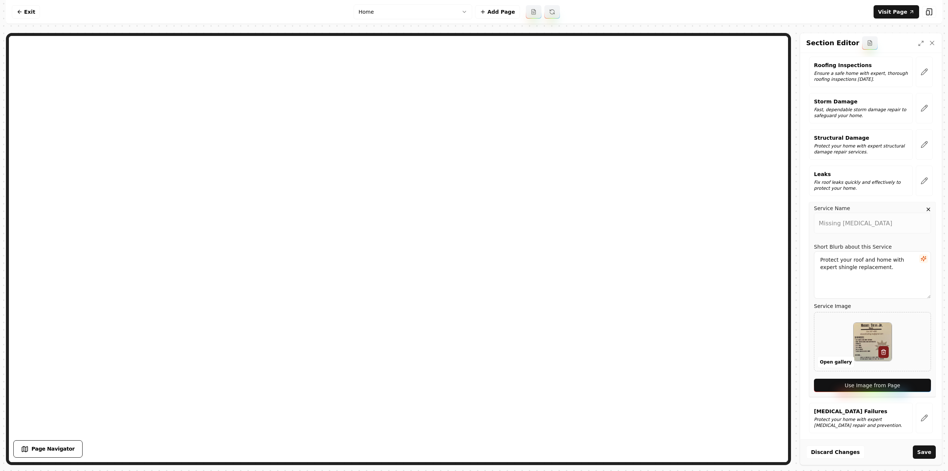
click at [917, 384] on button "Use Image from Page" at bounding box center [872, 385] width 117 height 13
click at [922, 417] on icon "button" at bounding box center [924, 417] width 7 height 7
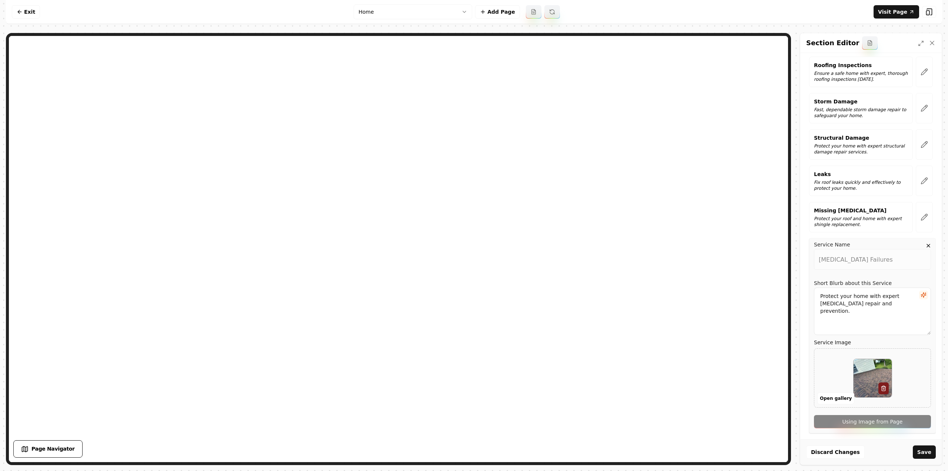
scroll to position [0, 0]
drag, startPoint x: 916, startPoint y: 421, endPoint x: 920, endPoint y: 441, distance: 20.0
click at [916, 422] on div "Service Name Flashing Failures Short Blurb about this Service Protect your home…" at bounding box center [872, 335] width 127 height 195
click at [923, 447] on button "Save" at bounding box center [924, 451] width 23 height 13
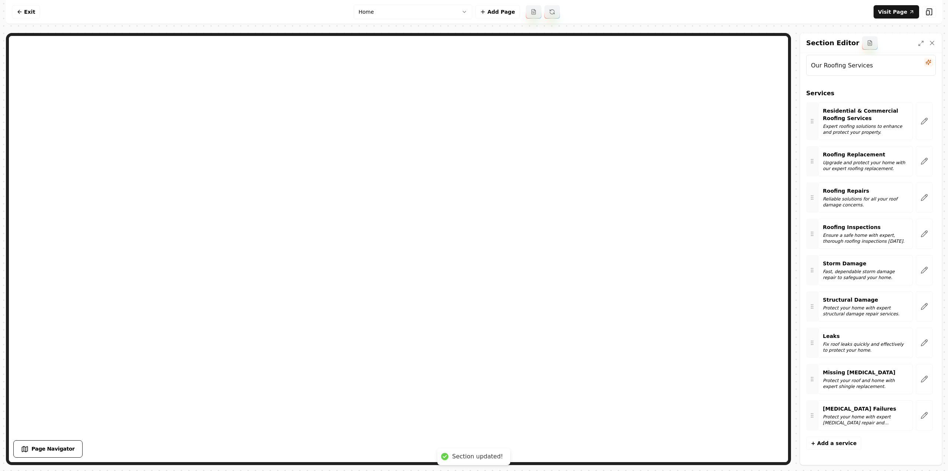
scroll to position [10, 0]
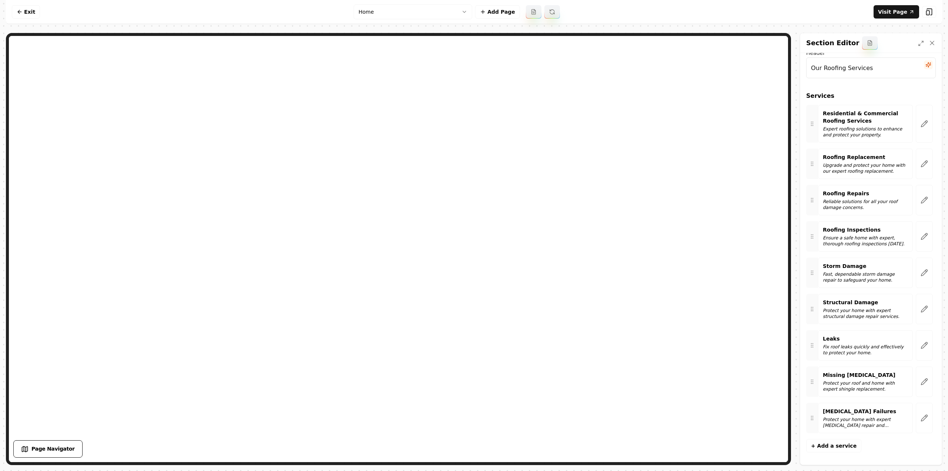
click at [387, 13] on html "Computer Required This feature is only available on a computer. Please switch t…" at bounding box center [474, 235] width 948 height 471
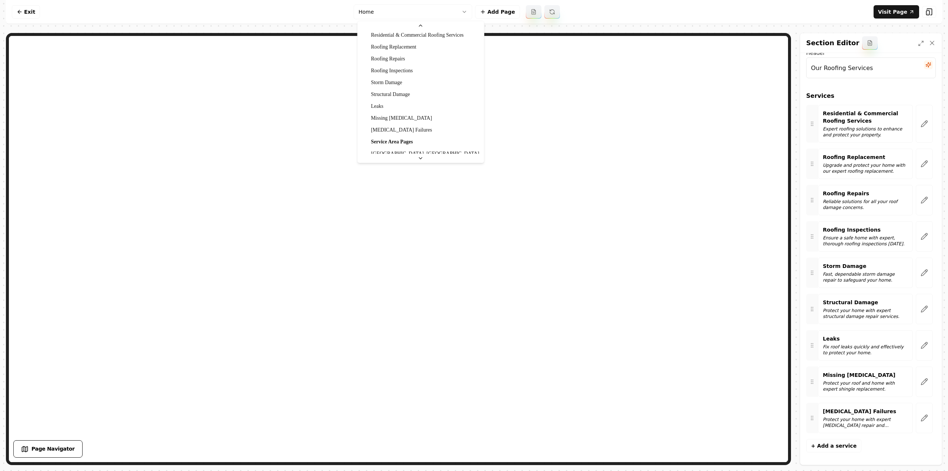
scroll to position [71, 0]
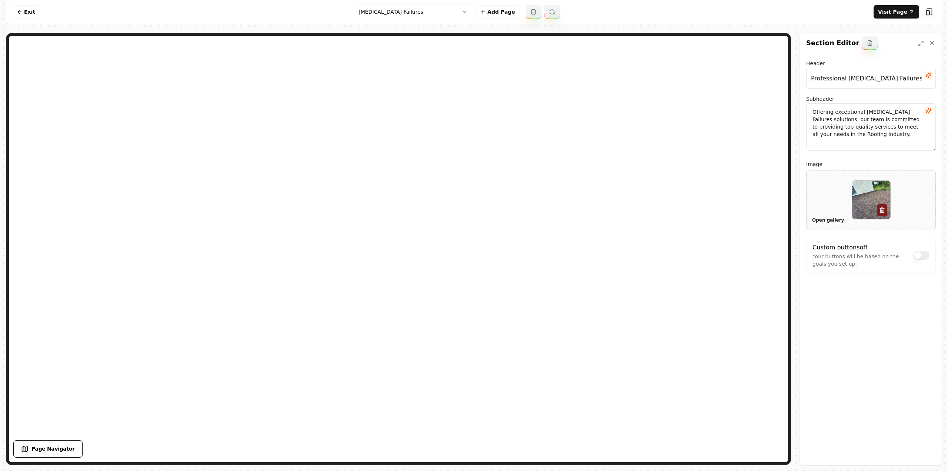
click at [828, 219] on button "Open gallery" at bounding box center [828, 220] width 37 height 12
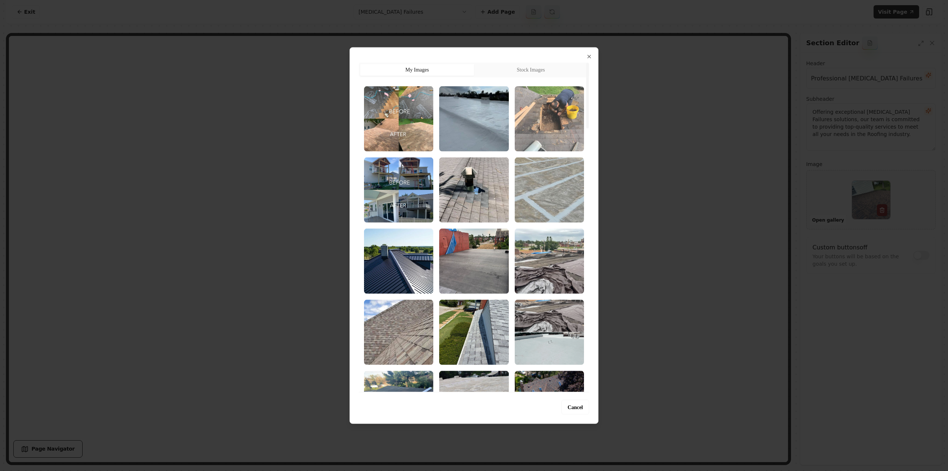
click at [543, 136] on img "Select image image_68bae3105c7cd75eb856d179.jpeg" at bounding box center [549, 118] width 69 height 65
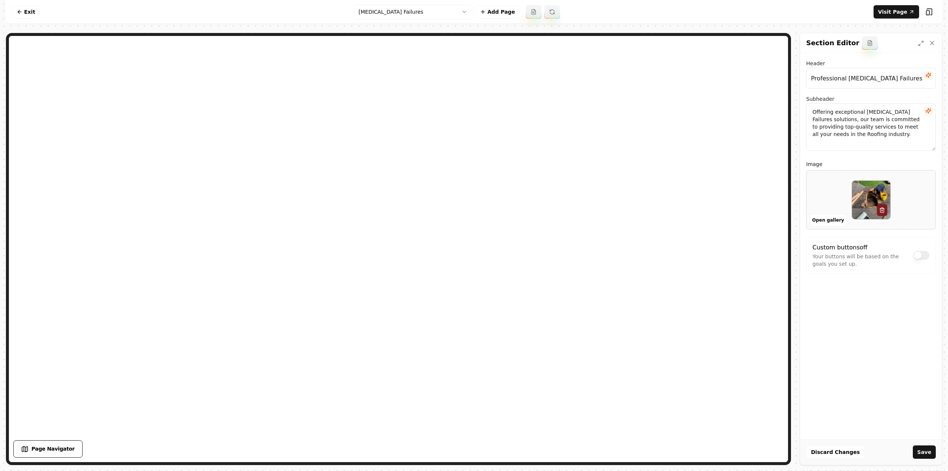
click at [935, 449] on button "Save" at bounding box center [924, 451] width 23 height 13
click at [436, 15] on html "Computer Required This feature is only available on a computer. Please switch t…" at bounding box center [474, 235] width 948 height 471
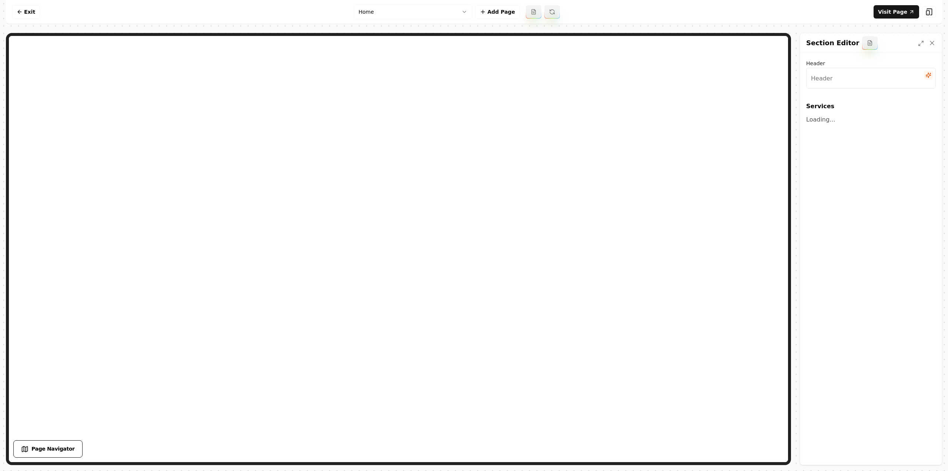
type input "Our Roofing Services"
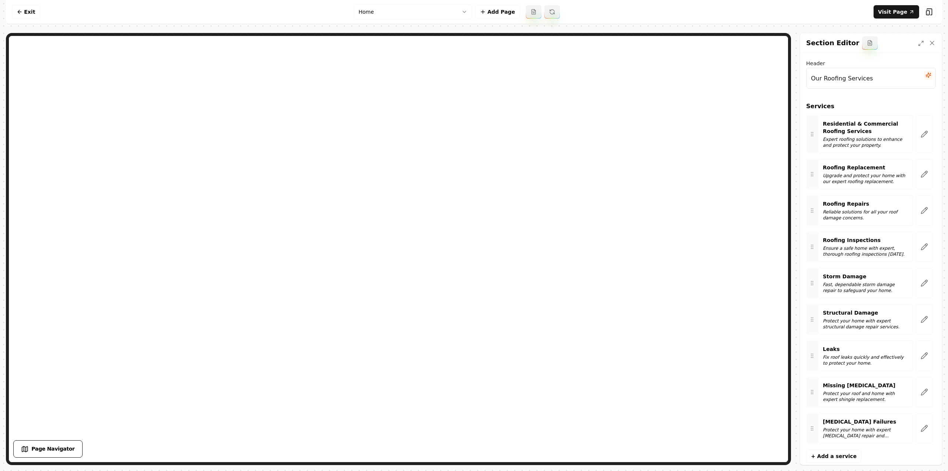
scroll to position [10, 0]
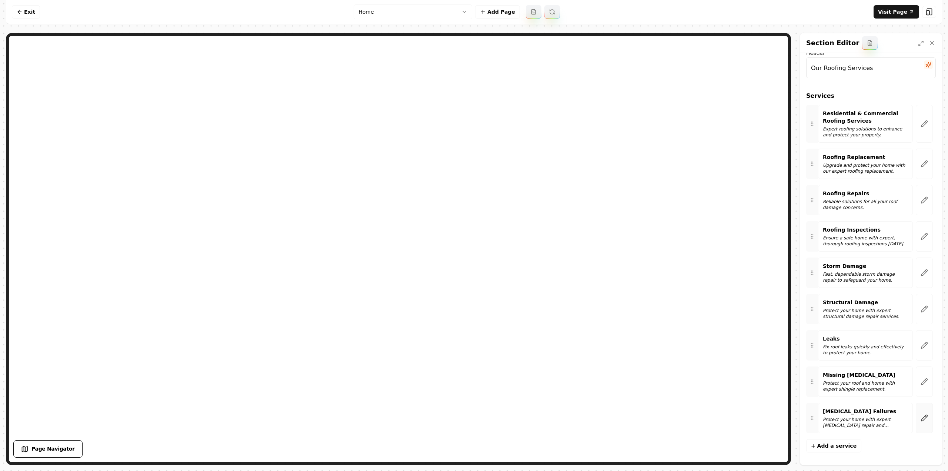
click at [921, 419] on icon "button" at bounding box center [924, 417] width 7 height 7
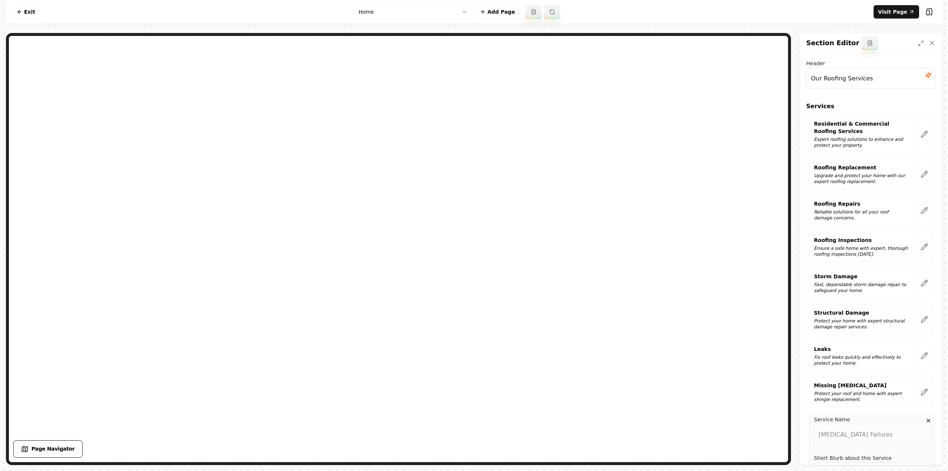
scroll to position [175, 0]
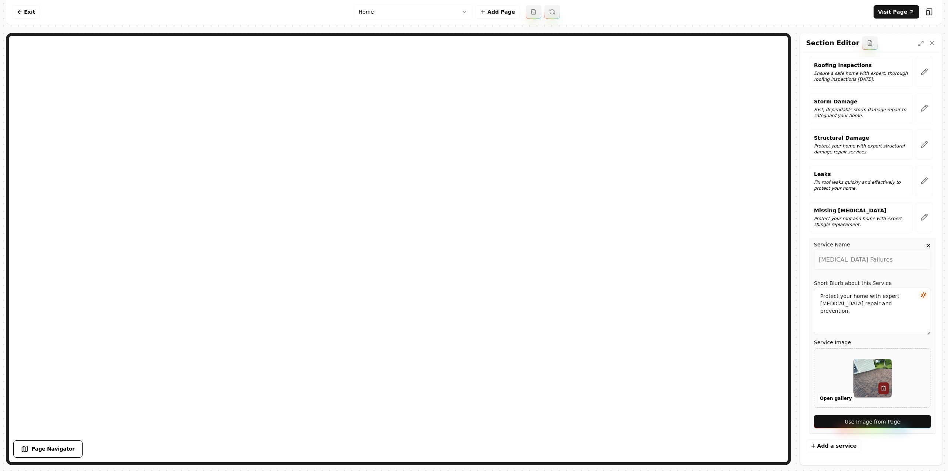
click at [900, 420] on button "Use Image from Page" at bounding box center [872, 421] width 117 height 13
click at [919, 458] on button "Save" at bounding box center [924, 451] width 23 height 13
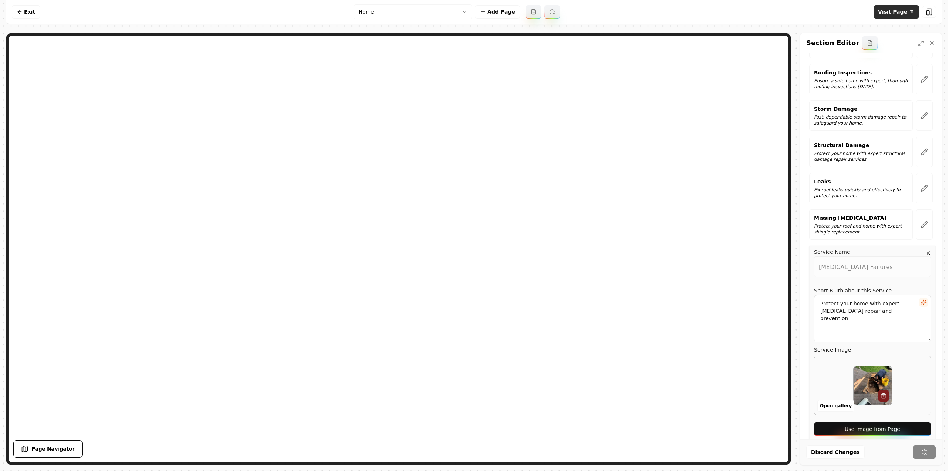
click at [889, 14] on link "Visit Page" at bounding box center [897, 11] width 46 height 13
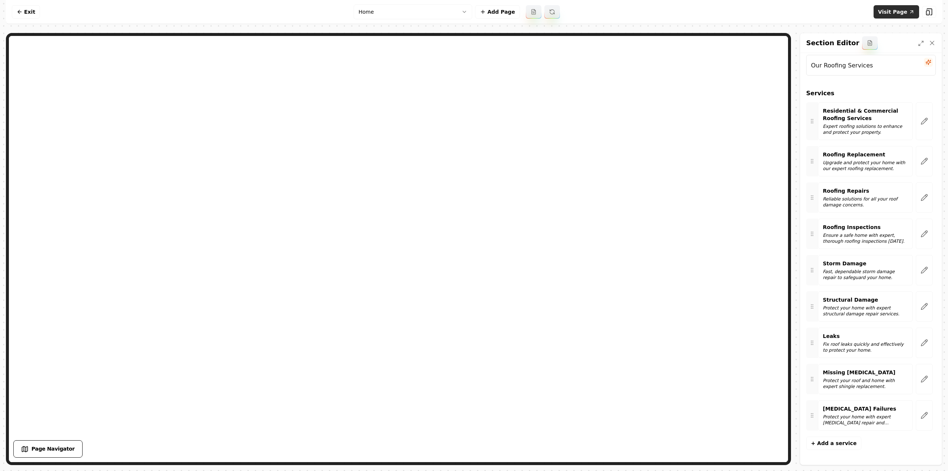
scroll to position [10, 0]
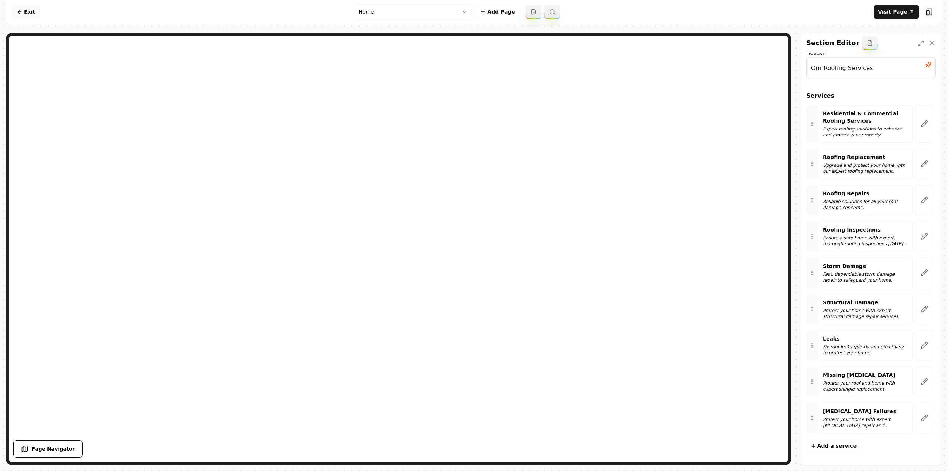
click at [22, 11] on link "Exit" at bounding box center [26, 11] width 28 height 13
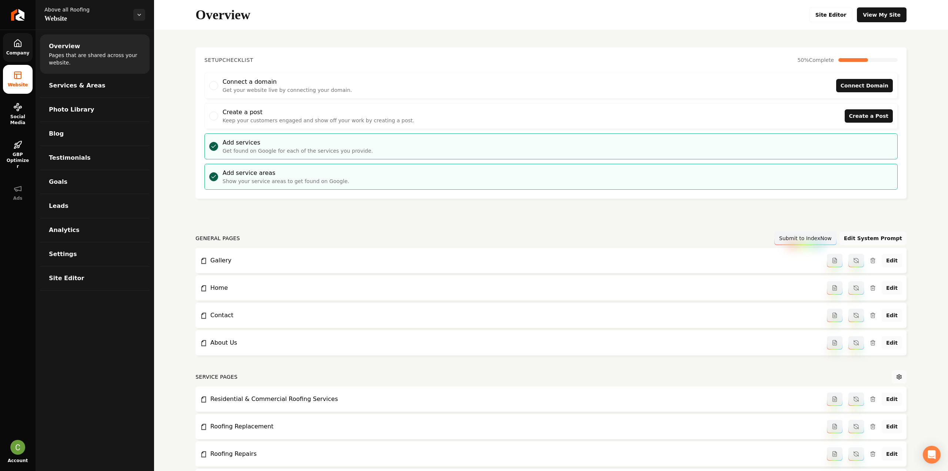
click at [25, 50] on span "Company" at bounding box center [17, 53] width 29 height 6
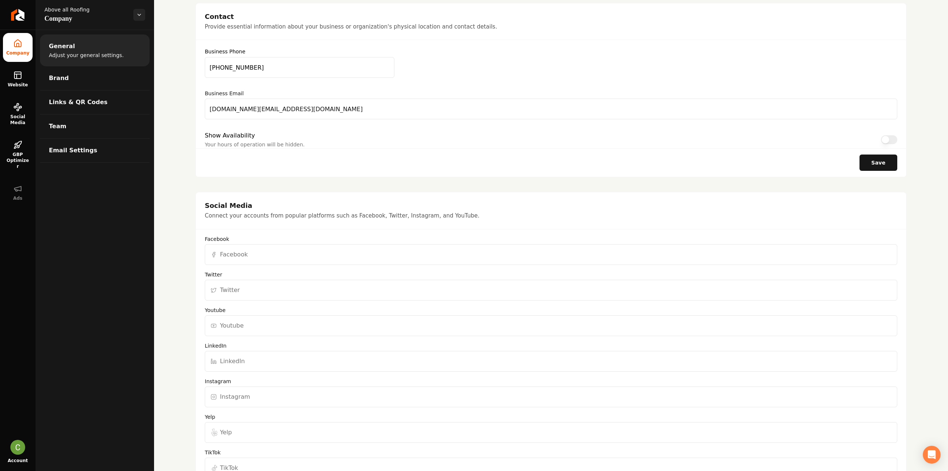
scroll to position [481, 0]
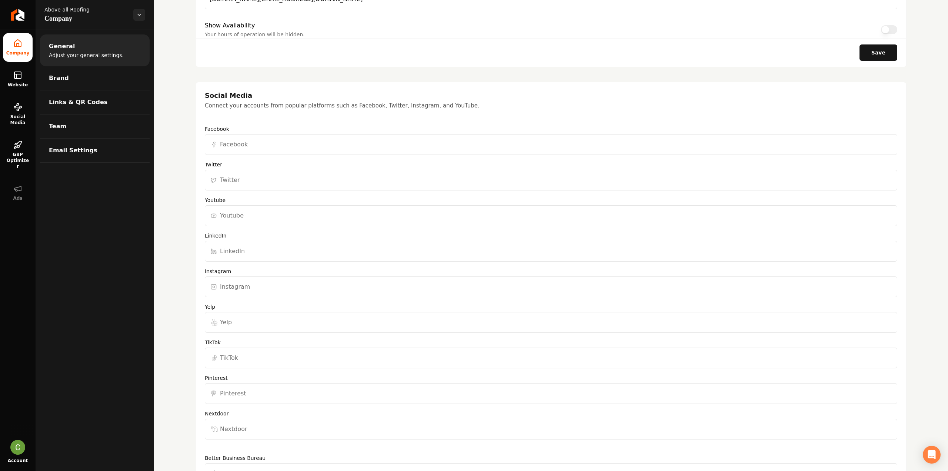
click at [224, 138] on input "Facebook" at bounding box center [551, 144] width 693 height 21
paste input "https://www.facebook.com/people/Above-All-Roofing-LLC/100063973247245/#"
type input "https://www.facebook.com/people/Above-All-Roofing-LLC/100063973247245/#"
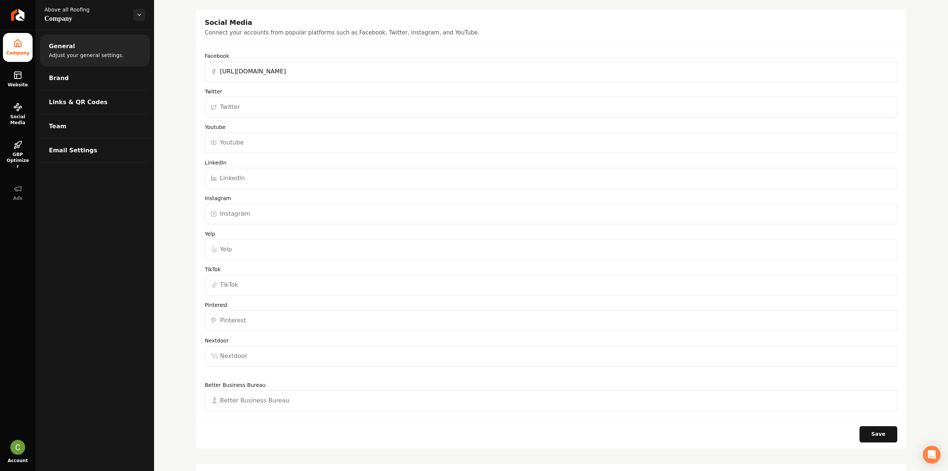
scroll to position [556, 0]
click at [246, 209] on input "Instagram" at bounding box center [551, 212] width 693 height 21
paste input "https://www.instagram.com/above_all_roofingllc/"
type input "https://www.instagram.com/above_all_roofingllc/"
click at [880, 431] on button "Save" at bounding box center [879, 433] width 38 height 16
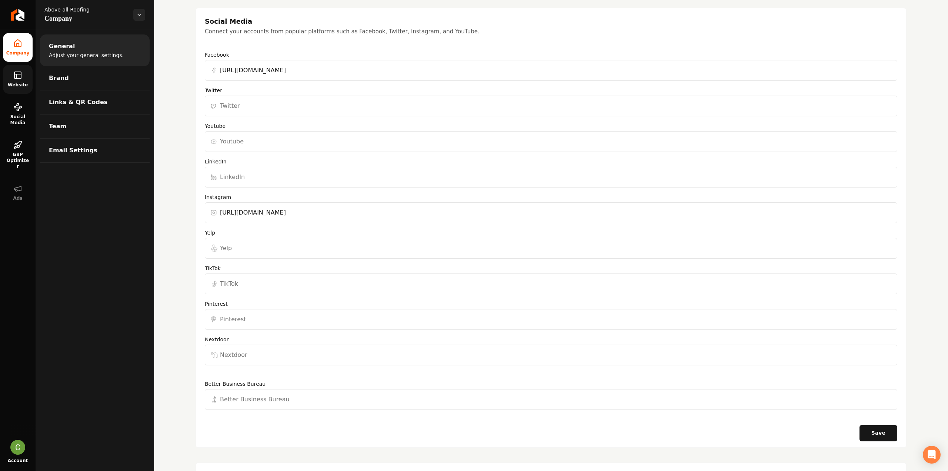
click at [24, 81] on link "Website" at bounding box center [18, 79] width 30 height 29
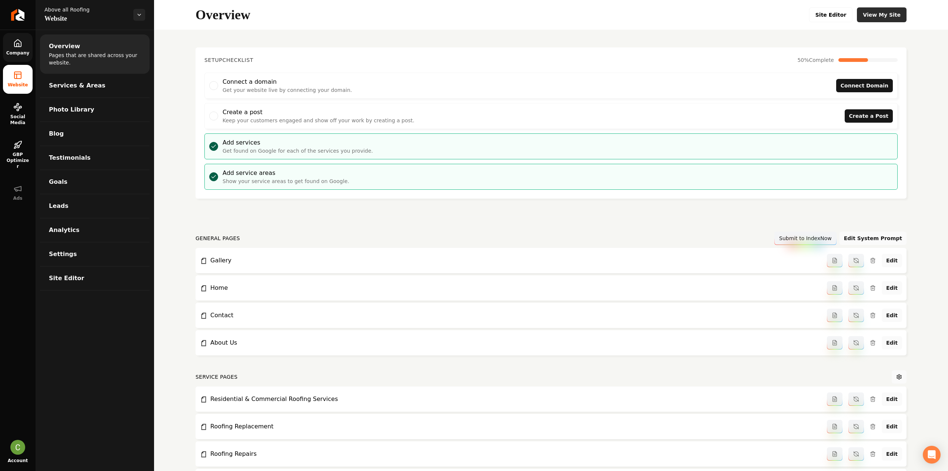
click at [880, 15] on link "View My Site" at bounding box center [882, 14] width 50 height 15
click at [8, 21] on link "Return to dashboard" at bounding box center [18, 15] width 36 height 30
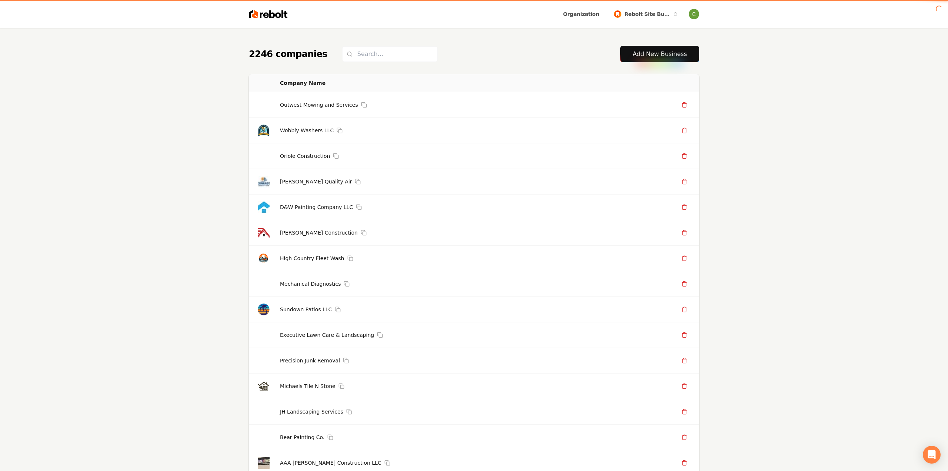
click at [645, 50] on link "Add New Business" at bounding box center [660, 54] width 54 height 9
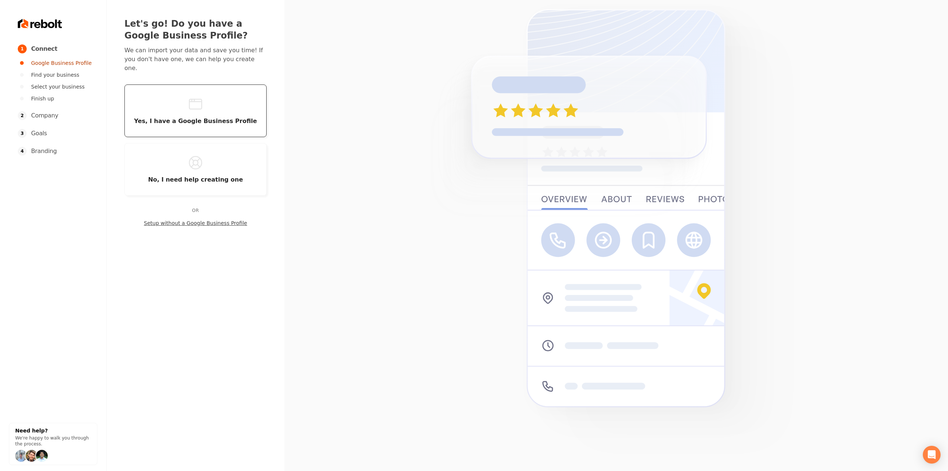
click at [213, 117] on span "Yes, I have a Google Business Profile" at bounding box center [195, 120] width 123 height 7
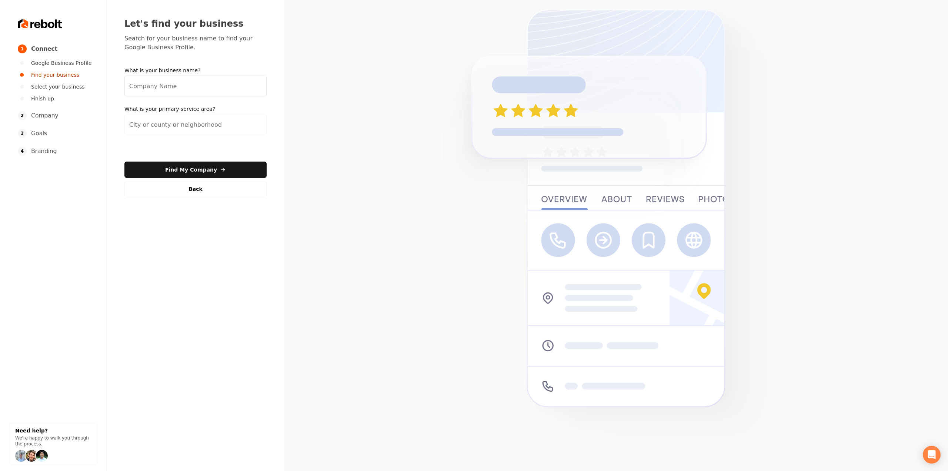
click at [207, 88] on input "What is your business name?" at bounding box center [195, 86] width 142 height 21
paste input "AC Doctor Heating & Air Conditioning"
type input "AC Doctor Heating & Air Conditioning"
click at [201, 125] on input "search" at bounding box center [195, 124] width 142 height 21
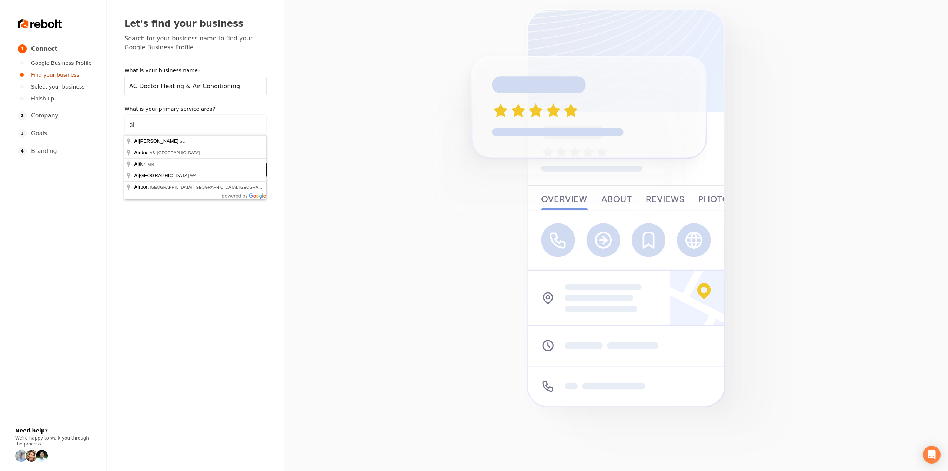
type input "a"
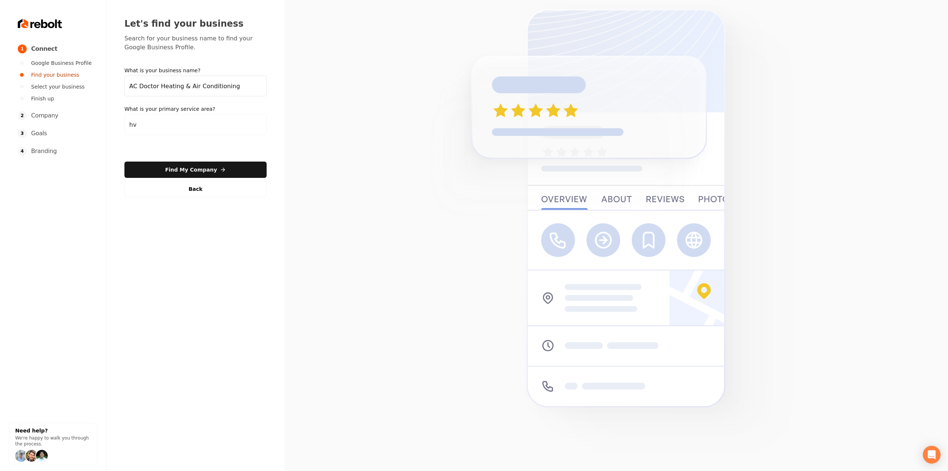
type input "h"
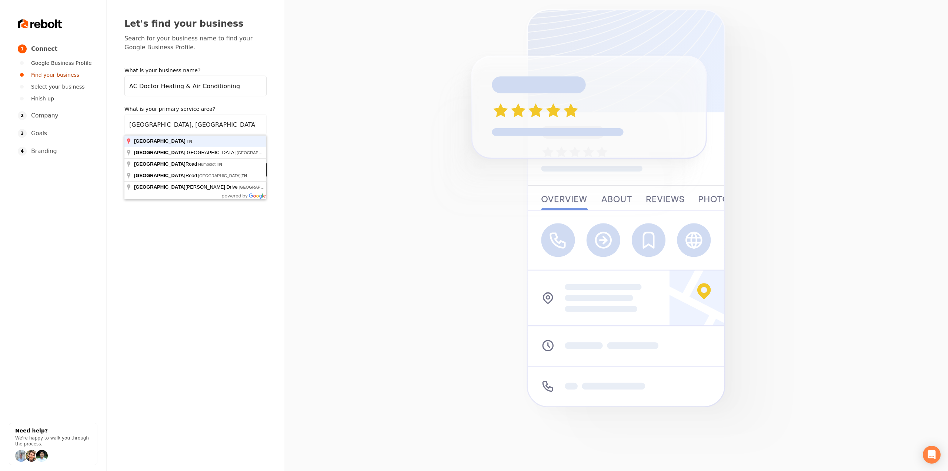
type input "Salem, TN"
click at [124, 161] on button "Find My Company" at bounding box center [195, 169] width 142 height 16
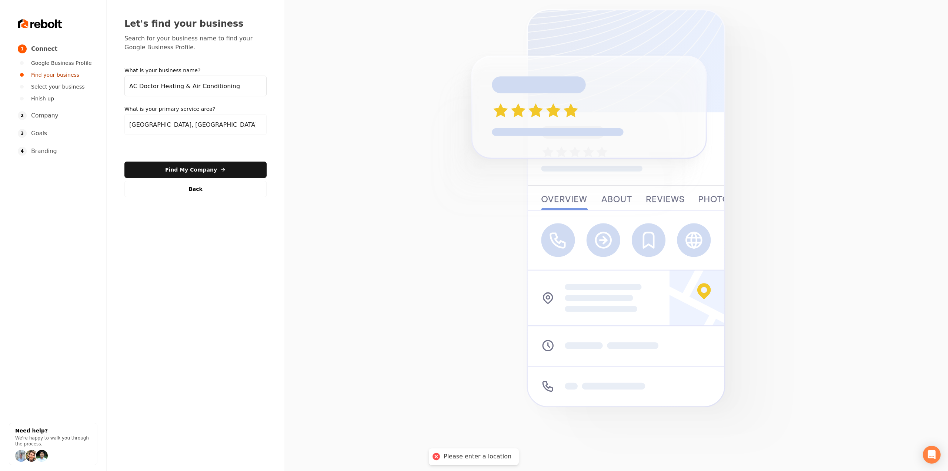
click at [206, 169] on button "Find My Company" at bounding box center [195, 169] width 142 height 16
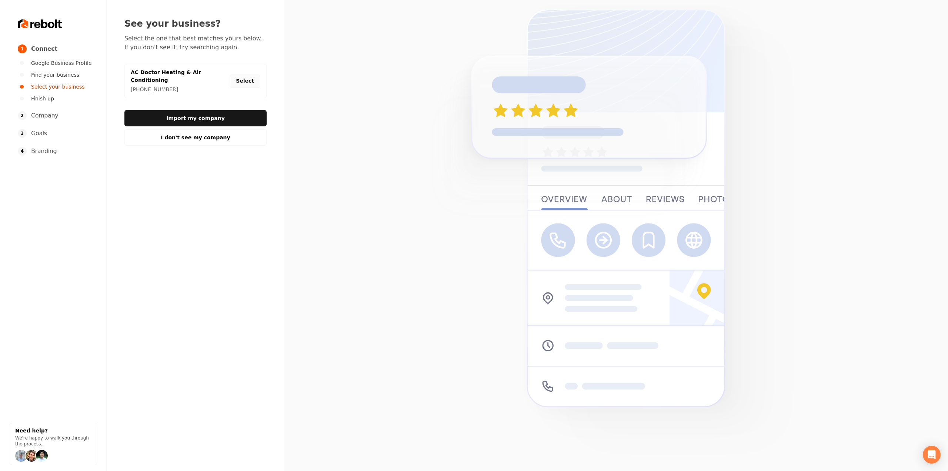
click at [242, 76] on button "Select" at bounding box center [245, 80] width 31 height 13
click at [234, 123] on button "Import my company" at bounding box center [195, 118] width 142 height 16
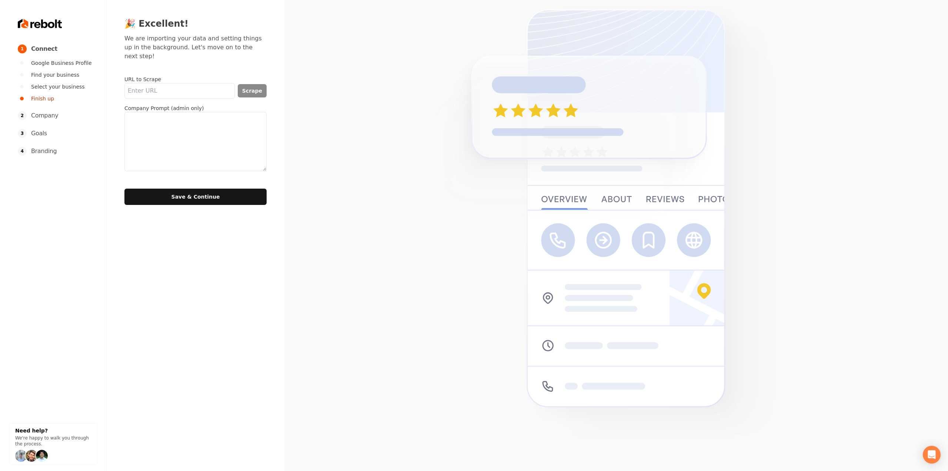
click at [230, 117] on textarea at bounding box center [195, 141] width 142 height 59
paste textarea ""AC Doctor Heating & Air Conditioning is a Murfreesboro-based HVAC contractor d…"
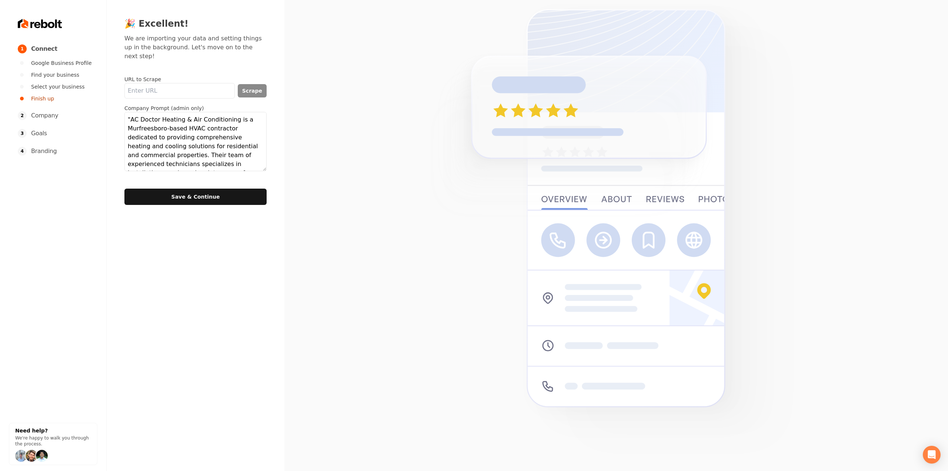
scroll to position [32, 0]
type textarea ""AC Doctor Heating & Air Conditioning is a Murfreesboro-based HVAC contractor d…"
click at [195, 189] on button "Save & Continue" at bounding box center [195, 197] width 142 height 16
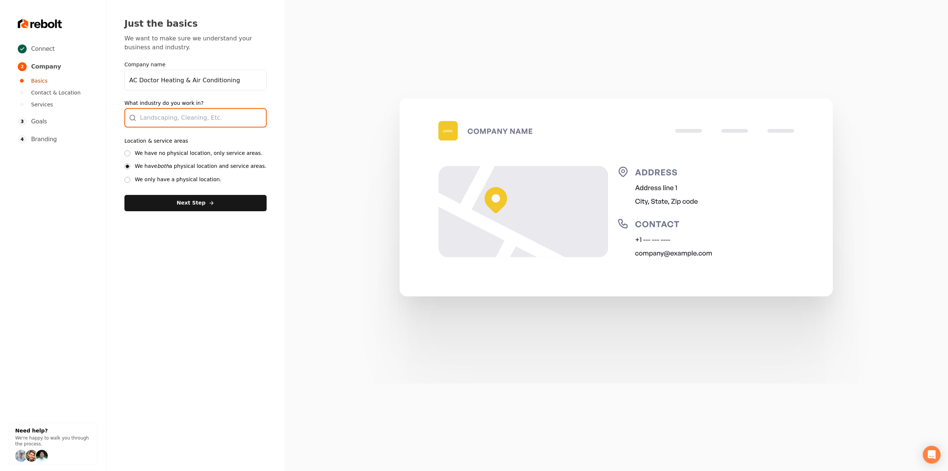
click at [183, 125] on div at bounding box center [195, 117] width 142 height 19
type input "HVAC"
click at [173, 149] on div "Location & service areas We have no physical location, only service areas. We h…" at bounding box center [195, 159] width 142 height 47
click at [169, 156] on label "We have no physical location, only service areas." at bounding box center [199, 153] width 128 height 7
click at [130, 156] on button "We have no physical location, only service areas." at bounding box center [127, 153] width 6 height 6
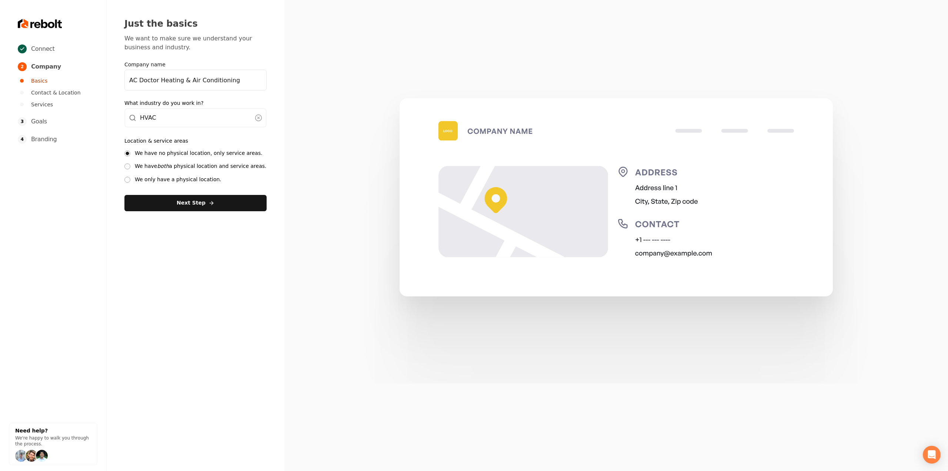
click at [171, 203] on button "Next Step" at bounding box center [195, 203] width 142 height 16
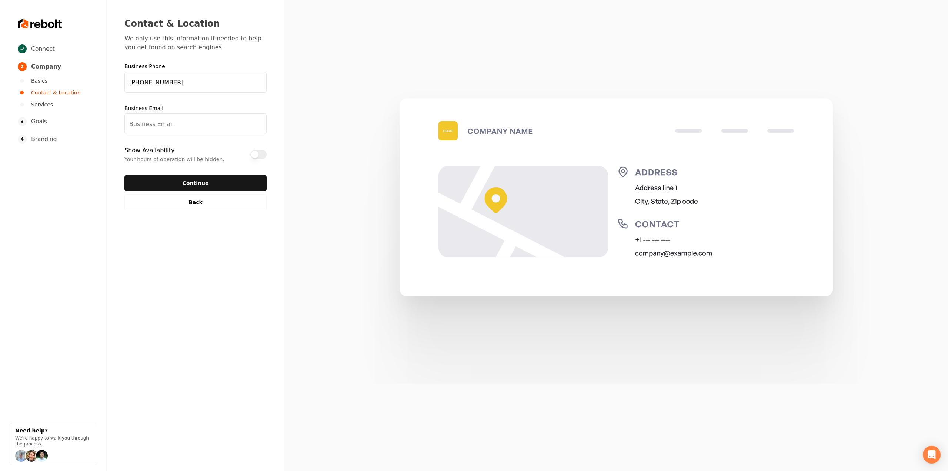
click at [197, 132] on input "Business Email" at bounding box center [195, 123] width 142 height 21
click at [175, 125] on input "Business Email" at bounding box center [195, 123] width 142 height 21
type input "test@test.com"
click at [124, 175] on button "Continue" at bounding box center [195, 183] width 142 height 16
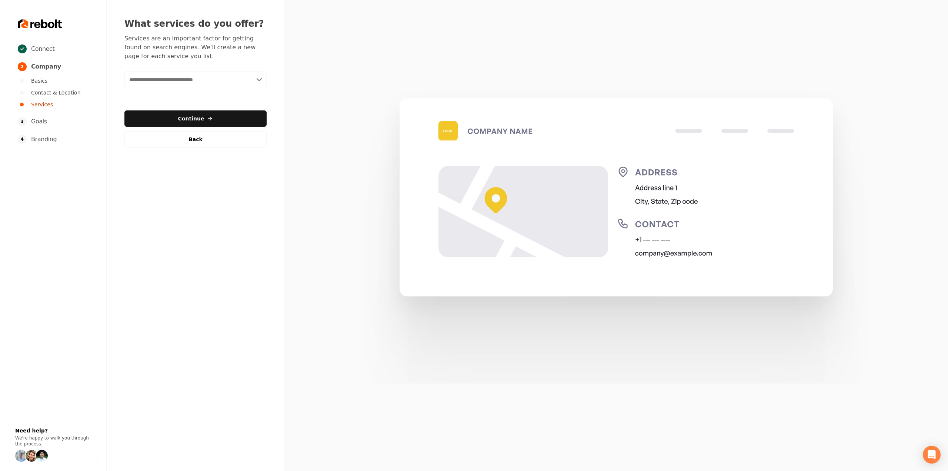
click at [194, 86] on input "text" at bounding box center [195, 79] width 142 height 17
click at [194, 84] on input "text" at bounding box center [195, 79] width 142 height 17
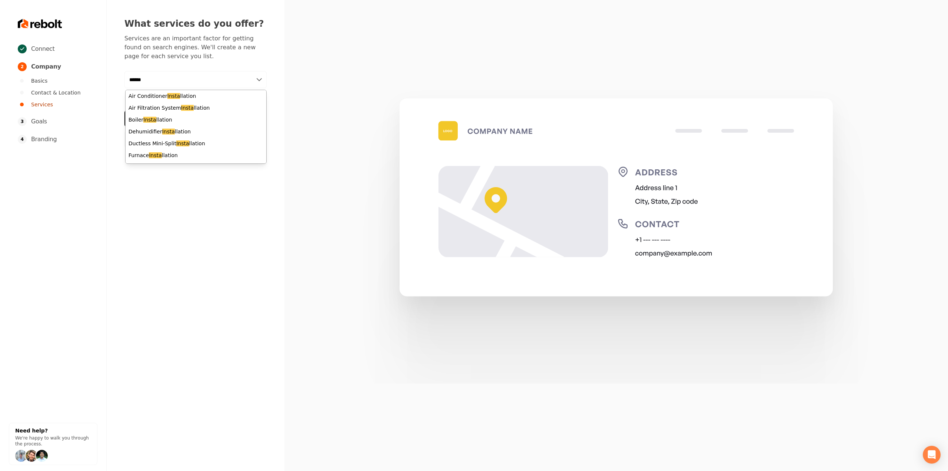
type input "*******"
type input "****"
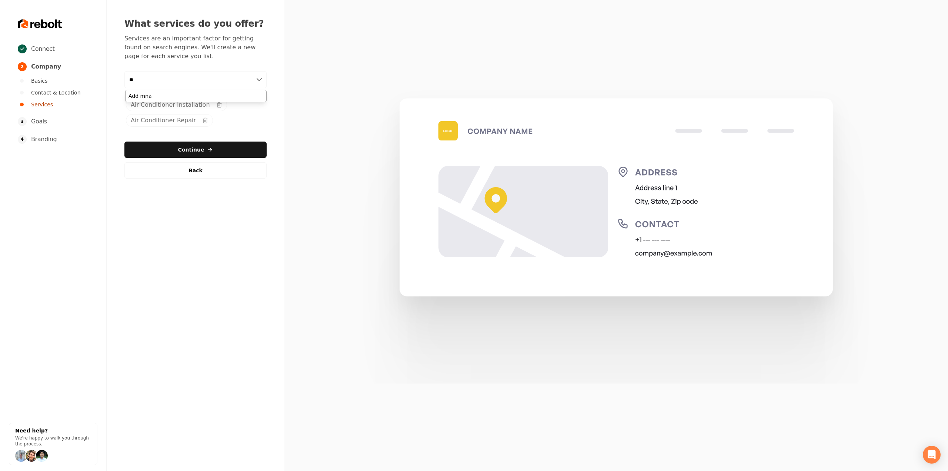
type input "*"
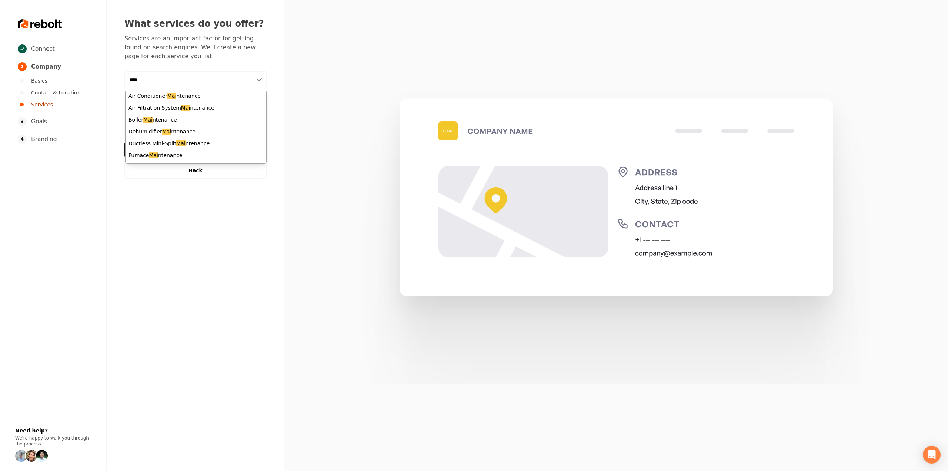
type input "*****"
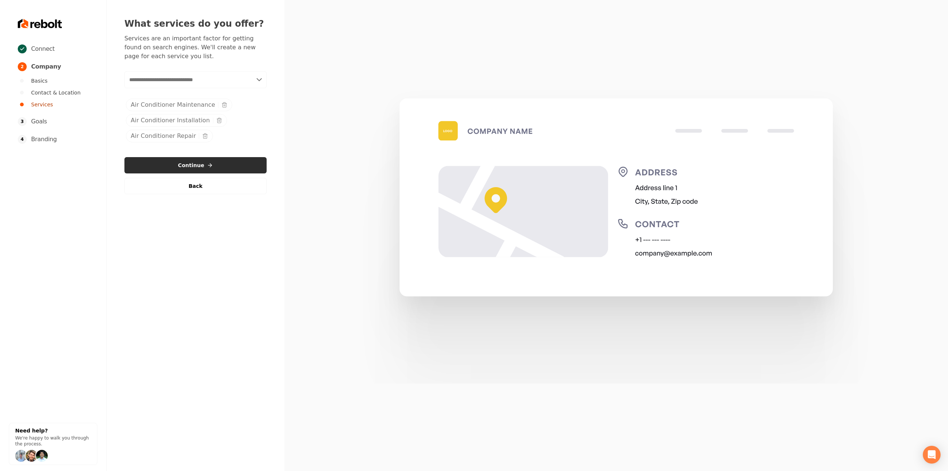
click at [186, 157] on button "Continue" at bounding box center [195, 165] width 142 height 16
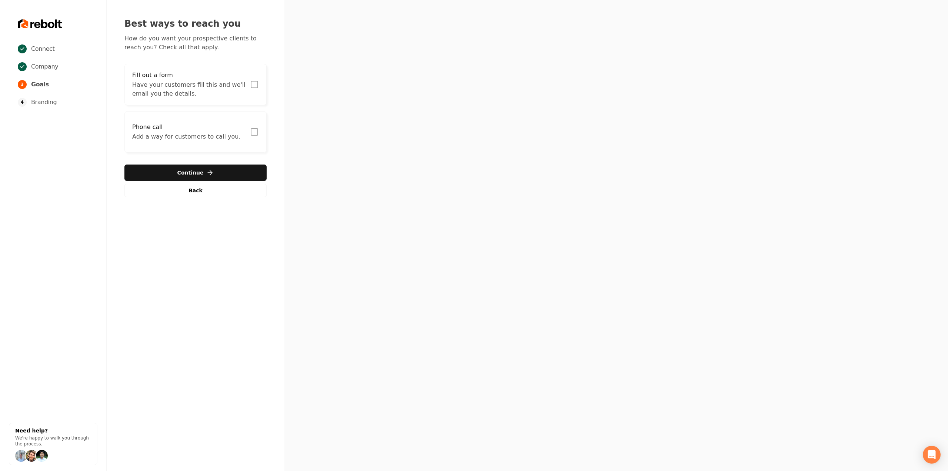
click at [204, 75] on h3 "Fill out a form" at bounding box center [188, 75] width 113 height 9
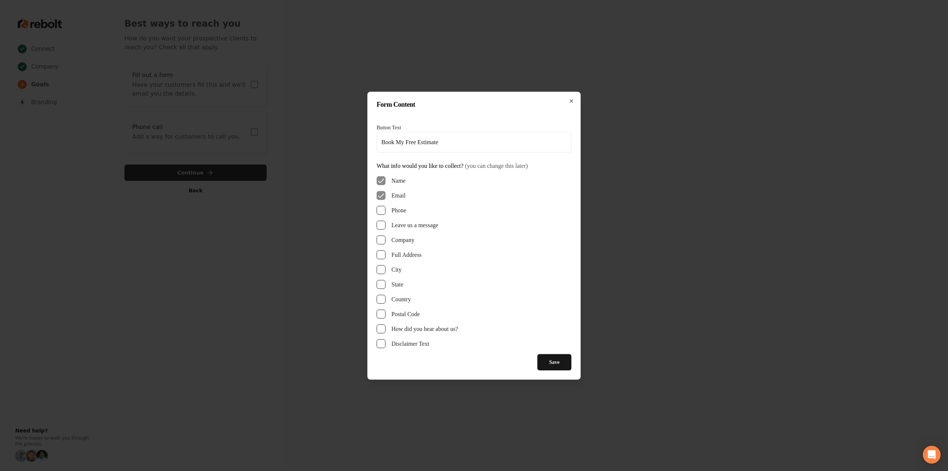
click at [380, 224] on button "Leave us a message" at bounding box center [381, 224] width 9 height 9
click at [379, 210] on button "Phone" at bounding box center [381, 210] width 9 height 9
click at [384, 255] on button "Full Address" at bounding box center [381, 254] width 9 height 9
click at [555, 359] on button "Save" at bounding box center [554, 362] width 34 height 16
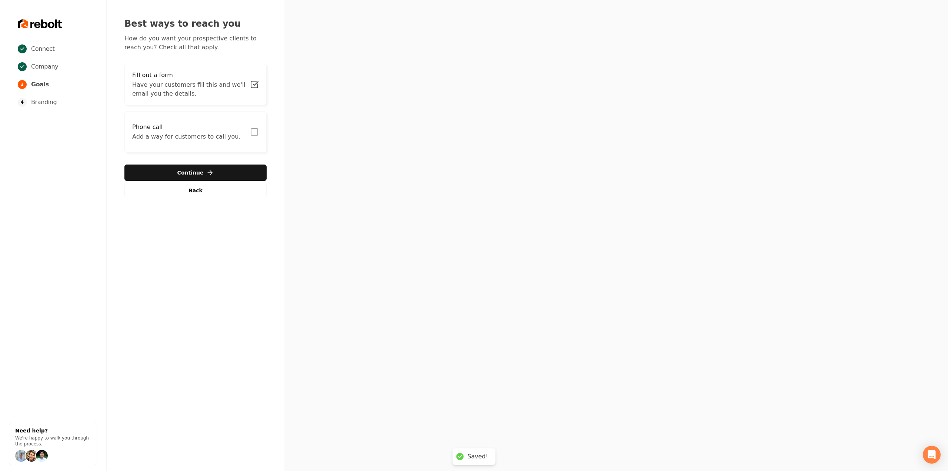
click at [263, 129] on button "Phone call Add a way for customers to call you." at bounding box center [195, 131] width 142 height 41
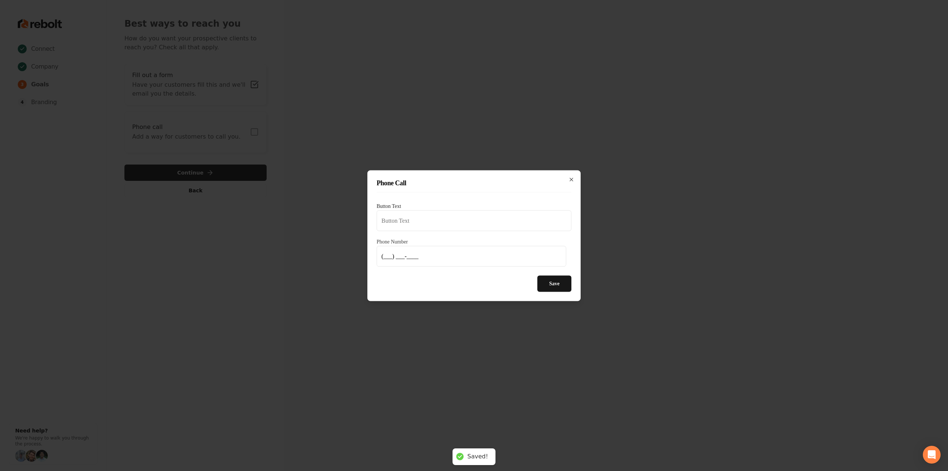
type input "Call us"
type input "(615) 891-9645"
click at [540, 281] on button "Save" at bounding box center [554, 283] width 34 height 16
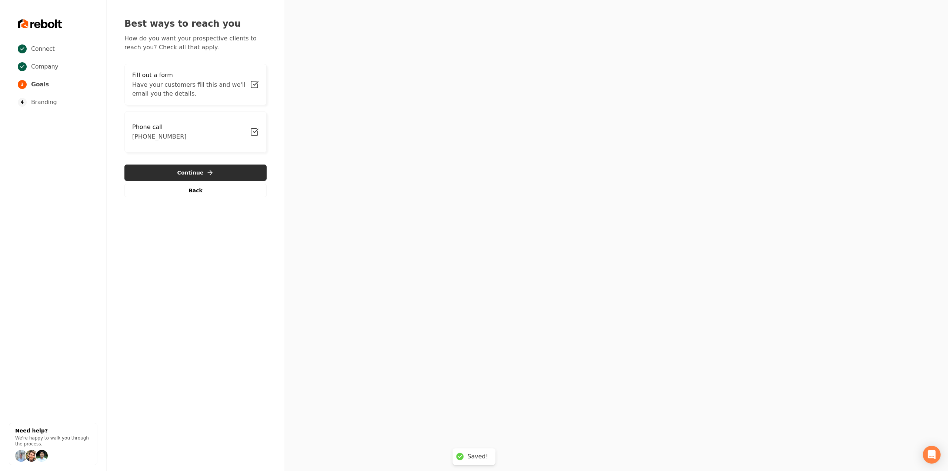
click at [193, 166] on button "Continue" at bounding box center [195, 172] width 142 height 16
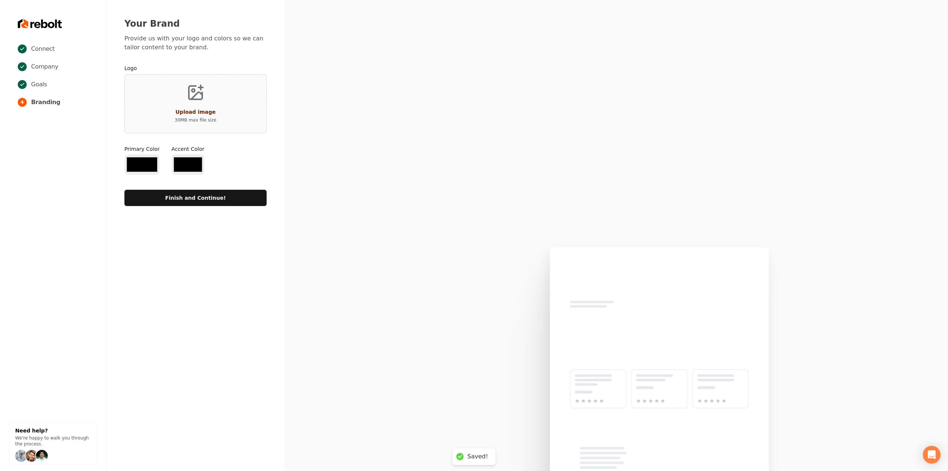
type input "#194d33"
type input "#70be00"
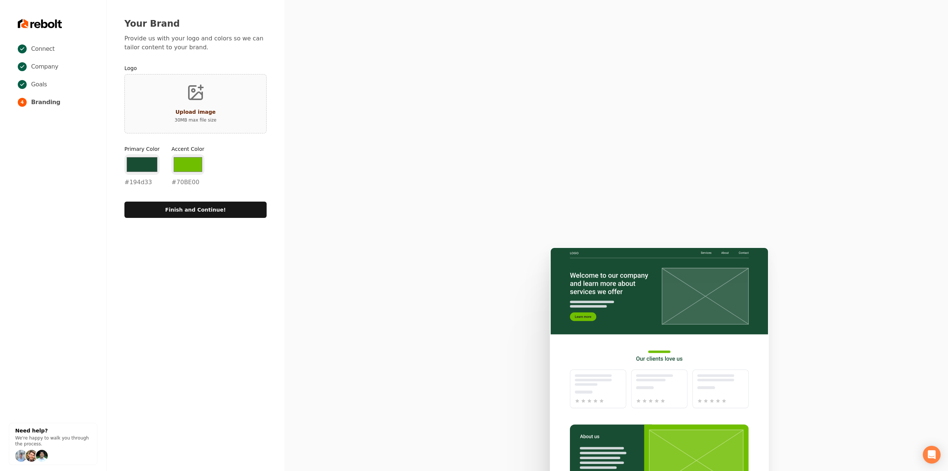
click at [213, 303] on div "Connect Company Goals 4 Branding Need help? We're happy to walk you through the…" at bounding box center [474, 235] width 948 height 471
click at [146, 158] on input "#194d33" at bounding box center [141, 164] width 35 height 21
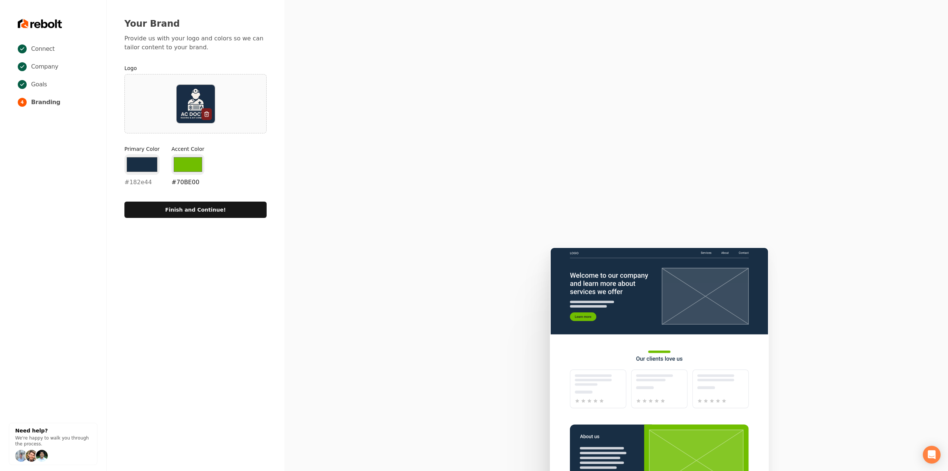
type input "#182e44"
click at [178, 166] on input "#70be00" at bounding box center [187, 164] width 33 height 21
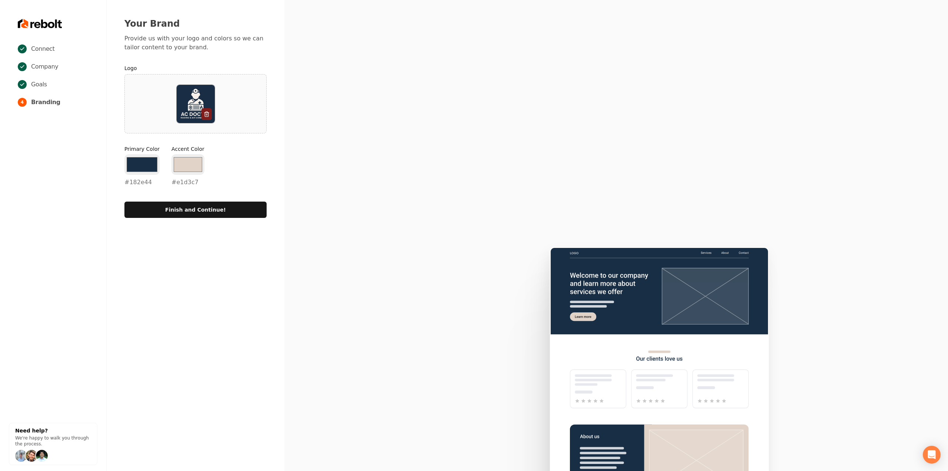
type input "#e1d3c7"
click at [286, 137] on section at bounding box center [616, 235] width 664 height 471
click at [237, 200] on form "Logo Primary Color #182e44 #182e44 Accent Color #e1d3c7 #e1d3c7 Finish and Cont…" at bounding box center [195, 141] width 142 height 154
click at [236, 206] on button "Finish and Continue!" at bounding box center [195, 209] width 142 height 16
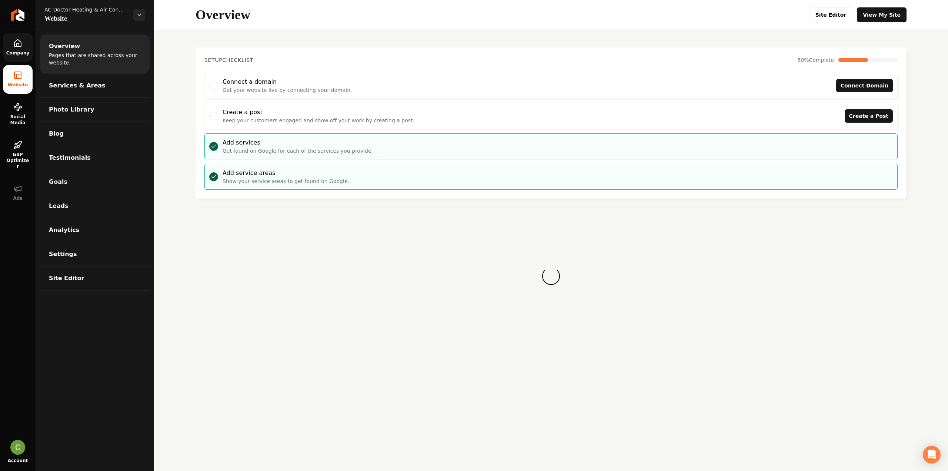
click at [10, 49] on link "Company" at bounding box center [18, 47] width 30 height 29
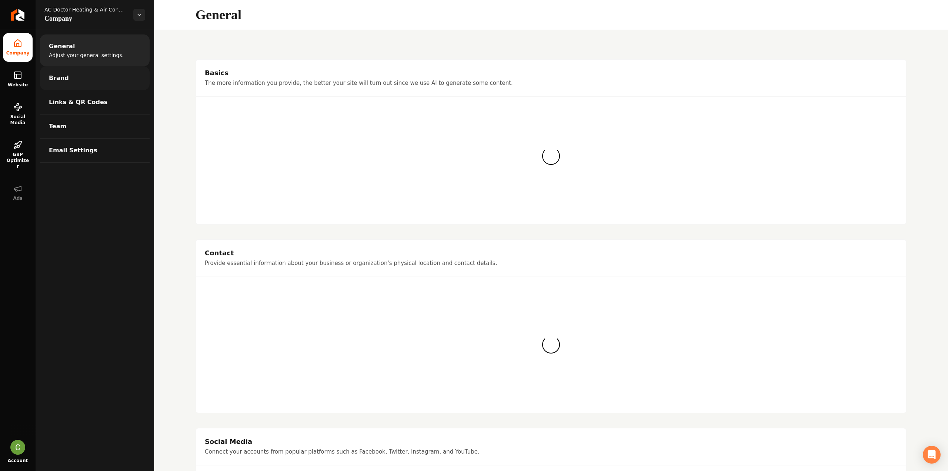
click at [84, 77] on link "Brand" at bounding box center [95, 78] width 110 height 24
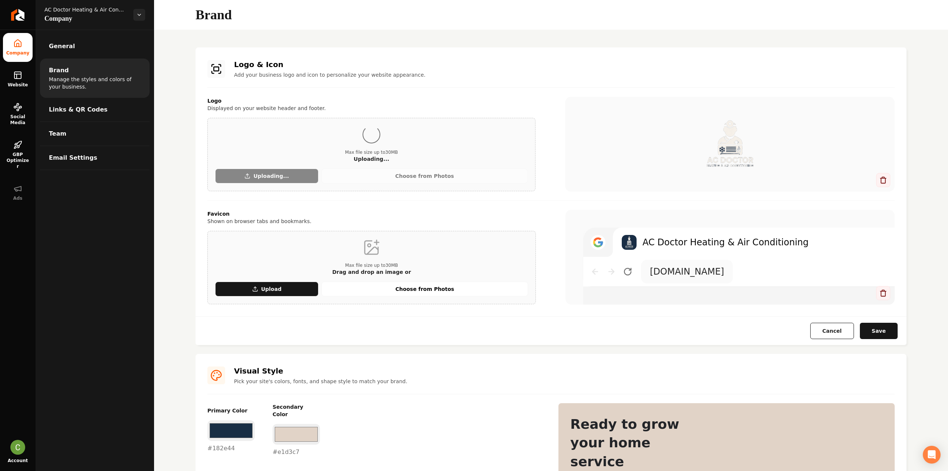
drag, startPoint x: 867, startPoint y: 323, endPoint x: 871, endPoint y: 326, distance: 5.3
click at [868, 324] on button "Save" at bounding box center [879, 331] width 38 height 16
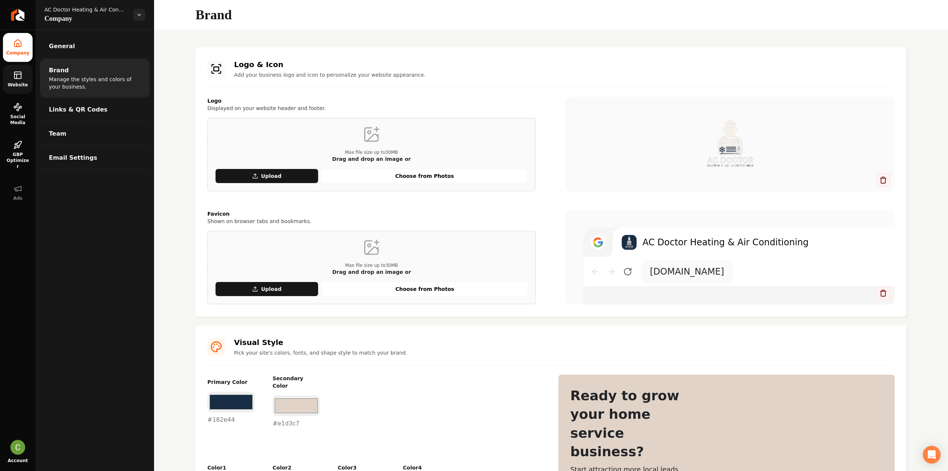
click at [16, 74] on icon at bounding box center [17, 75] width 9 height 9
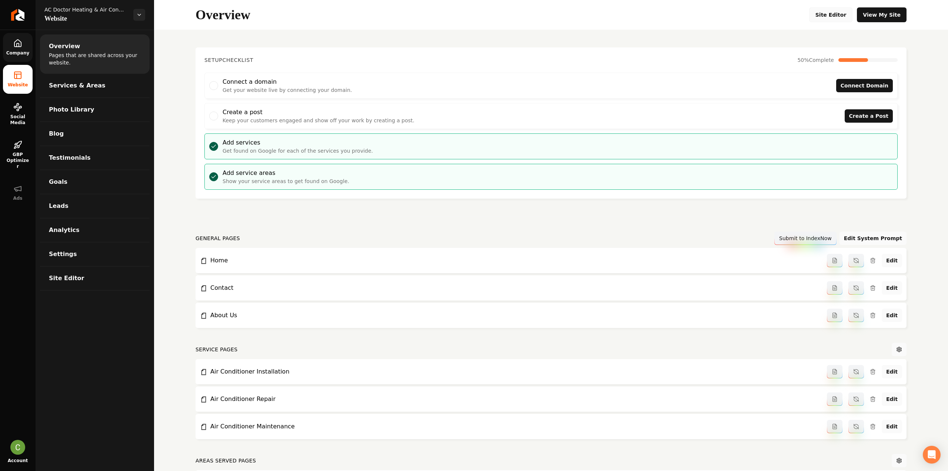
click at [842, 16] on link "Site Editor" at bounding box center [831, 14] width 44 height 15
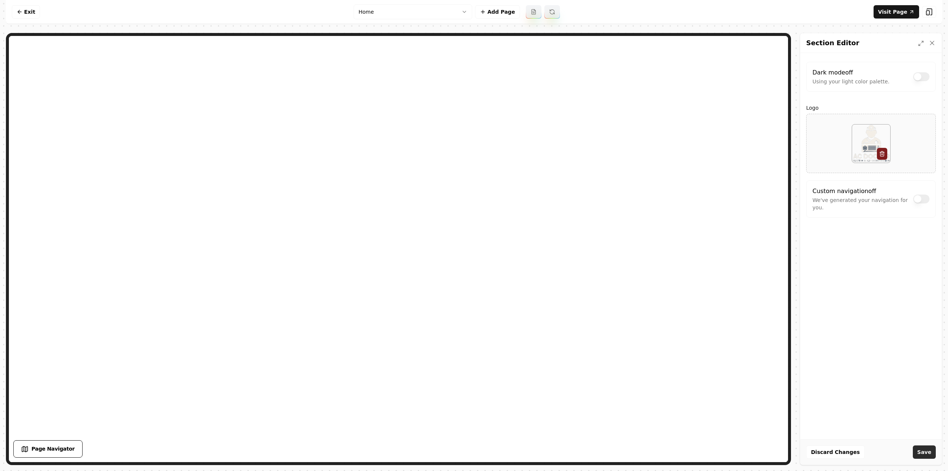
click at [922, 455] on button "Save" at bounding box center [924, 451] width 23 height 13
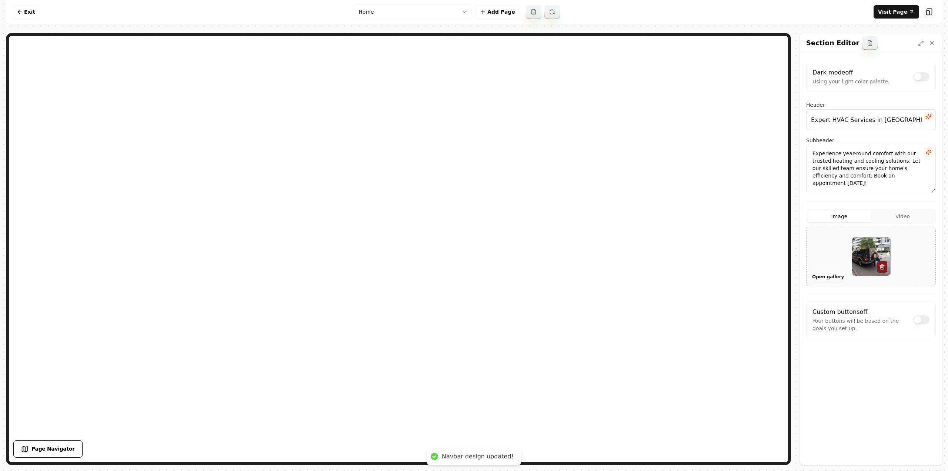
click at [822, 276] on button "Open gallery" at bounding box center [828, 277] width 37 height 12
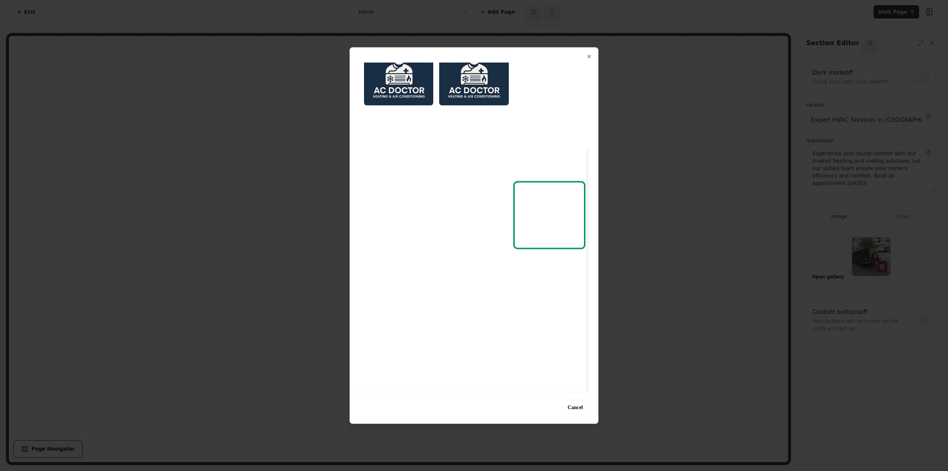
scroll to position [80, 0]
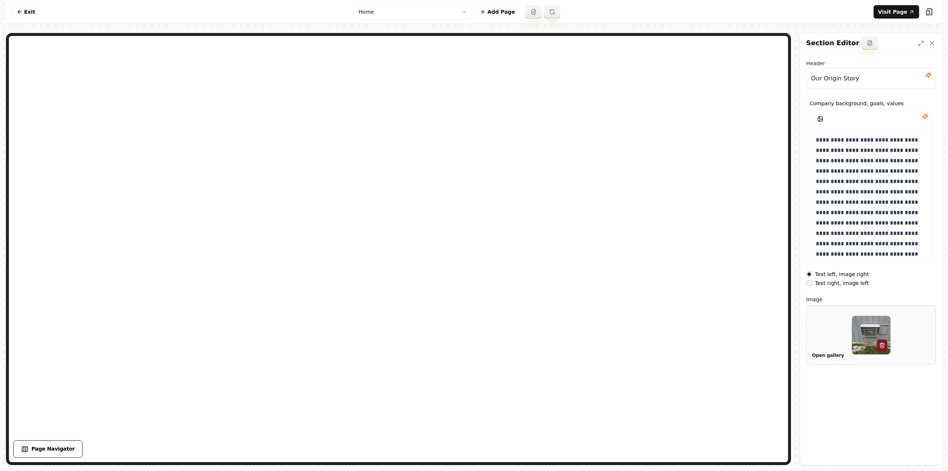
click at [827, 357] on button "Open gallery" at bounding box center [828, 355] width 37 height 12
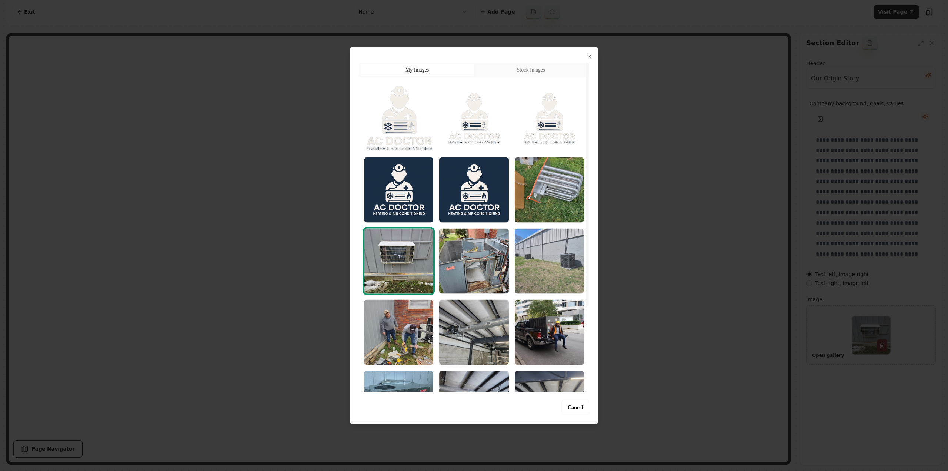
click at [563, 267] on img "Select image image_68bae6f75c7cd75eb871af0e.jpeg" at bounding box center [549, 260] width 69 height 65
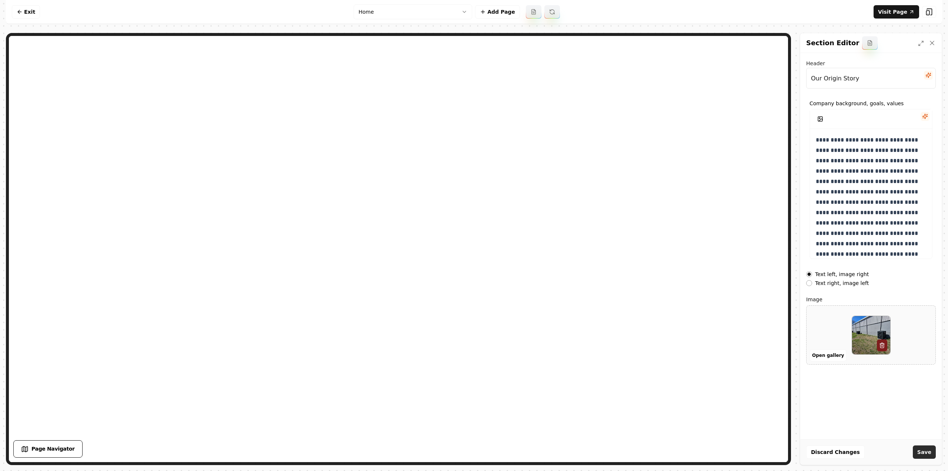
click at [933, 458] on button "Save" at bounding box center [924, 451] width 23 height 13
click at [24, 14] on link "Exit" at bounding box center [26, 11] width 28 height 13
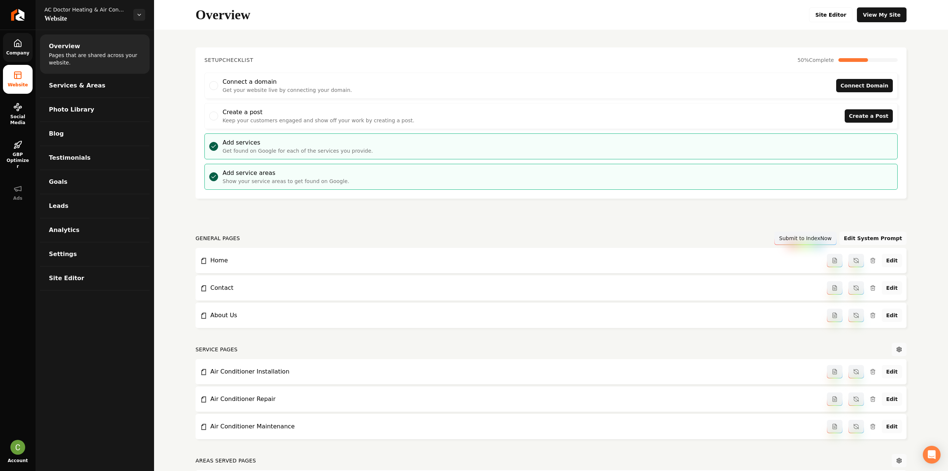
click at [20, 50] on span "Company" at bounding box center [17, 53] width 29 height 6
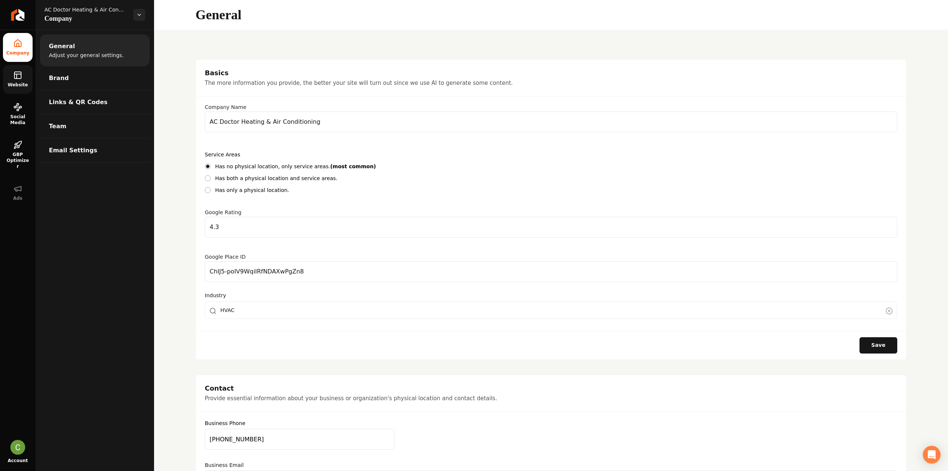
click at [27, 80] on link "Website" at bounding box center [18, 79] width 30 height 29
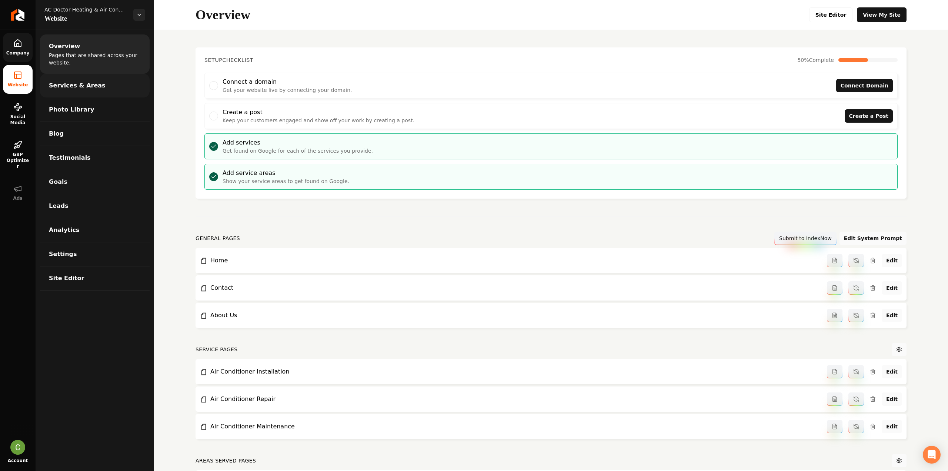
click at [77, 85] on span "Services & Areas" at bounding box center [77, 85] width 57 height 9
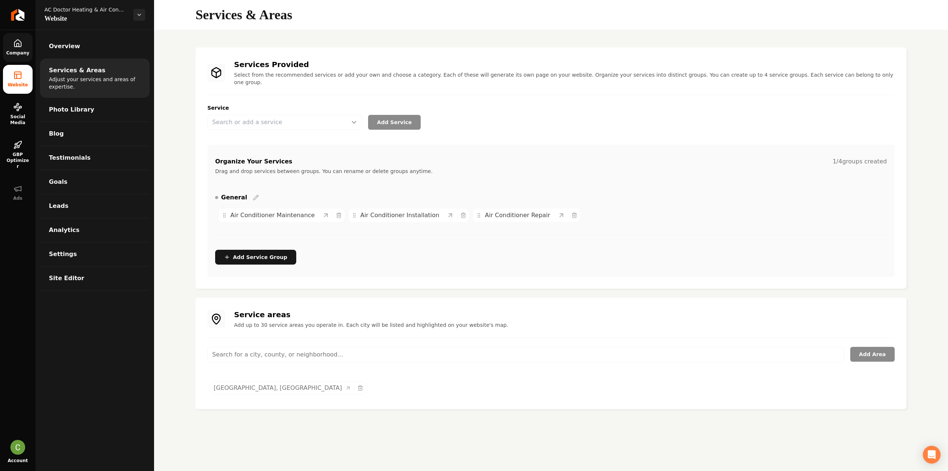
click at [287, 338] on div "Service areas Add up to 30 service areas you operate in. Each city will be list…" at bounding box center [550, 353] width 687 height 88
click at [296, 347] on input "Main content area" at bounding box center [525, 355] width 637 height 16
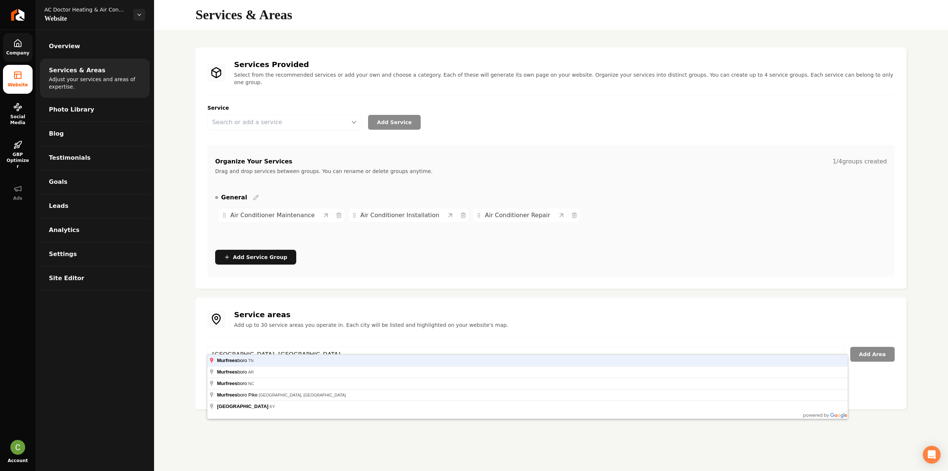
type input "Murfreesboro, TN"
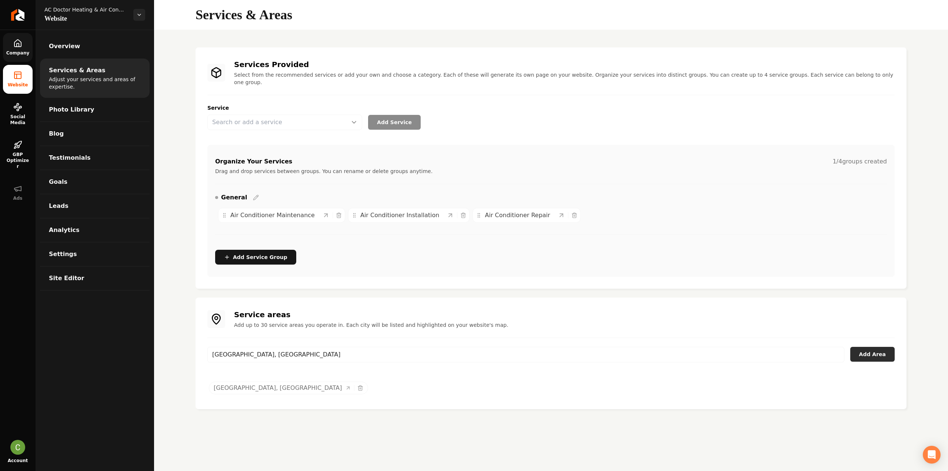
click at [890, 347] on button "Add Area" at bounding box center [872, 354] width 44 height 15
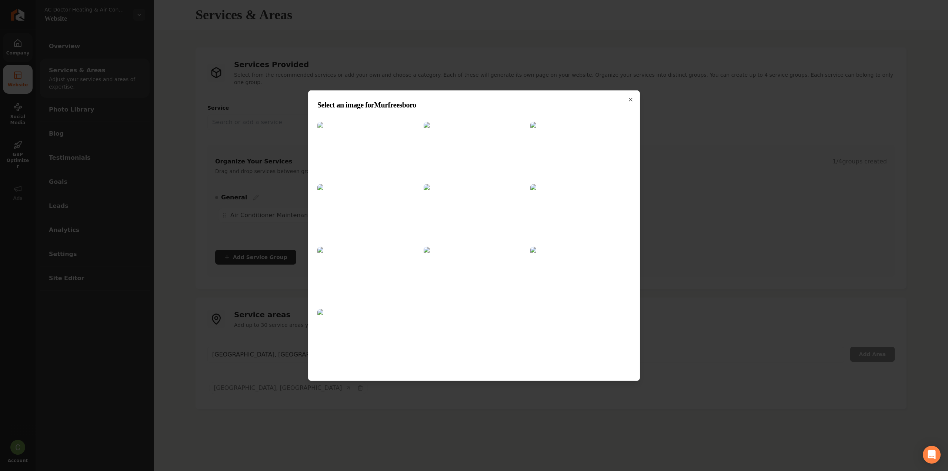
click at [374, 146] on img at bounding box center [367, 149] width 100 height 57
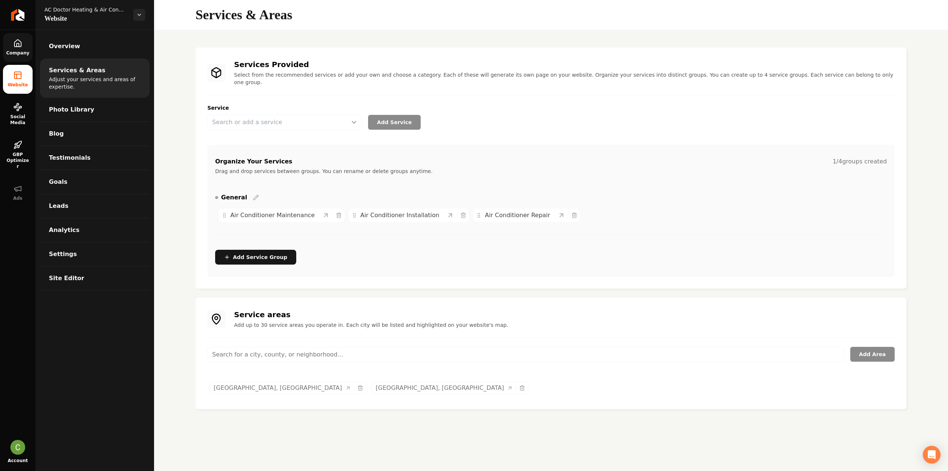
click at [15, 50] on span "Company" at bounding box center [17, 53] width 29 height 6
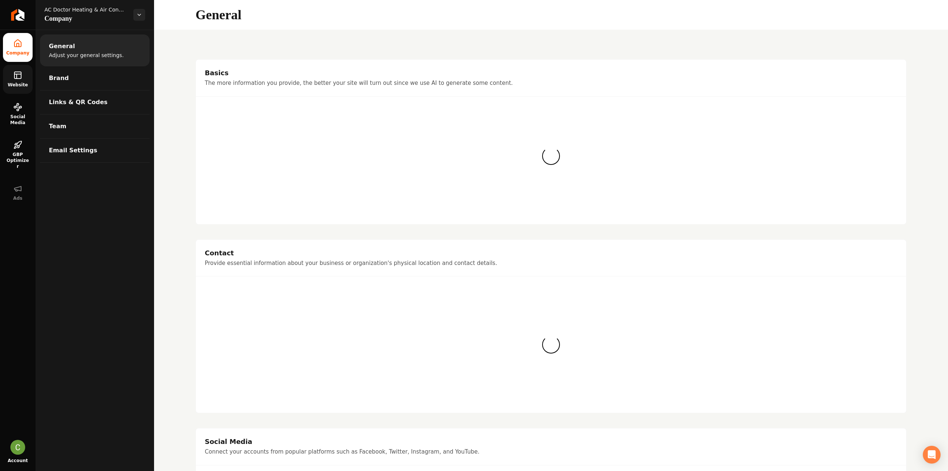
click at [14, 78] on rect at bounding box center [17, 75] width 7 height 7
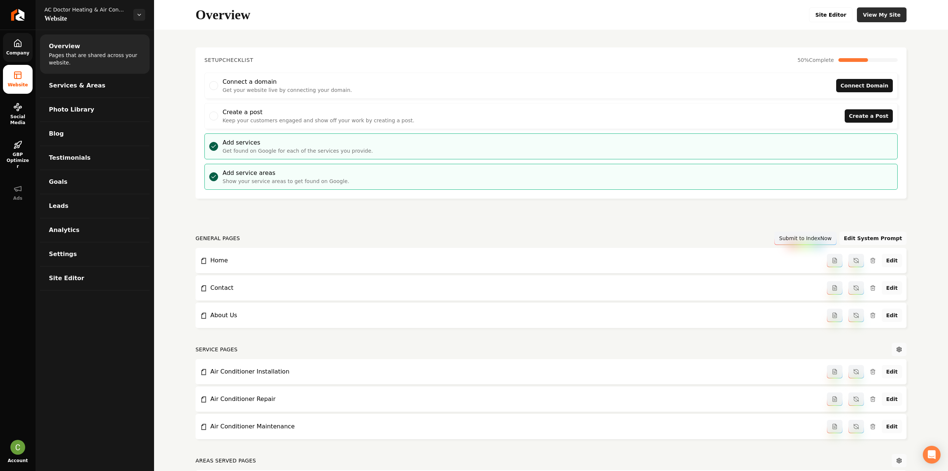
click at [885, 14] on link "View My Site" at bounding box center [882, 14] width 50 height 15
click at [833, 14] on link "Site Editor" at bounding box center [831, 14] width 44 height 15
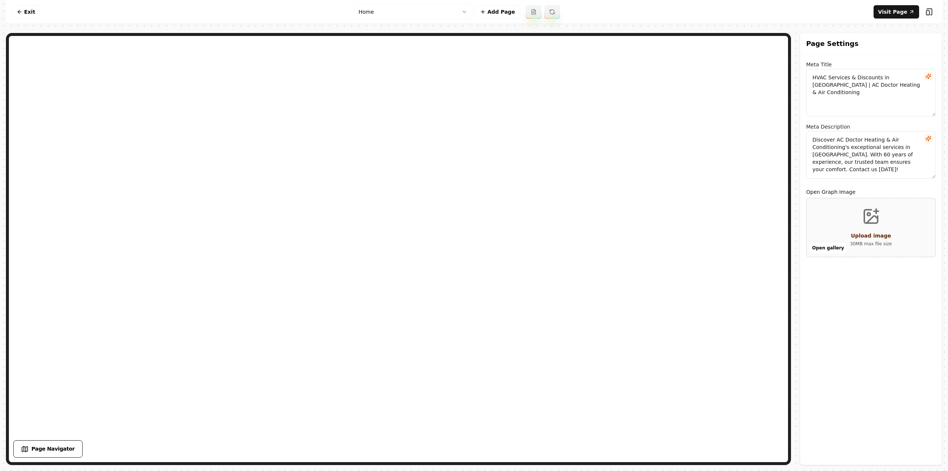
click at [422, 10] on html "Computer Required This feature is only available on a computer. Please switch t…" at bounding box center [474, 235] width 948 height 471
click at [418, 11] on html "Computer Required This feature is only available on a computer. Please switch t…" at bounding box center [474, 235] width 948 height 471
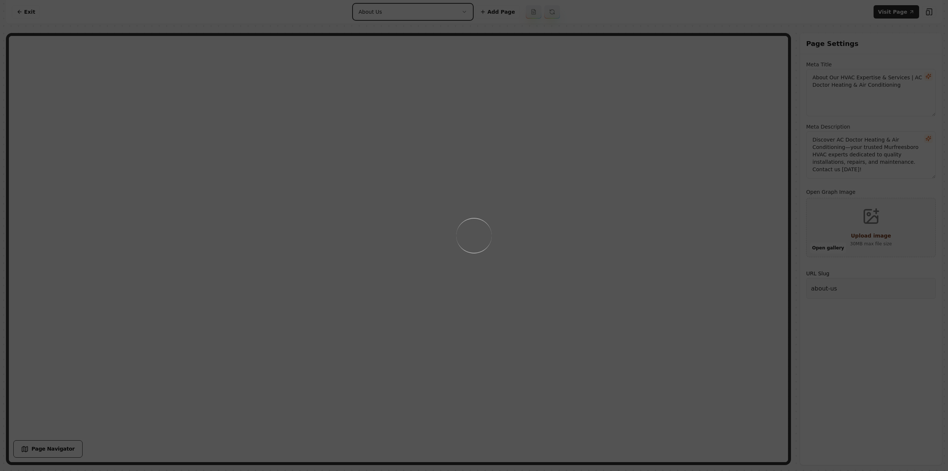
type textarea "HVAC Services & Discounts in Murfreesboro | AC Doctor Heating & Air Conditioning"
type textarea "Discover AC Doctor Heating & Air Conditioning's exceptional services in Murfree…"
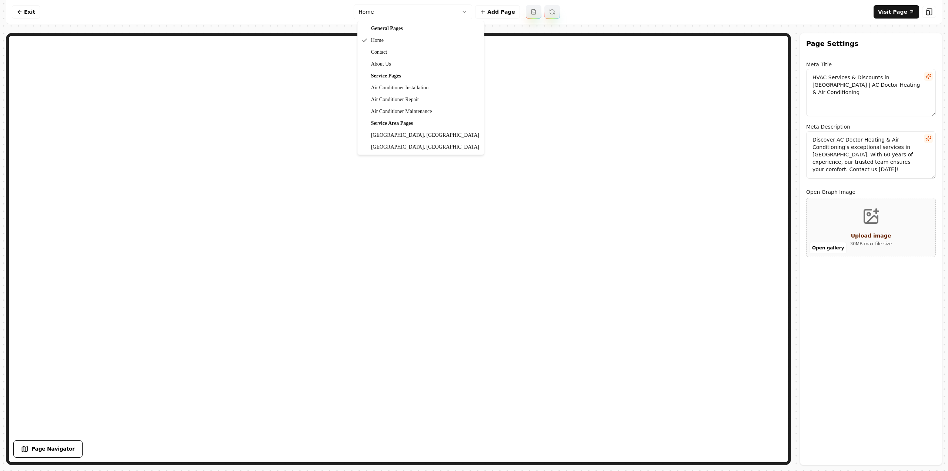
click at [393, 7] on html "Computer Required This feature is only available on a computer. Please switch t…" at bounding box center [474, 235] width 948 height 471
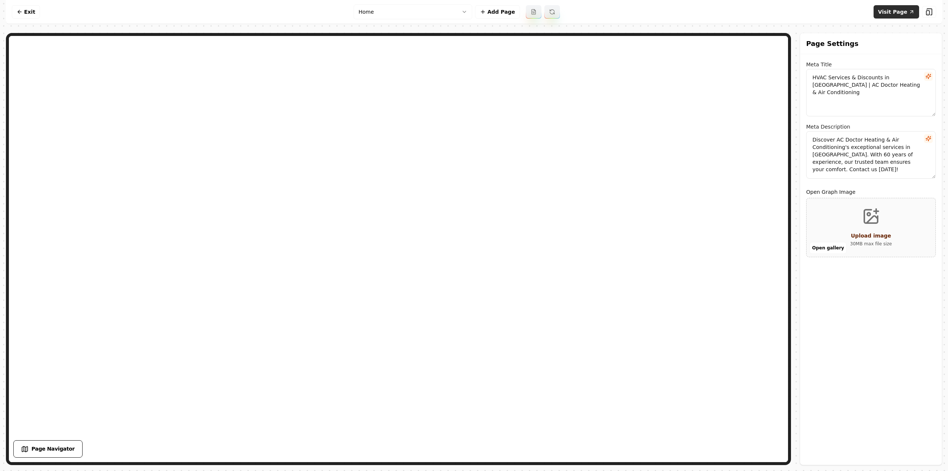
click at [910, 9] on icon at bounding box center [912, 12] width 6 height 6
click at [29, 19] on nav "Exit Home Add Page Visit Page" at bounding box center [474, 12] width 936 height 24
click at [29, 16] on link "Exit" at bounding box center [26, 11] width 28 height 13
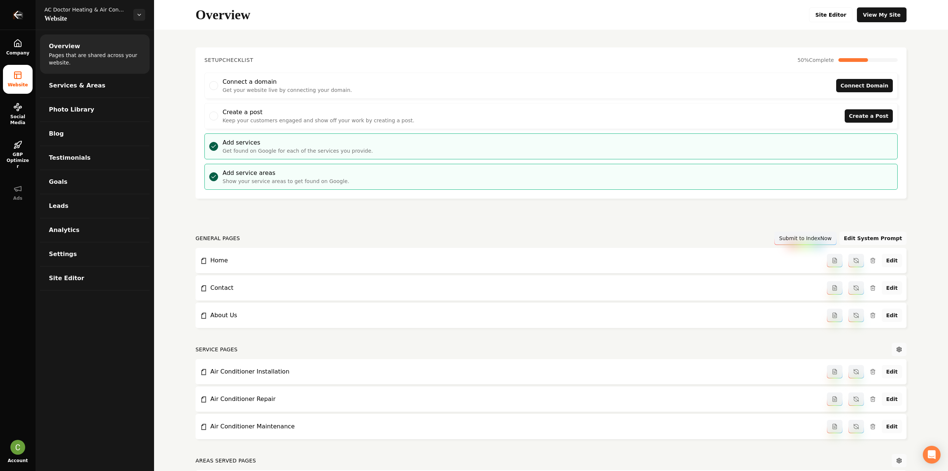
click at [21, 19] on link "Return to dashboard" at bounding box center [18, 15] width 36 height 30
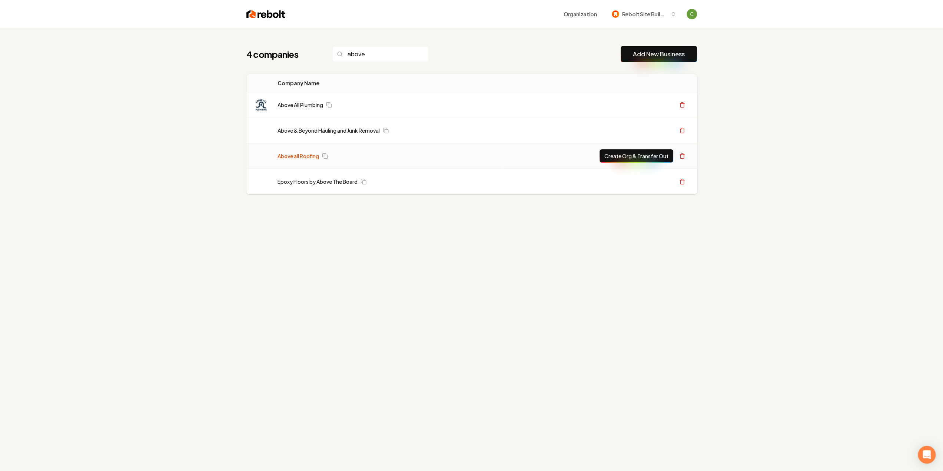
type input "above"
click at [313, 158] on link "Above all Roofing" at bounding box center [297, 155] width 41 height 7
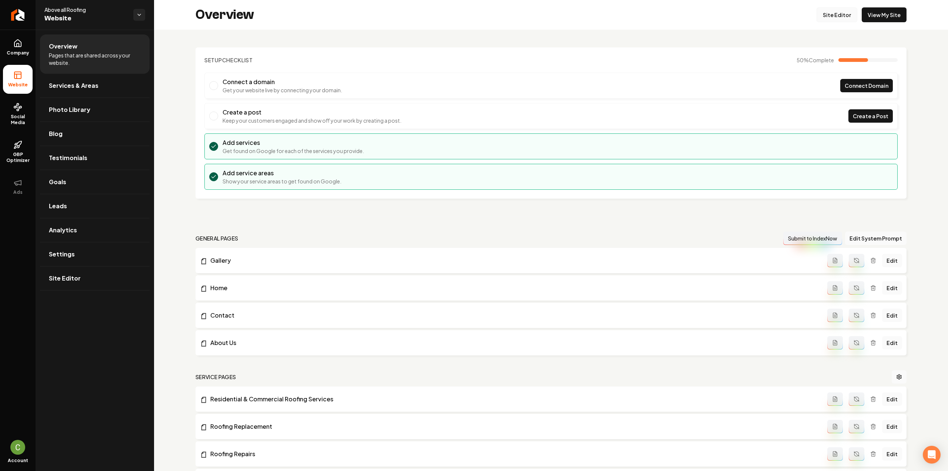
click at [841, 9] on link "Site Editor" at bounding box center [837, 14] width 41 height 15
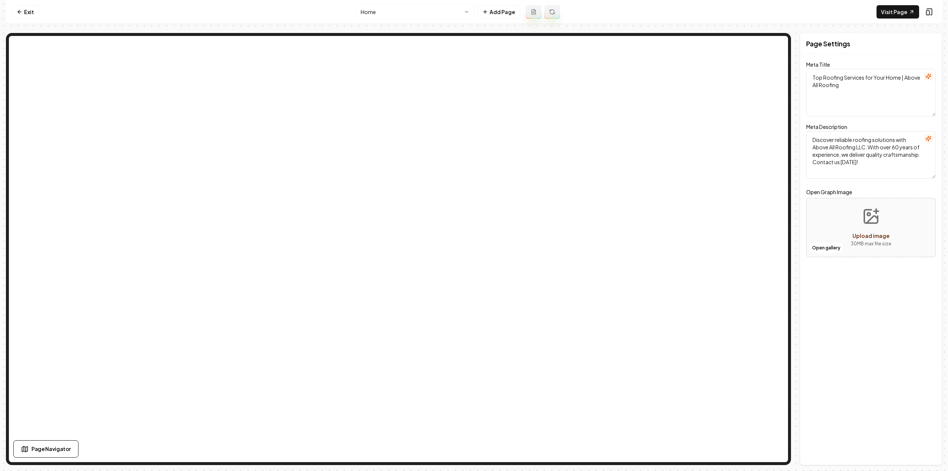
click at [393, 14] on html "Computer Required This feature is only available on a computer. Please switch t…" at bounding box center [474, 235] width 948 height 471
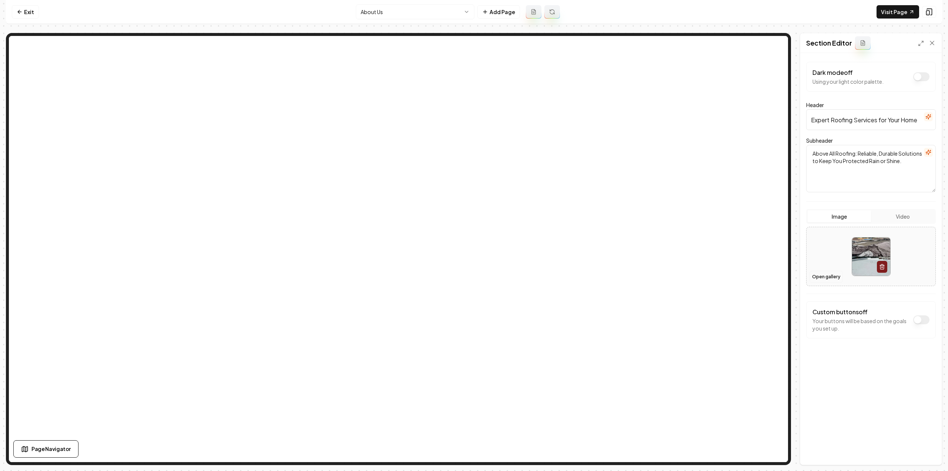
click at [826, 274] on button "Open gallery" at bounding box center [826, 277] width 33 height 12
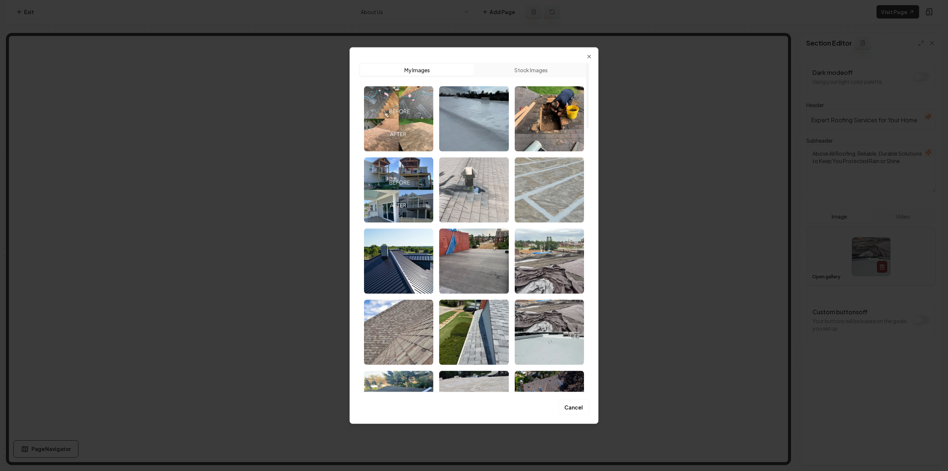
click at [464, 179] on img "Select image image_68bae30f5c7cd75eb856d0ff.jpeg" at bounding box center [473, 189] width 69 height 65
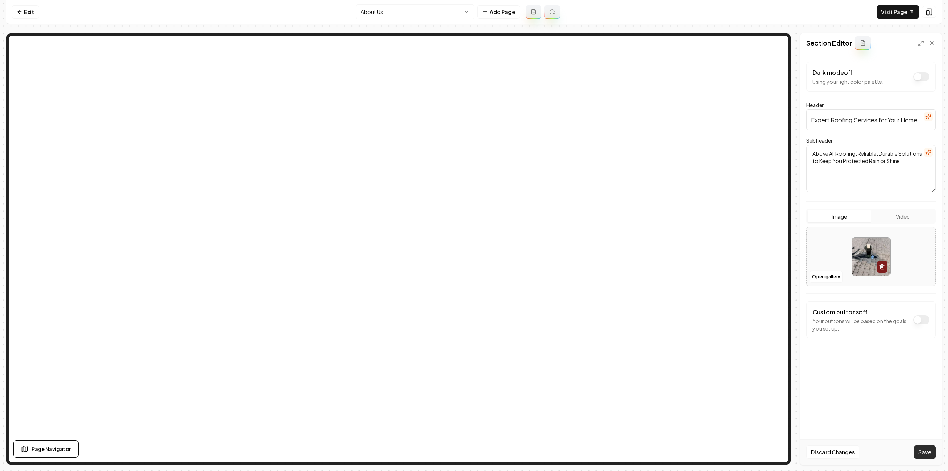
click at [927, 451] on button "Save" at bounding box center [925, 451] width 22 height 13
click at [386, 13] on html "Computer Required This feature is only available on a computer. Please switch t…" at bounding box center [474, 235] width 948 height 471
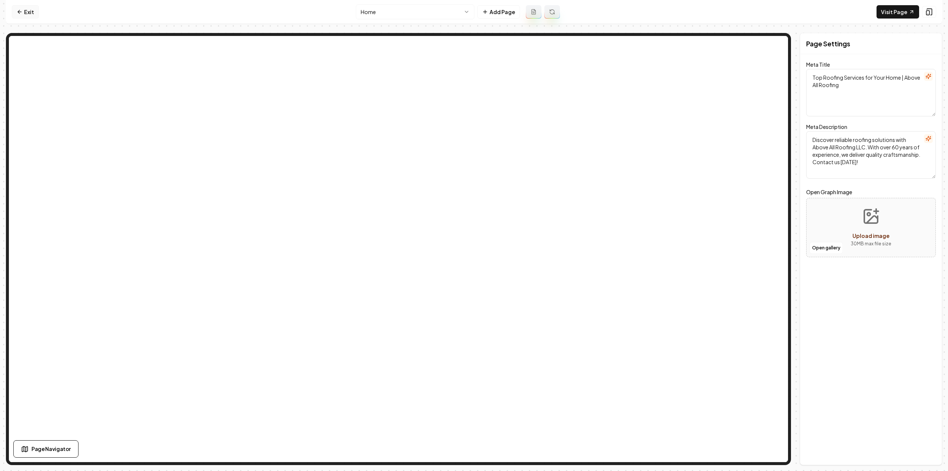
click at [30, 10] on link "Exit" at bounding box center [25, 11] width 27 height 13
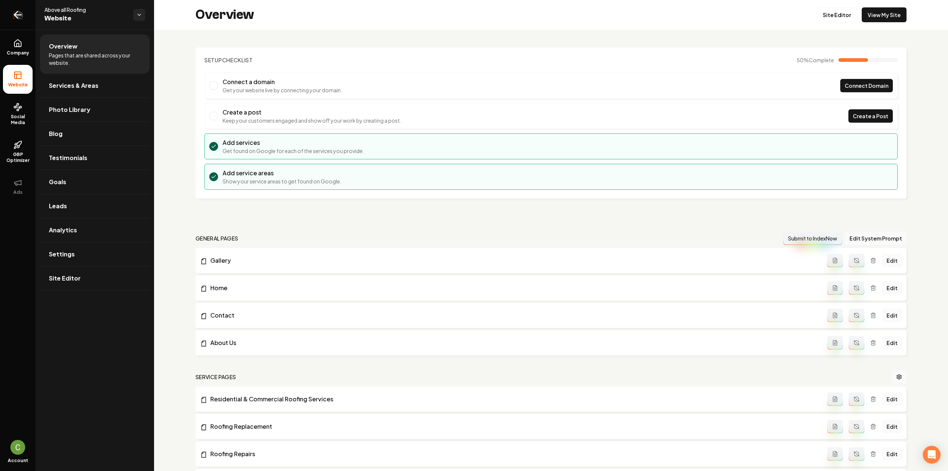
click at [26, 12] on link "Return to dashboard" at bounding box center [18, 15] width 36 height 30
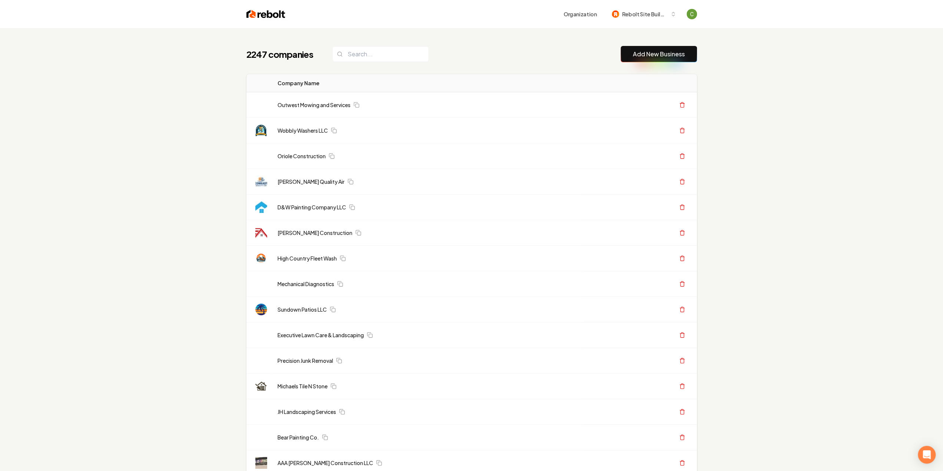
click at [638, 50] on link "Add New Business" at bounding box center [659, 54] width 52 height 9
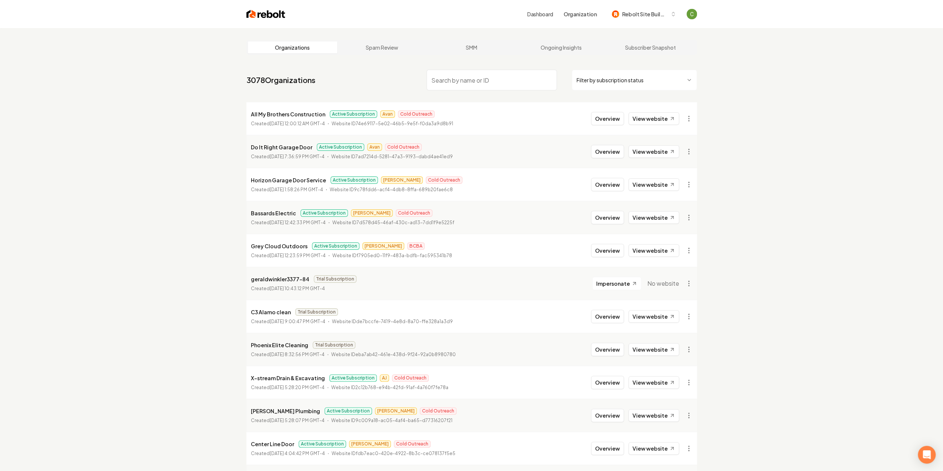
click at [511, 83] on input "search" at bounding box center [491, 80] width 130 height 21
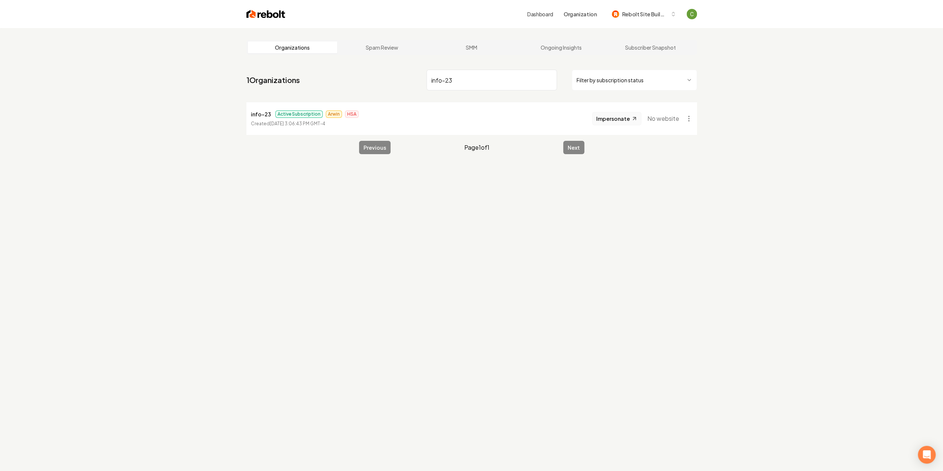
type input "info-23"
click at [615, 118] on span "Impersonate" at bounding box center [613, 118] width 34 height 7
